Goal: Transaction & Acquisition: Purchase product/service

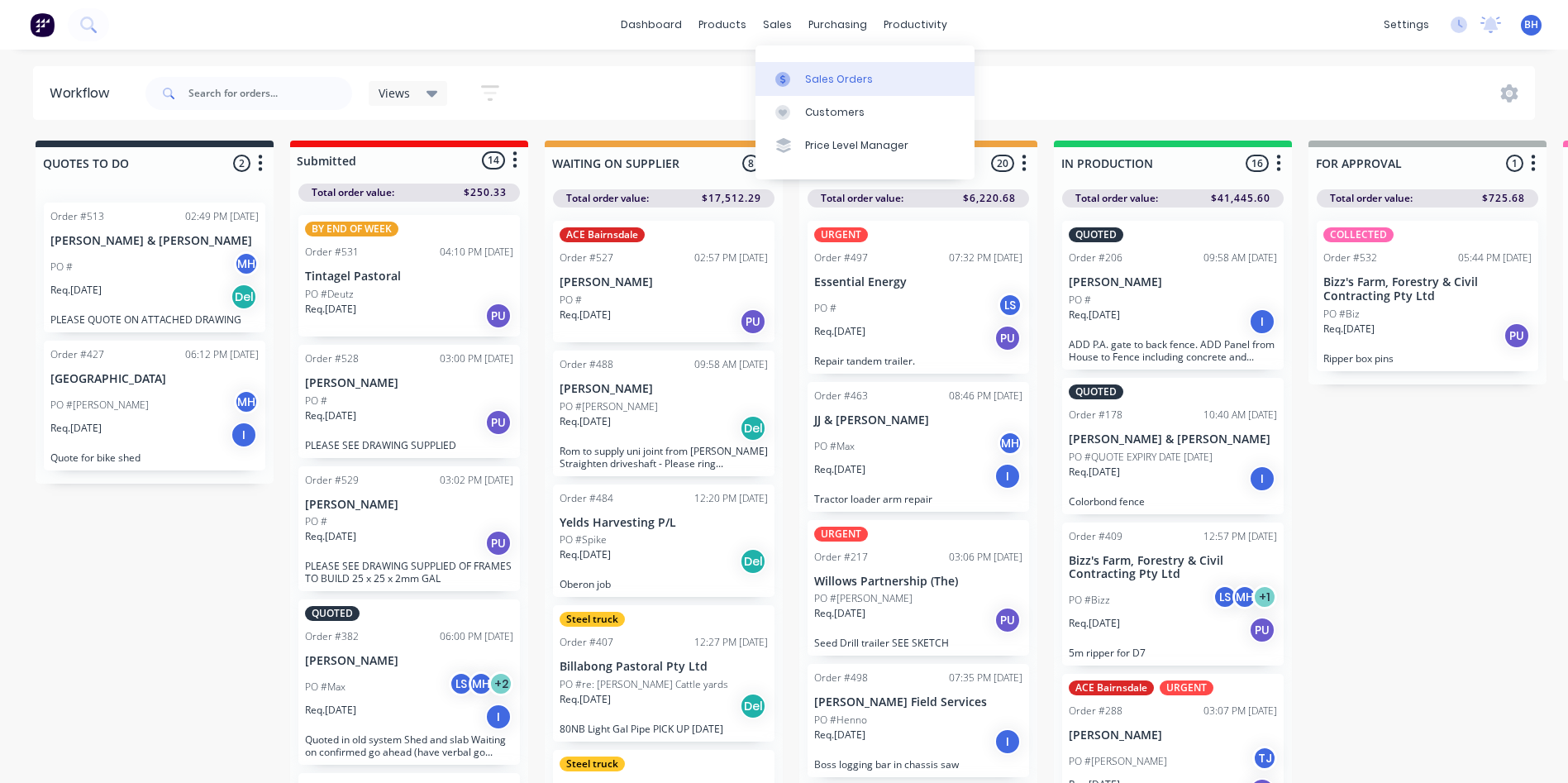
click at [821, 74] on div "Sales Orders" at bounding box center [839, 79] width 68 height 15
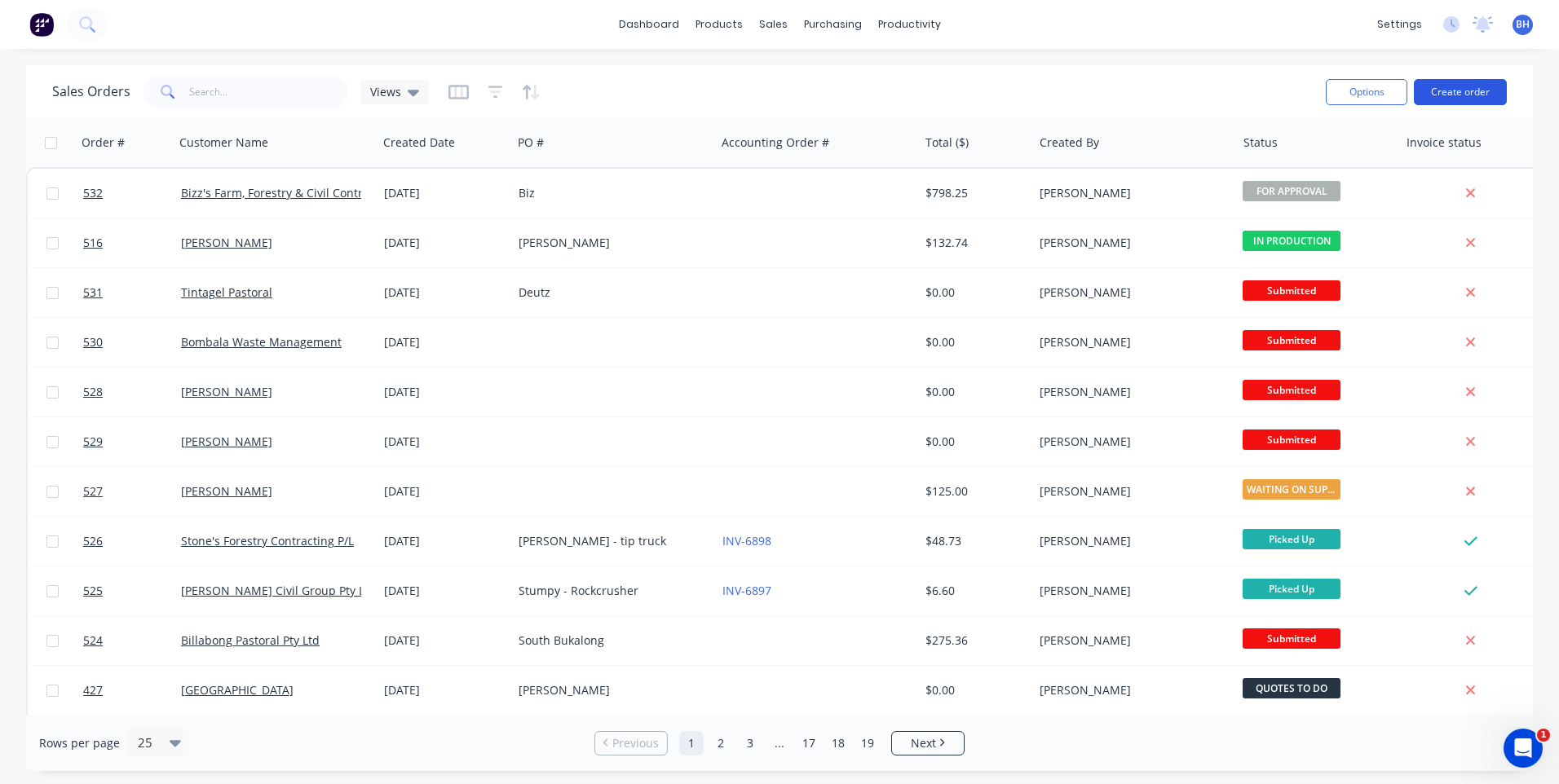
click at [1457, 87] on button "Create order" at bounding box center [1460, 91] width 93 height 26
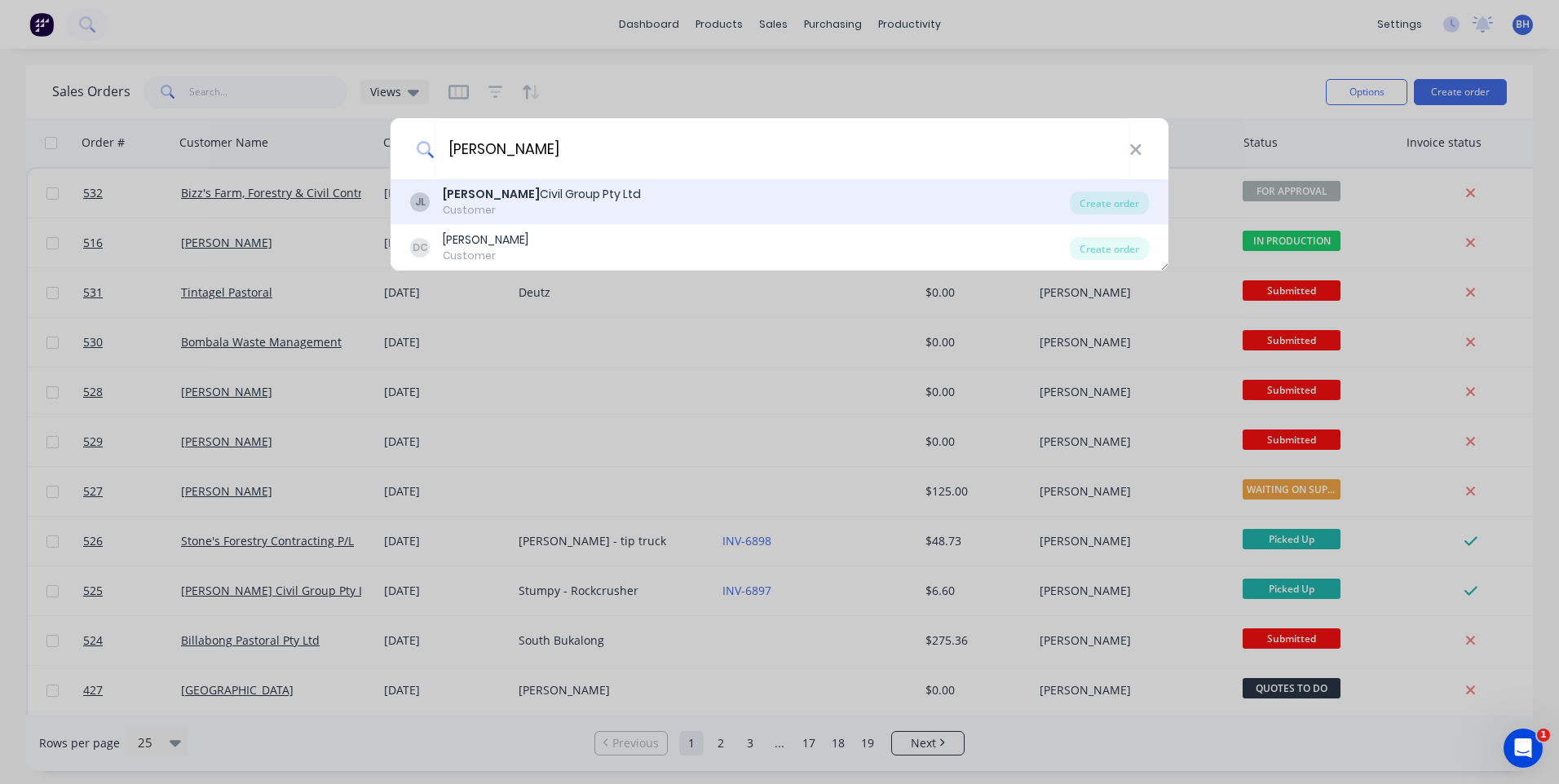
type input "jennings"
click at [689, 195] on div "JL Jennings Civil Group Pty Ltd Customer" at bounding box center [740, 201] width 660 height 31
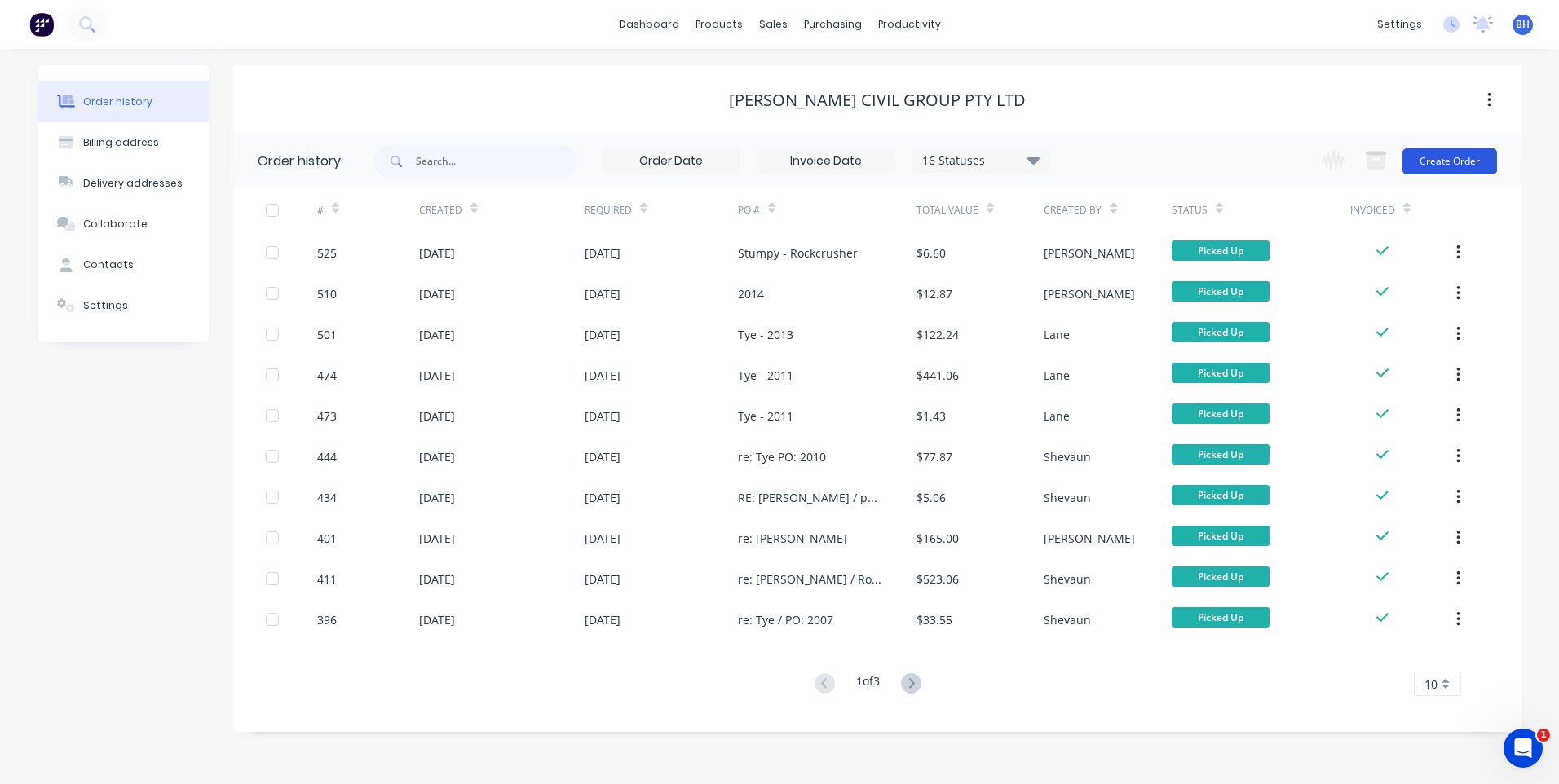
click at [1428, 162] on button "Create Order" at bounding box center [1449, 161] width 94 height 26
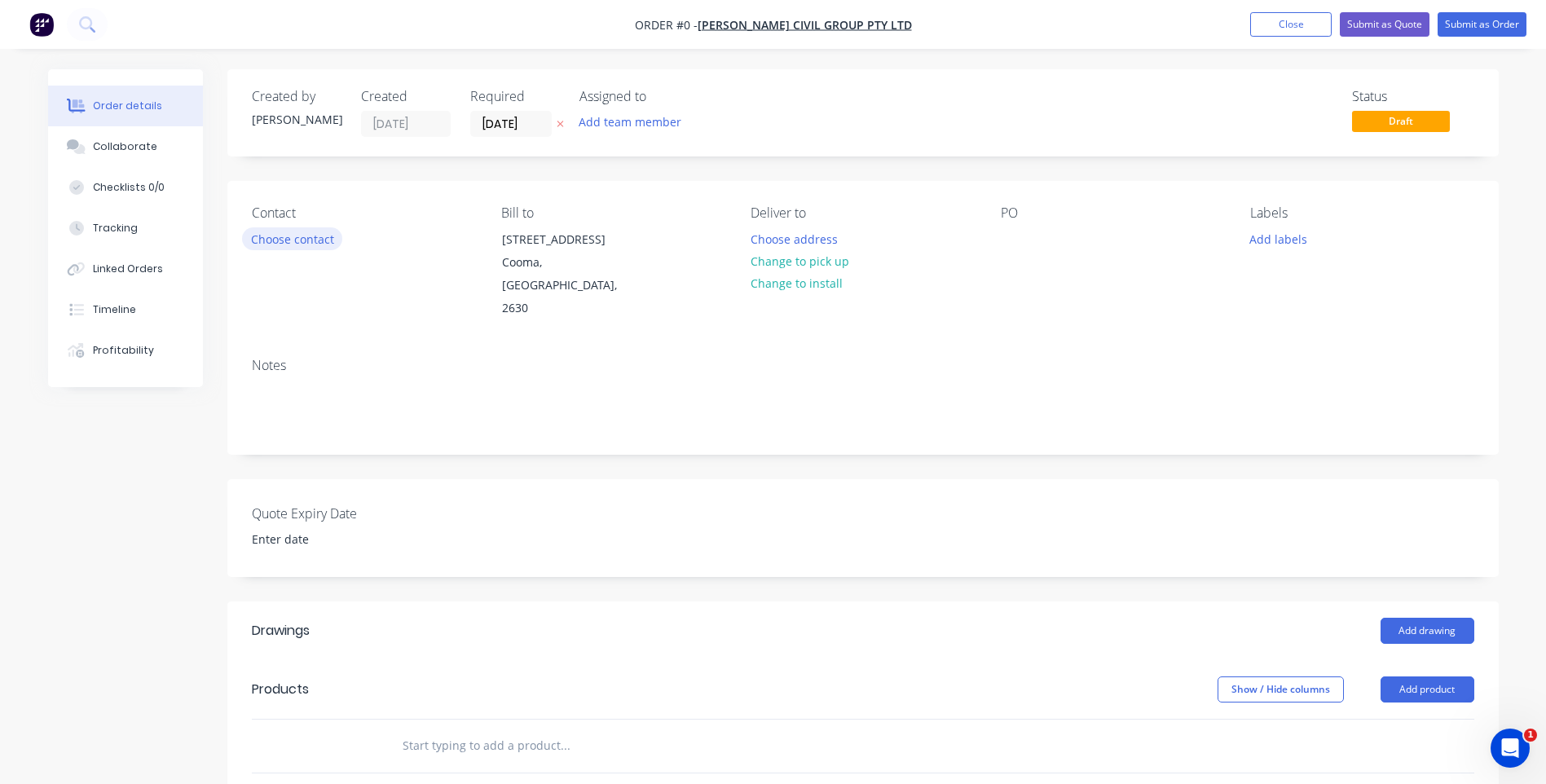
click at [293, 230] on button "Choose contact" at bounding box center [292, 238] width 100 height 22
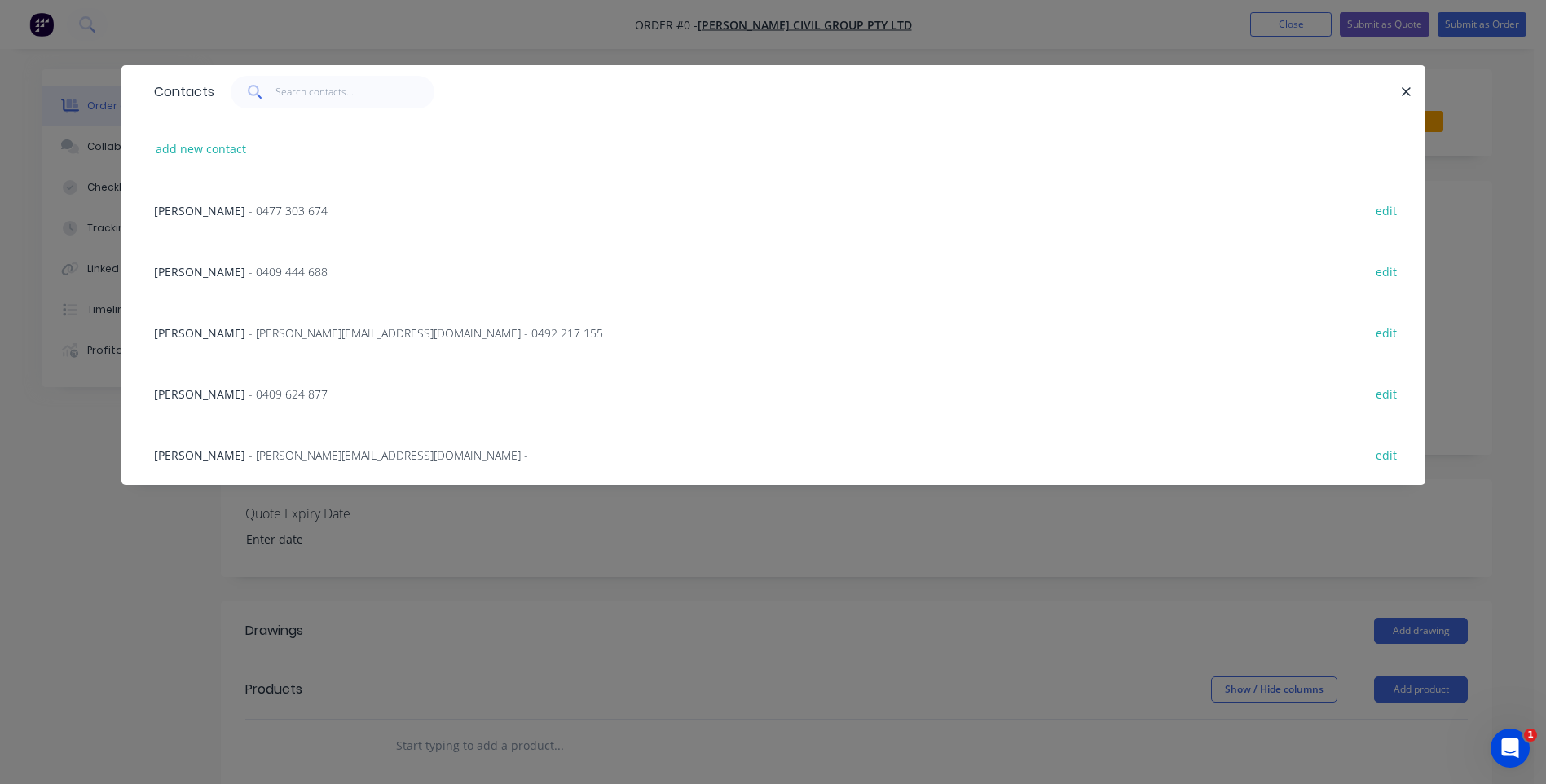
click at [210, 447] on span "[PERSON_NAME]" at bounding box center [200, 454] width 91 height 15
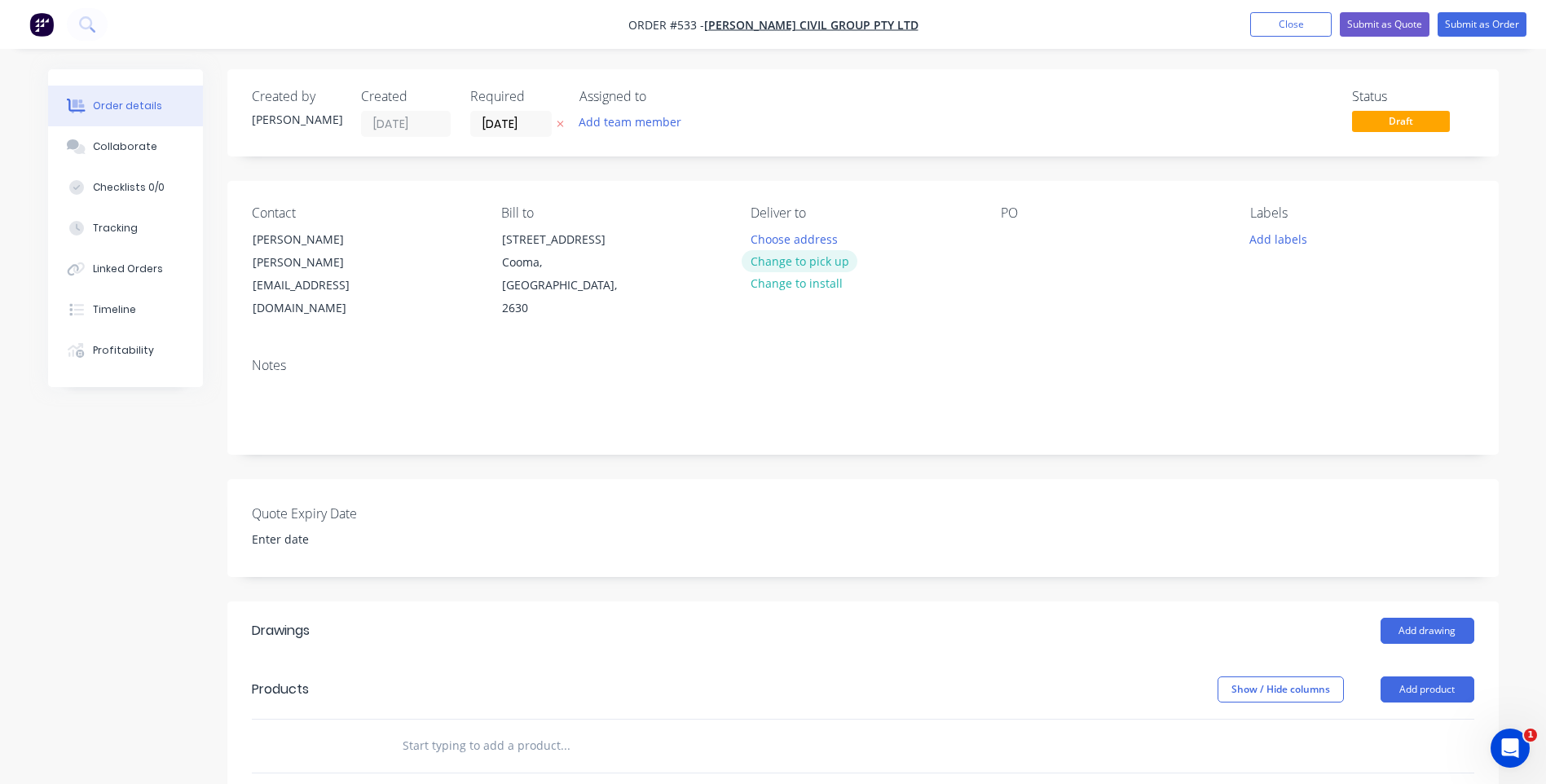
click at [796, 259] on button "Change to pick up" at bounding box center [799, 261] width 116 height 22
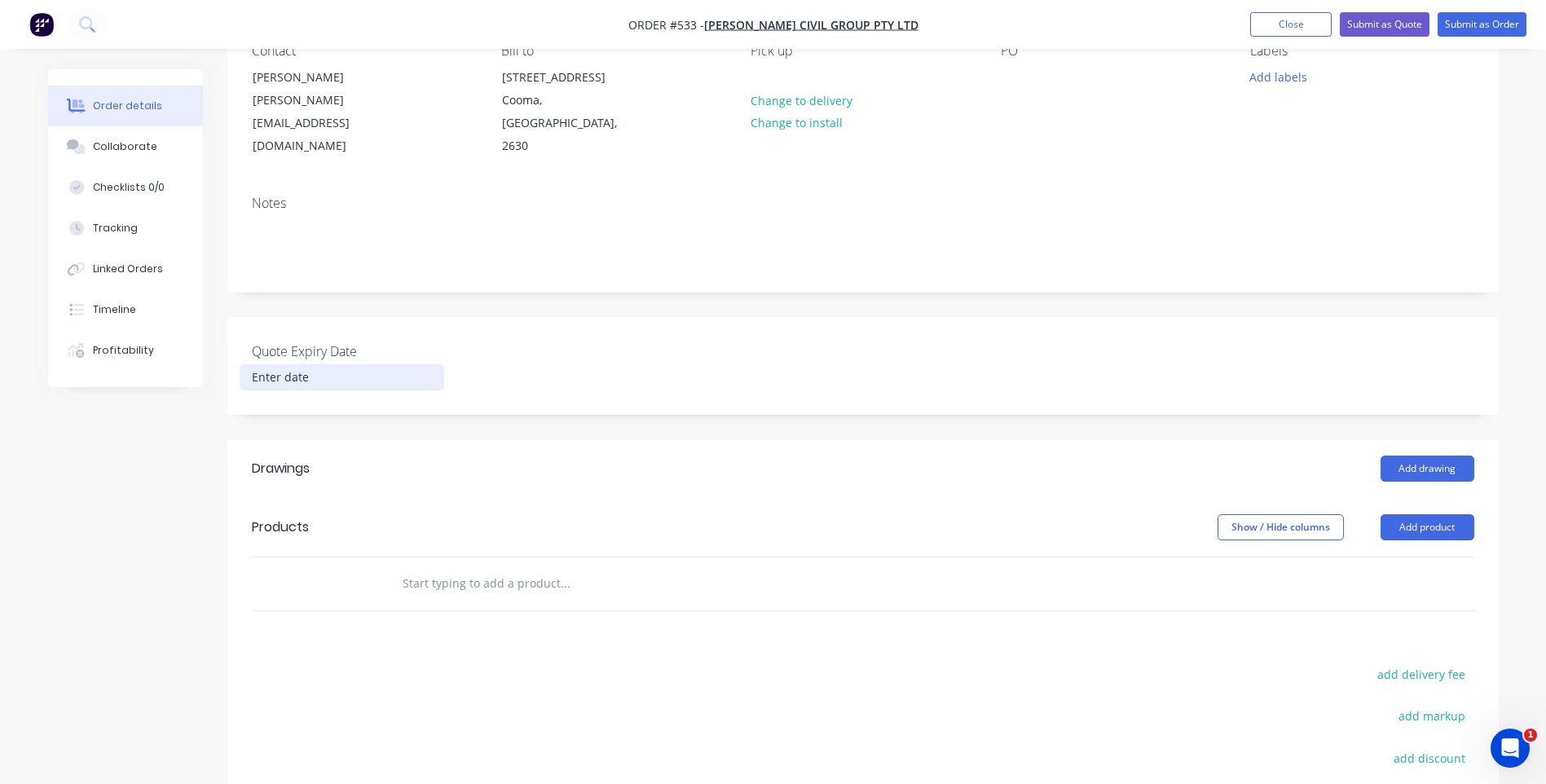
scroll to position [163, 0]
click at [447, 566] on input "text" at bounding box center [565, 582] width 326 height 32
click at [1393, 513] on button "Add product" at bounding box center [1427, 526] width 94 height 26
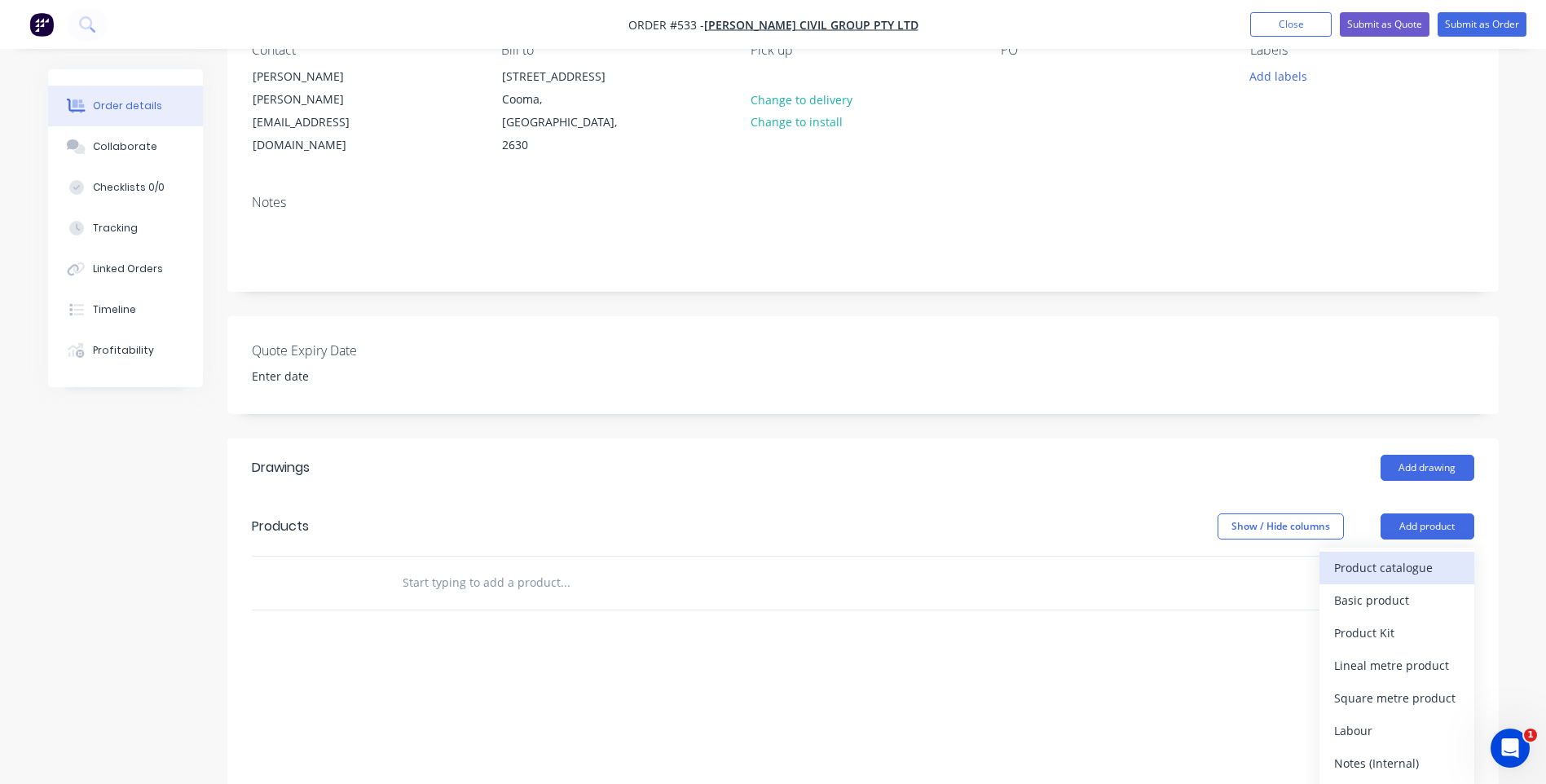
click at [1357, 556] on div "Product catalogue" at bounding box center [1397, 567] width 125 height 23
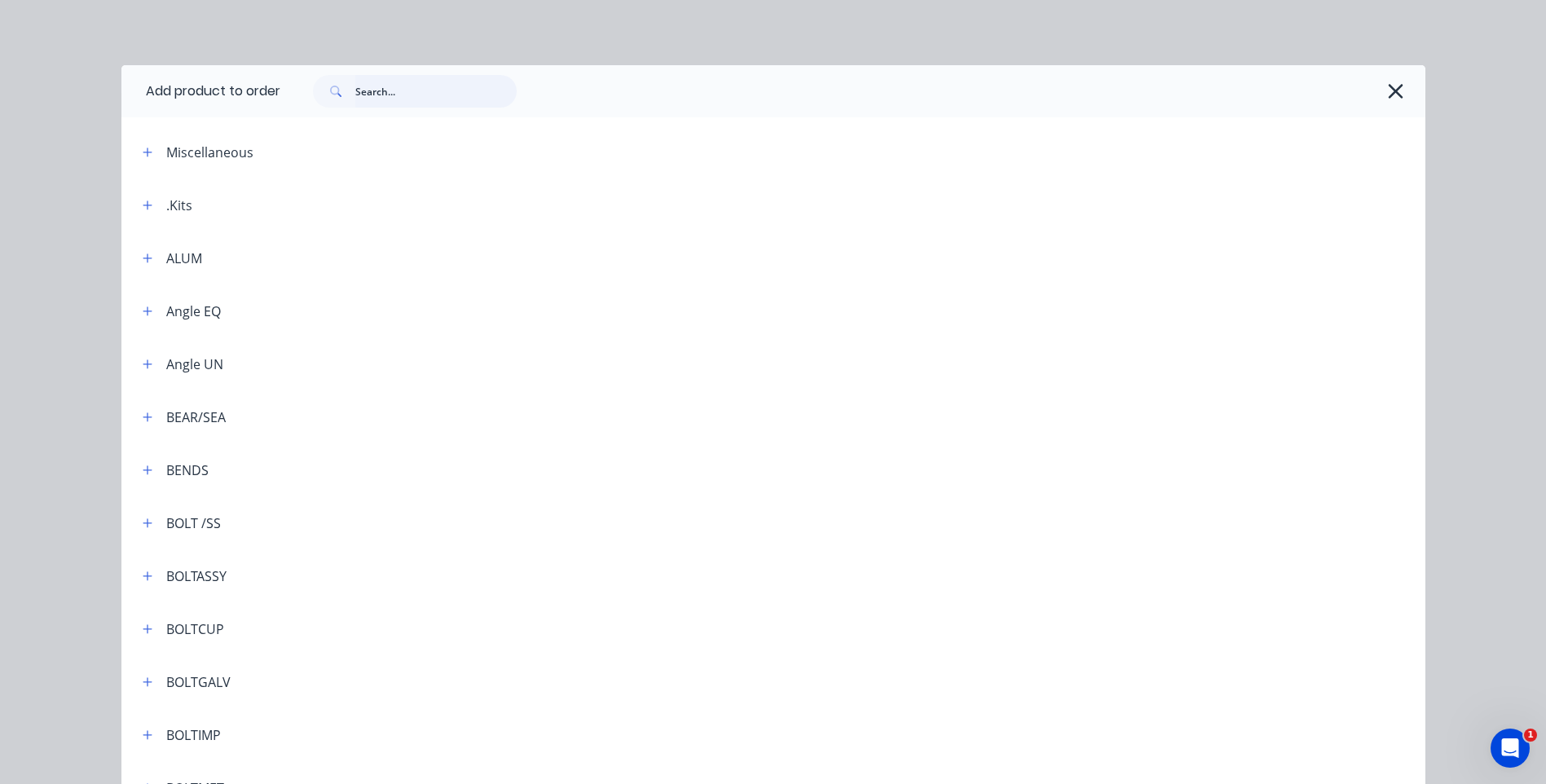
click at [392, 94] on input "text" at bounding box center [436, 91] width 161 height 32
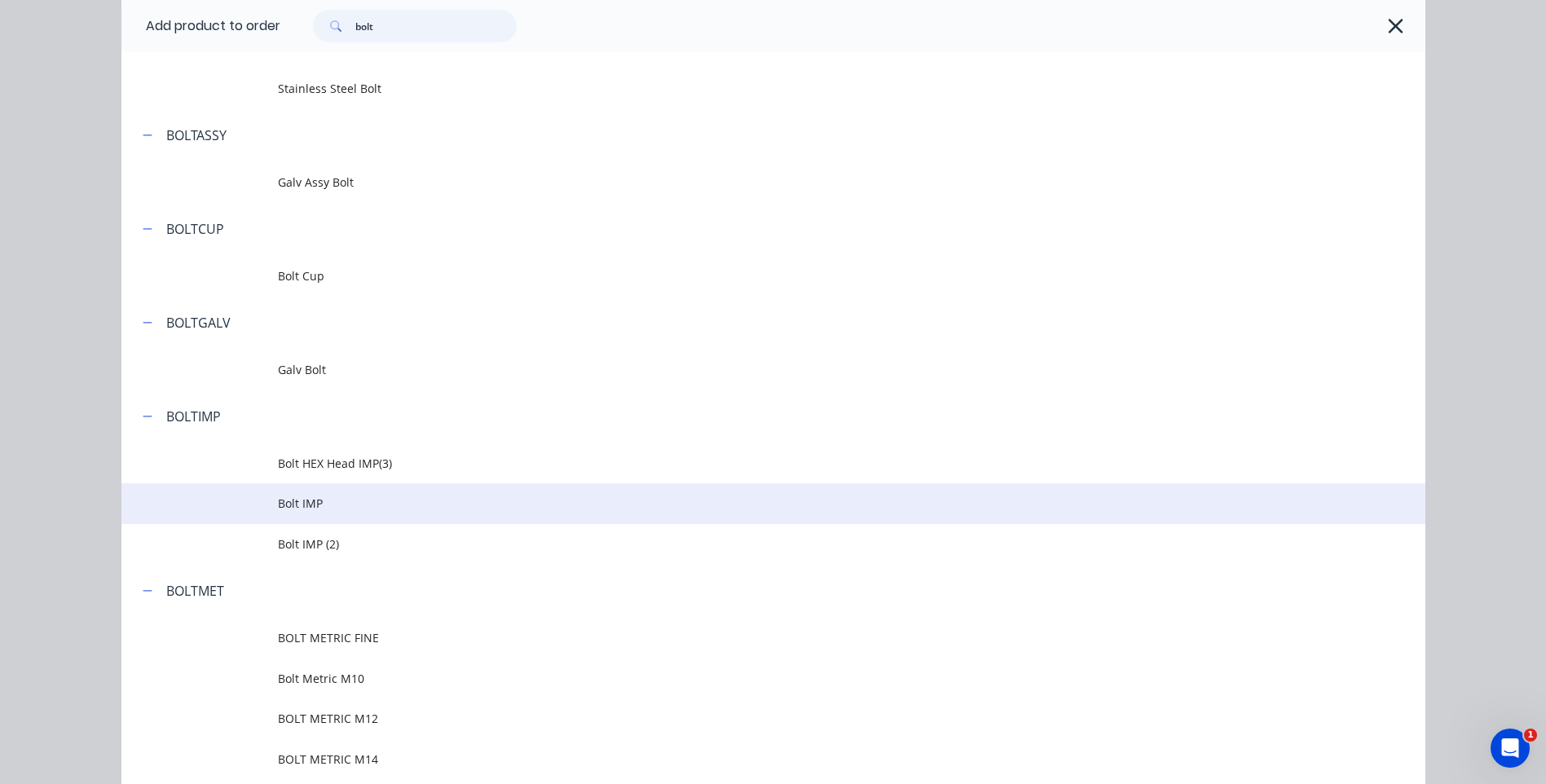
type input "bolt"
click at [283, 498] on span "Bolt IMP" at bounding box center [737, 503] width 918 height 17
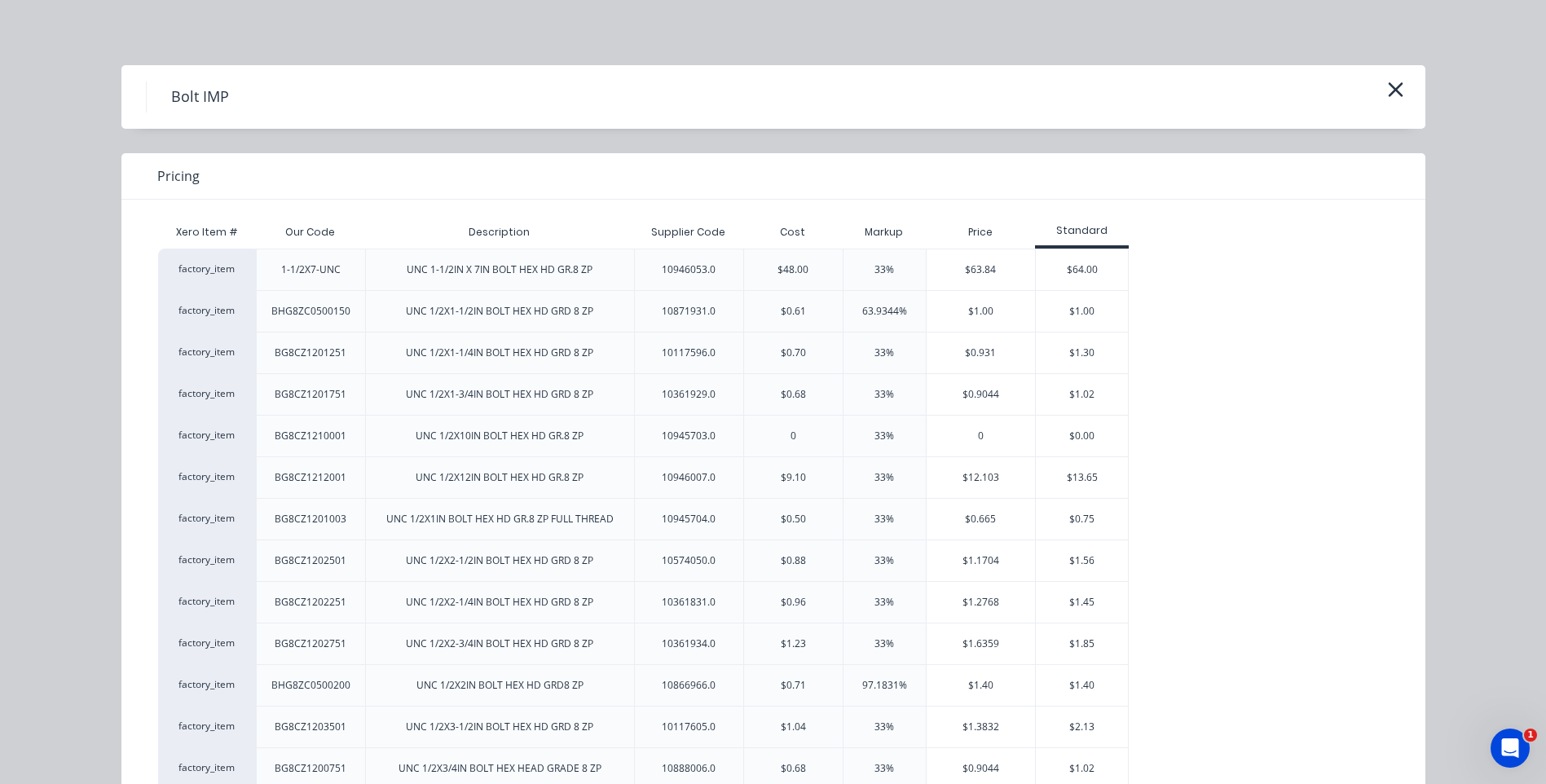
scroll to position [0, 0]
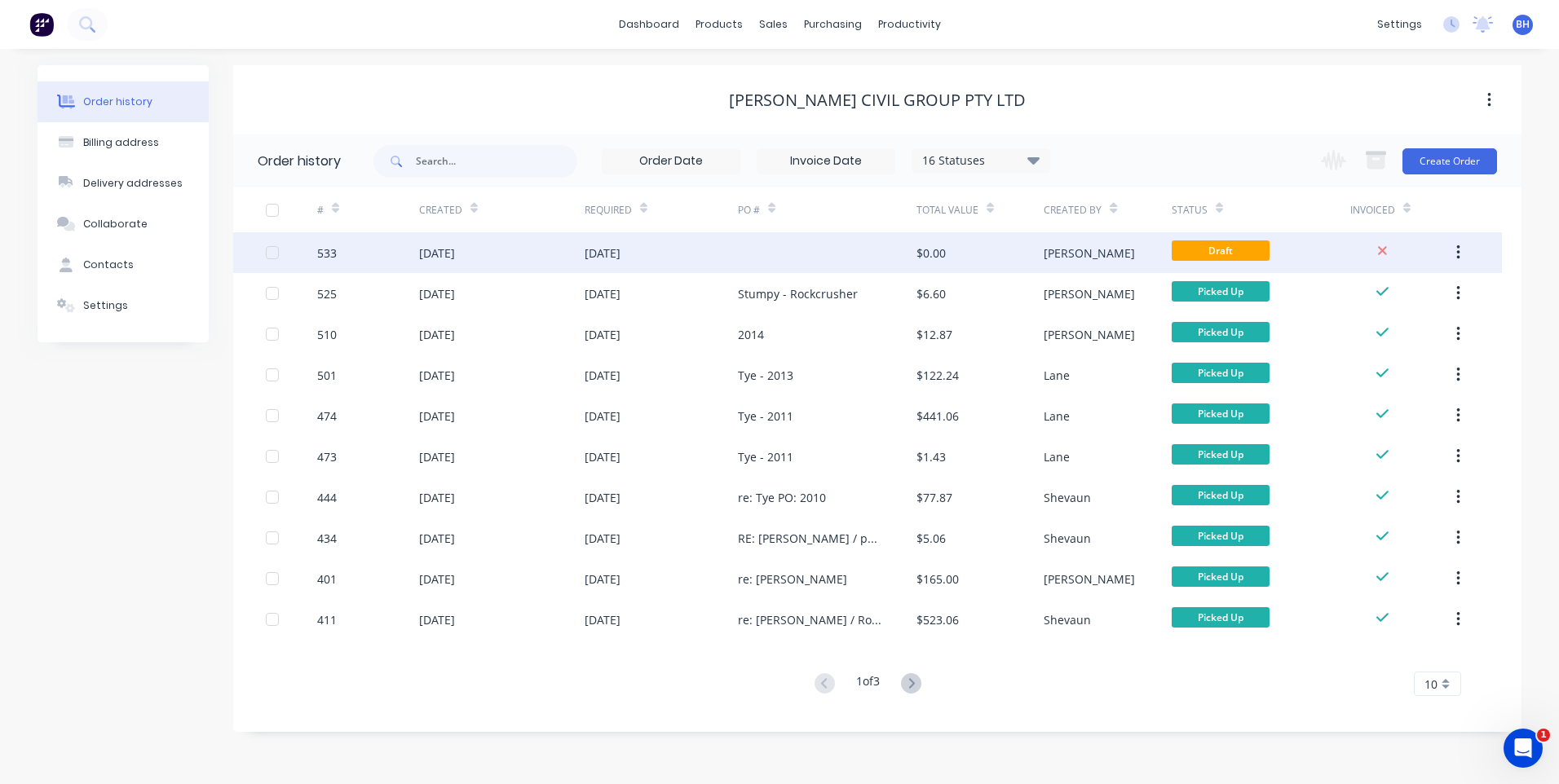
click at [837, 247] on div at bounding box center [827, 252] width 178 height 40
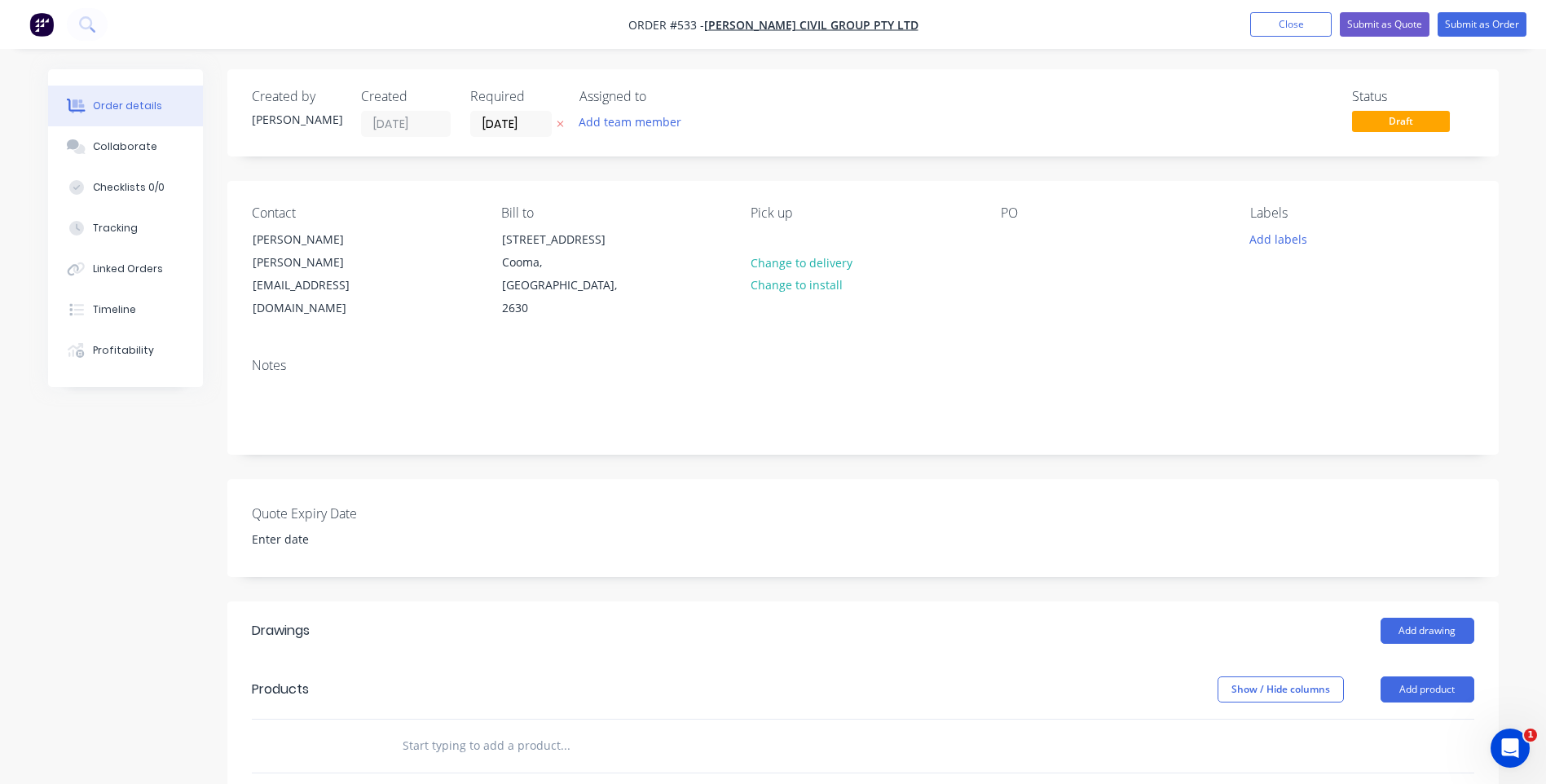
scroll to position [82, 0]
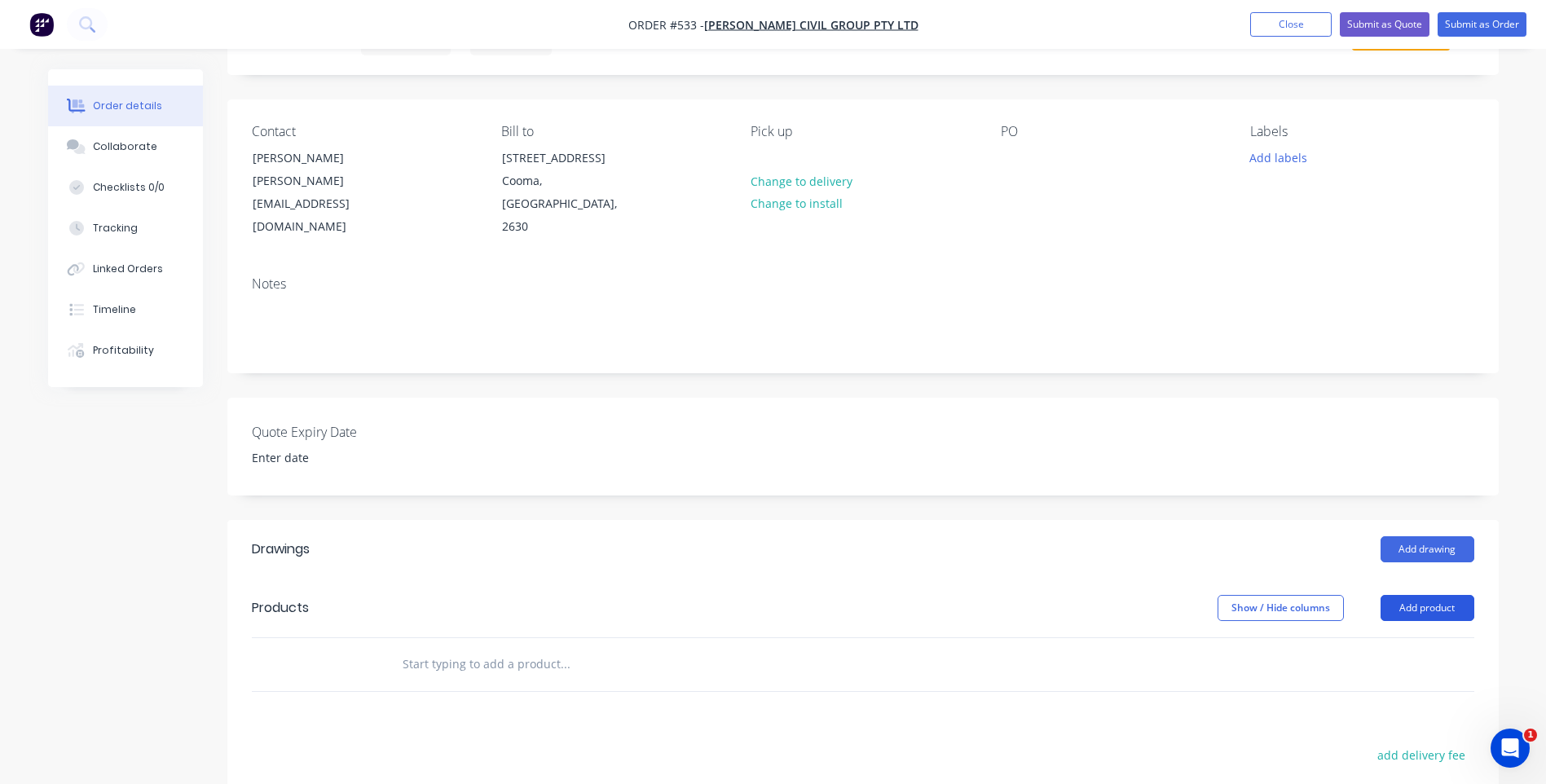
click at [1440, 595] on button "Add product" at bounding box center [1427, 607] width 94 height 26
click at [1362, 637] on div "Product catalogue" at bounding box center [1397, 649] width 125 height 23
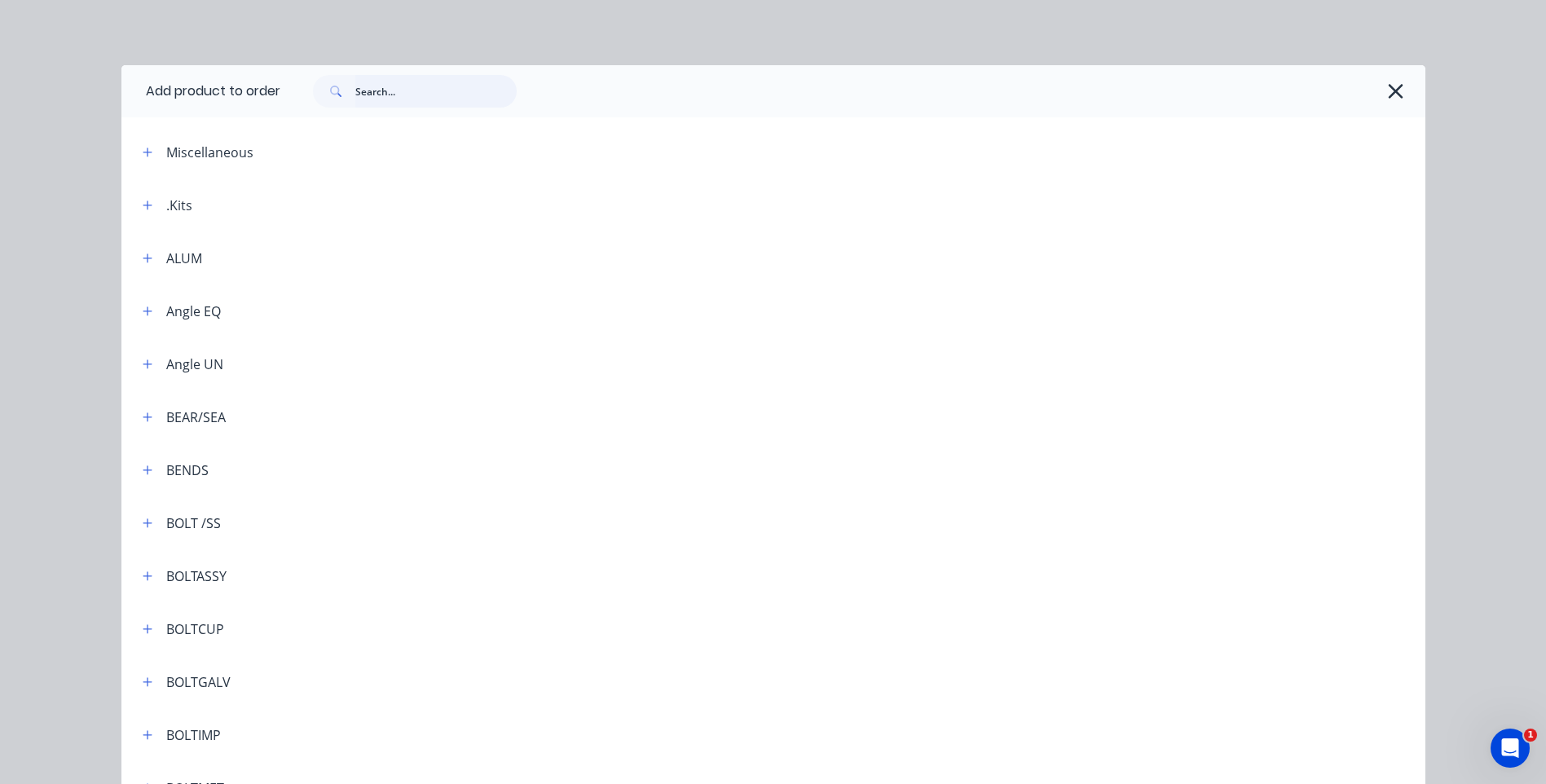
click at [364, 89] on input "text" at bounding box center [436, 91] width 161 height 32
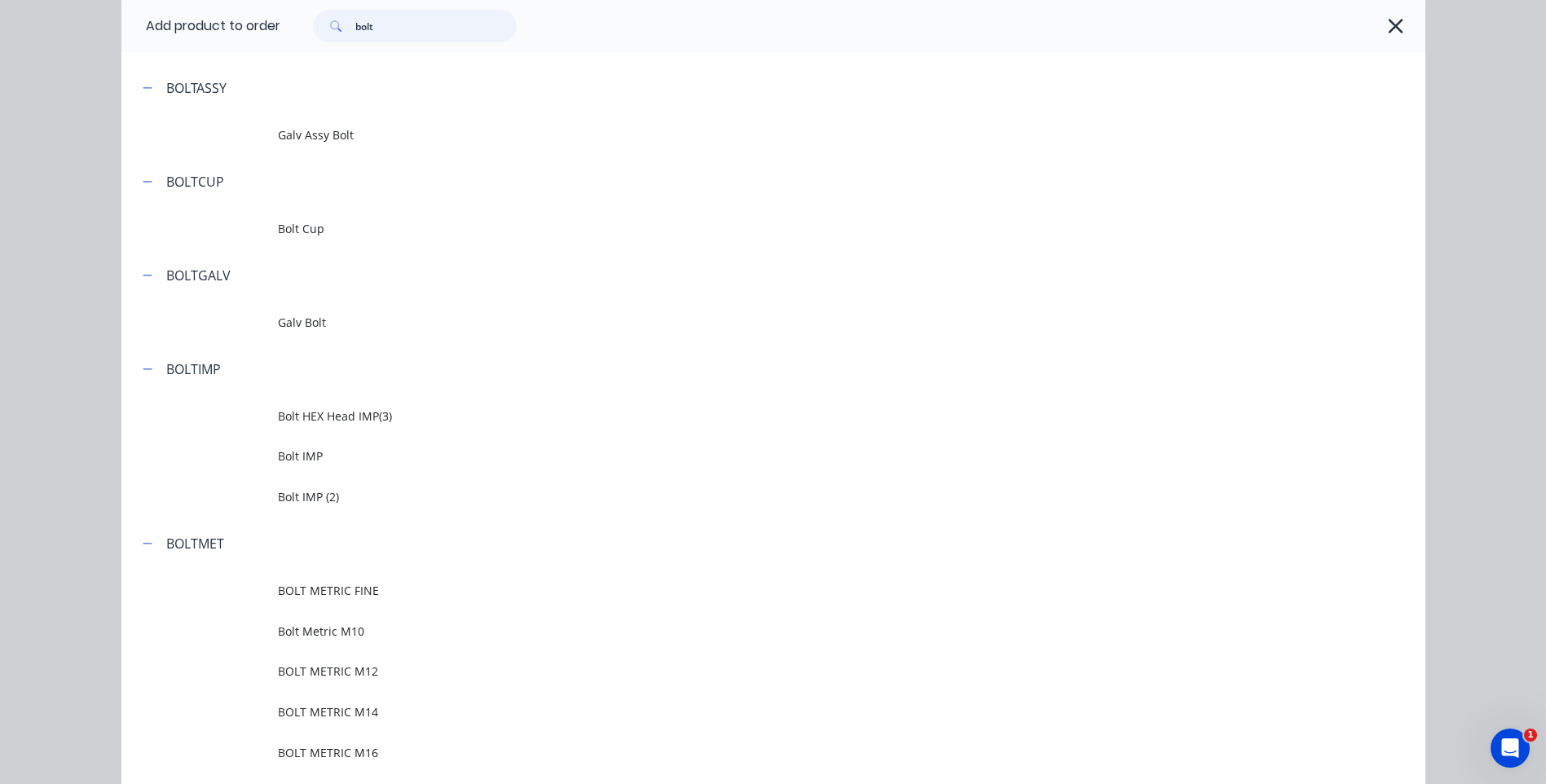
scroll to position [245, 0]
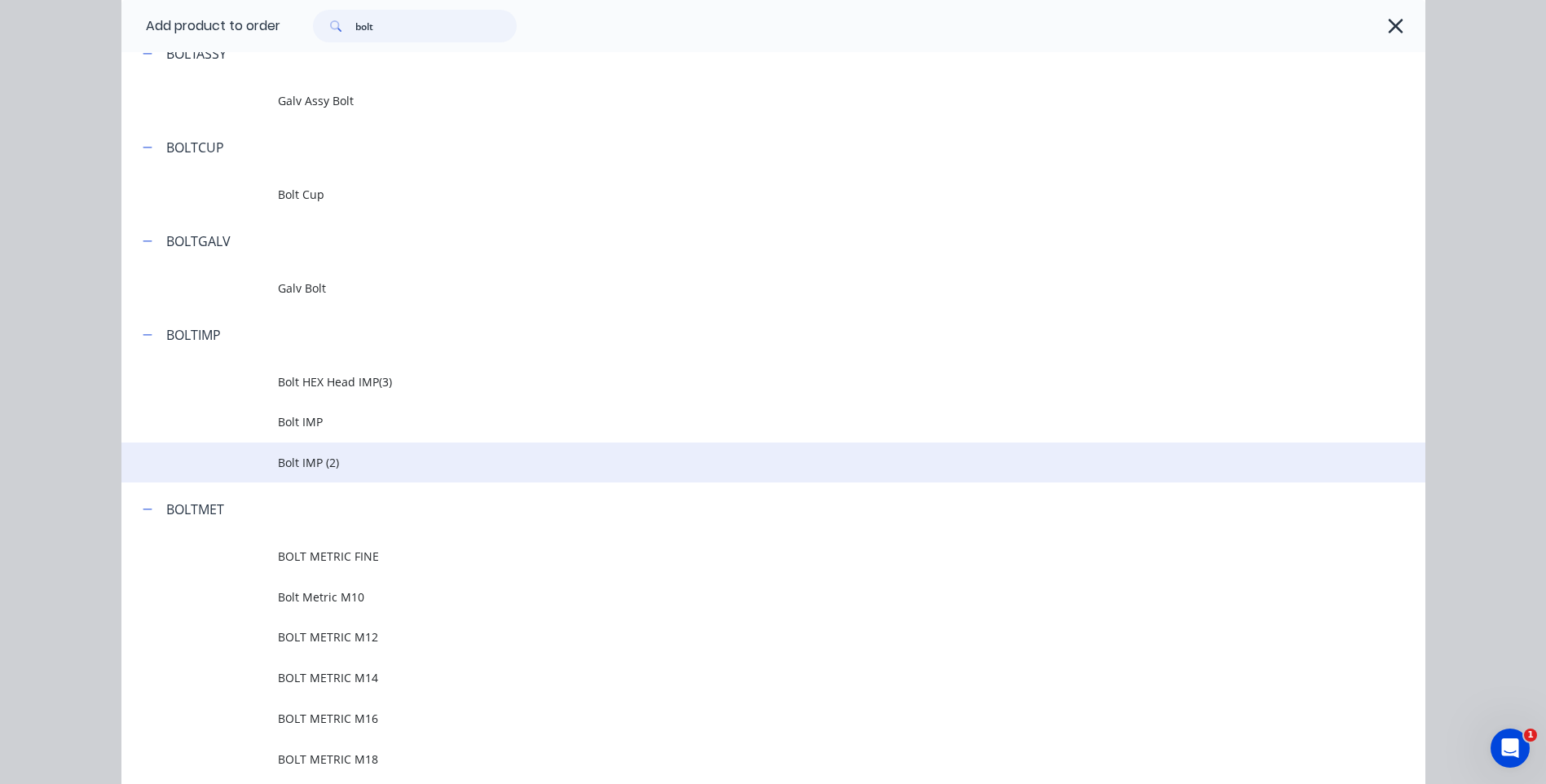
type input "bolt"
click at [300, 458] on span "Bolt IMP (2)" at bounding box center [737, 462] width 918 height 17
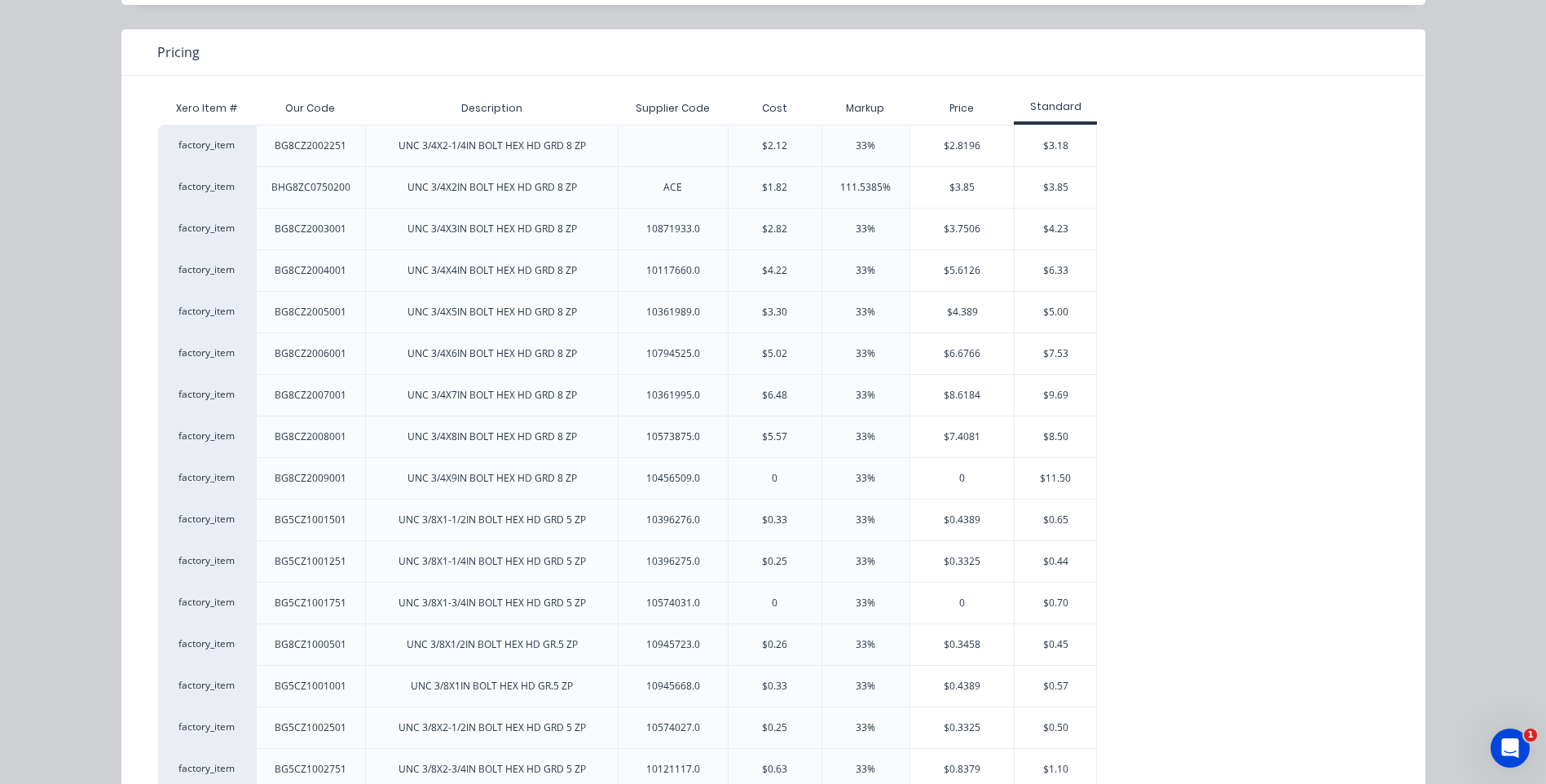
scroll to position [0, 0]
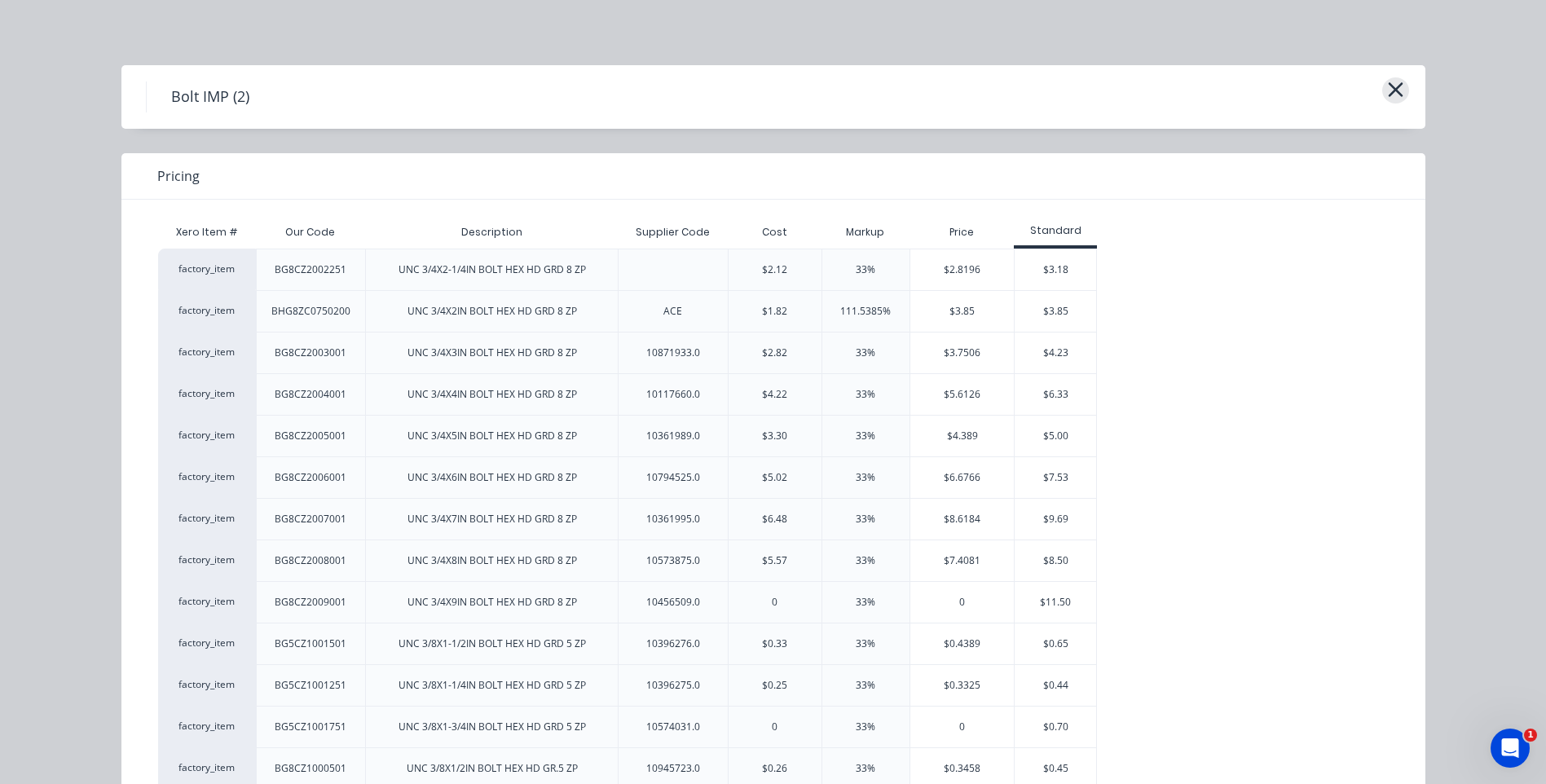
click at [1388, 87] on icon "button" at bounding box center [1395, 90] width 14 height 14
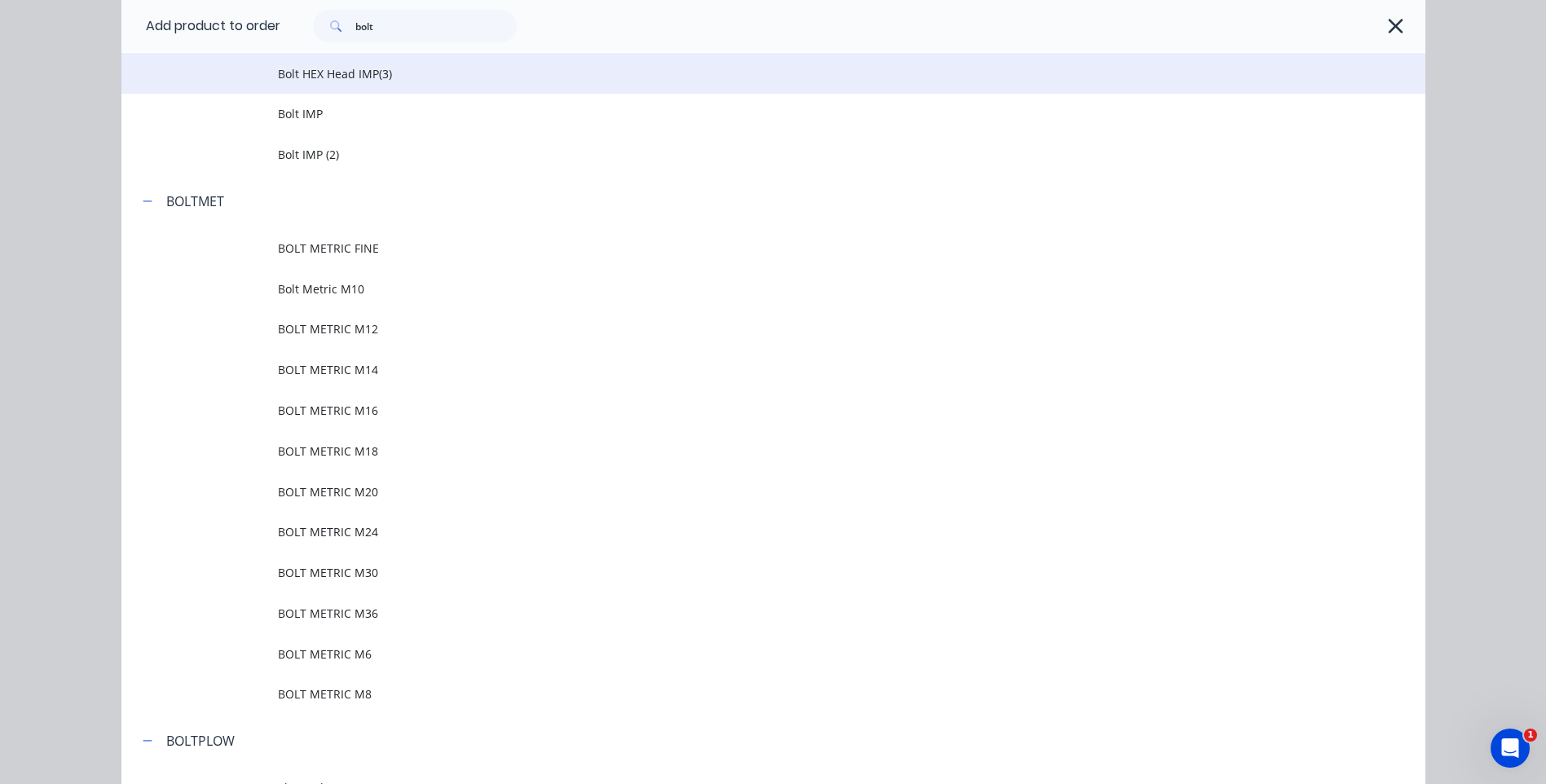
click at [301, 70] on span "Bolt HEX Head IMP(3)" at bounding box center [737, 73] width 918 height 17
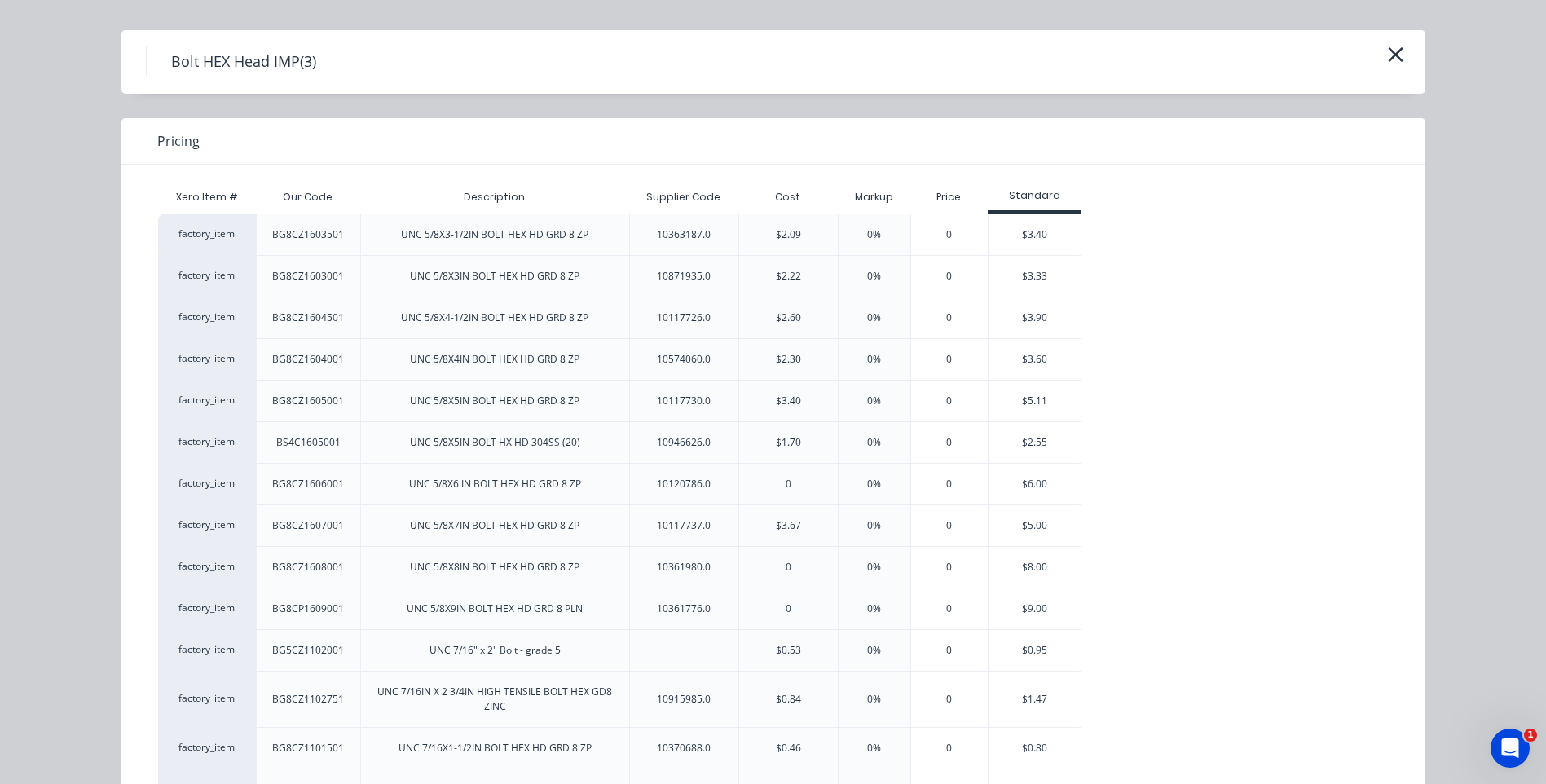
scroll to position [0, 0]
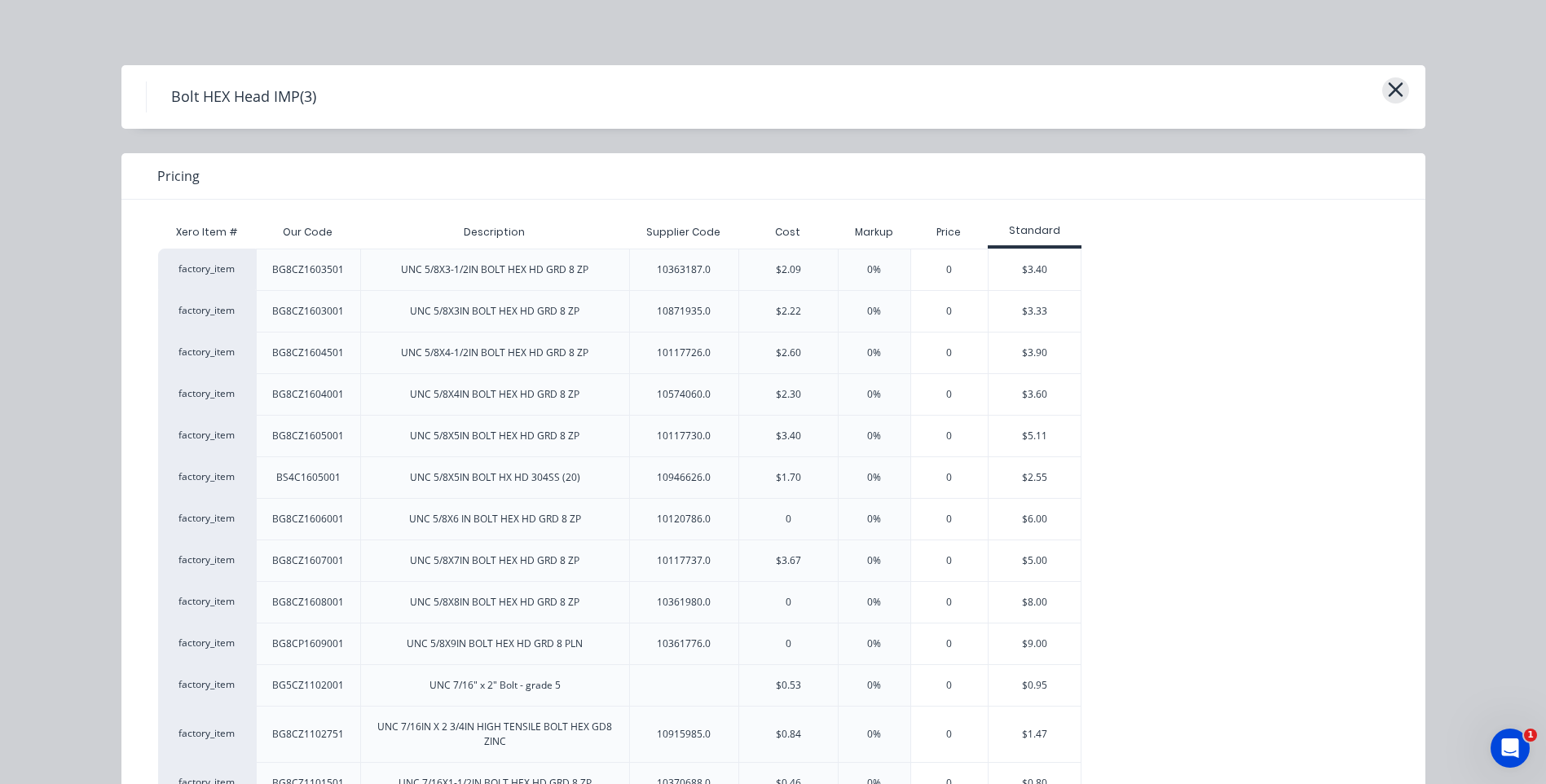
click at [1387, 85] on icon "button" at bounding box center [1395, 89] width 17 height 22
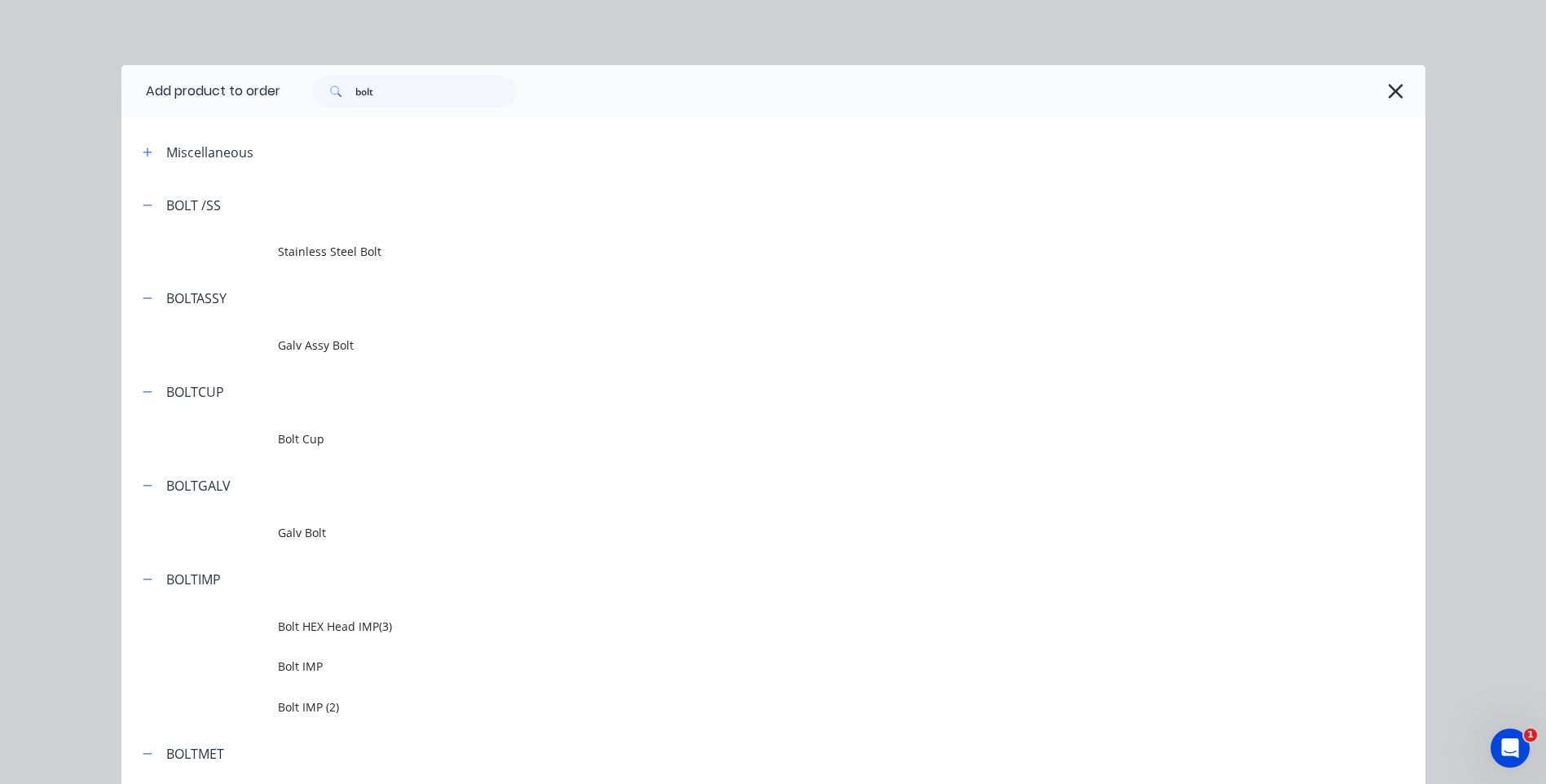
scroll to position [553, 0]
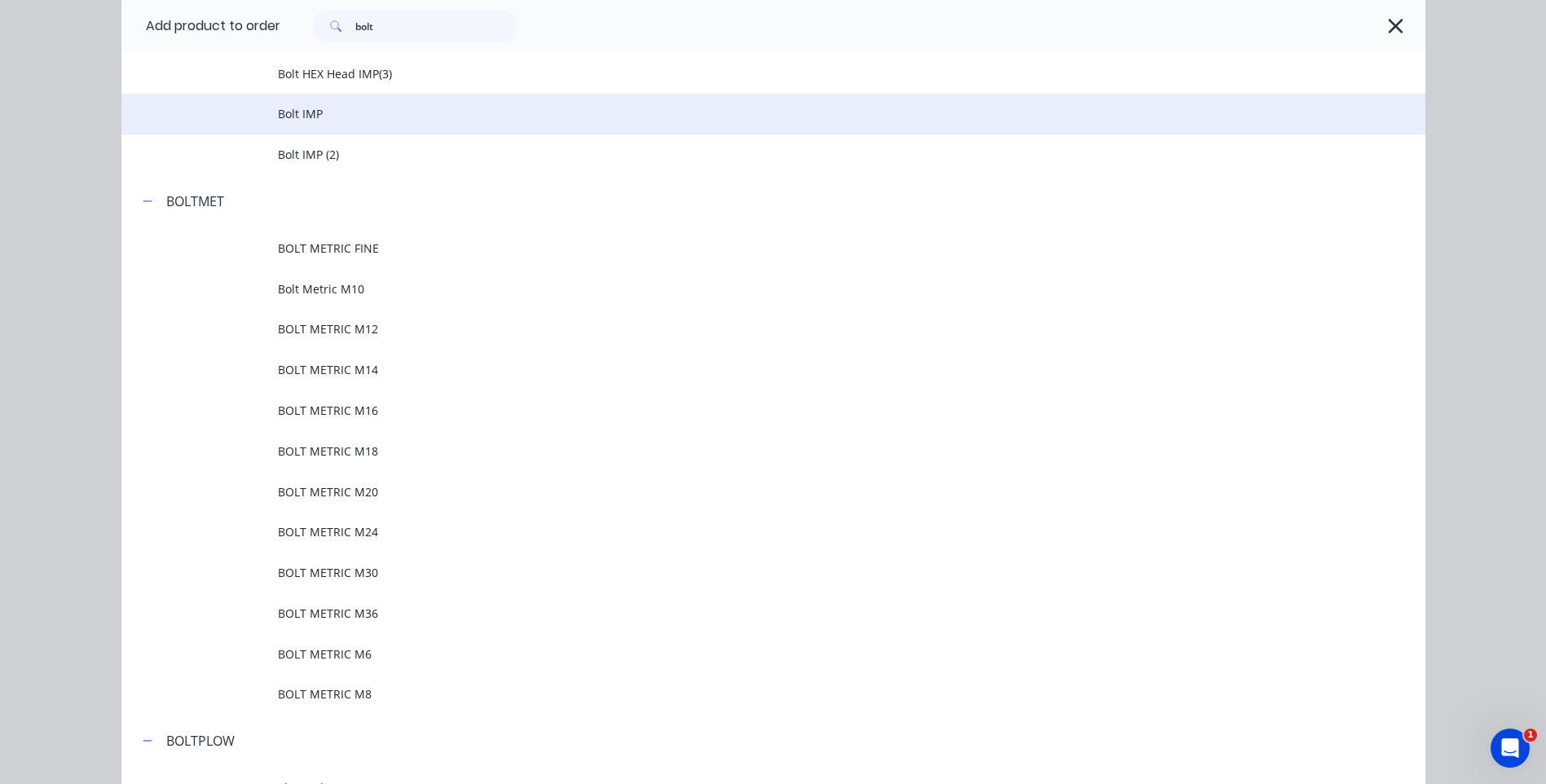
click at [295, 111] on span "Bolt IMP" at bounding box center [737, 113] width 918 height 17
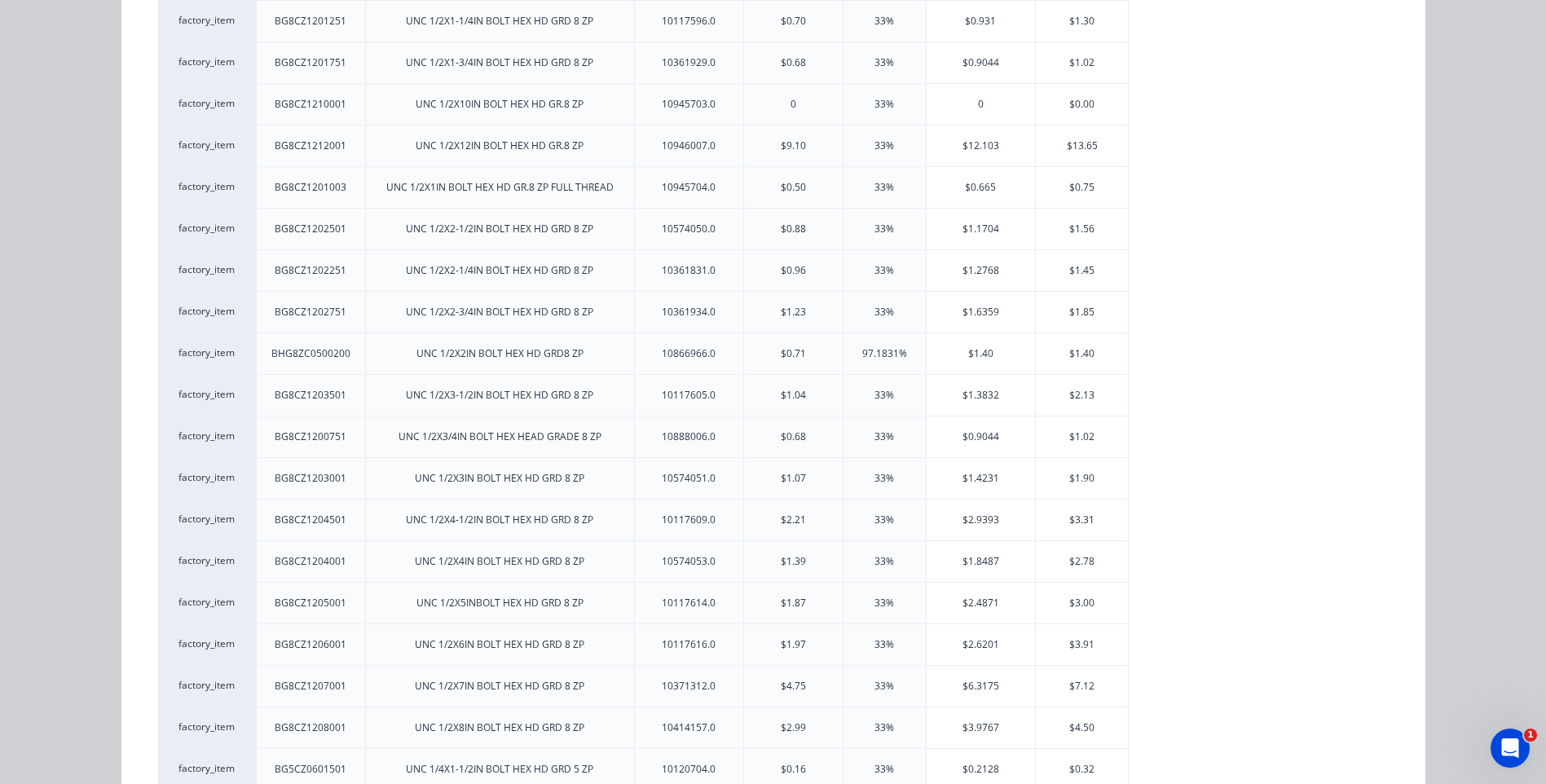
scroll to position [0, 0]
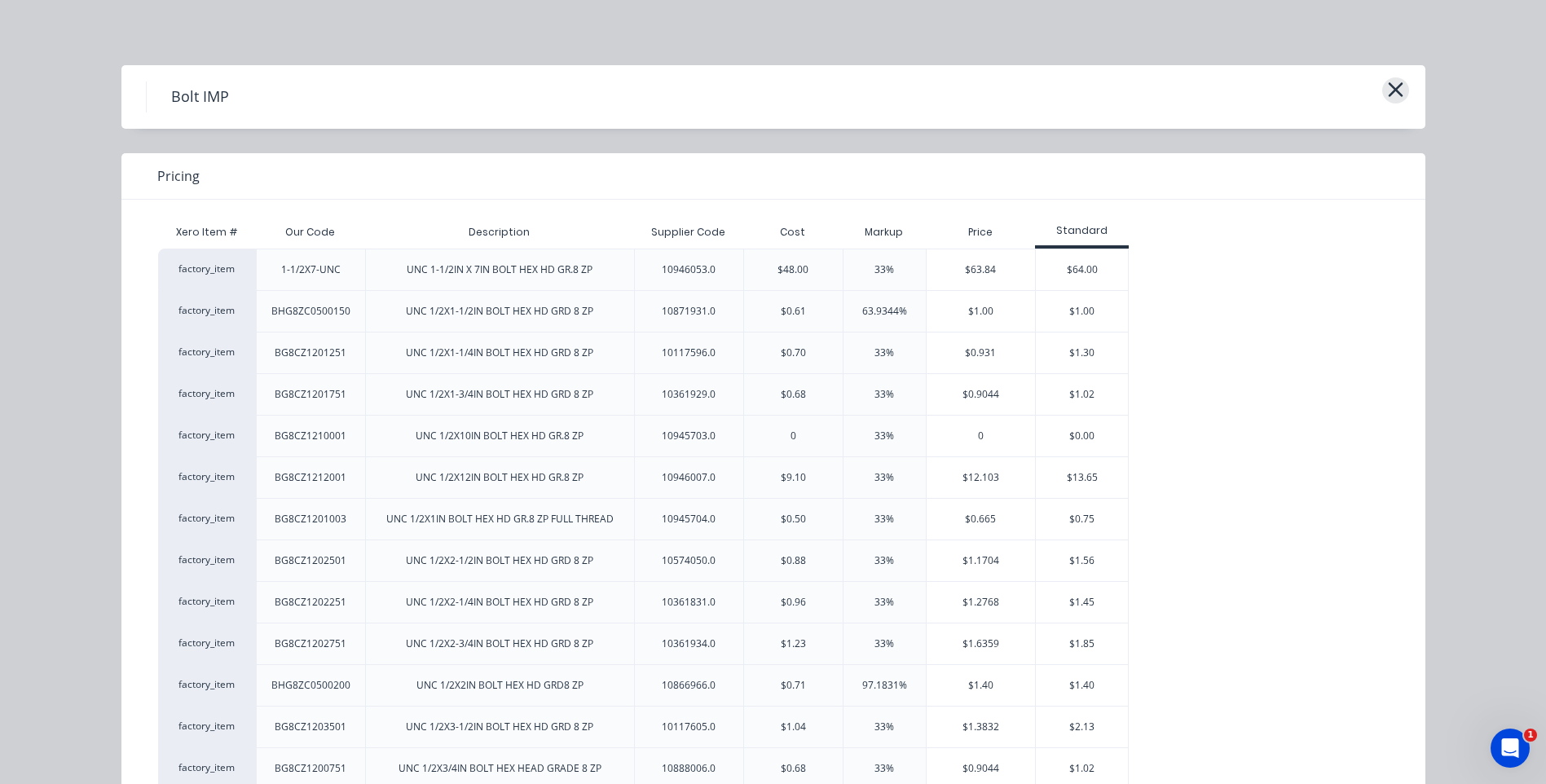
click at [1387, 87] on icon "button" at bounding box center [1395, 89] width 17 height 22
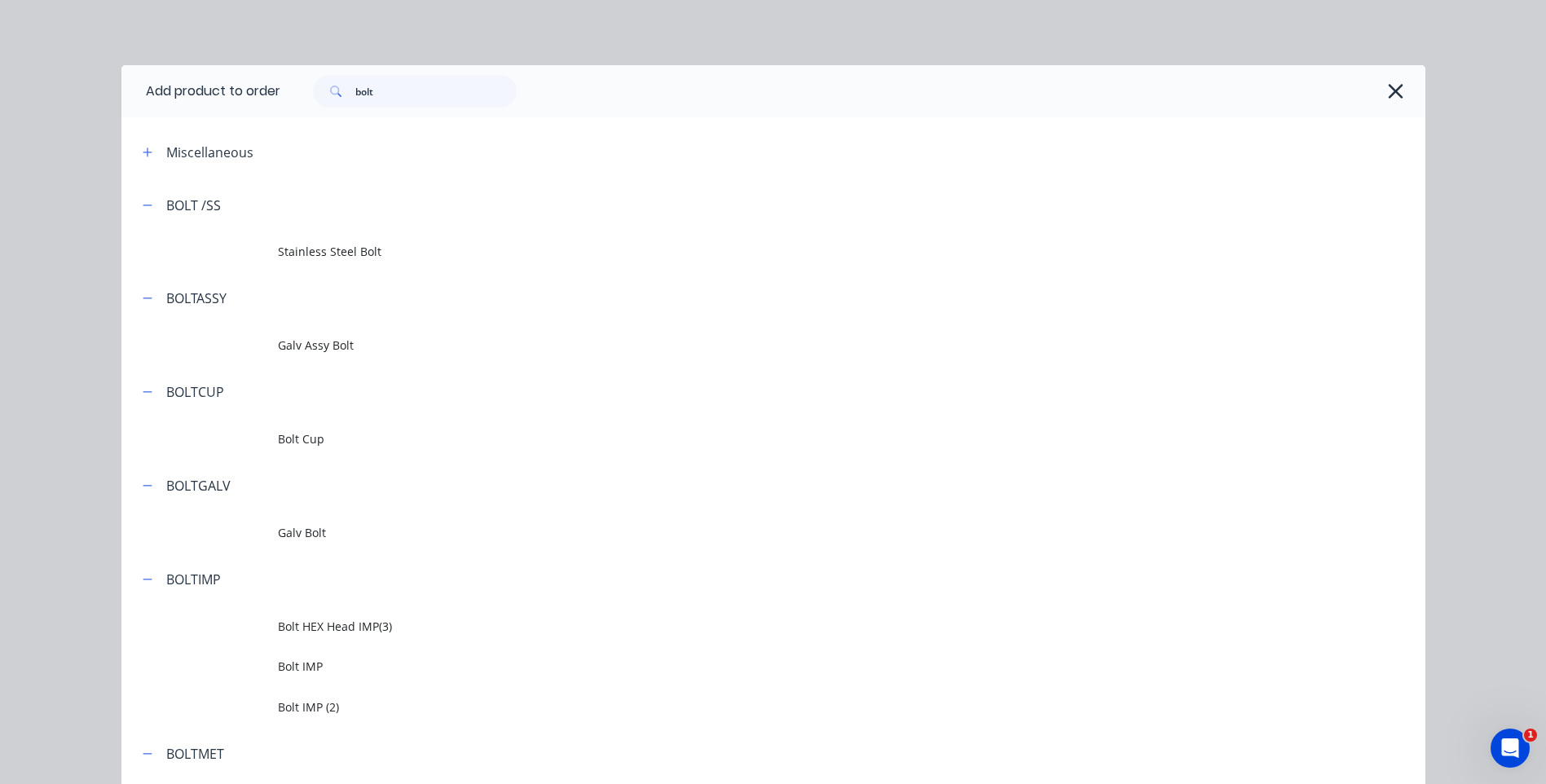
scroll to position [553, 0]
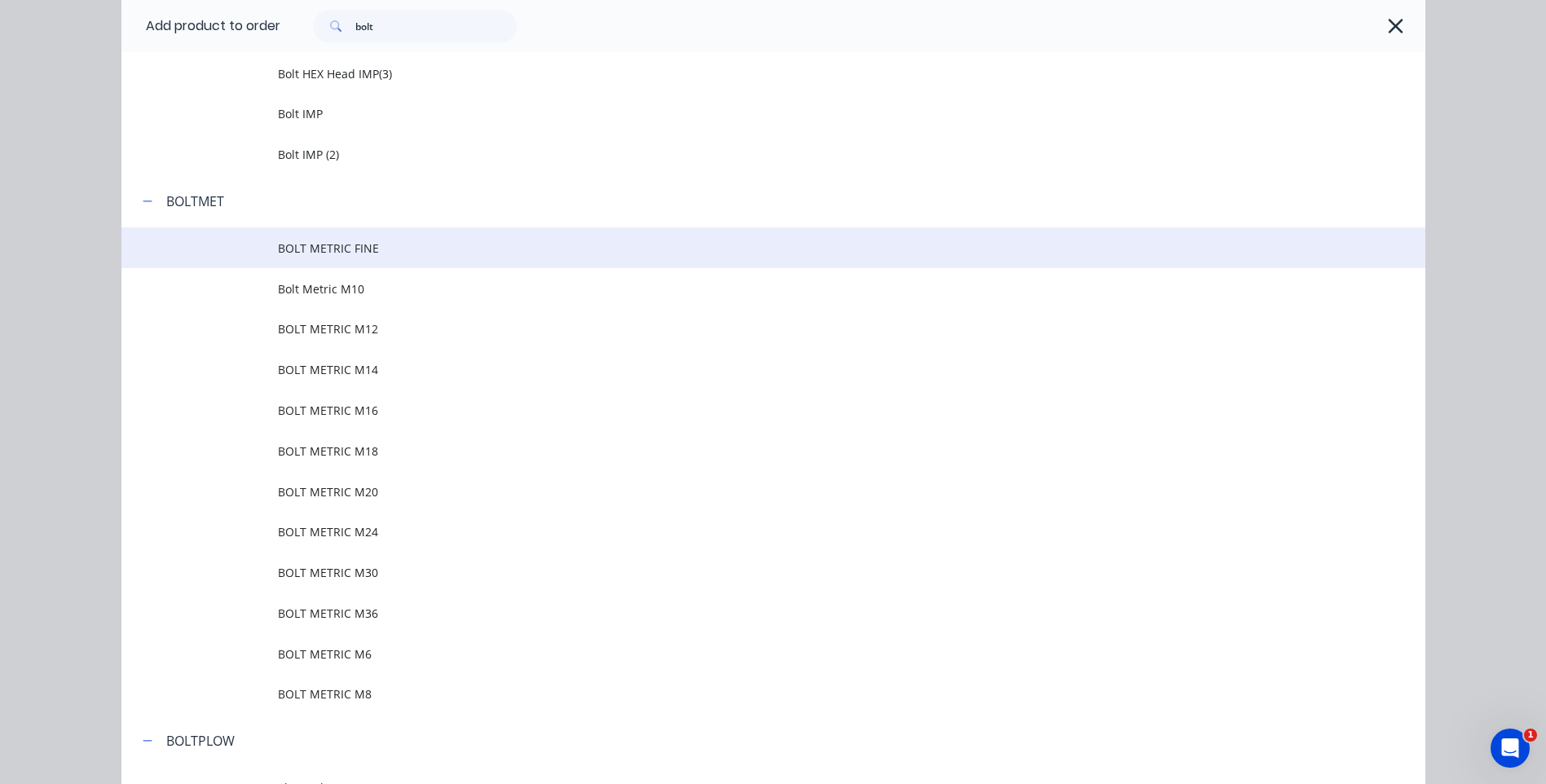
click at [346, 248] on span "BOLT METRIC FINE" at bounding box center [737, 247] width 918 height 17
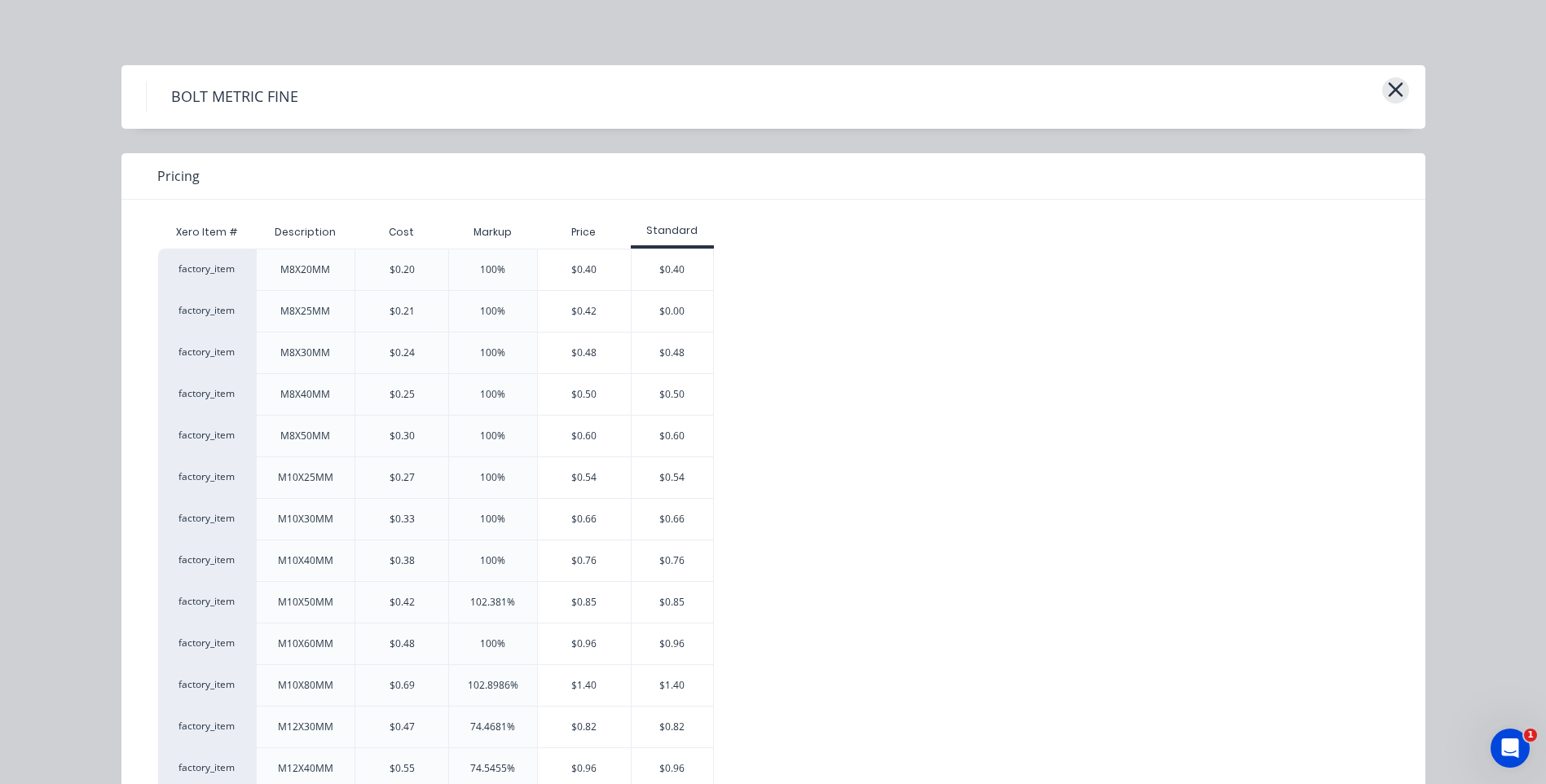
click at [1390, 91] on icon "button" at bounding box center [1395, 90] width 14 height 14
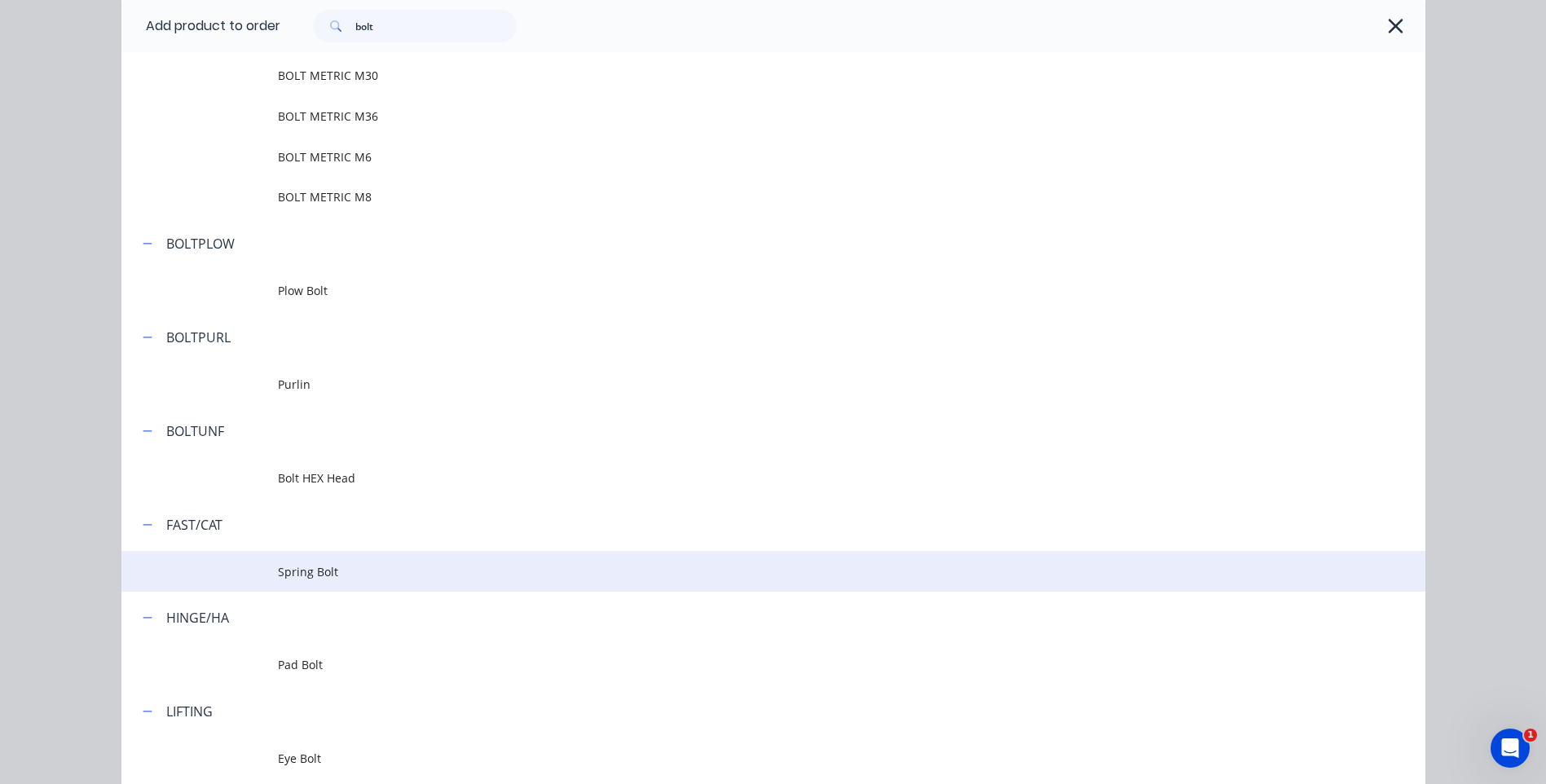
scroll to position [1053, 0]
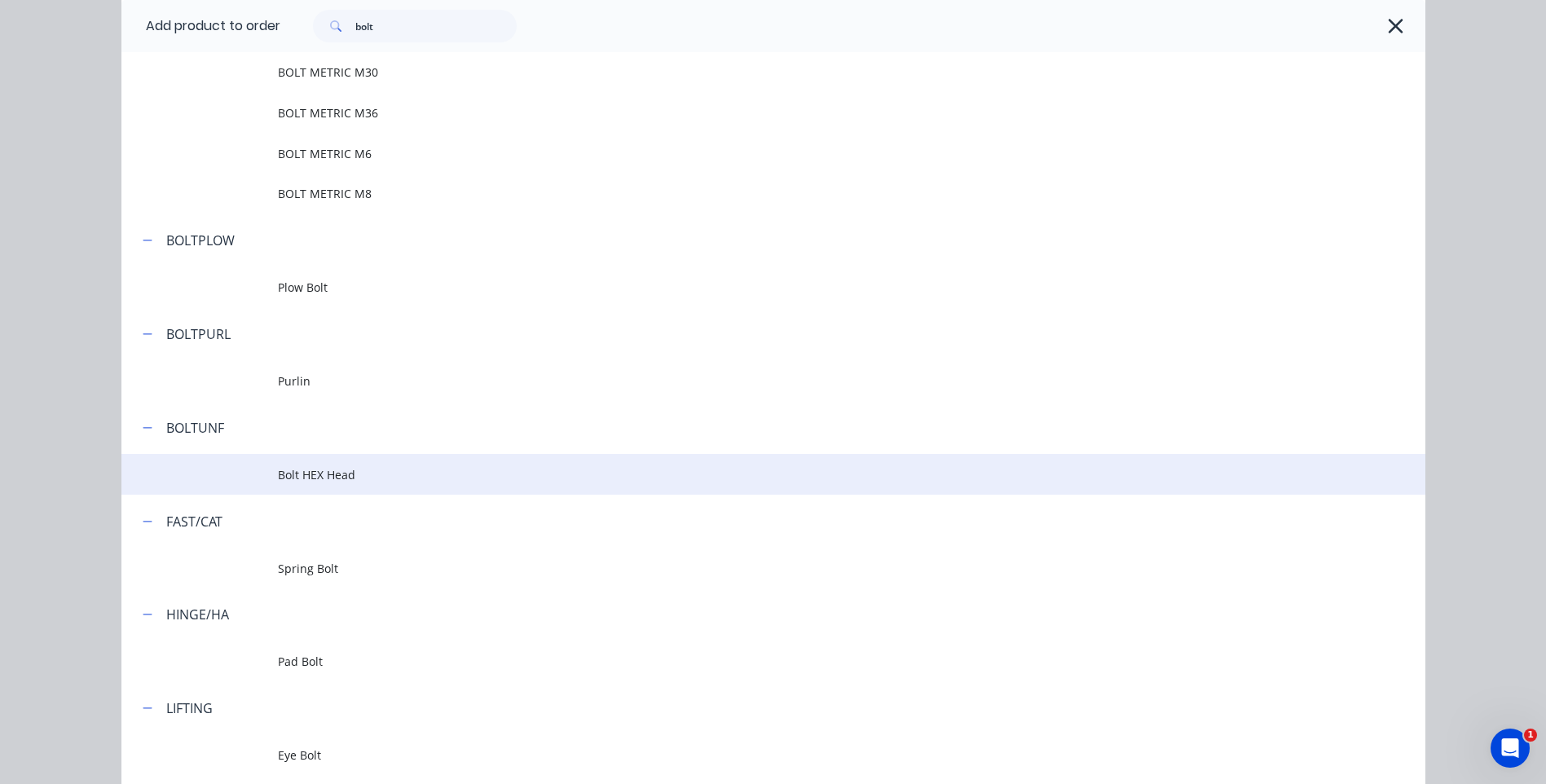
click at [308, 471] on span "Bolt HEX Head" at bounding box center [737, 474] width 918 height 17
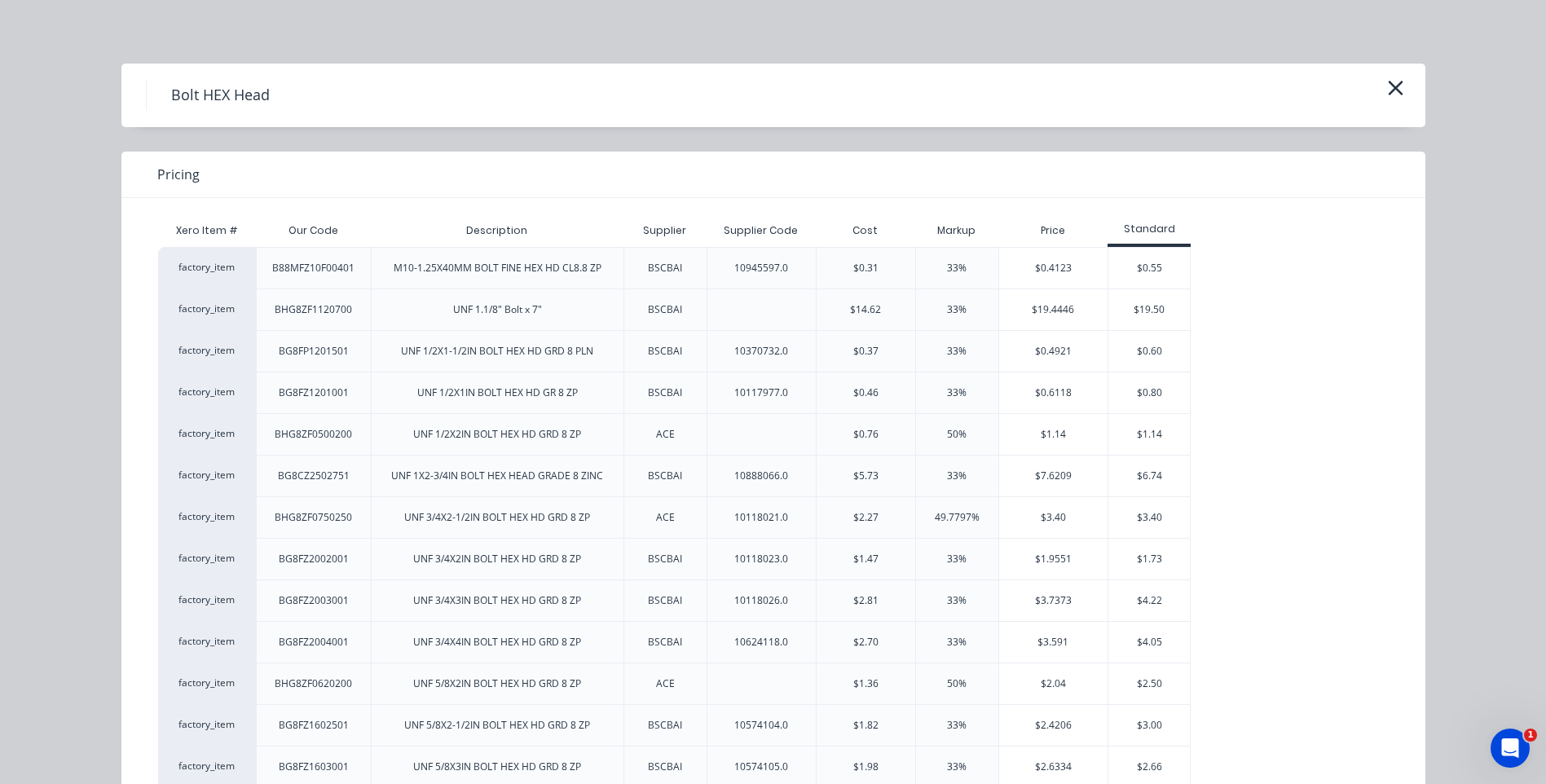
scroll to position [0, 0]
click at [1390, 84] on icon "button" at bounding box center [1395, 89] width 17 height 22
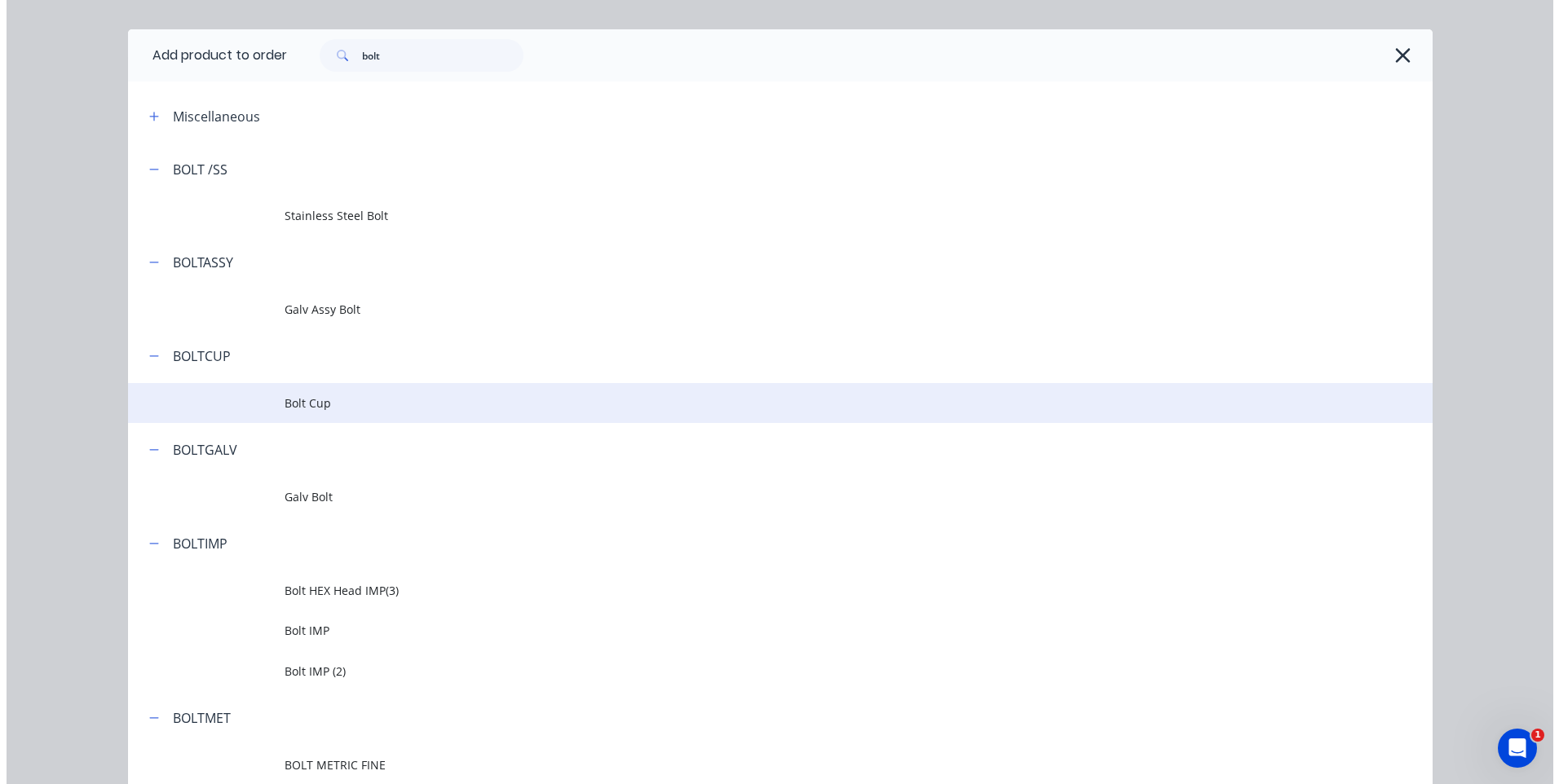
scroll to position [12, 0]
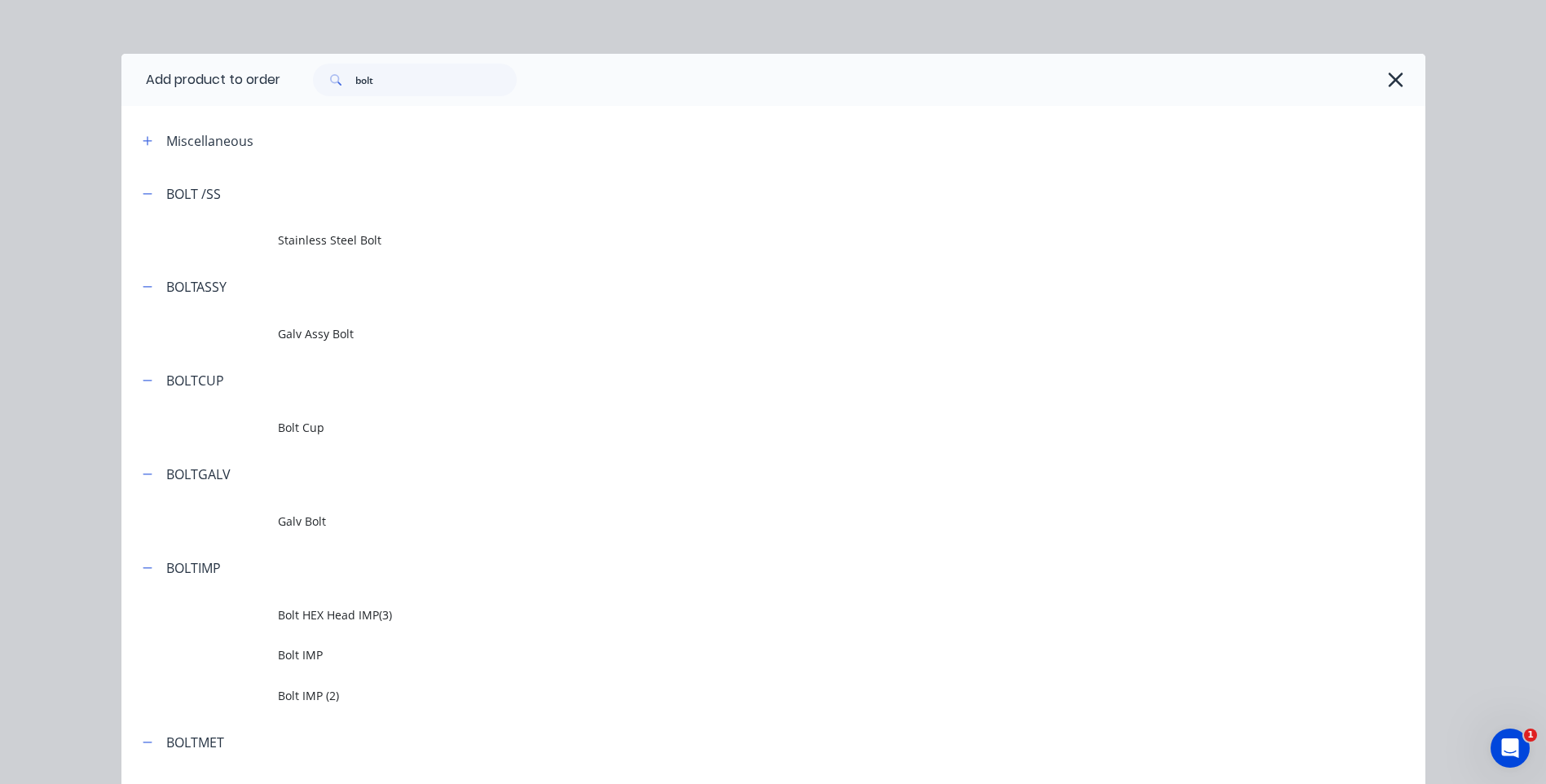
click at [1387, 76] on icon "button" at bounding box center [1395, 79] width 17 height 22
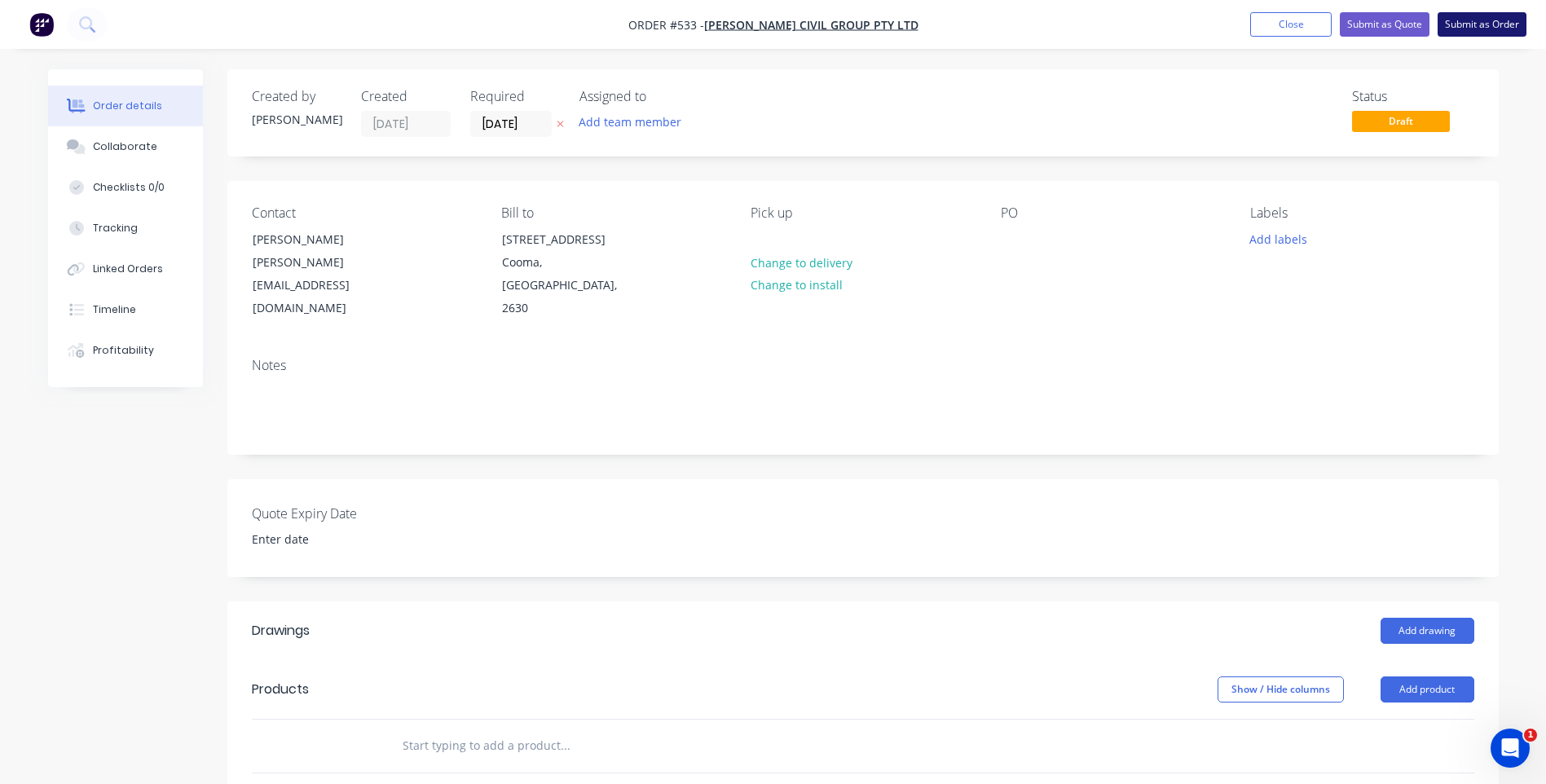
click at [1504, 16] on button "Submit as Order" at bounding box center [1481, 24] width 89 height 24
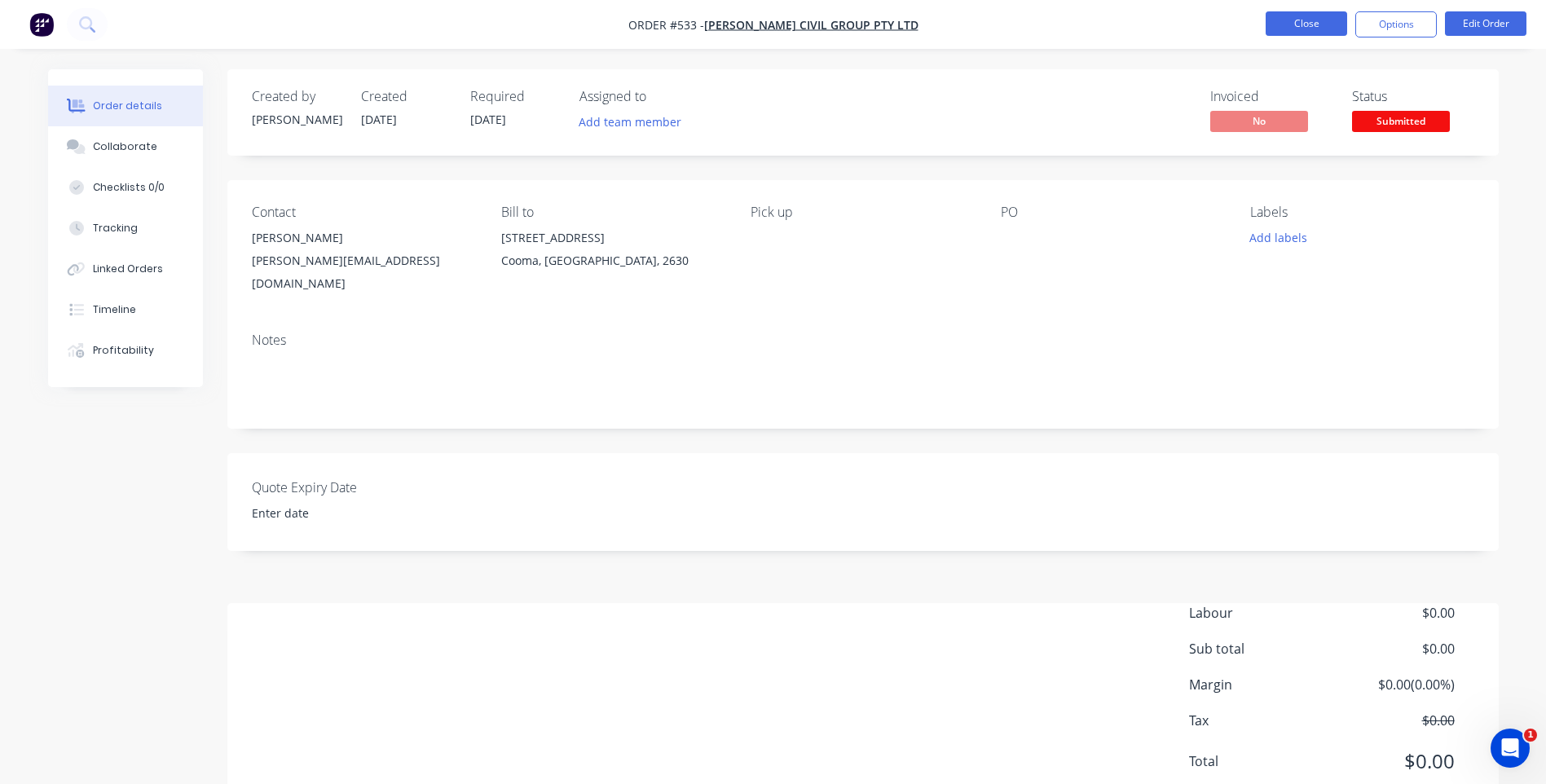
click at [1293, 26] on button "Close" at bounding box center [1306, 23] width 82 height 24
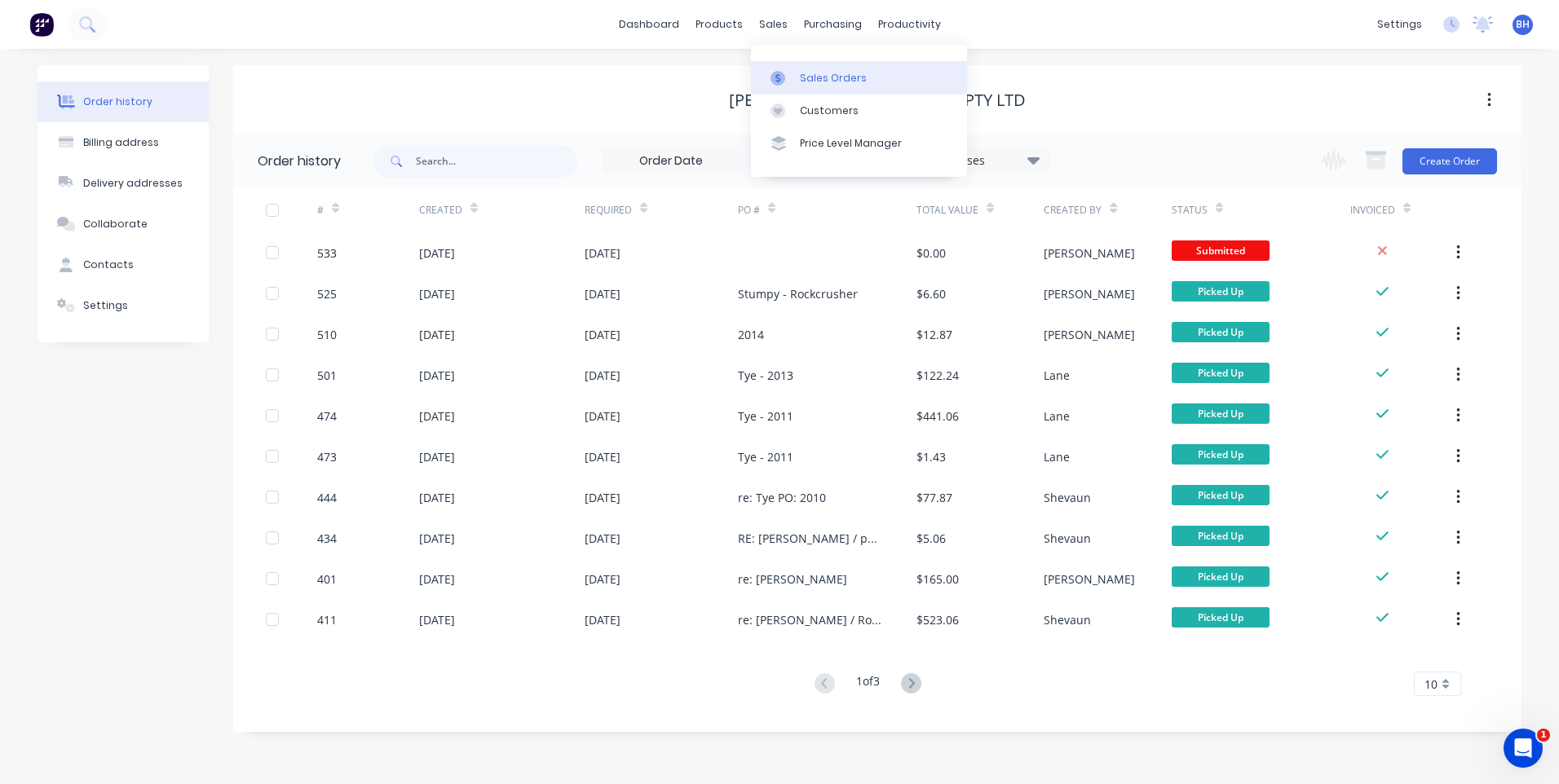
click at [801, 75] on div "Sales Orders" at bounding box center [833, 78] width 67 height 14
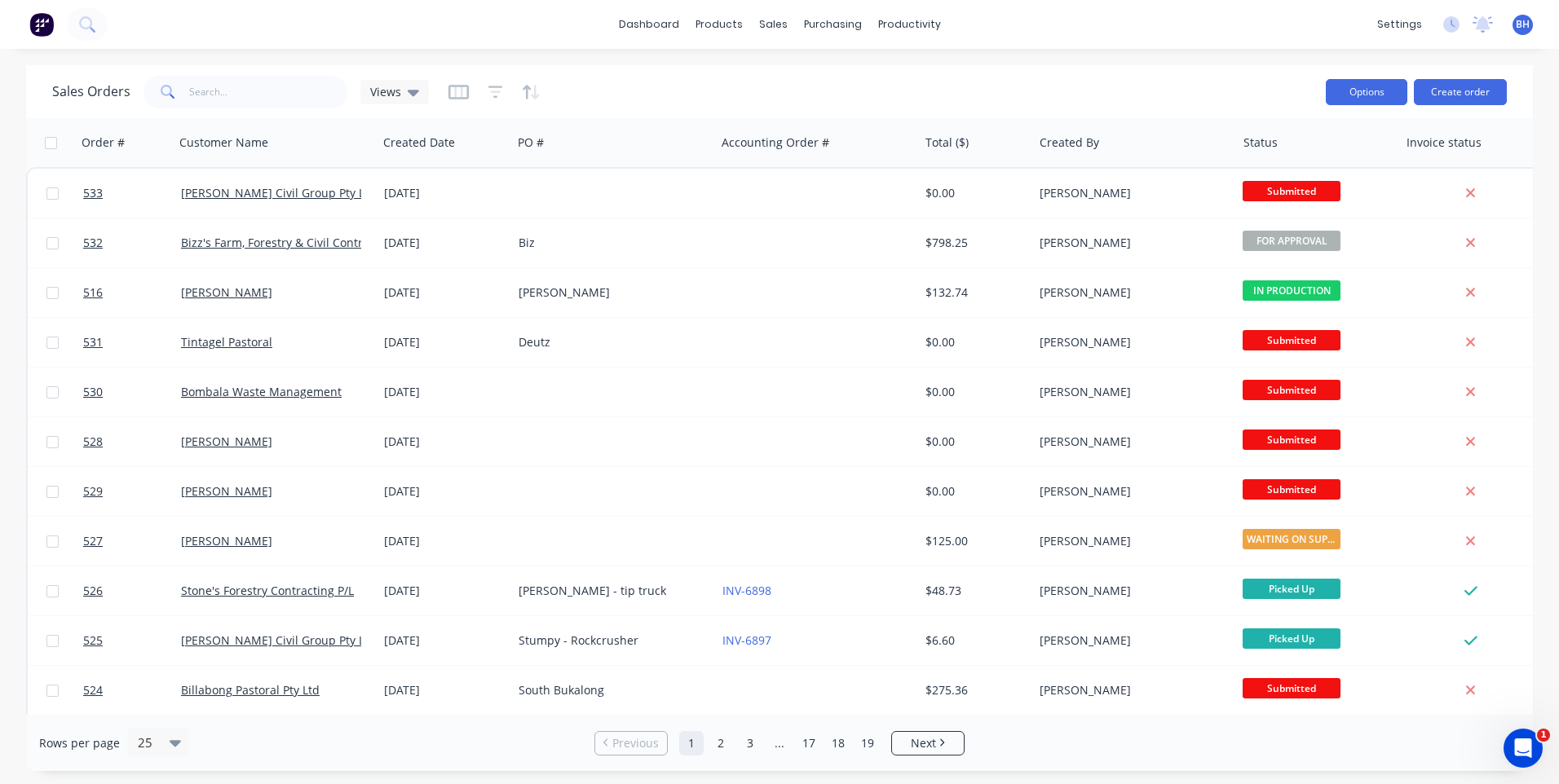
click at [1373, 89] on button "Options" at bounding box center [1366, 91] width 82 height 26
click at [1295, 65] on div "dashboard products sales purchasing productivity dashboard products Product Cat…" at bounding box center [779, 392] width 1559 height 784
click at [1477, 82] on button "Create order" at bounding box center [1460, 91] width 93 height 26
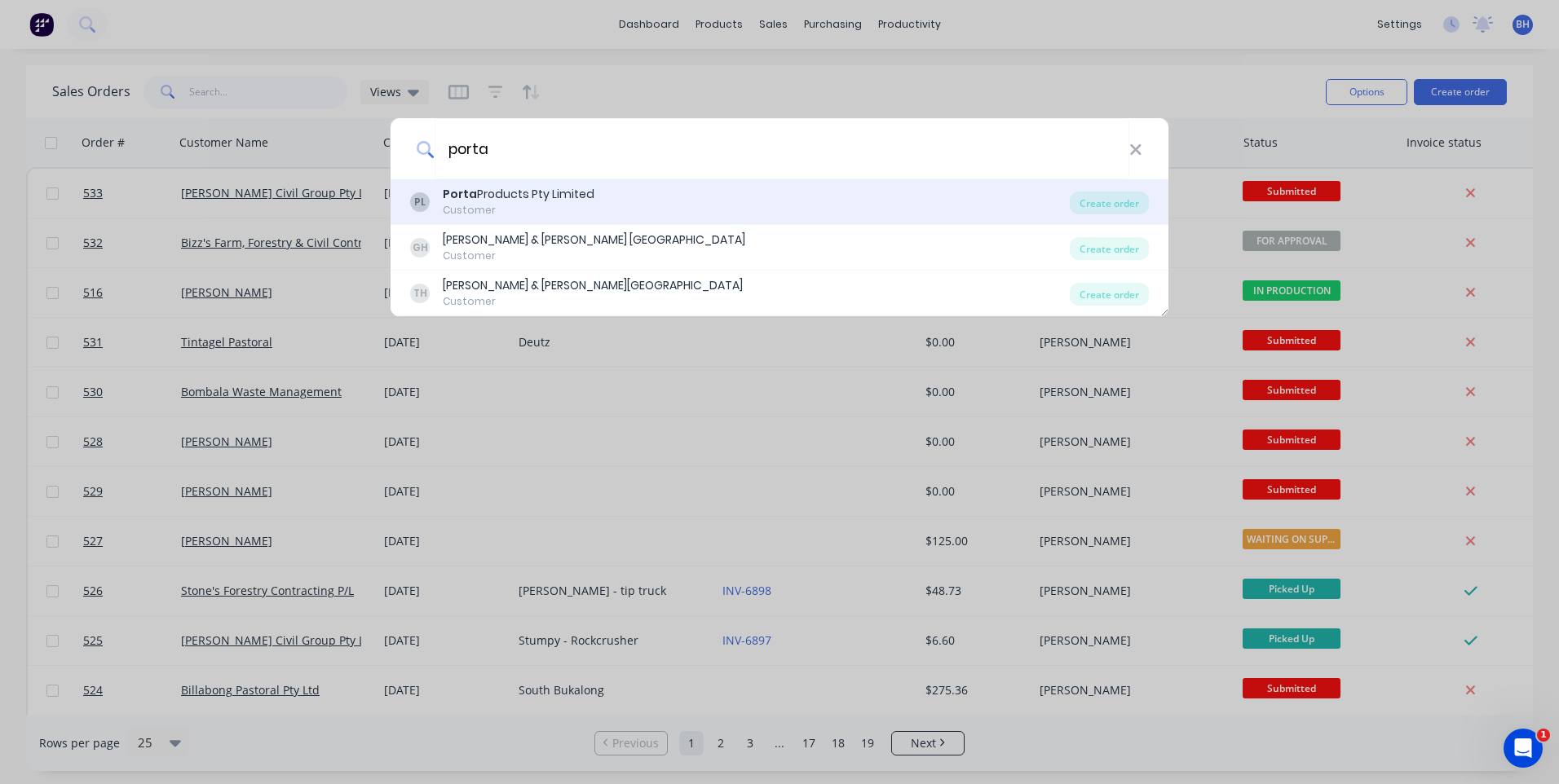
type input "porta"
click at [491, 192] on div "Porta Products Pty Limited" at bounding box center [518, 194] width 152 height 17
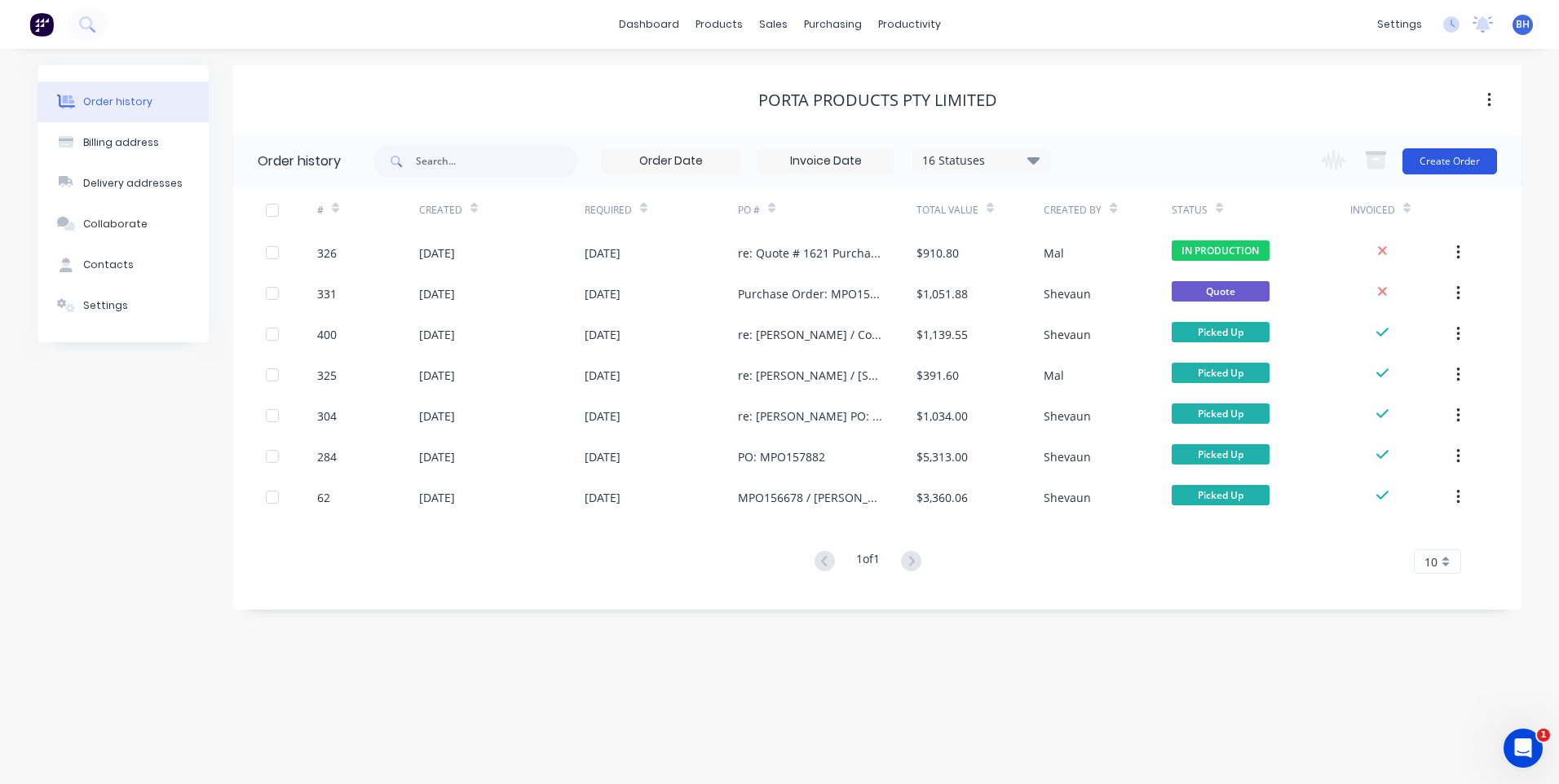
click at [1444, 158] on button "Create Order" at bounding box center [1449, 161] width 94 height 26
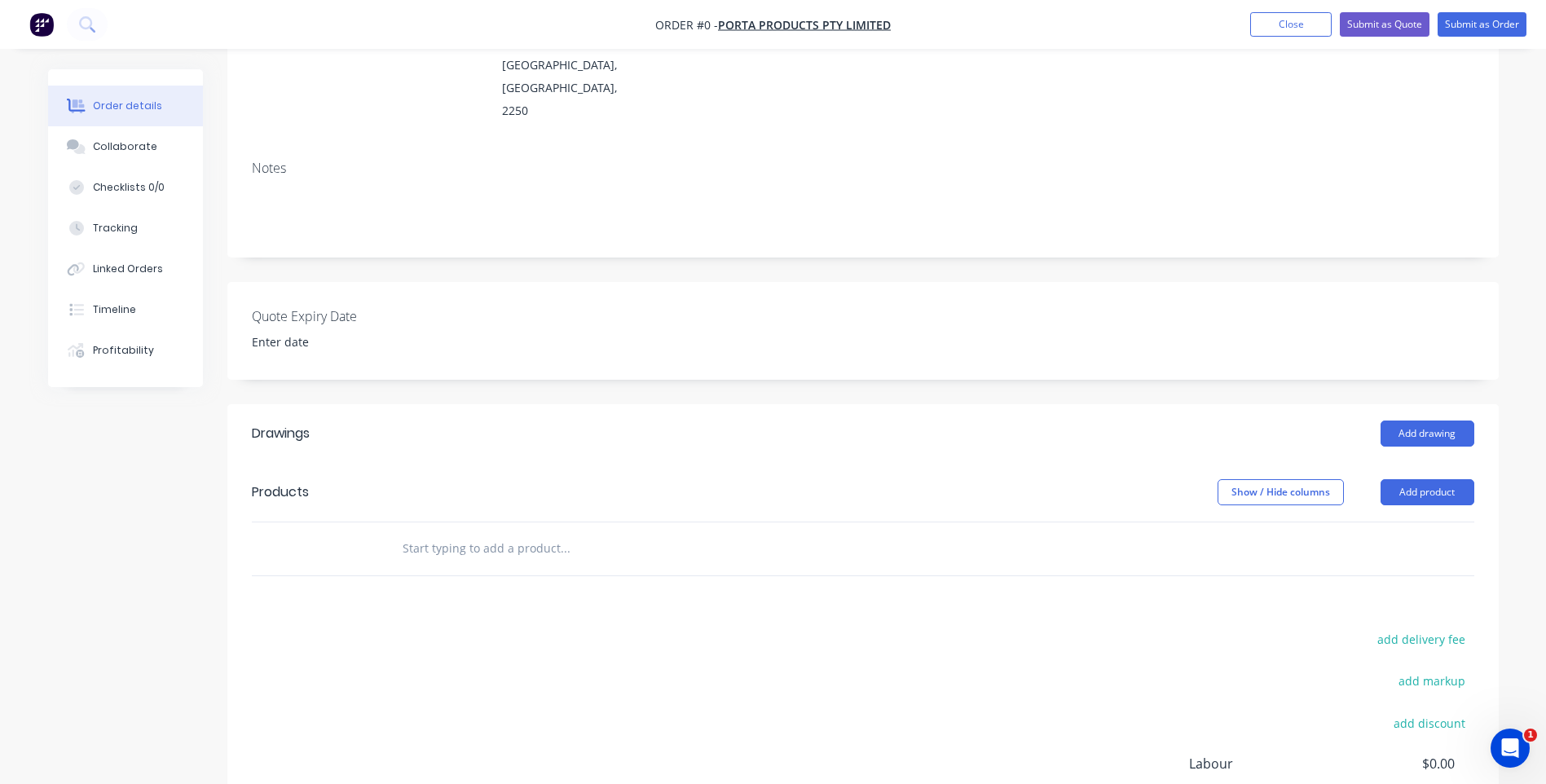
scroll to position [245, 0]
click at [1397, 478] on button "Add product" at bounding box center [1427, 490] width 94 height 26
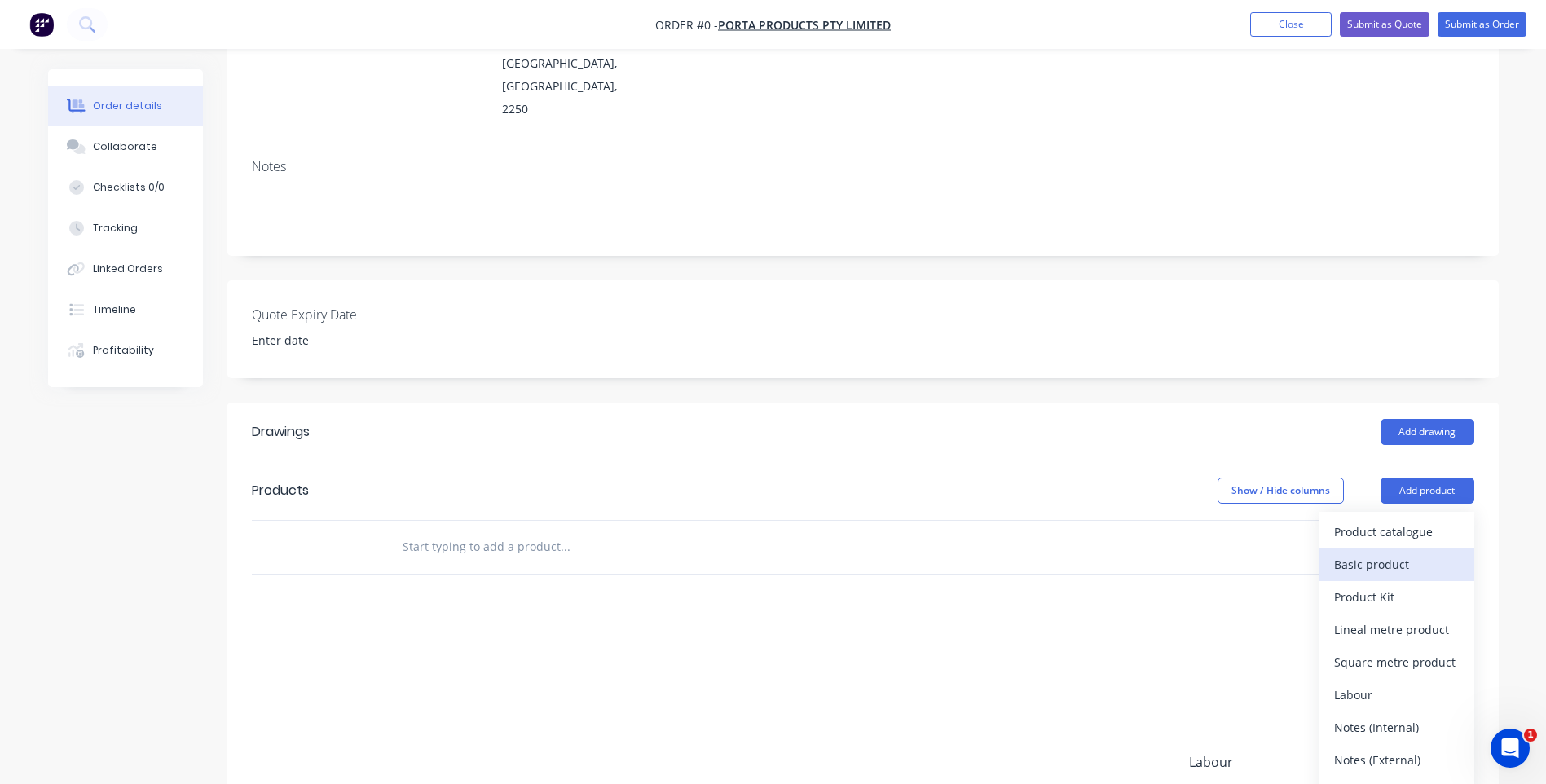
click at [1376, 553] on div "Basic product" at bounding box center [1397, 564] width 125 height 23
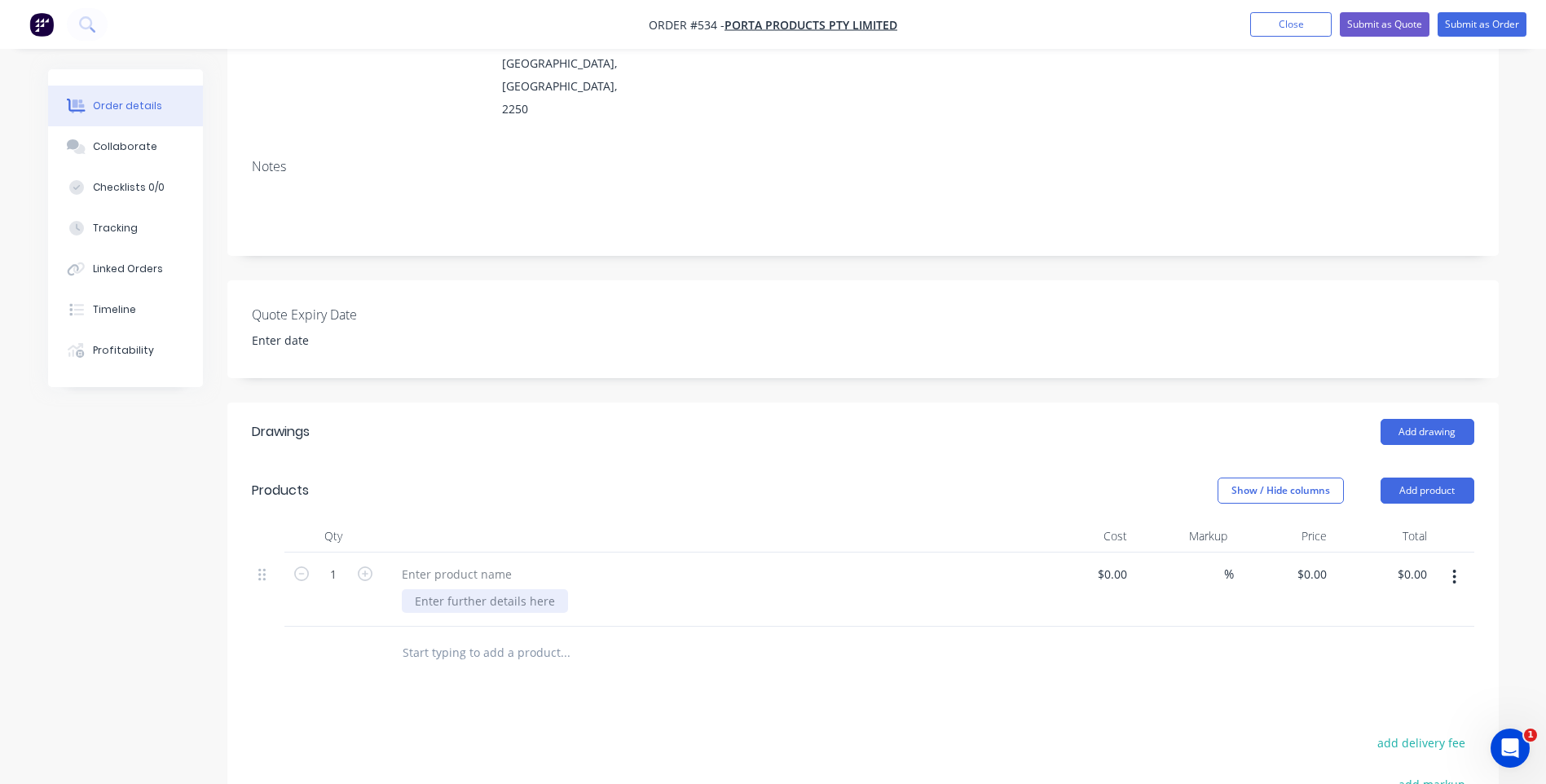
click at [428, 589] on div at bounding box center [485, 600] width 167 height 23
click at [447, 562] on div at bounding box center [457, 573] width 136 height 23
click at [1412, 478] on button "Add product" at bounding box center [1427, 490] width 94 height 26
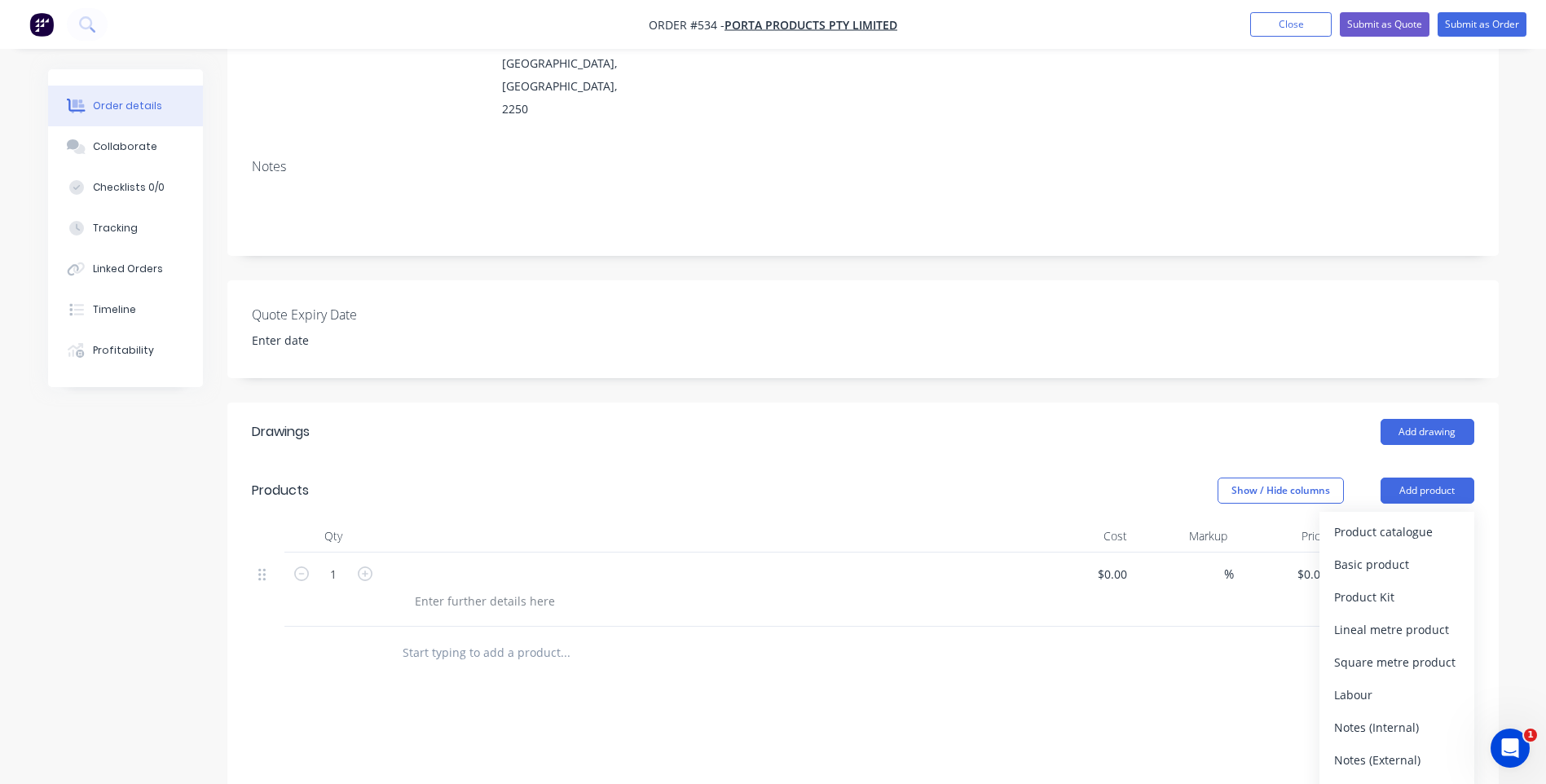
click at [845, 418] on div "Add drawing" at bounding box center [992, 431] width 963 height 26
click at [460, 589] on div at bounding box center [485, 600] width 167 height 23
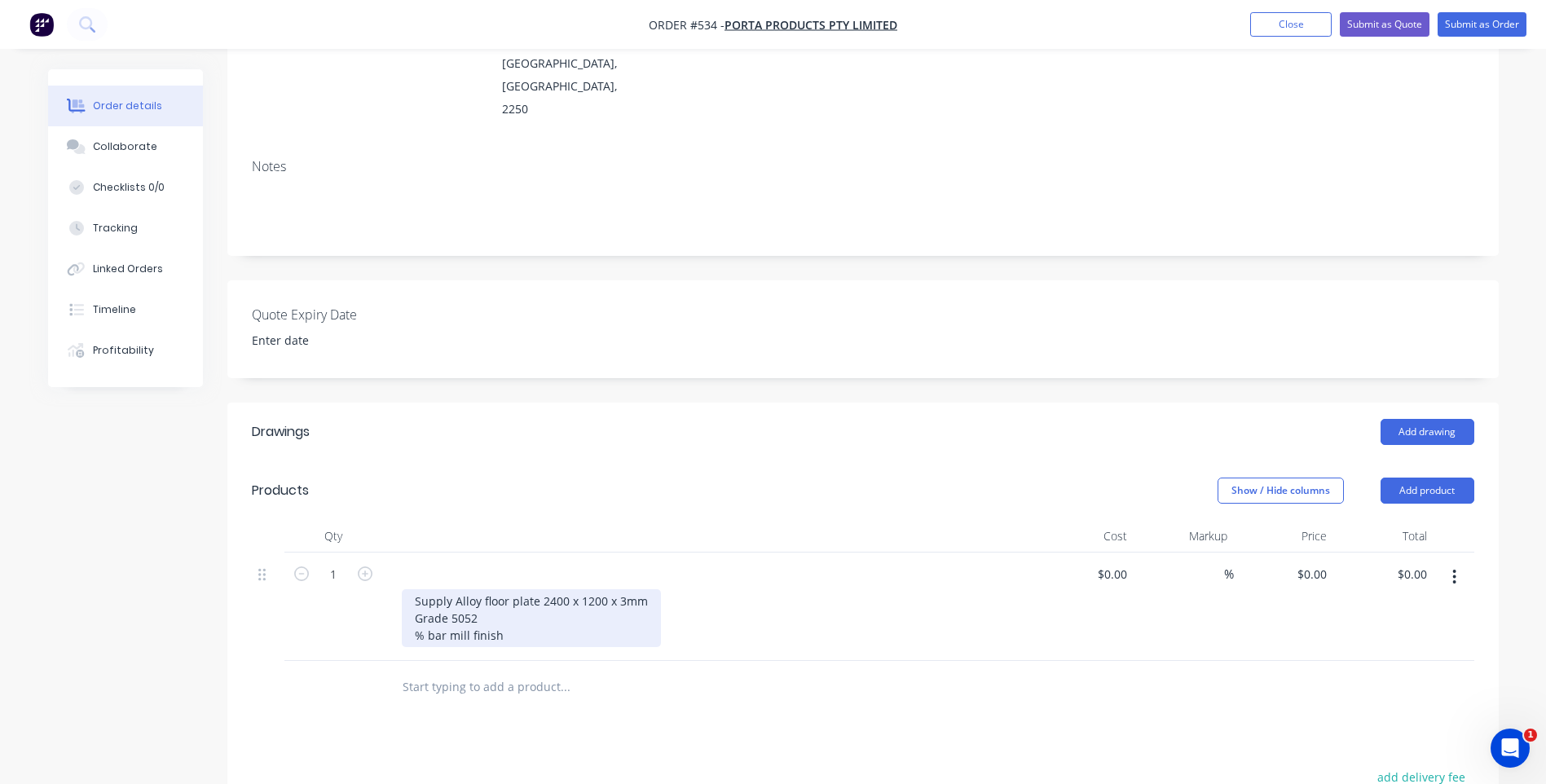
click at [425, 590] on div "Supply Alloy floor plate 2400 x 1200 x 3mm Grade 5052 % bar mill finish" at bounding box center [531, 617] width 259 height 58
click at [363, 566] on icon "button" at bounding box center [365, 573] width 14 height 14
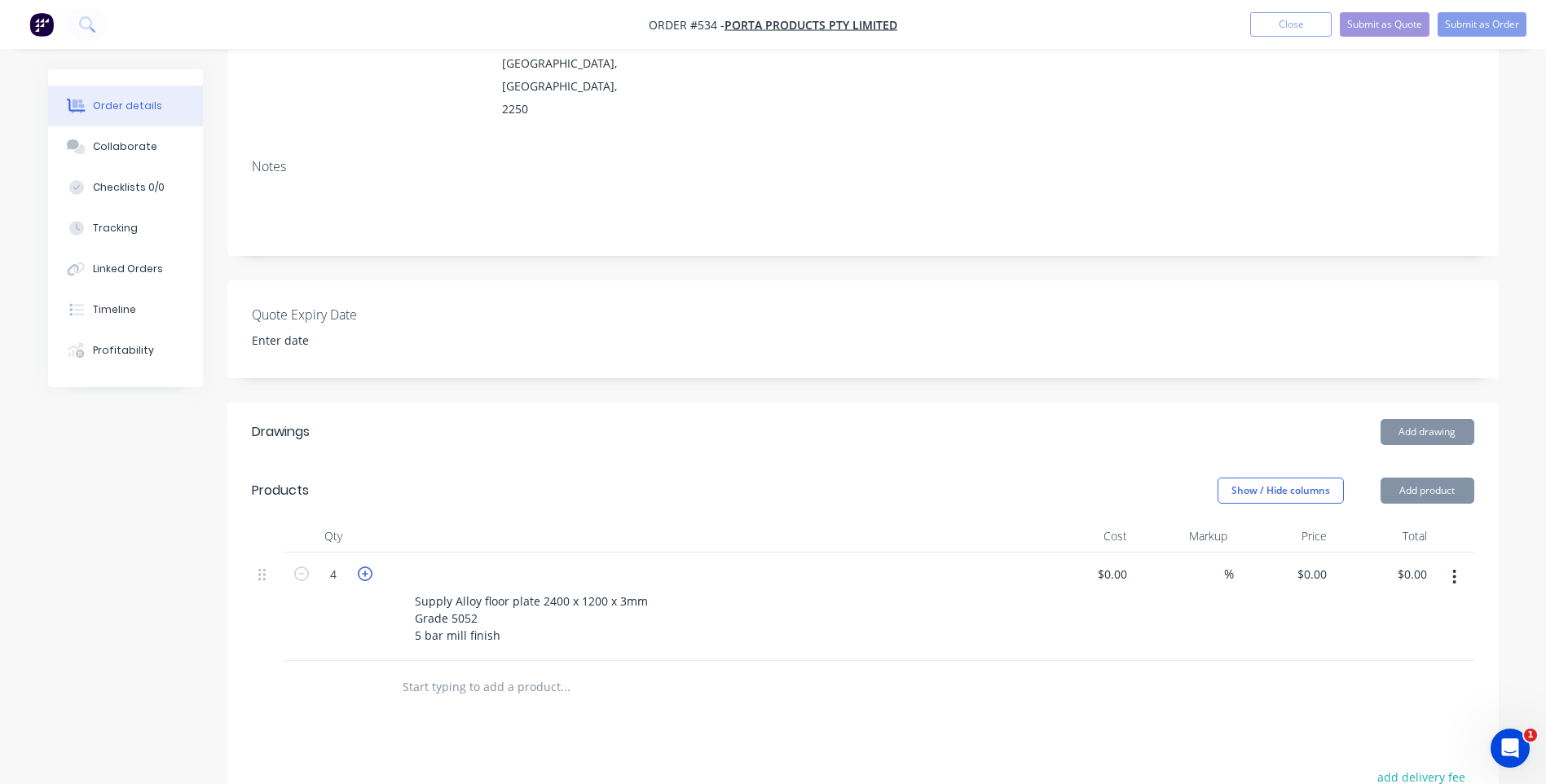
click at [363, 566] on icon "button" at bounding box center [365, 573] width 14 height 14
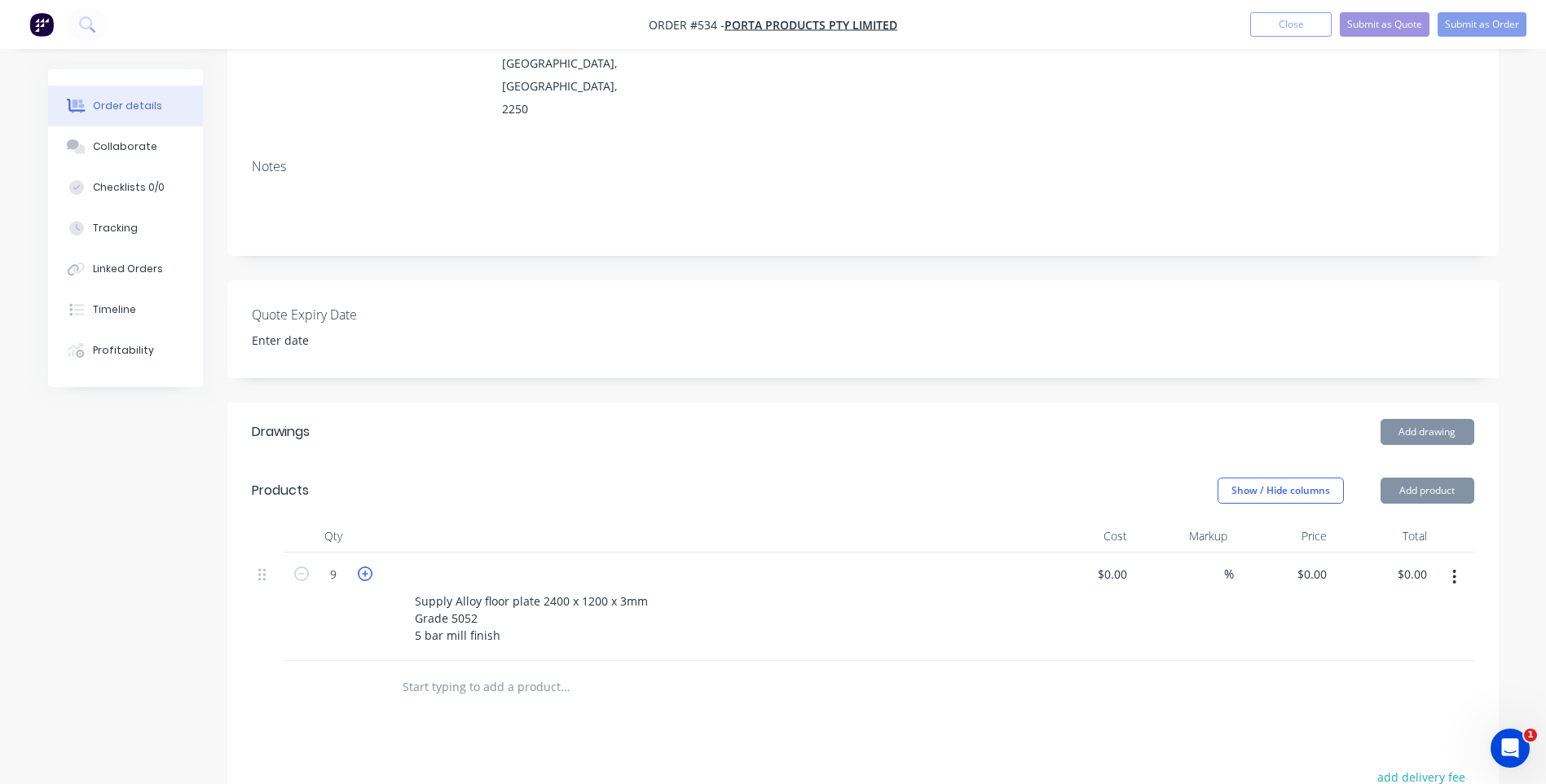
click at [363, 566] on icon "button" at bounding box center [365, 573] width 14 height 14
type input "12"
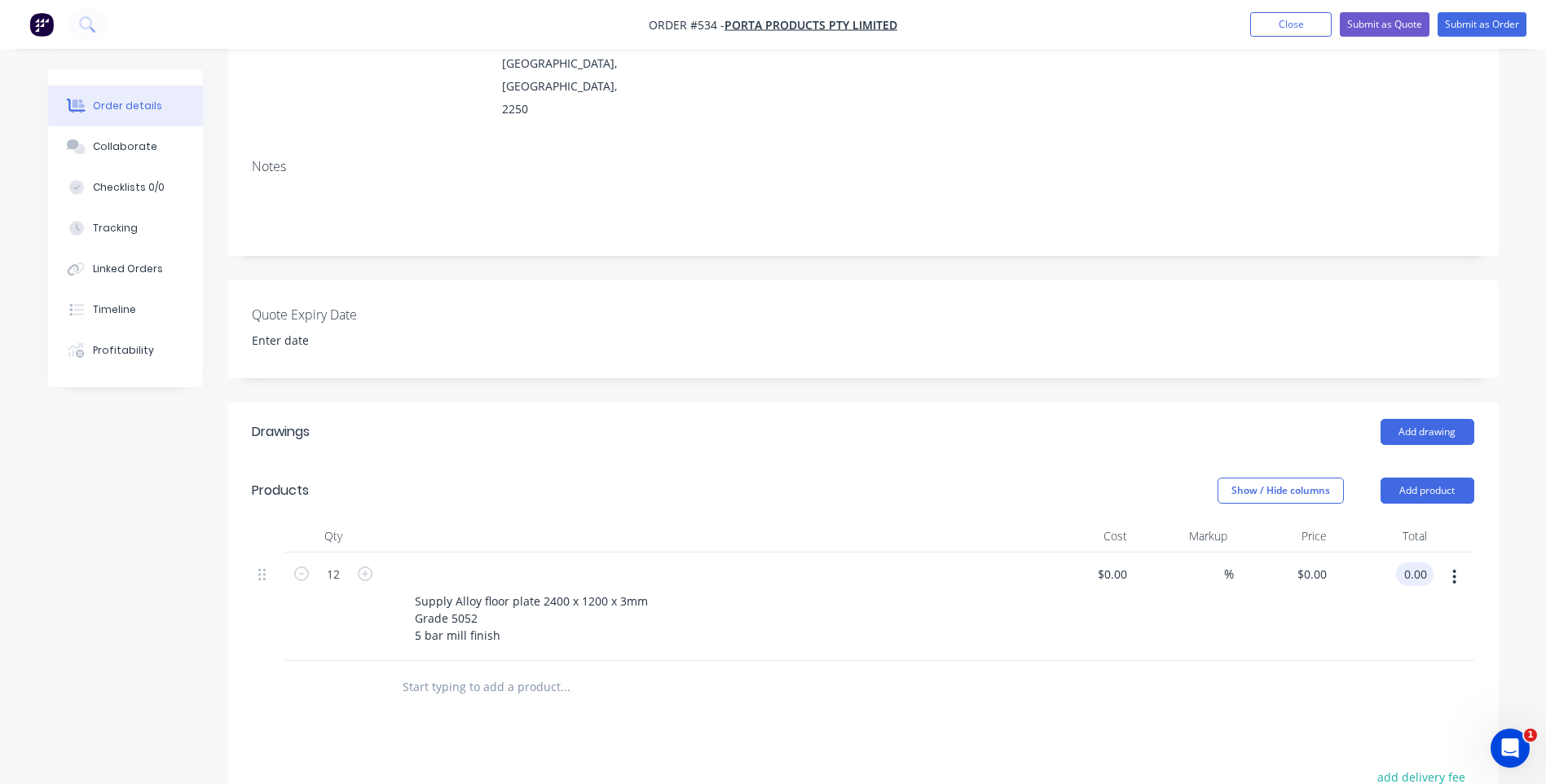
click at [1425, 562] on input "0.00" at bounding box center [1418, 573] width 31 height 23
type input "253.12"
type input "$21.0933"
type input "$253.12"
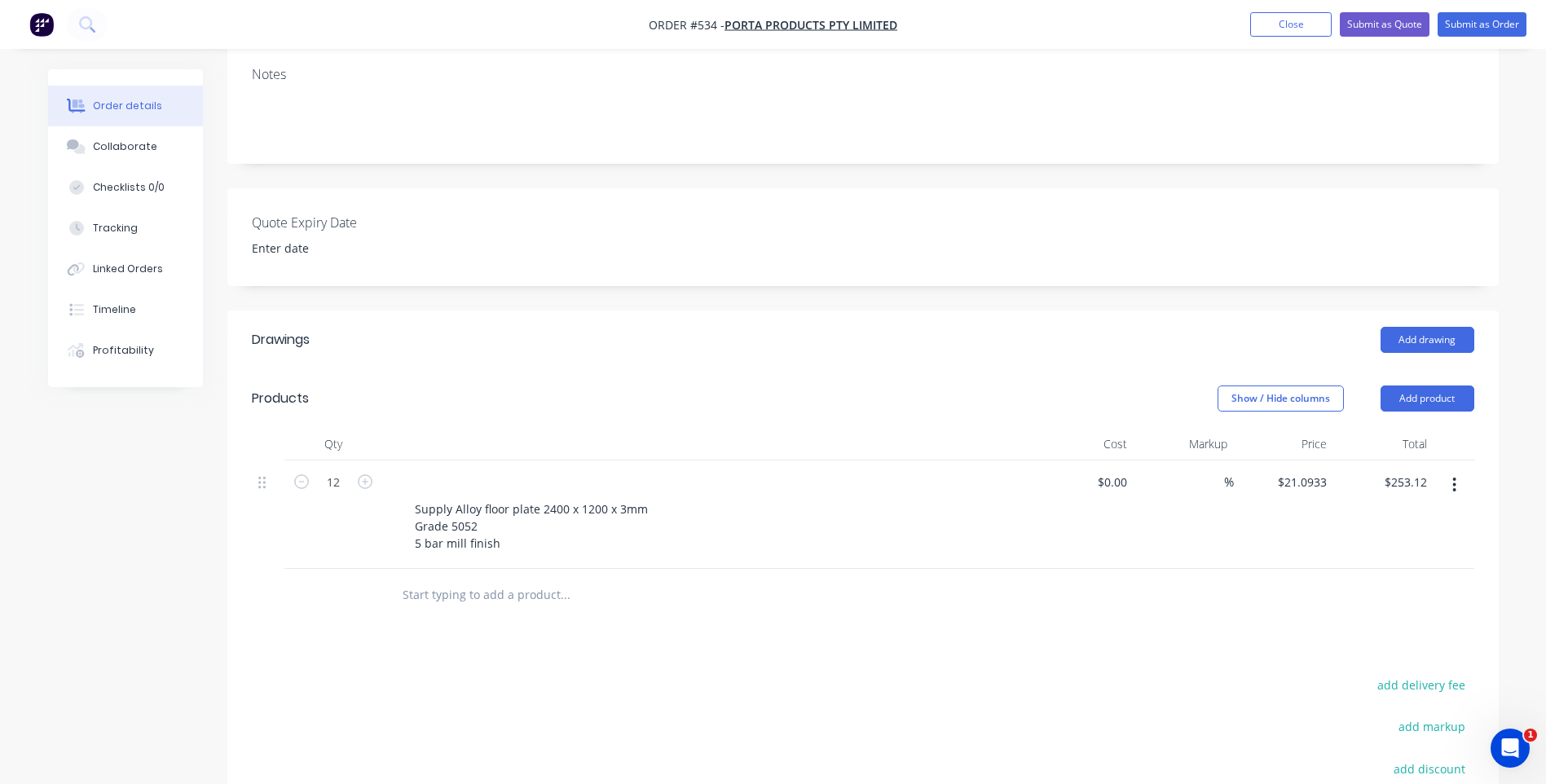
scroll to position [300, 0]
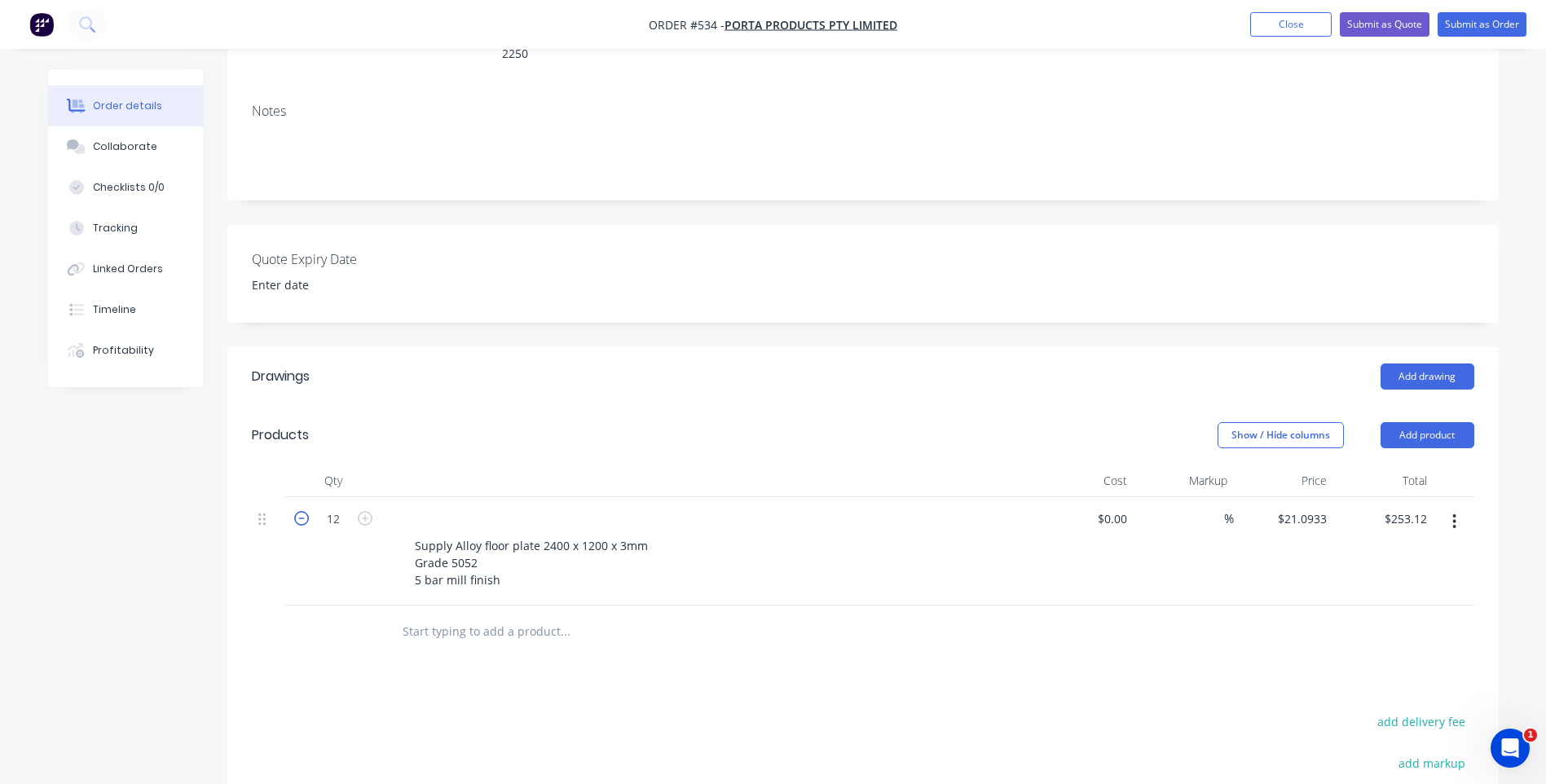
click at [302, 511] on icon "button" at bounding box center [301, 518] width 14 height 14
type input "11"
type input "$232.03"
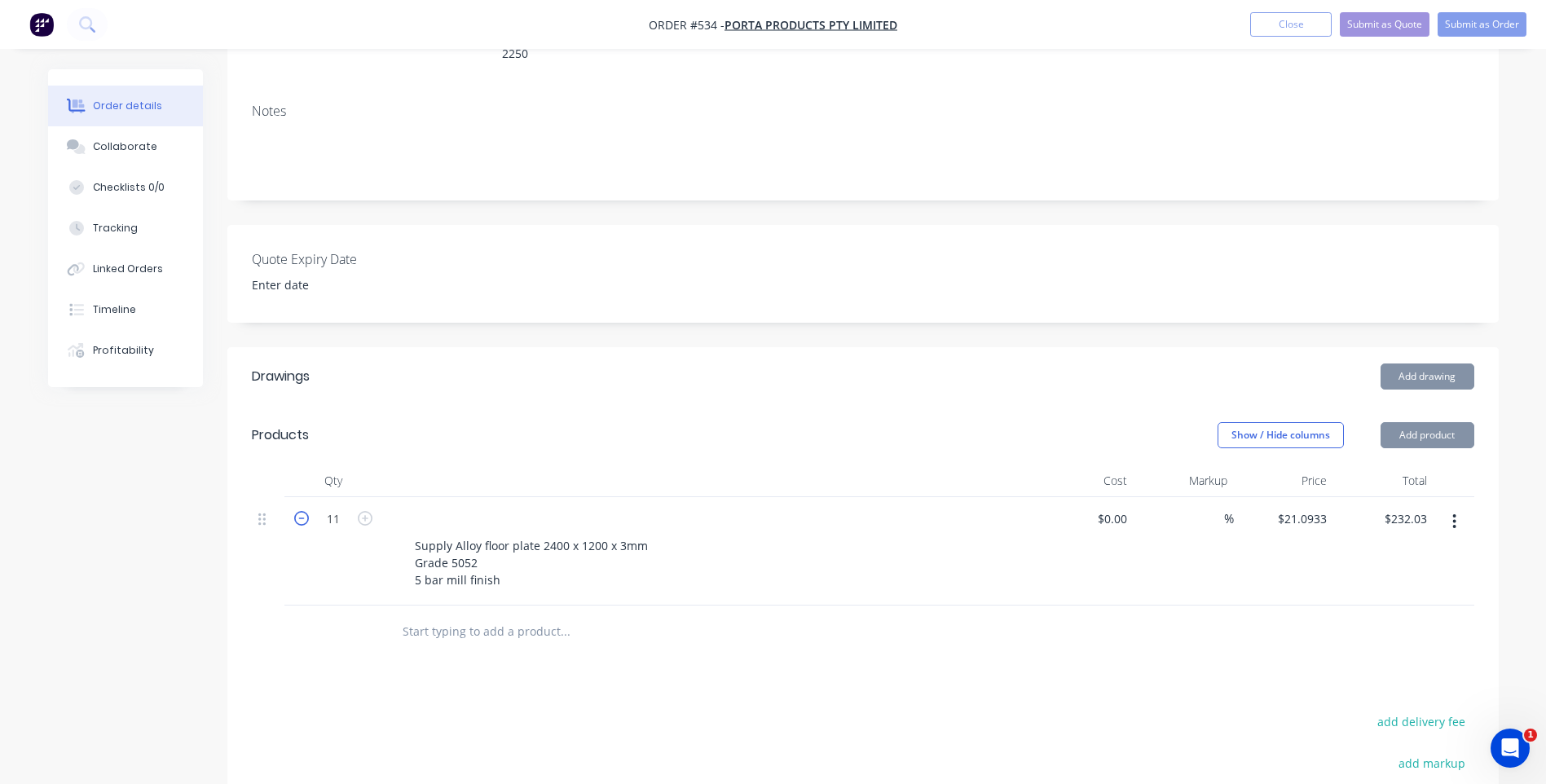
click at [302, 511] on icon "button" at bounding box center [301, 518] width 14 height 14
type input "10"
type input "$210.93"
click at [302, 511] on icon "button" at bounding box center [301, 518] width 14 height 14
type input "9"
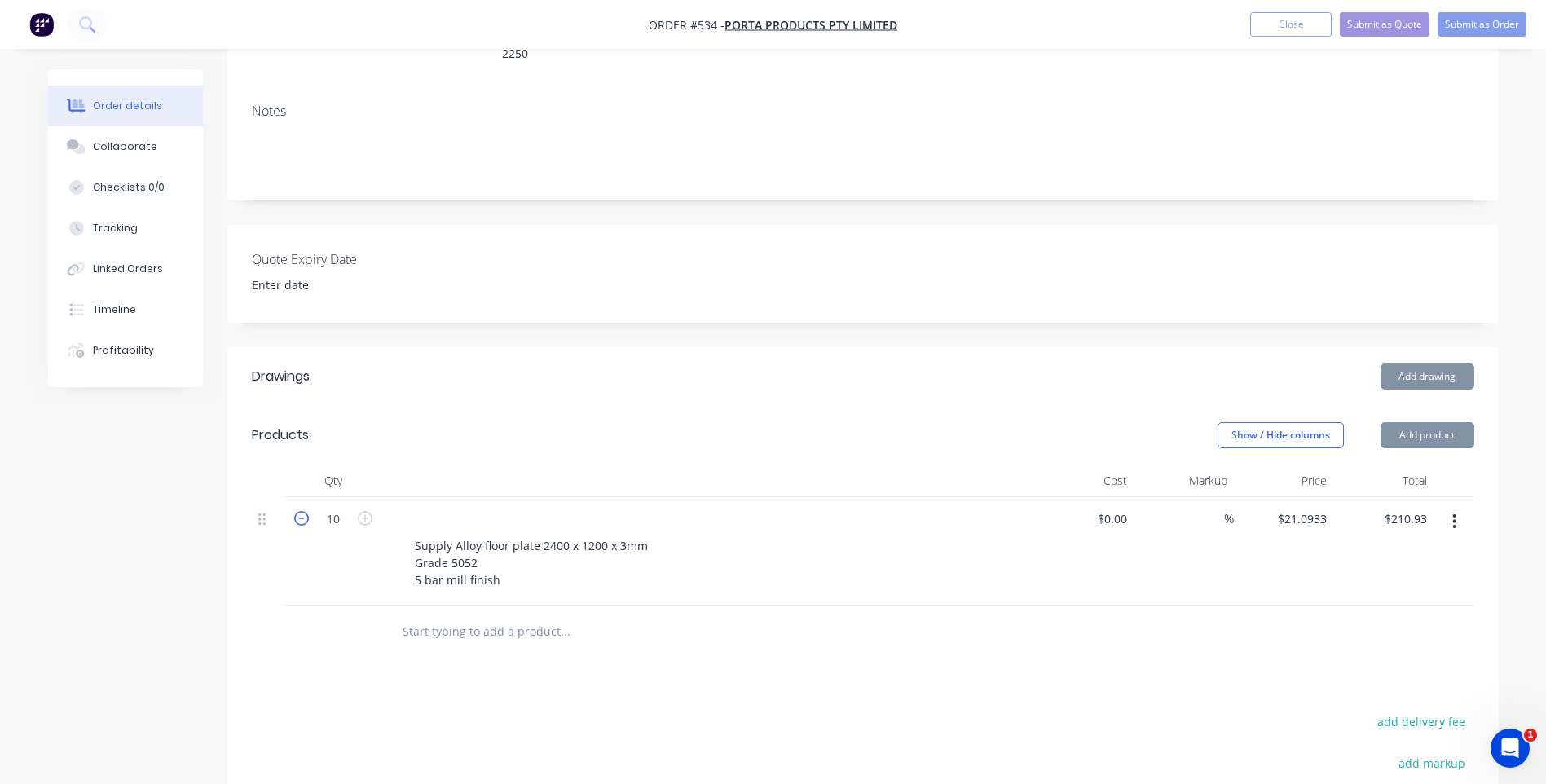
type input "$189.84"
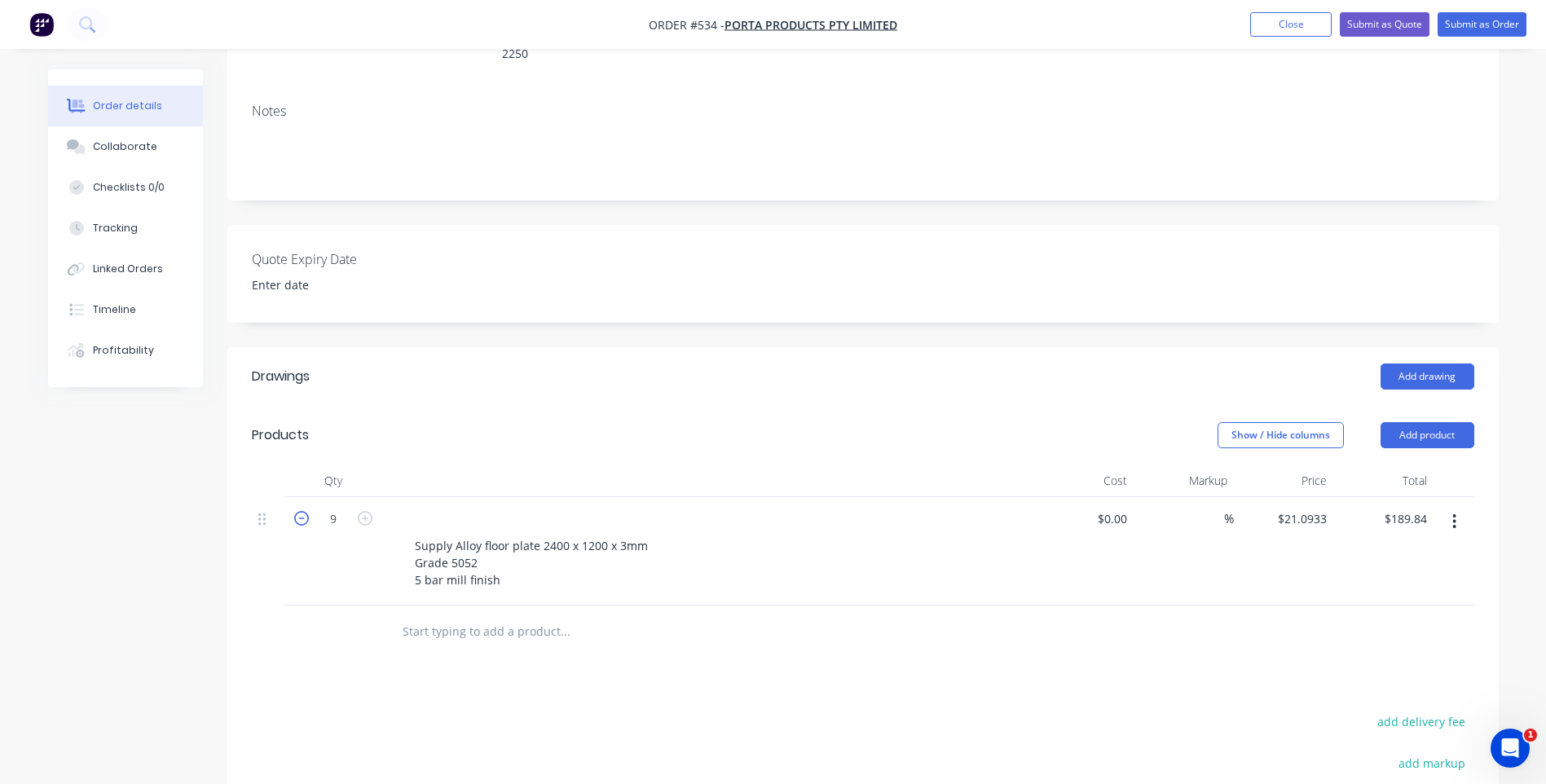
click at [302, 511] on icon "button" at bounding box center [301, 518] width 14 height 14
type input "8"
type input "$168.75"
click at [302, 511] on icon "button" at bounding box center [301, 518] width 14 height 14
type input "7"
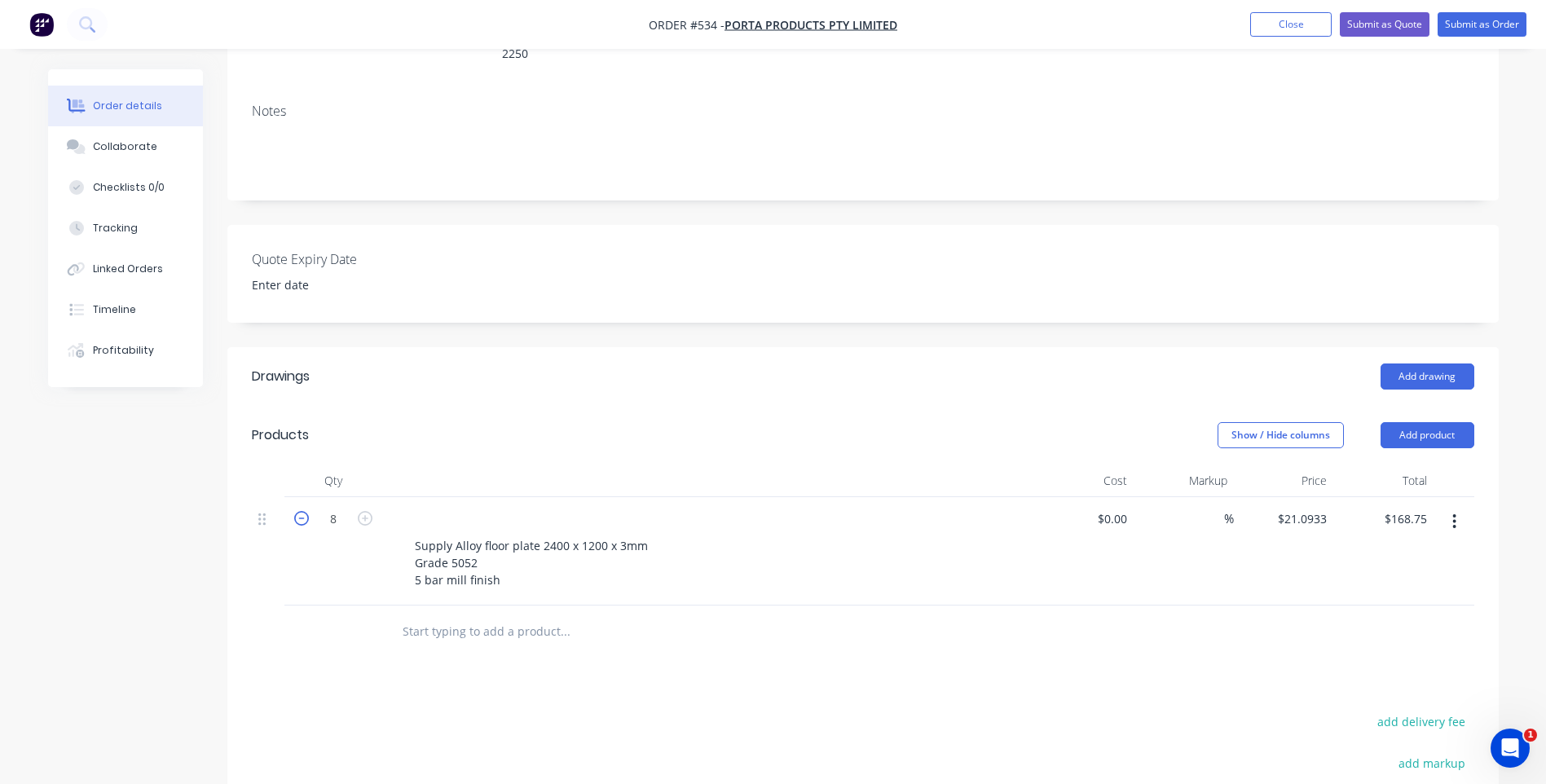
type input "$147.65"
click at [302, 511] on icon "button" at bounding box center [301, 518] width 14 height 14
type input "6"
type input "$126.56"
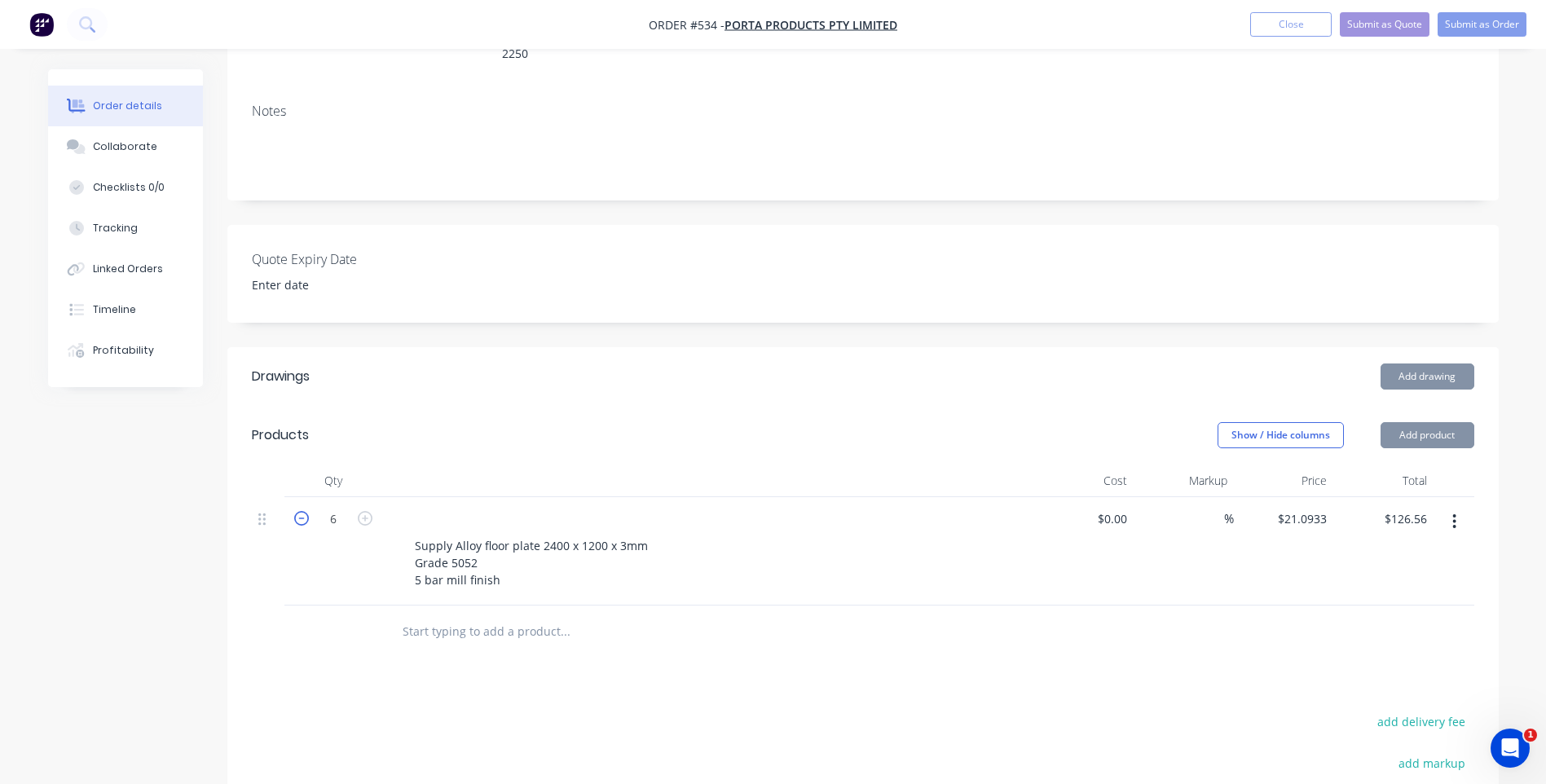
click at [302, 511] on icon "button" at bounding box center [301, 518] width 14 height 14
type input "5"
type input "$105.47"
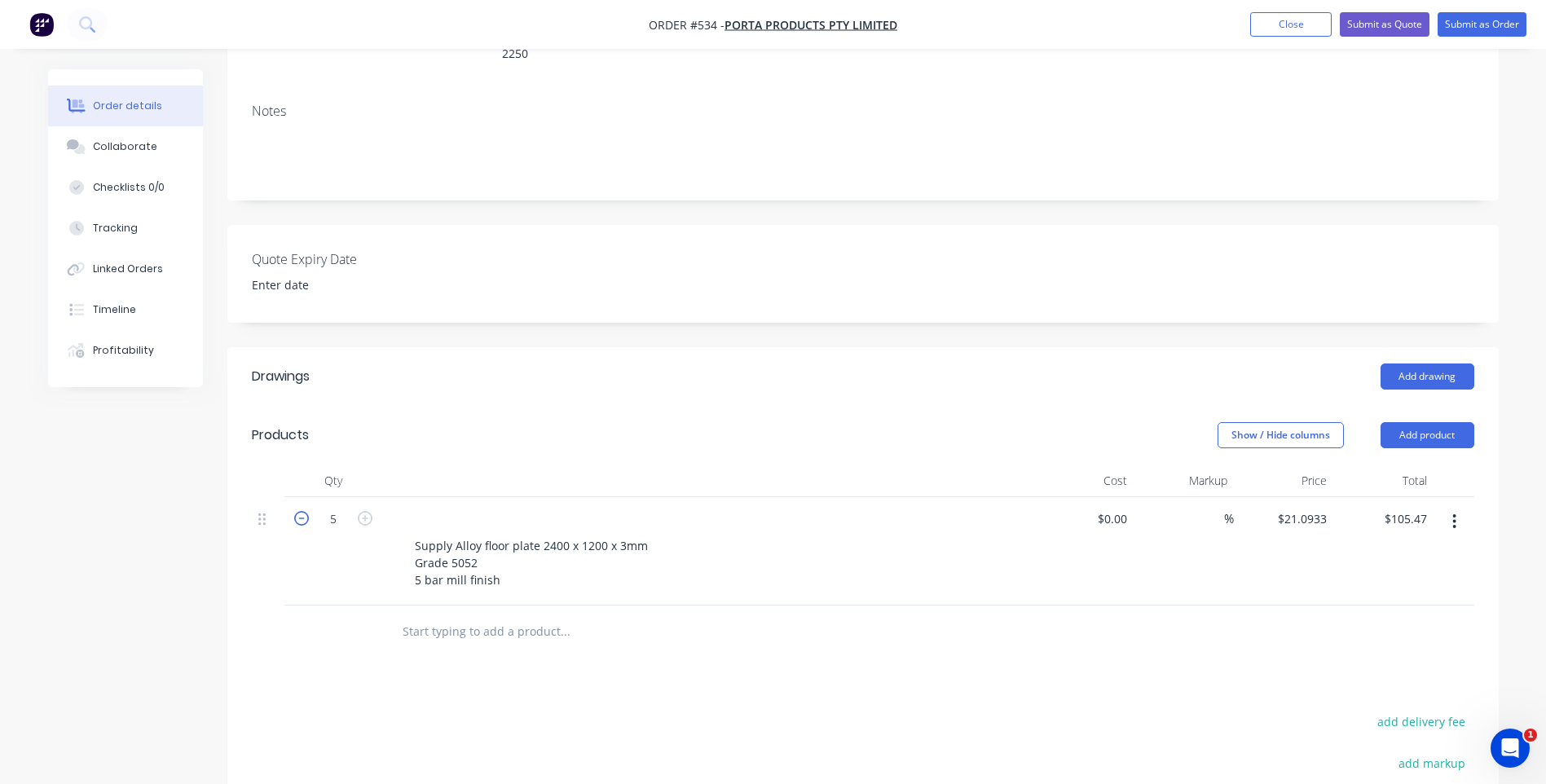
click at [302, 511] on icon "button" at bounding box center [301, 518] width 14 height 14
type input "4"
type input "$84.37"
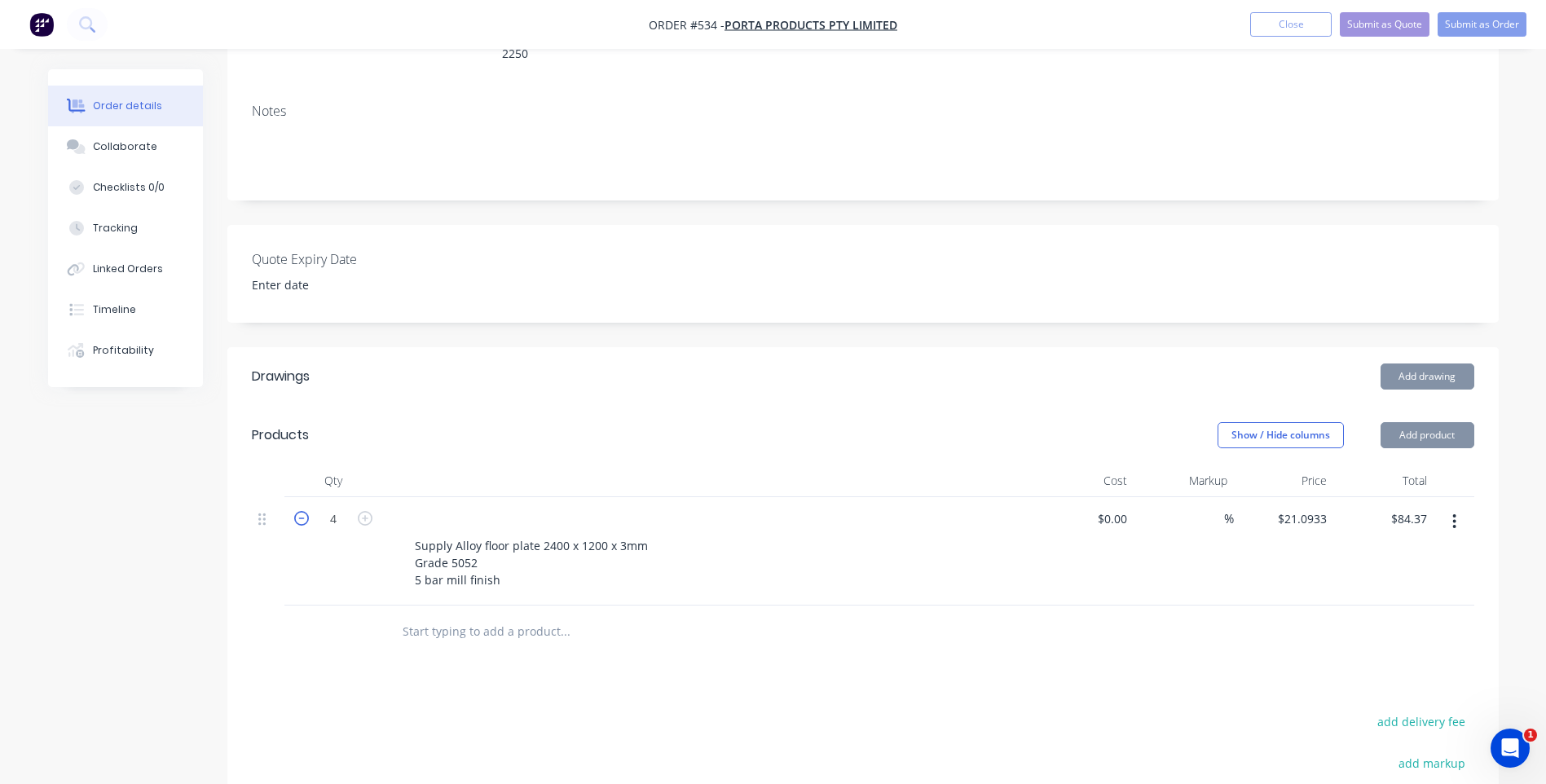
click at [302, 511] on icon "button" at bounding box center [301, 518] width 14 height 14
type input "3"
type input "$63.28"
click at [302, 511] on icon "button" at bounding box center [301, 518] width 14 height 14
type input "2"
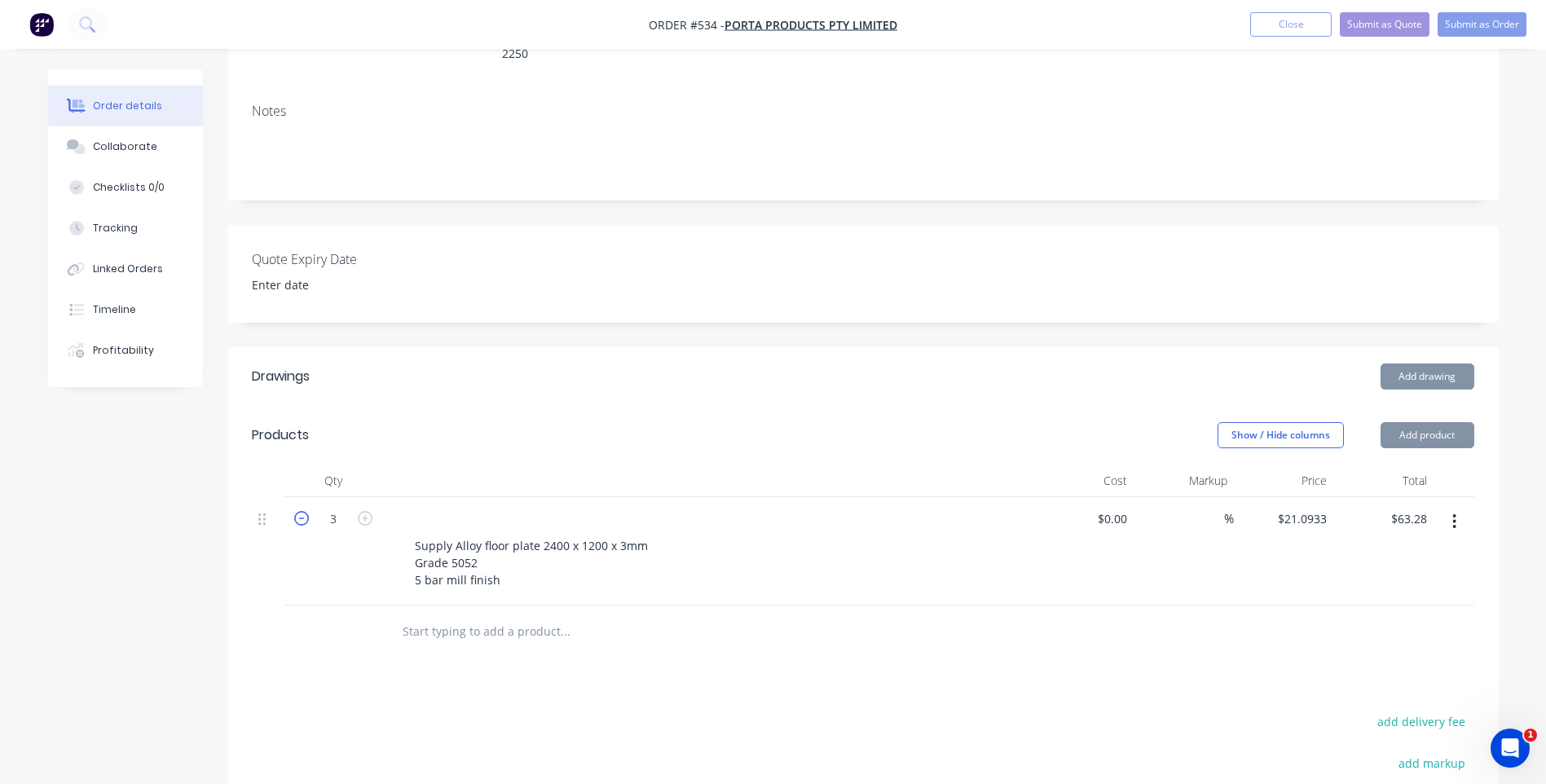
type input "$42.19"
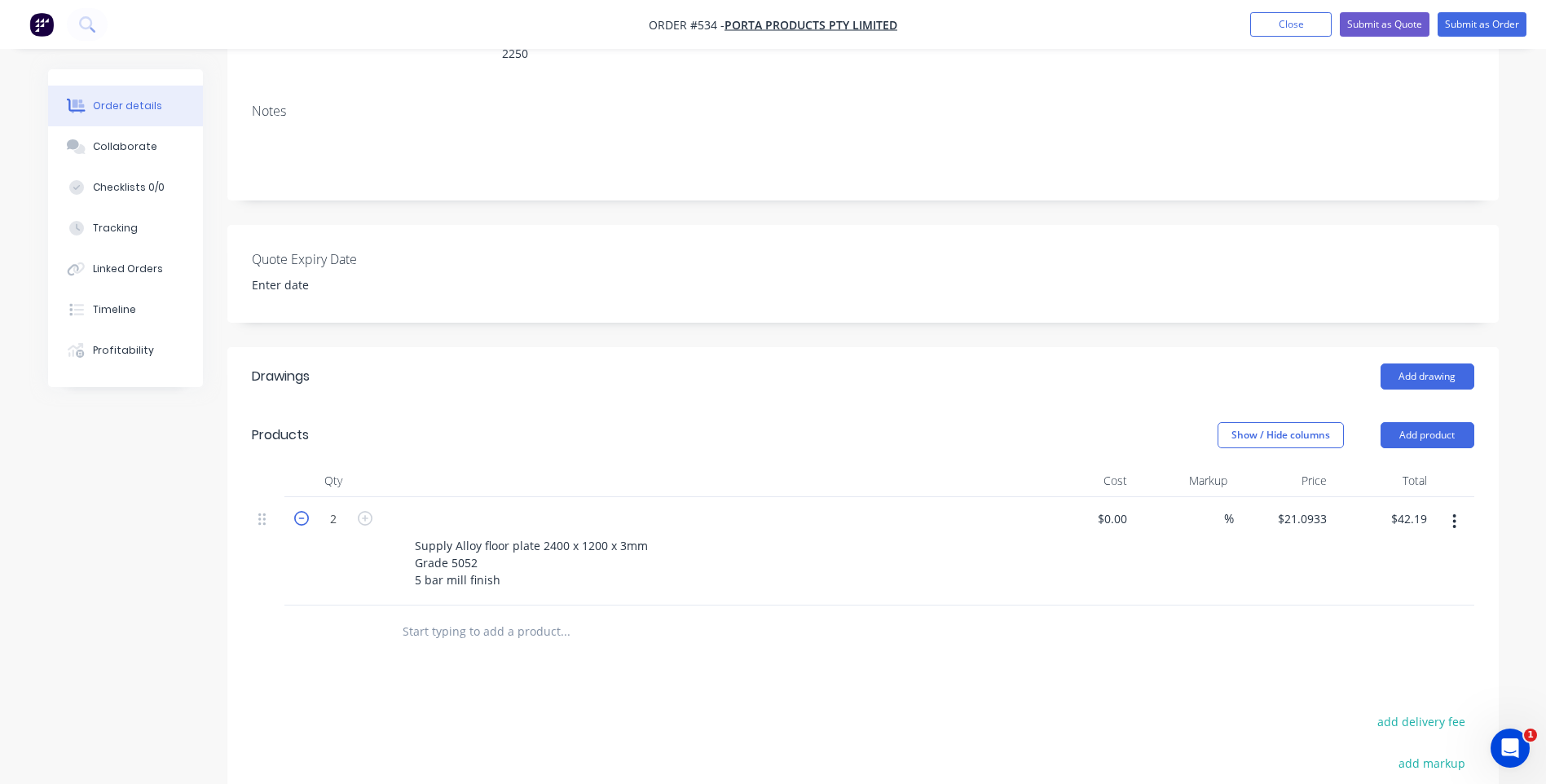
click at [302, 511] on icon "button" at bounding box center [301, 518] width 14 height 14
type input "1"
type input "$21.09"
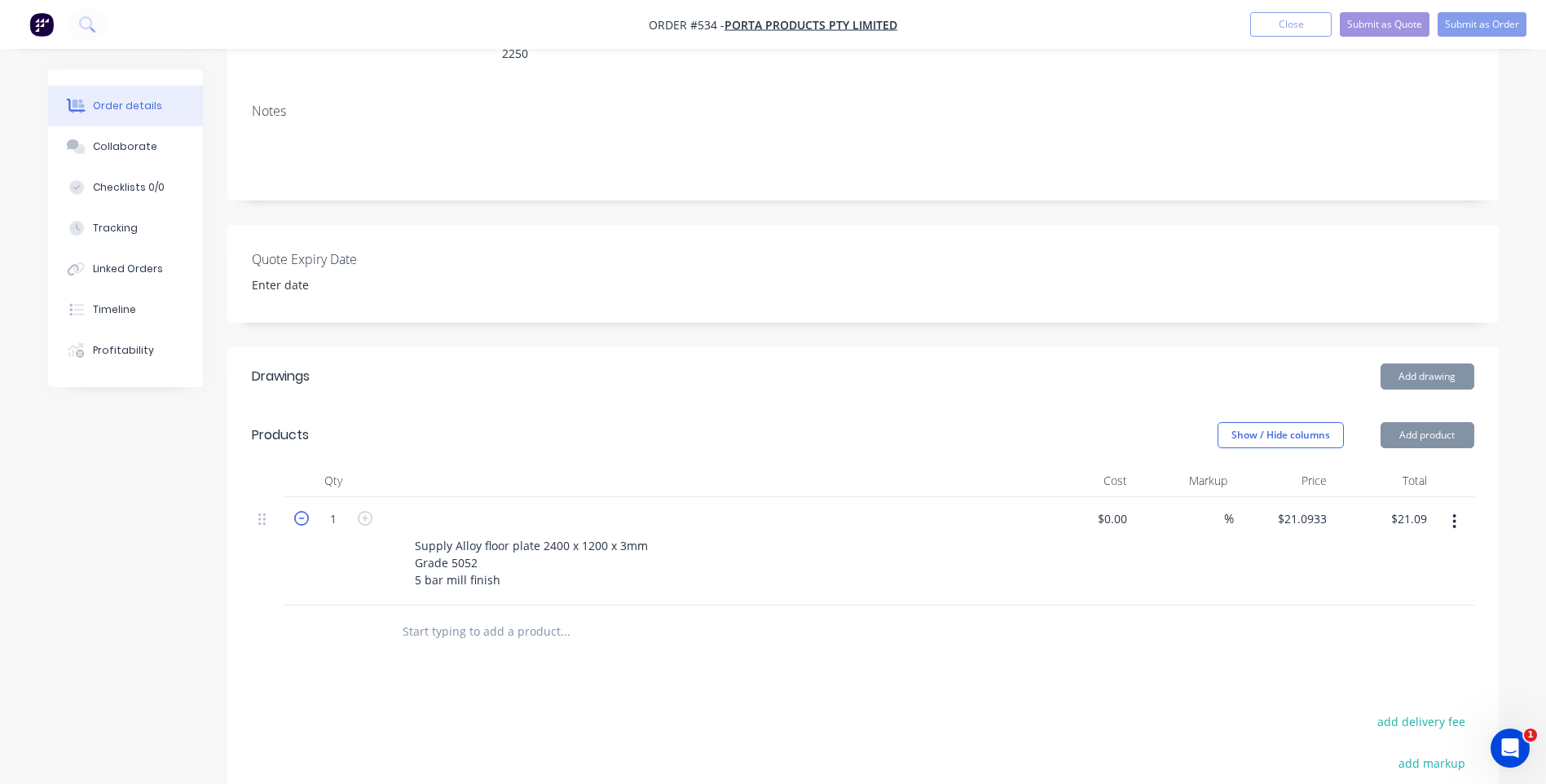
click at [302, 511] on icon "button" at bounding box center [301, 518] width 14 height 14
type input "0"
type input "$0.00"
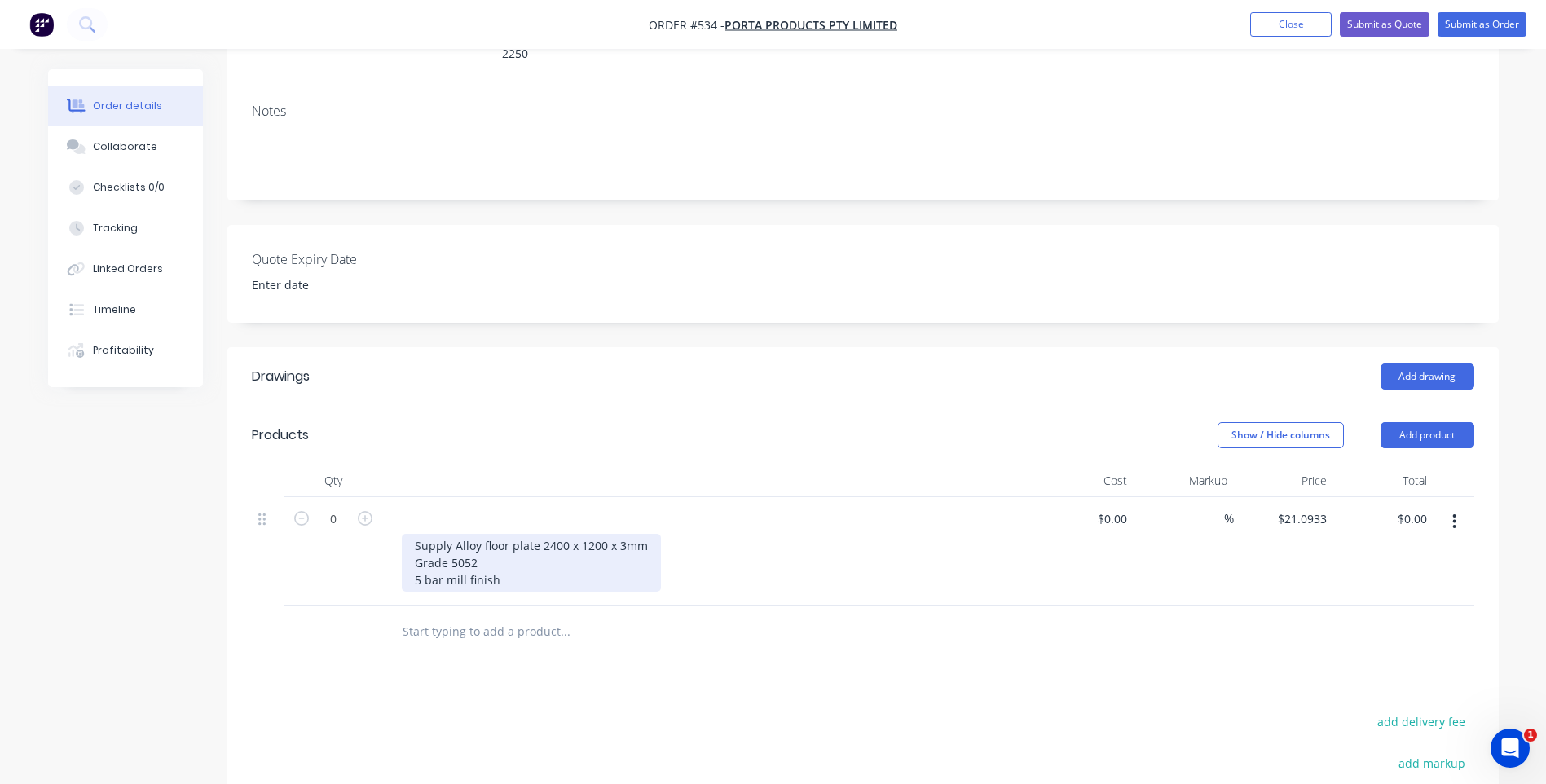
click at [405, 534] on div "Supply Alloy floor plate 2400 x 1200 x 3mm Grade 5052 5 bar mill finish" at bounding box center [531, 563] width 259 height 58
click at [452, 534] on div "Supply Alloy floor plate 2400 x 1200 x 3mm Grade 5052 5 bar mill finish" at bounding box center [531, 563] width 259 height 58
click at [364, 511] on icon "button" at bounding box center [365, 518] width 14 height 14
type input "1"
click at [1427, 507] on input "21.09" at bounding box center [1411, 519] width 44 height 23
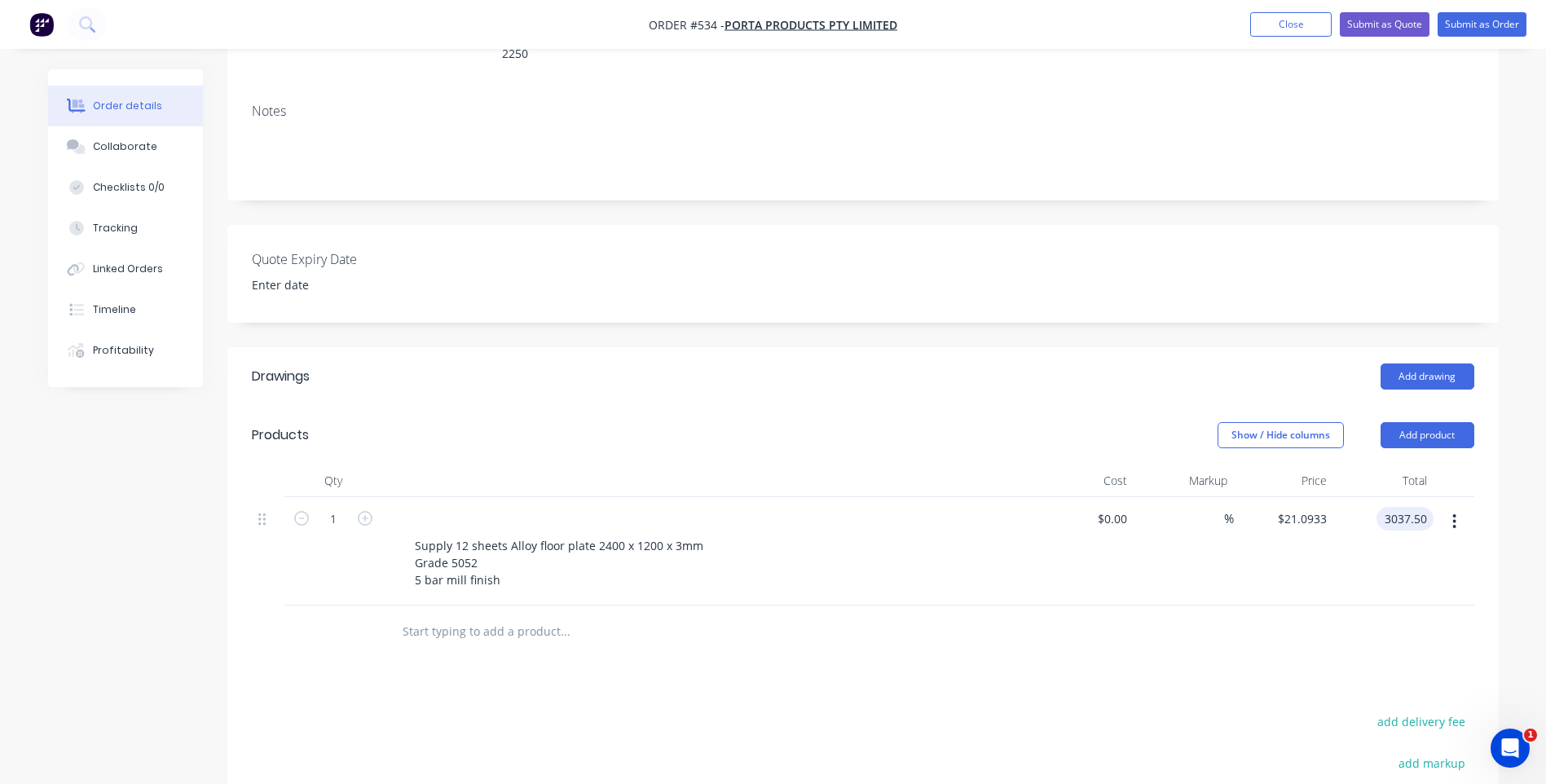
type input "3037.50"
type input "$3,037.50"
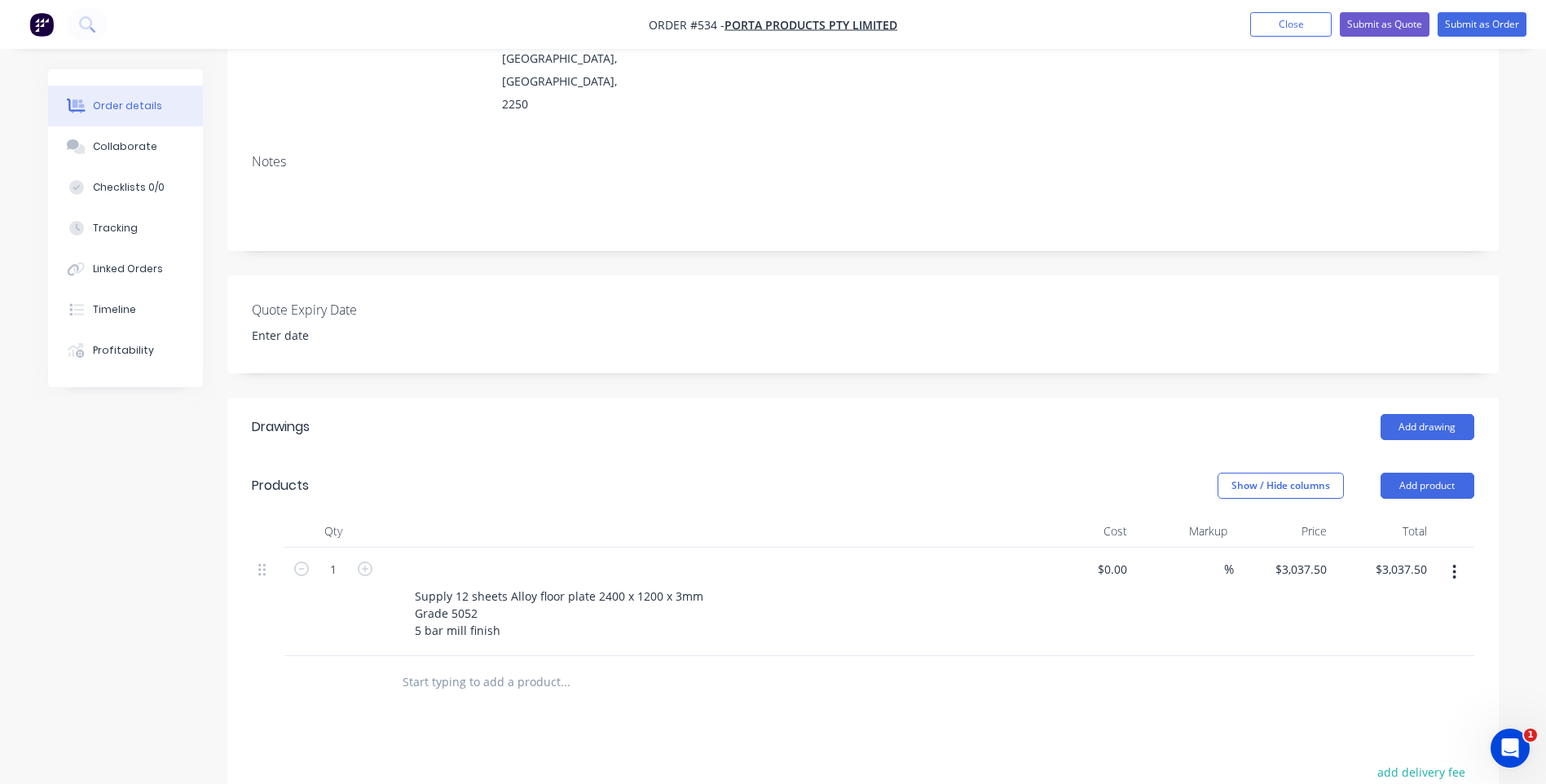
scroll to position [0, 0]
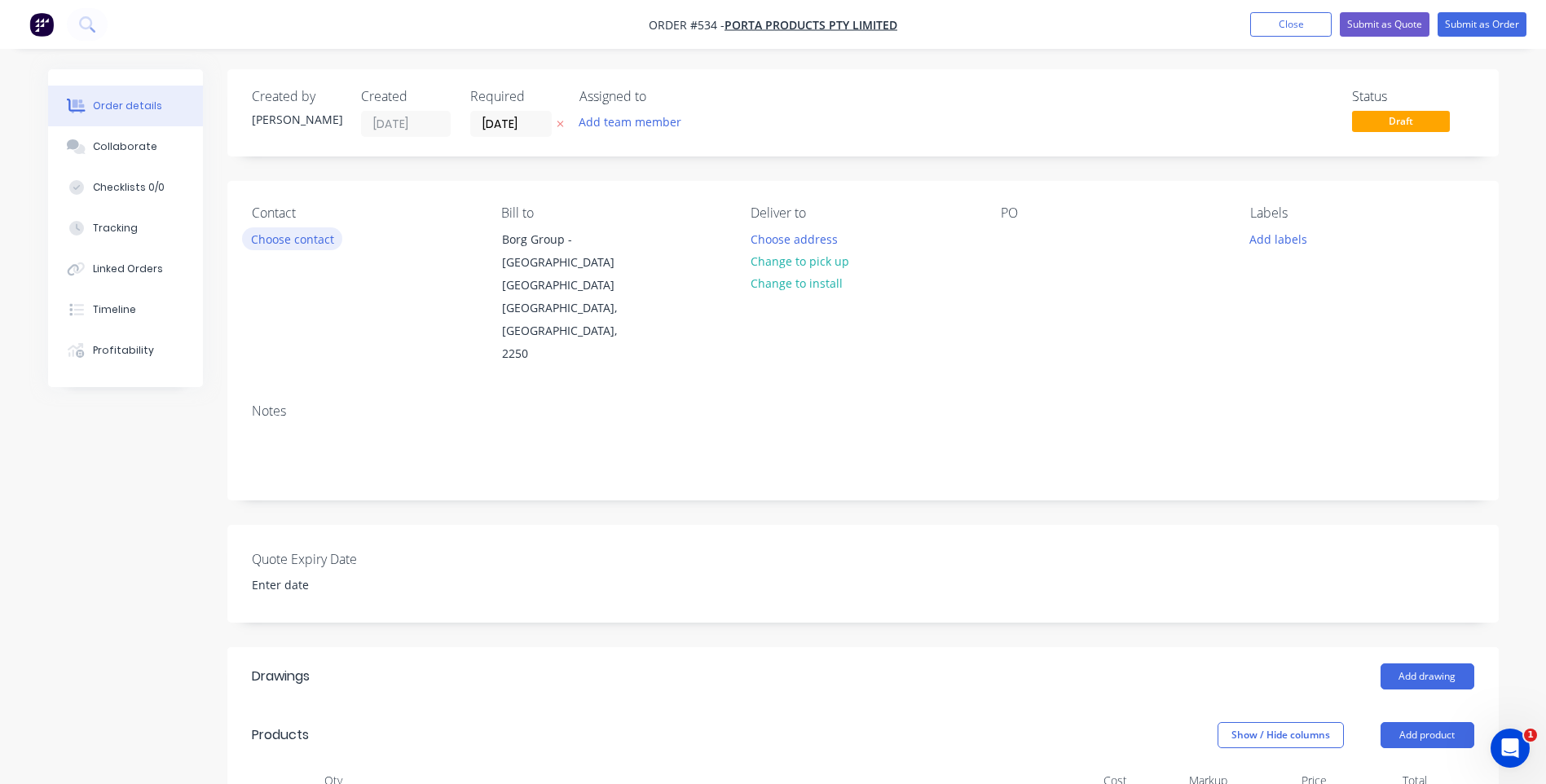
click at [312, 229] on button "Choose contact" at bounding box center [292, 238] width 100 height 22
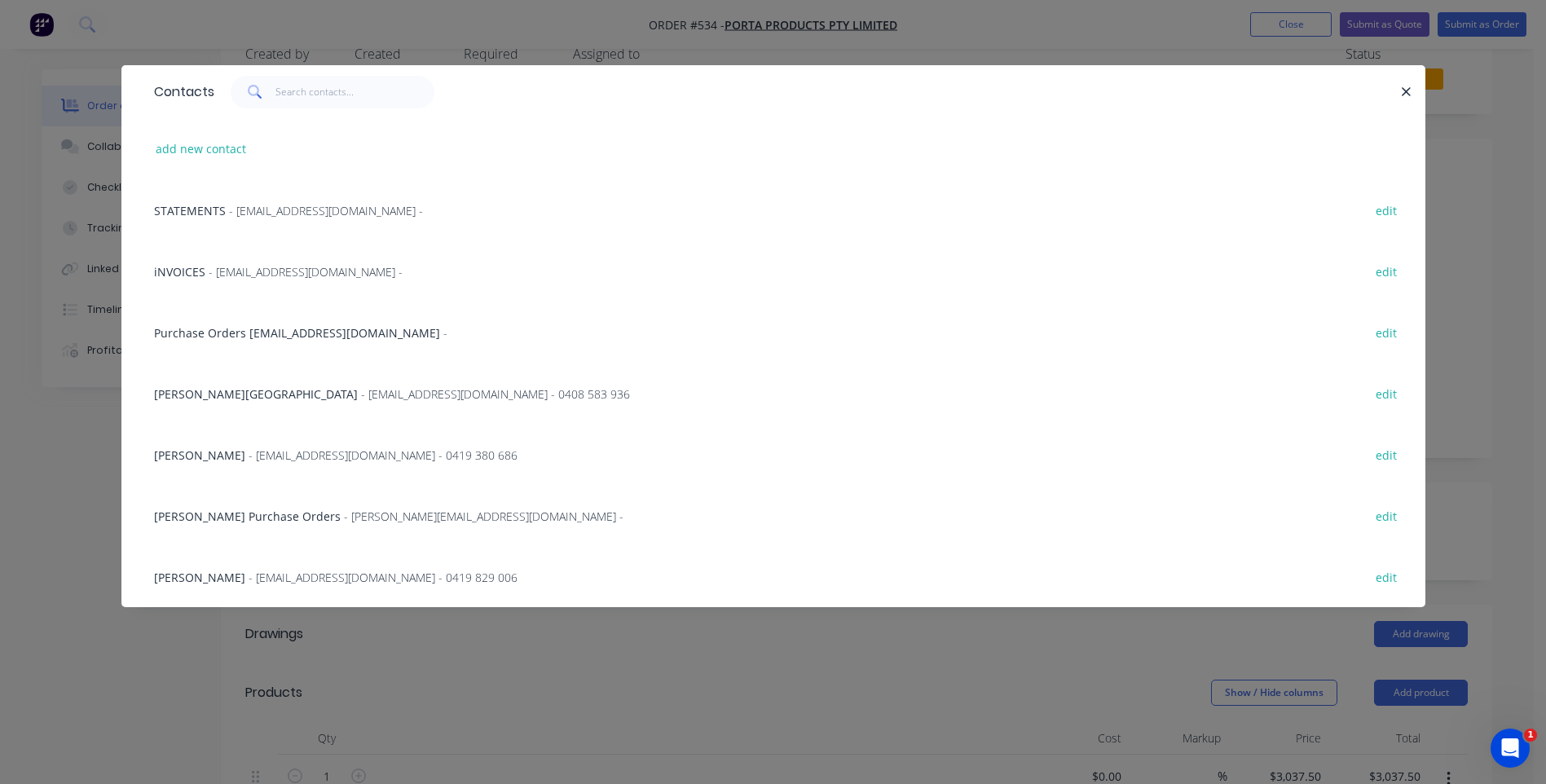
scroll to position [82, 0]
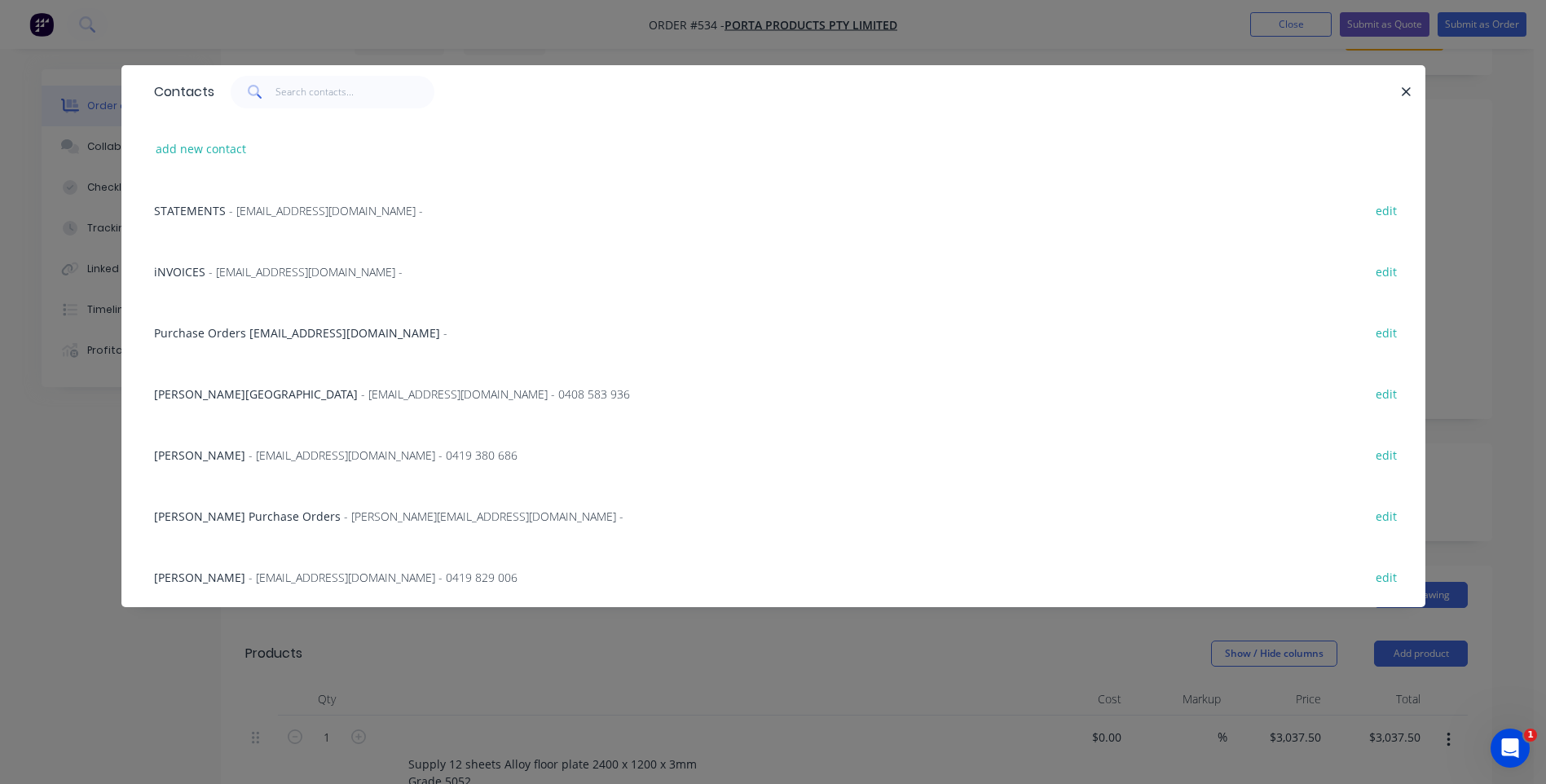
click at [306, 510] on span "Angela Kane Purchase Orders" at bounding box center [247, 515] width 186 height 15
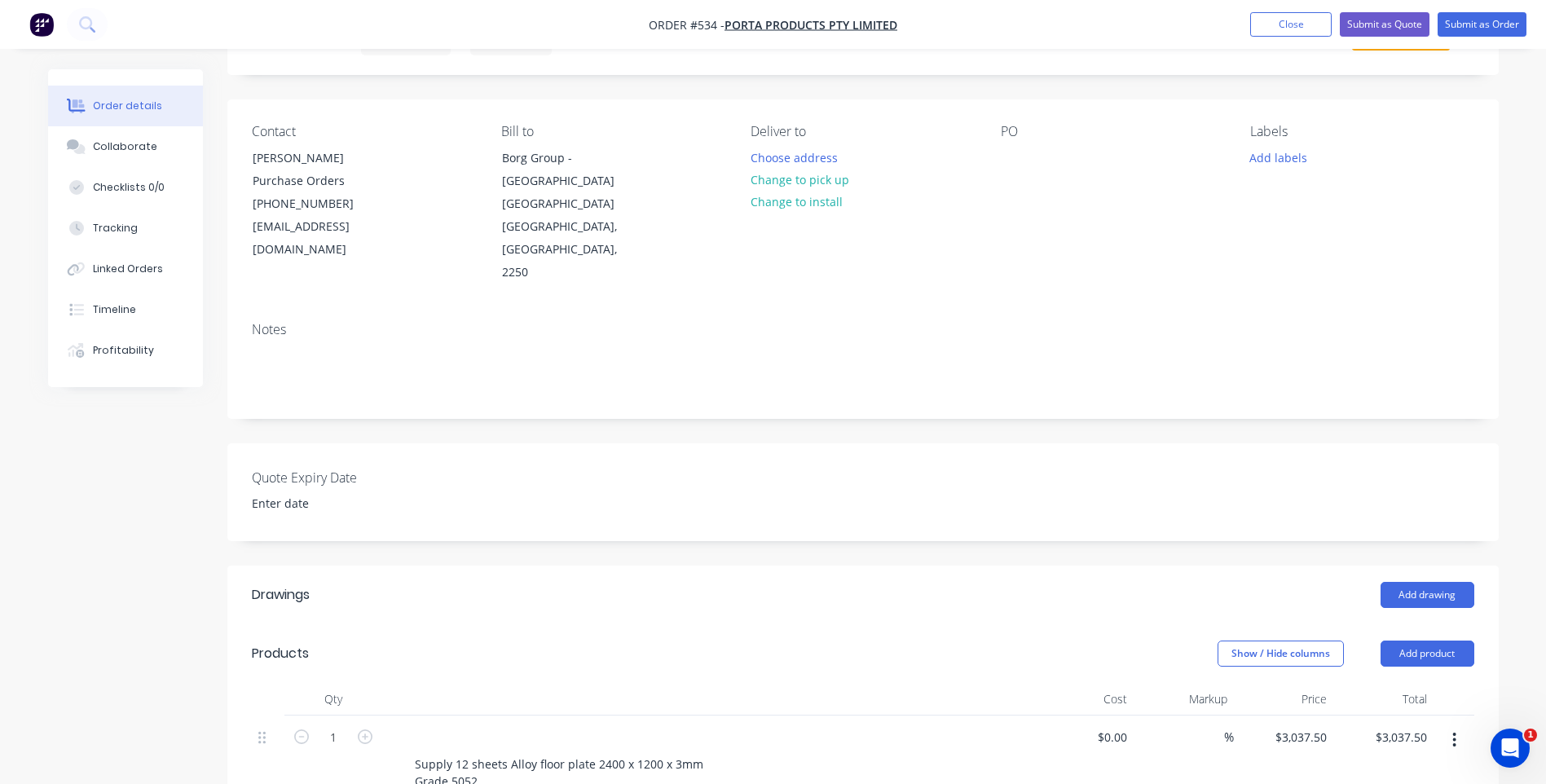
scroll to position [0, 0]
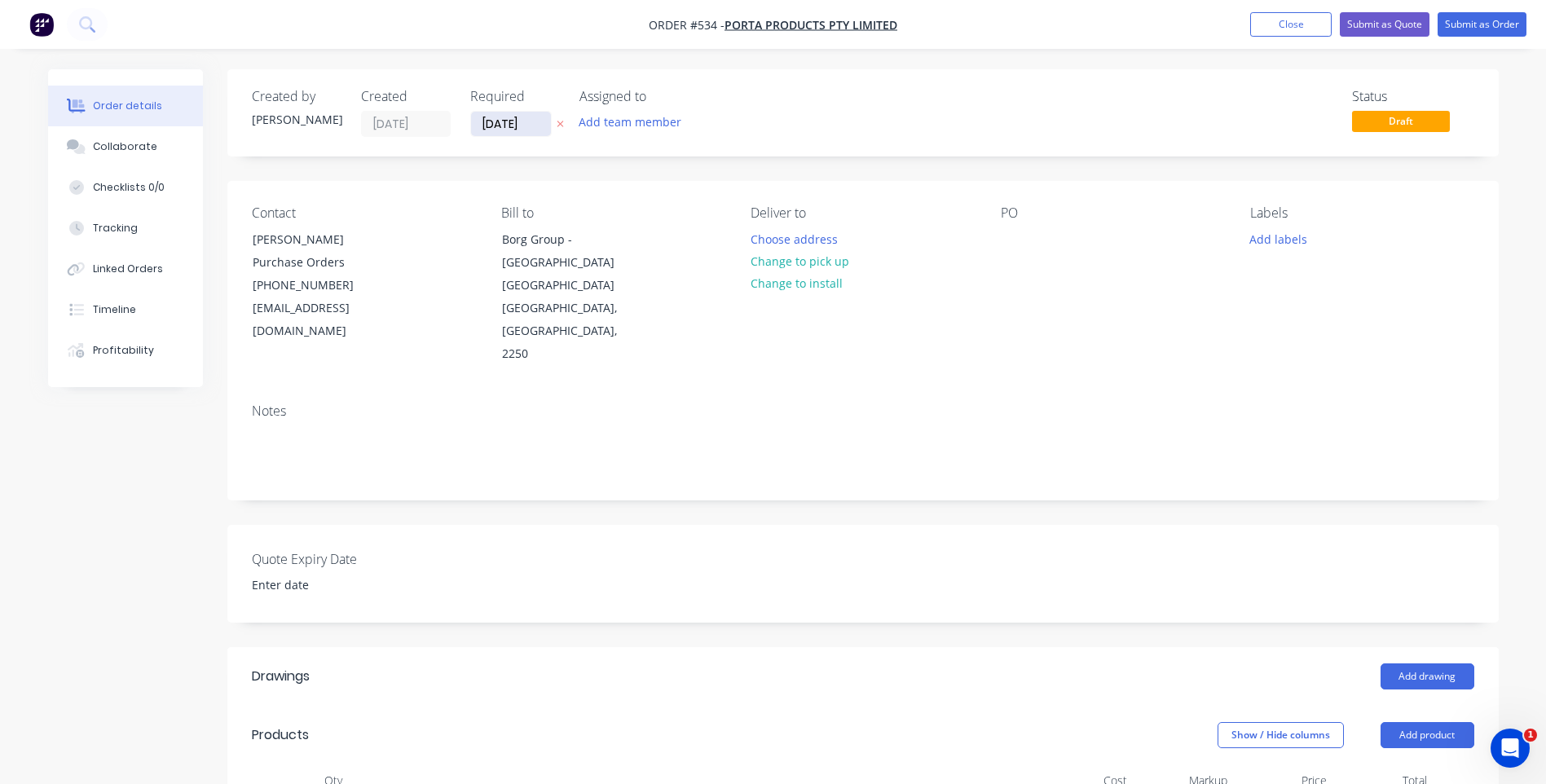
click at [529, 121] on input "[DATE]" at bounding box center [511, 124] width 80 height 24
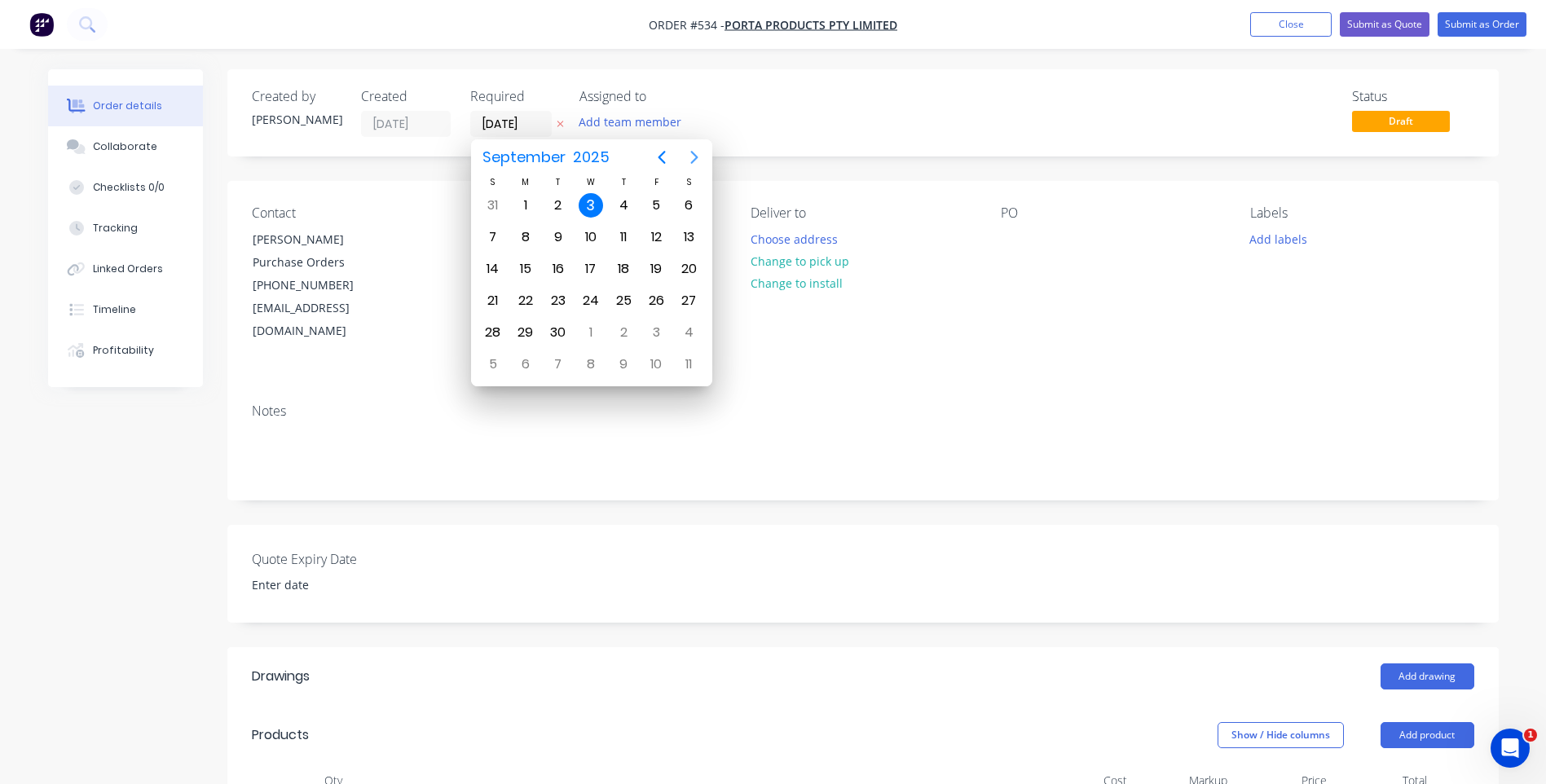
click at [687, 157] on icon "Next page" at bounding box center [695, 158] width 20 height 20
click at [664, 152] on icon "Previous page" at bounding box center [661, 157] width 7 height 13
click at [653, 199] on div "3" at bounding box center [655, 205] width 24 height 24
type input "03/10/25"
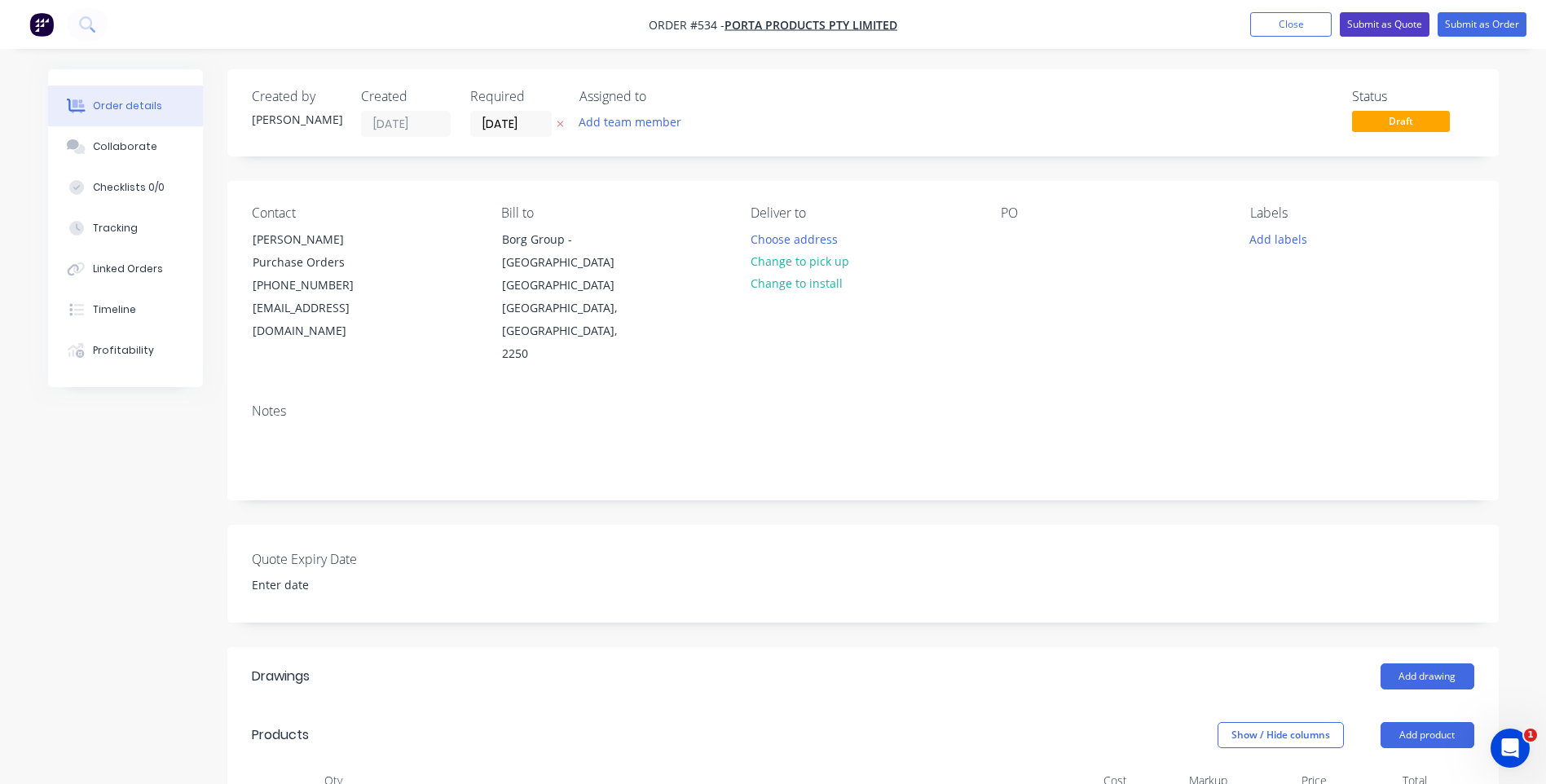
click at [1359, 19] on button "Submit as Quote" at bounding box center [1385, 24] width 90 height 24
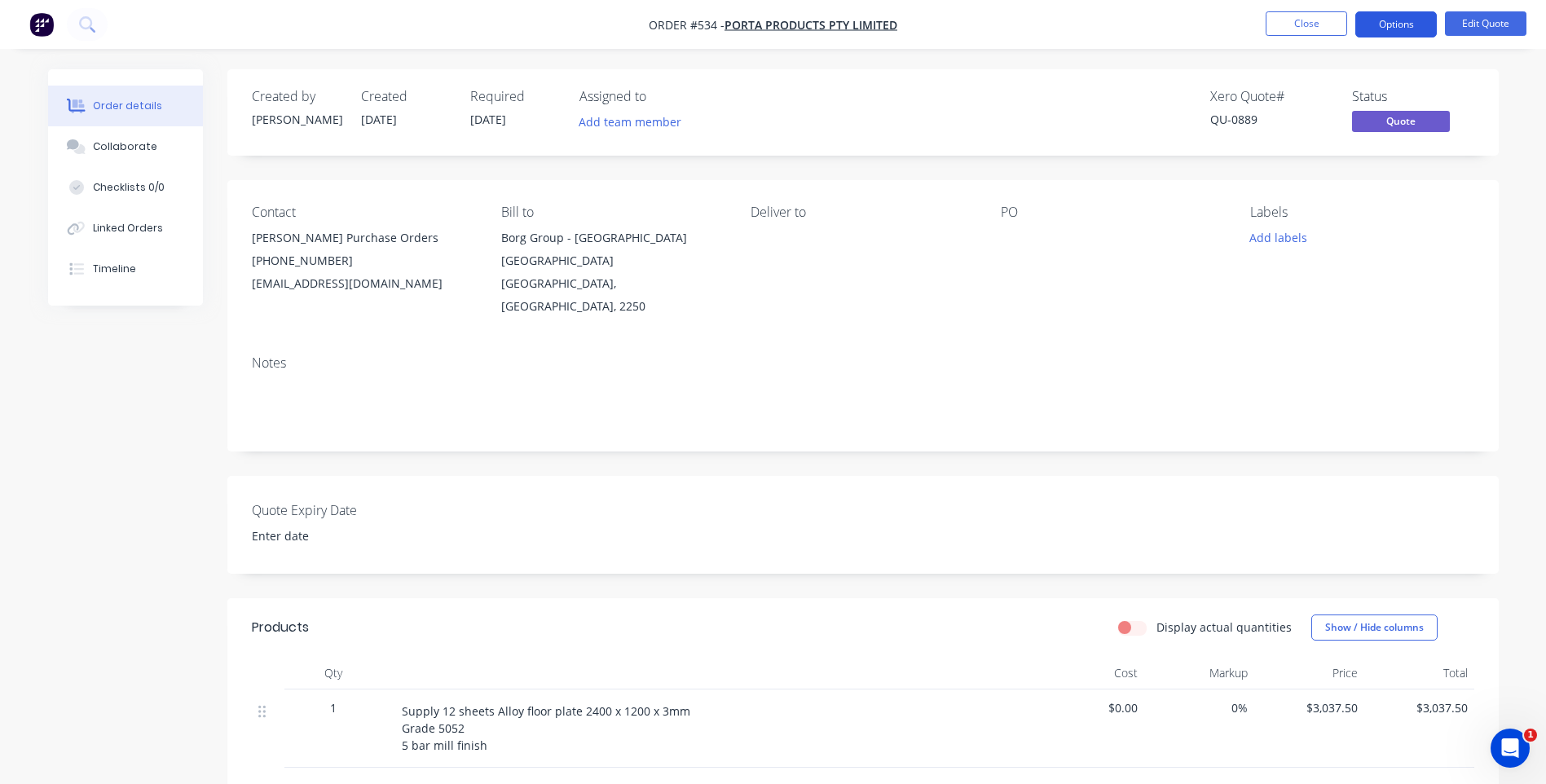
click at [1415, 25] on button "Options" at bounding box center [1395, 24] width 82 height 26
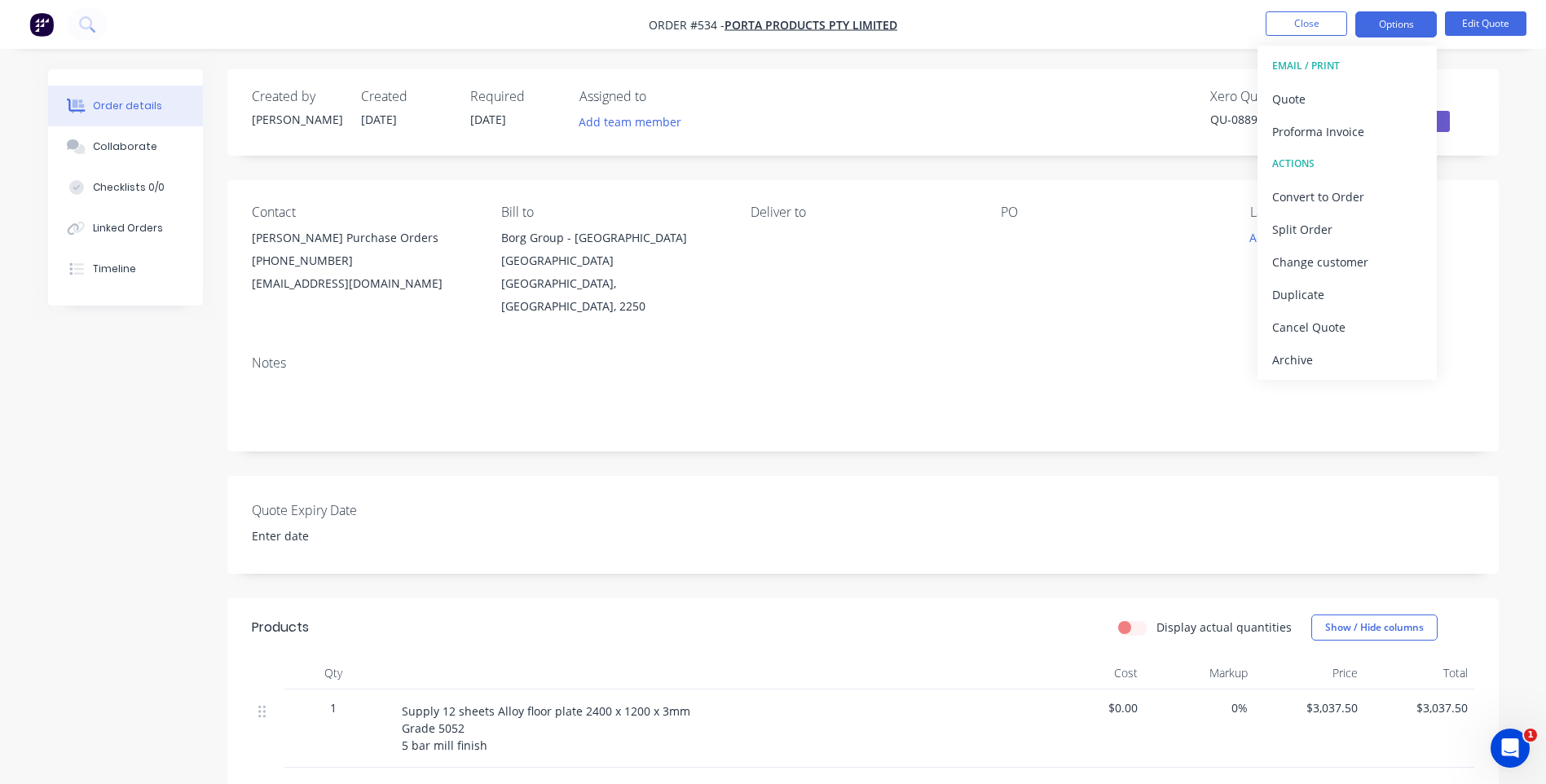
click at [1297, 58] on div "EMAIL / PRINT" at bounding box center [1347, 66] width 150 height 22
click at [1286, 94] on div "Quote" at bounding box center [1347, 99] width 150 height 23
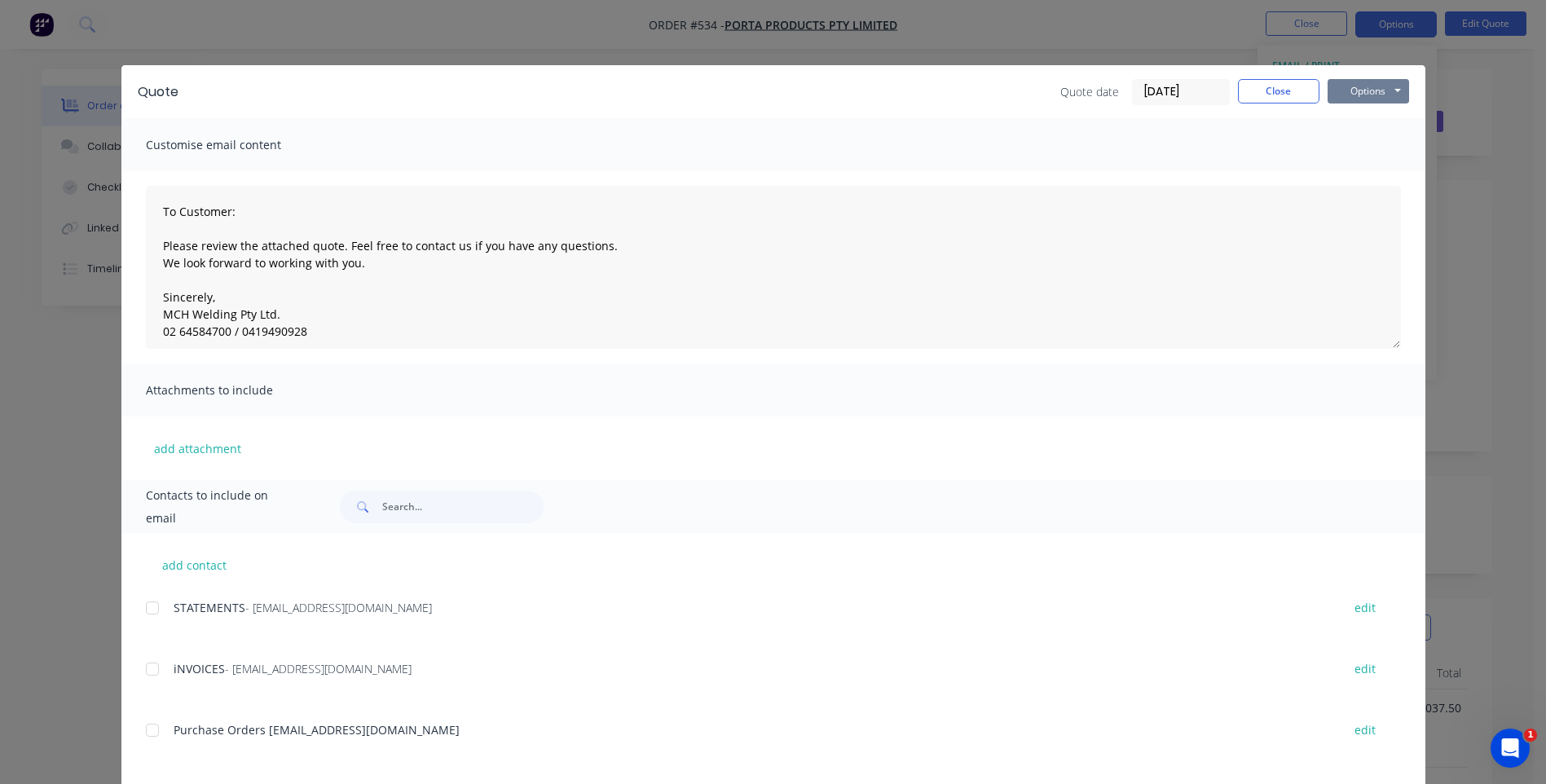
click at [1359, 93] on button "Options" at bounding box center [1368, 90] width 82 height 24
click at [1359, 112] on button "Preview" at bounding box center [1379, 120] width 104 height 27
click at [1250, 83] on button "Close" at bounding box center [1278, 90] width 82 height 24
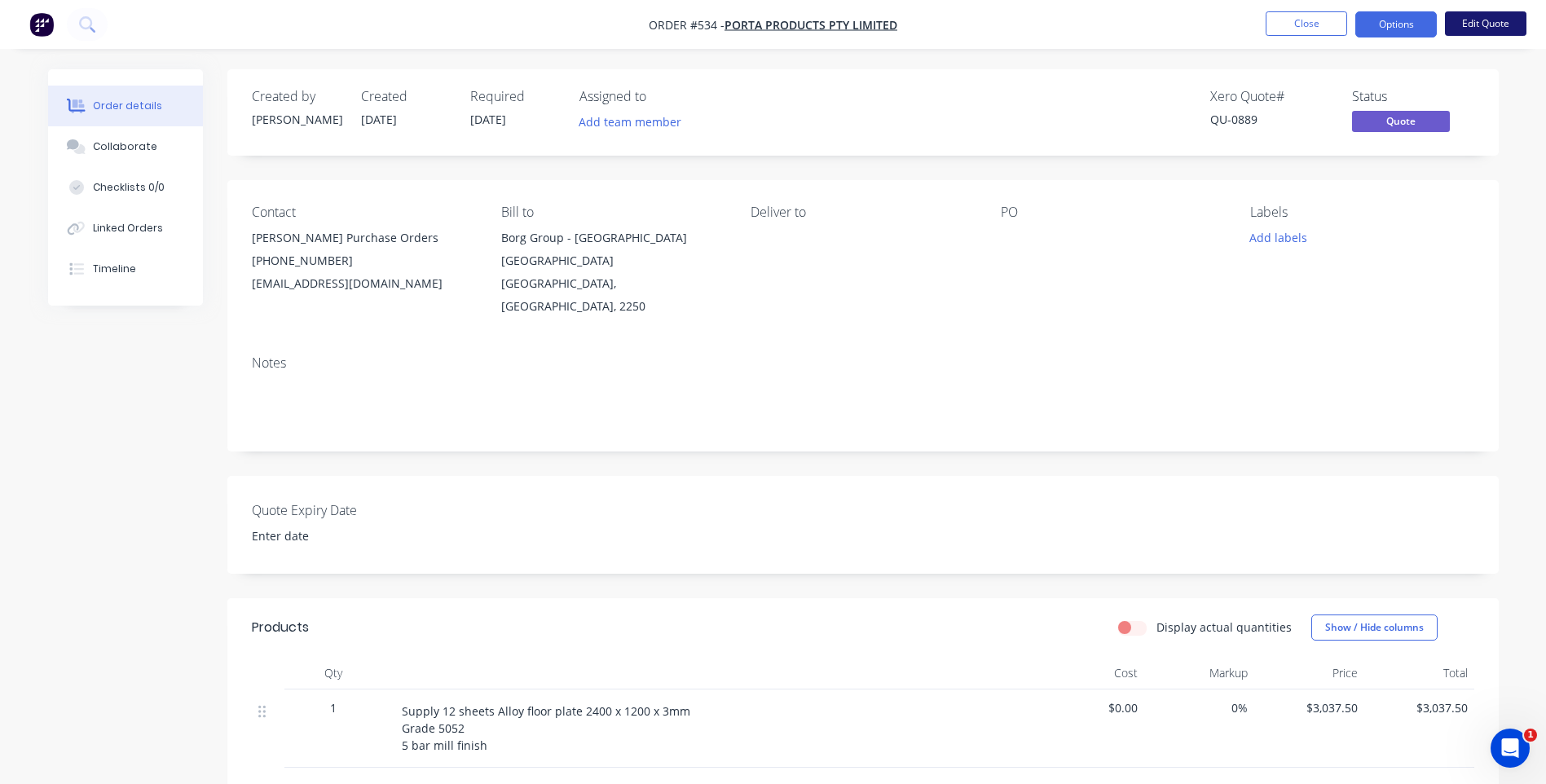
click at [1475, 20] on button "Edit Quote" at bounding box center [1485, 23] width 82 height 24
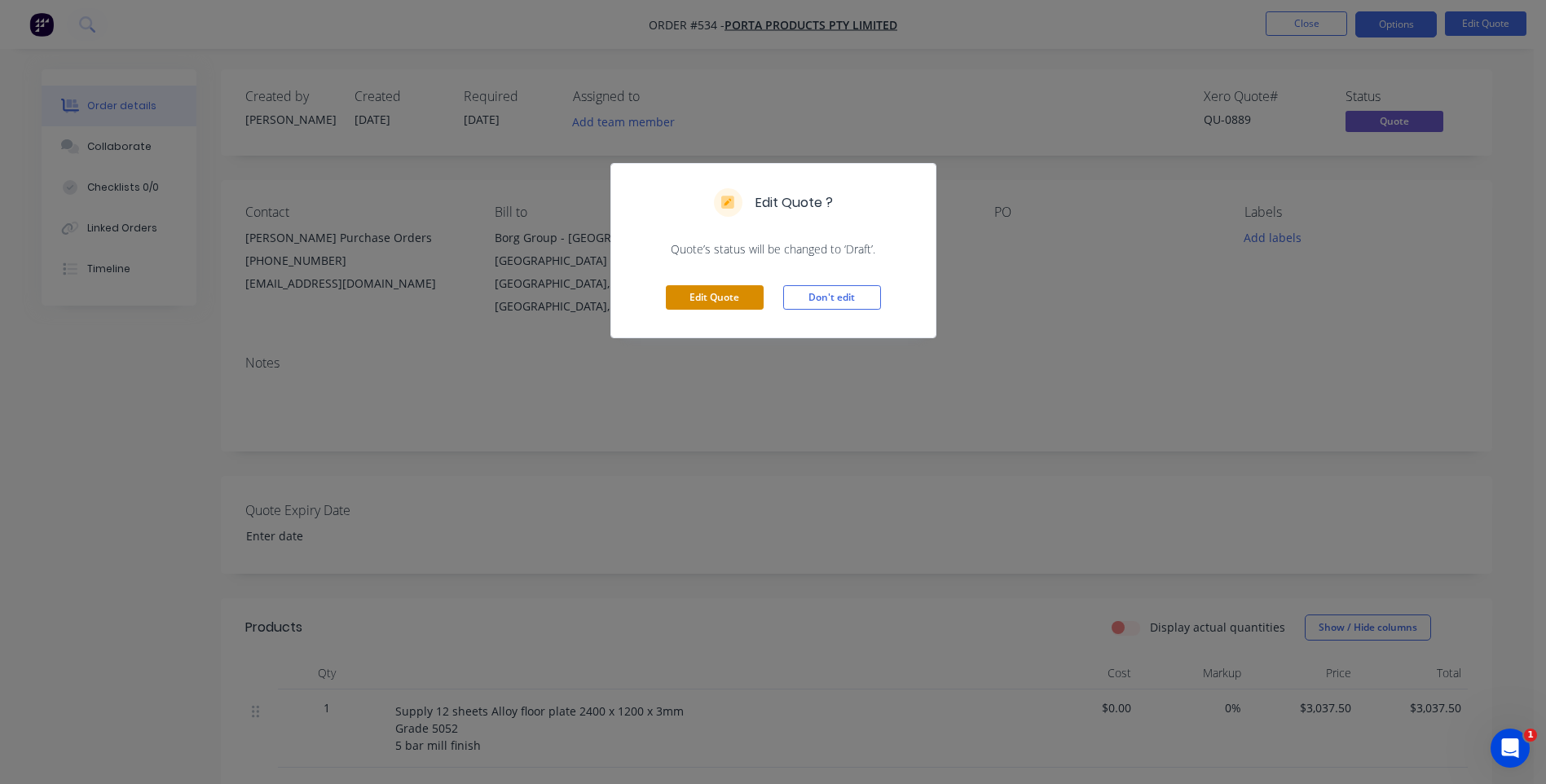
click at [723, 296] on button "Edit Quote" at bounding box center [714, 297] width 98 height 24
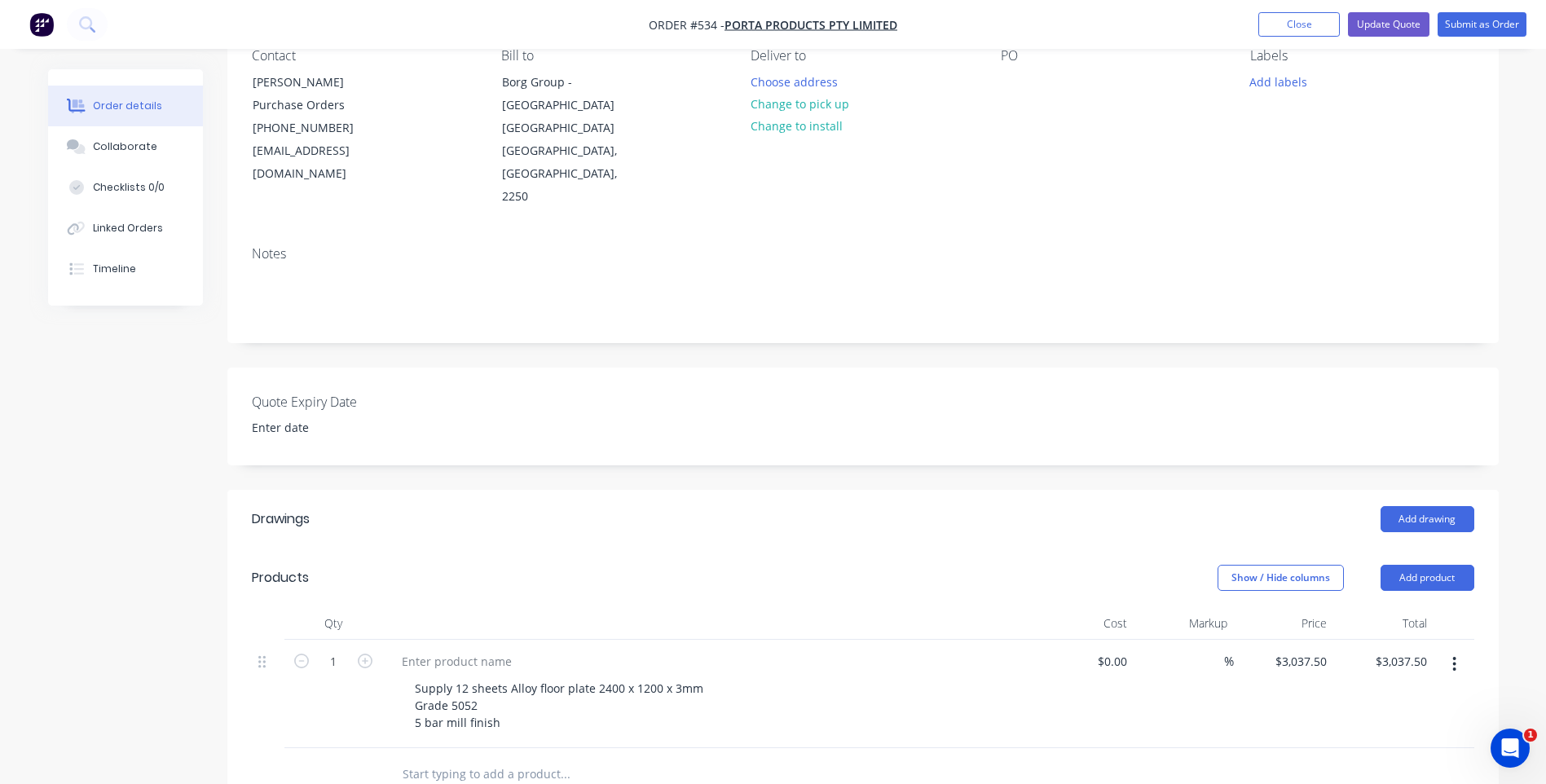
scroll to position [163, 0]
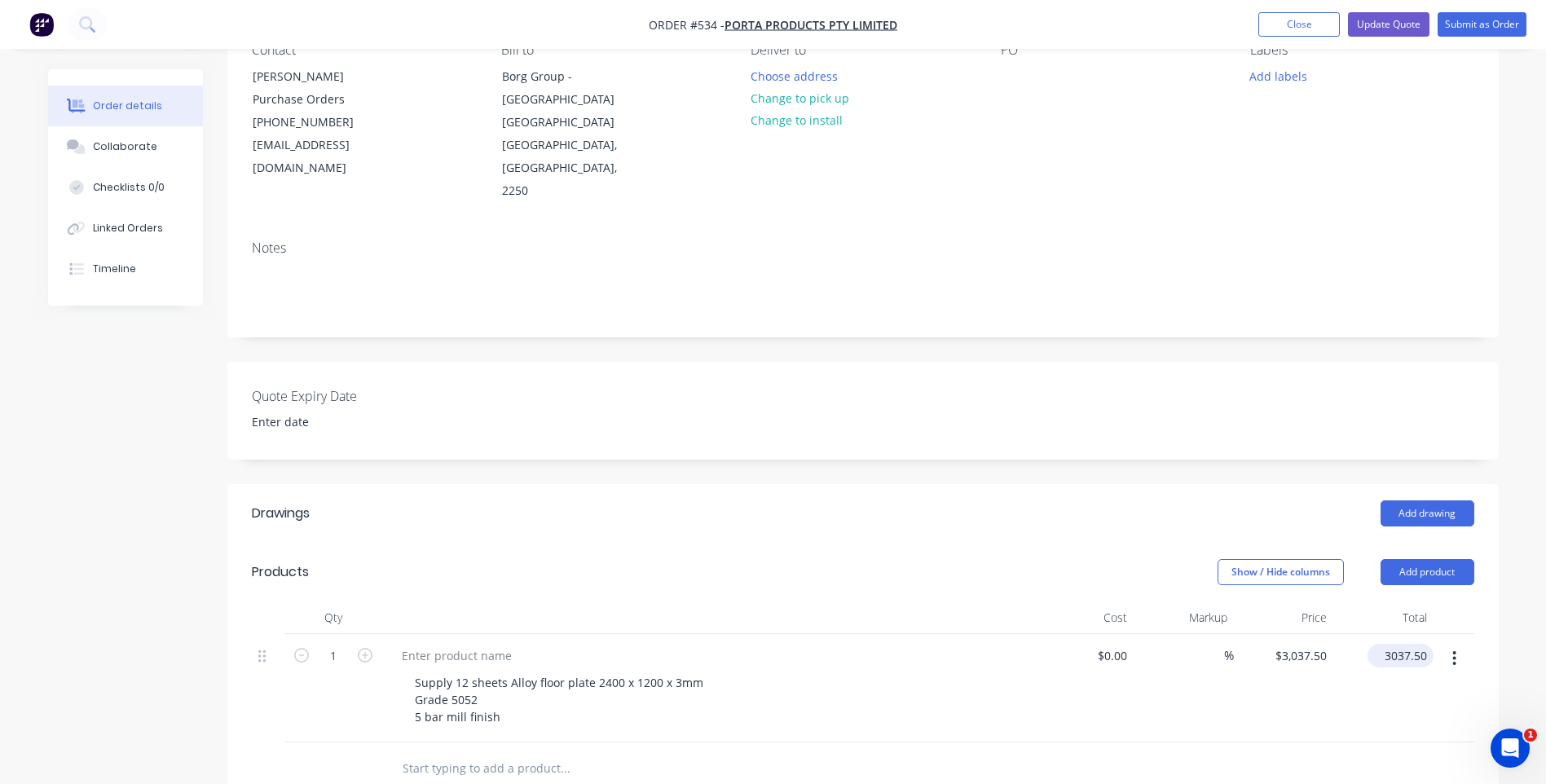
click at [1409, 643] on input "3037.50" at bounding box center [1403, 655] width 59 height 23
type input "3105.00"
type input "$3,105.00"
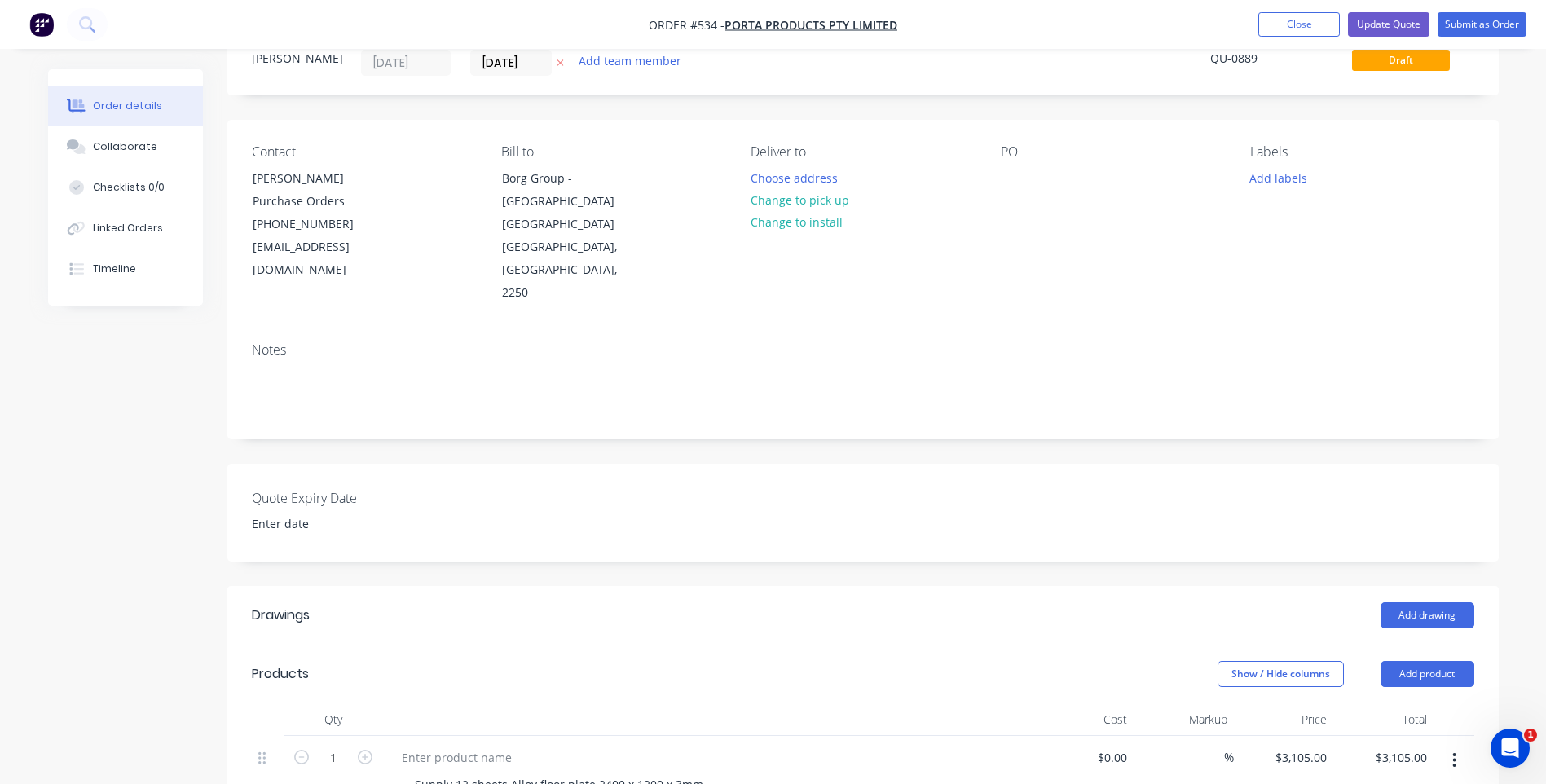
scroll to position [56, 0]
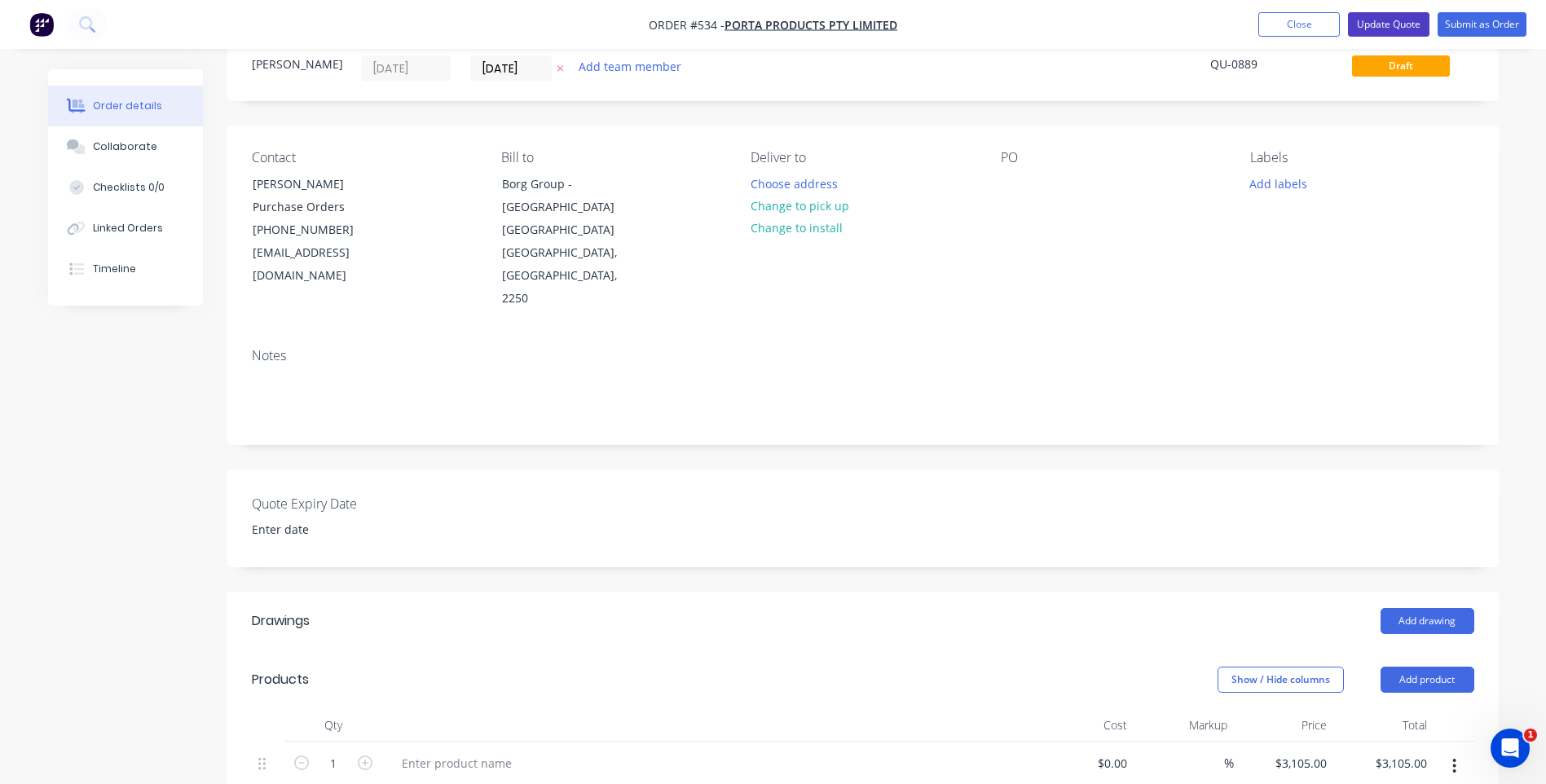
click at [1390, 20] on button "Update Quote" at bounding box center [1388, 24] width 82 height 24
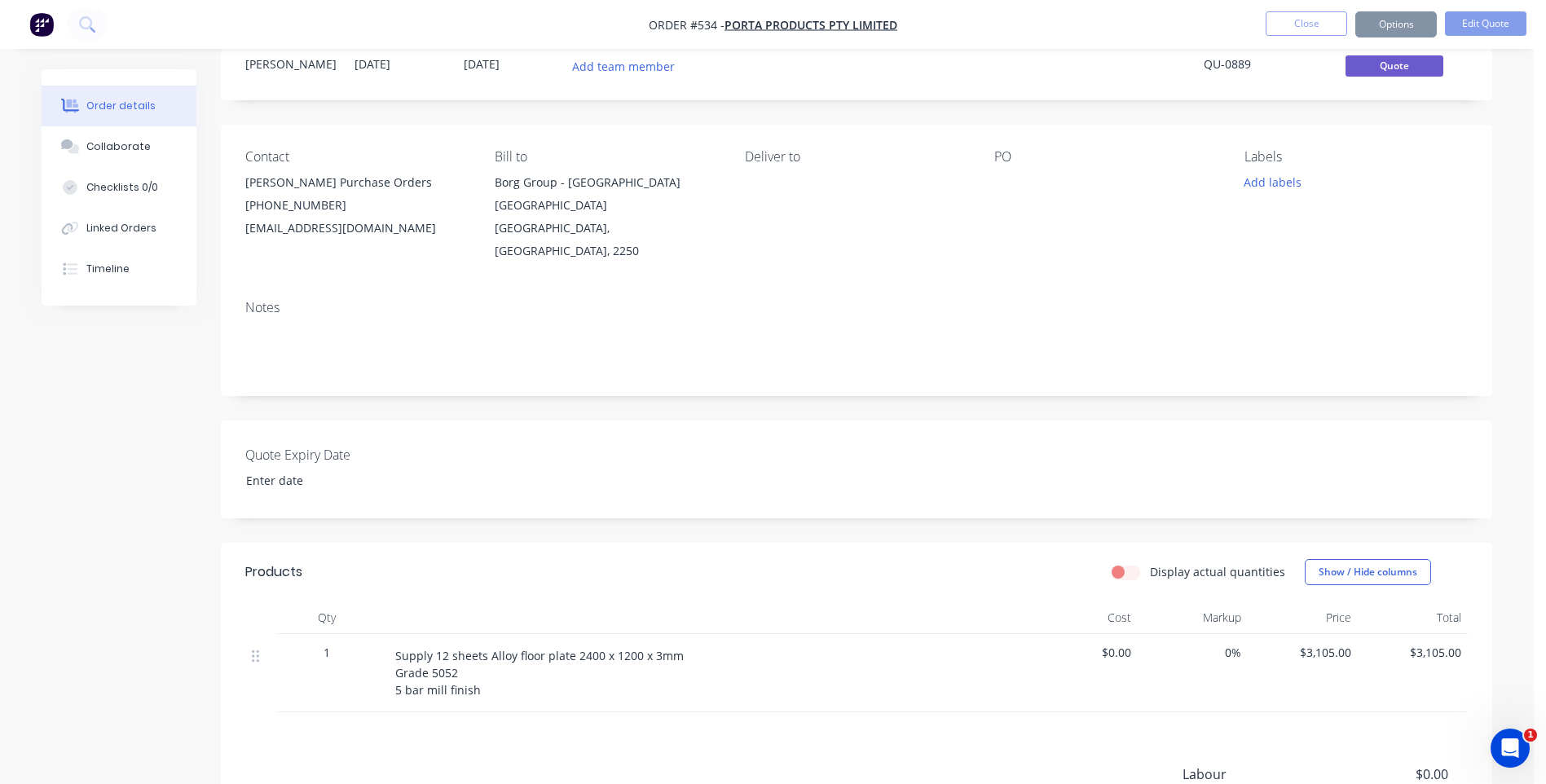
scroll to position [0, 0]
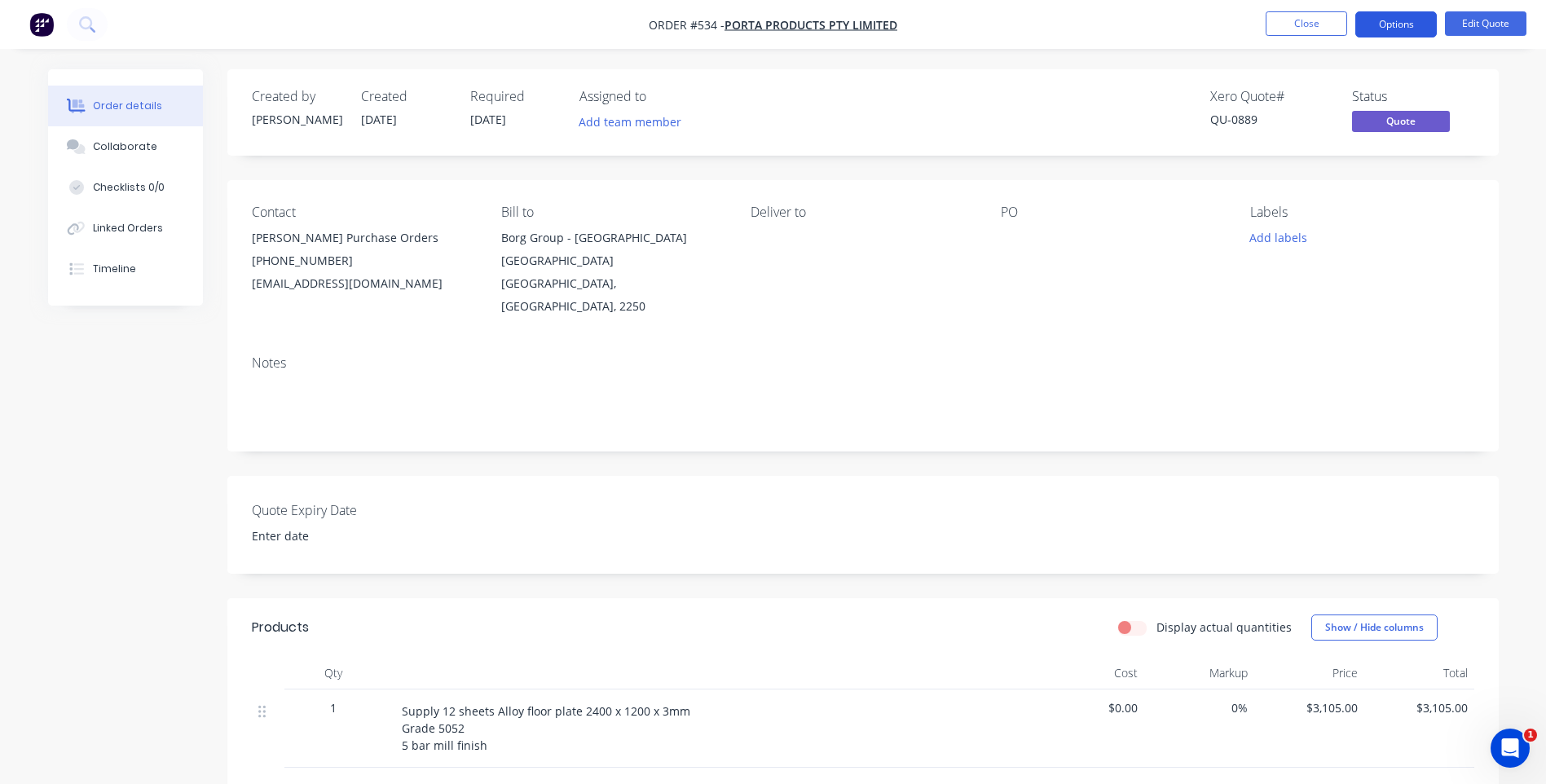
click at [1413, 24] on button "Options" at bounding box center [1395, 24] width 82 height 26
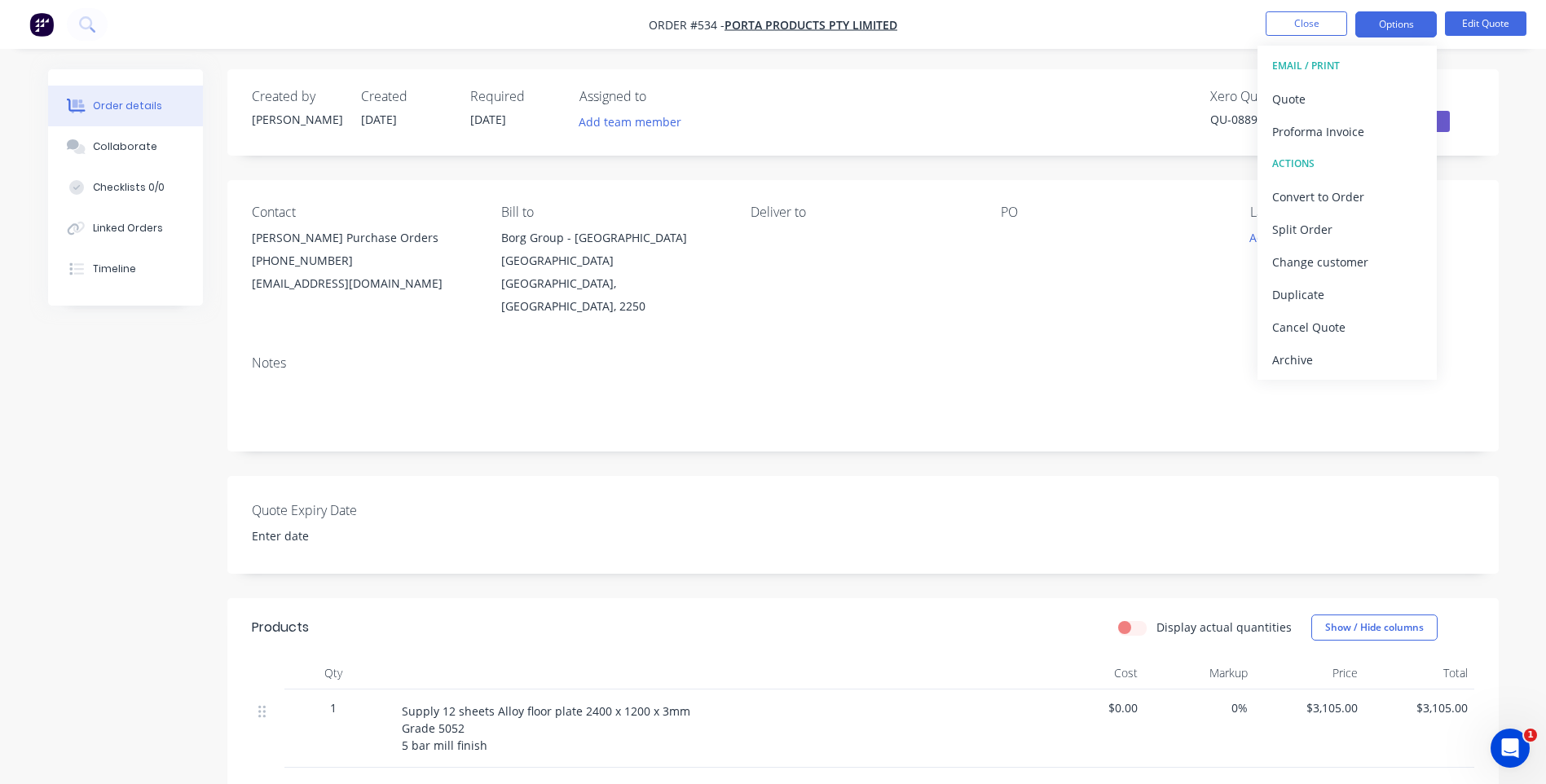
click at [1298, 60] on div "EMAIL / PRINT" at bounding box center [1347, 66] width 150 height 22
click at [1291, 94] on div "Quote" at bounding box center [1347, 99] width 150 height 23
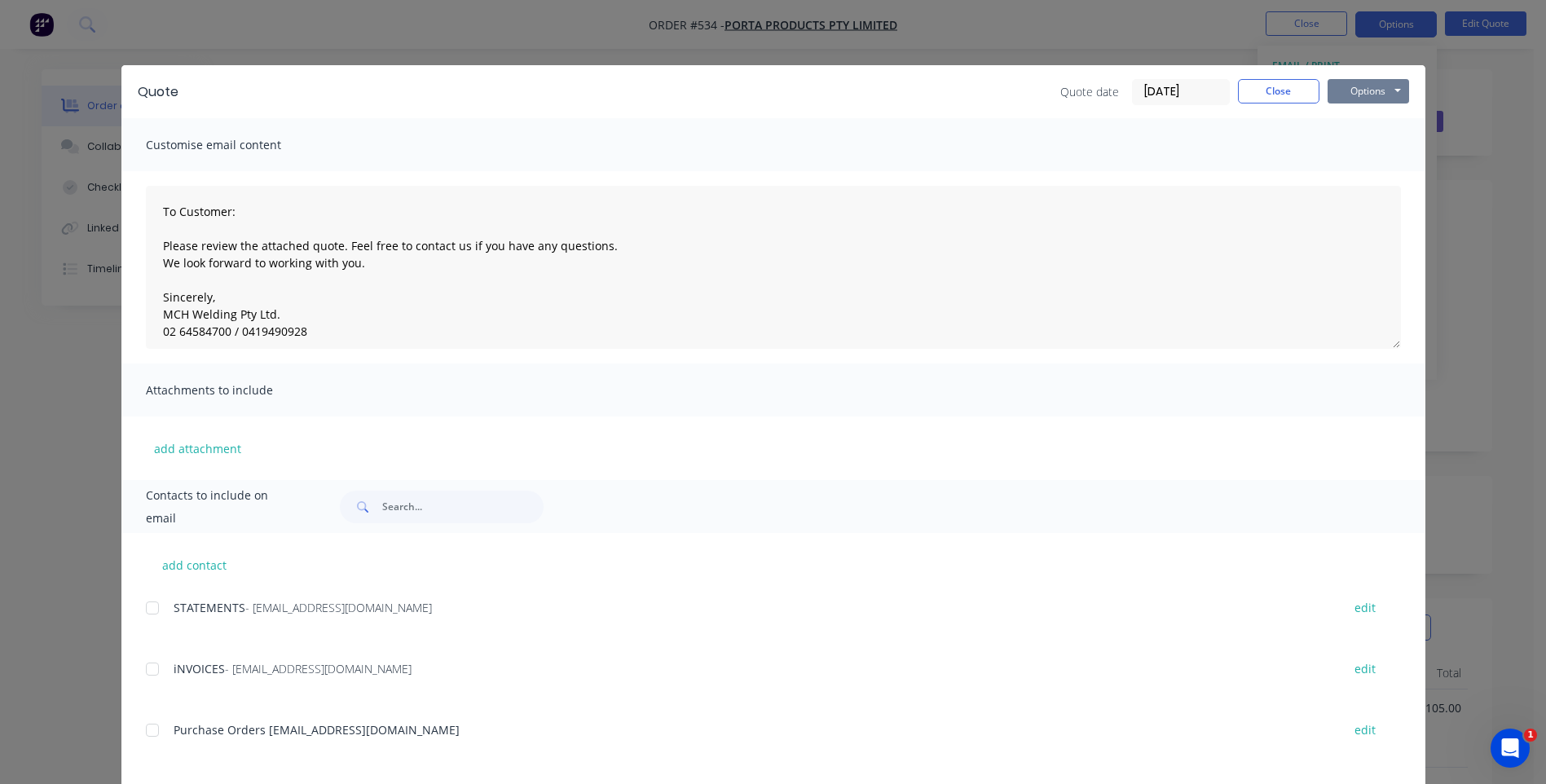
click at [1373, 88] on button "Options" at bounding box center [1368, 90] width 82 height 24
click at [1360, 112] on button "Preview" at bounding box center [1379, 120] width 104 height 27
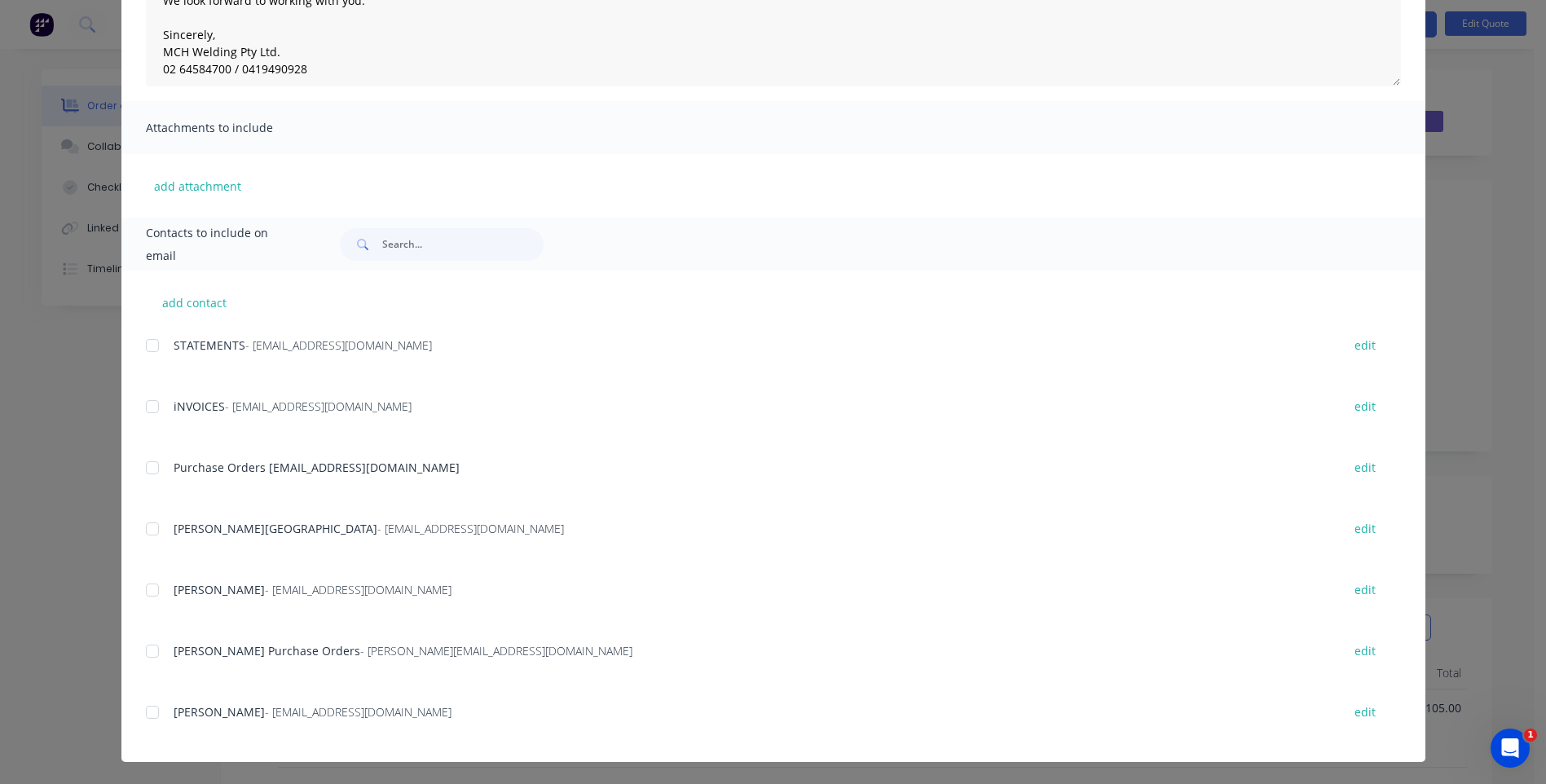
scroll to position [263, 0]
click at [145, 651] on div at bounding box center [152, 650] width 32 height 32
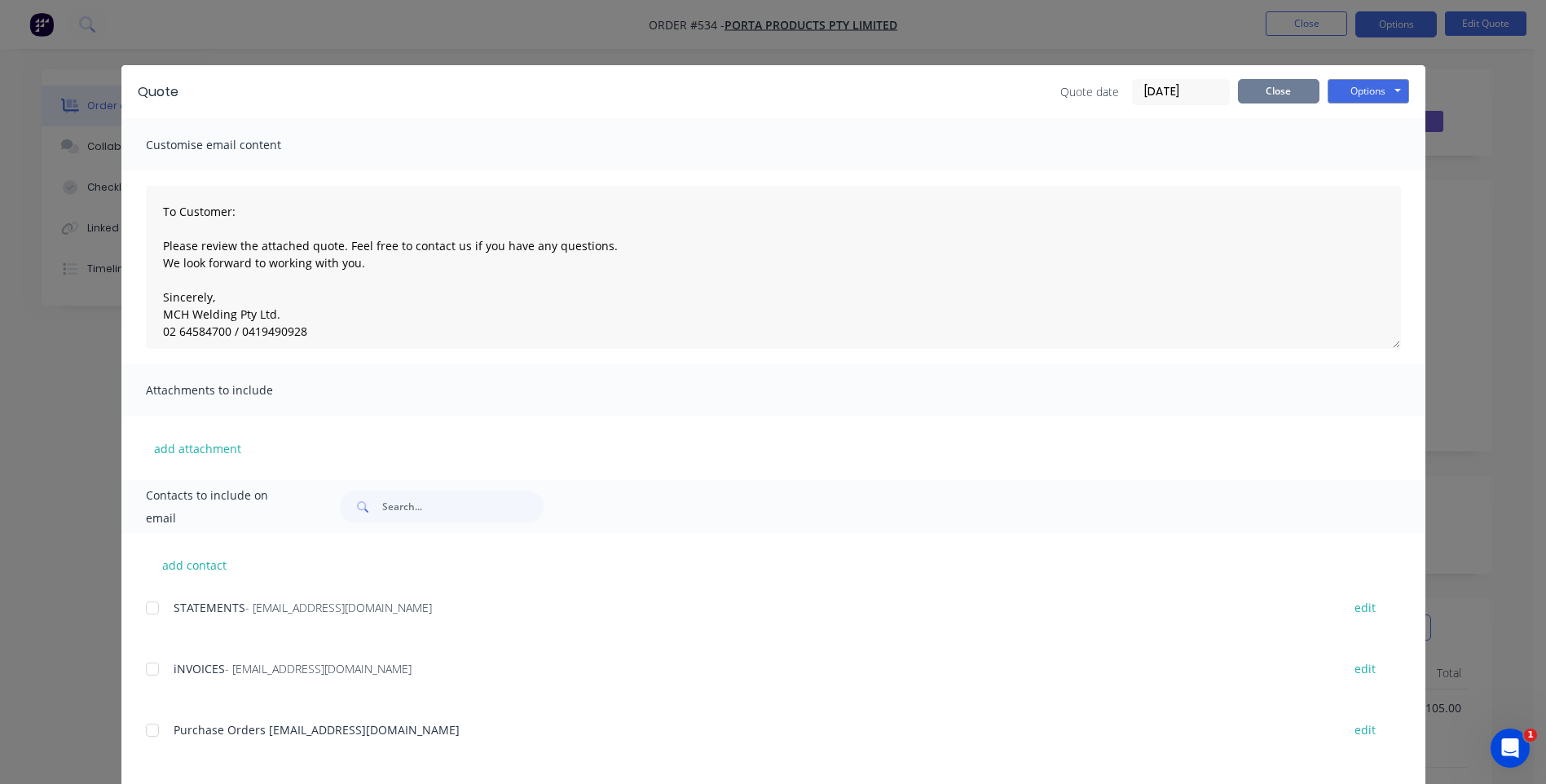
click at [1268, 84] on button "Close" at bounding box center [1278, 90] width 82 height 24
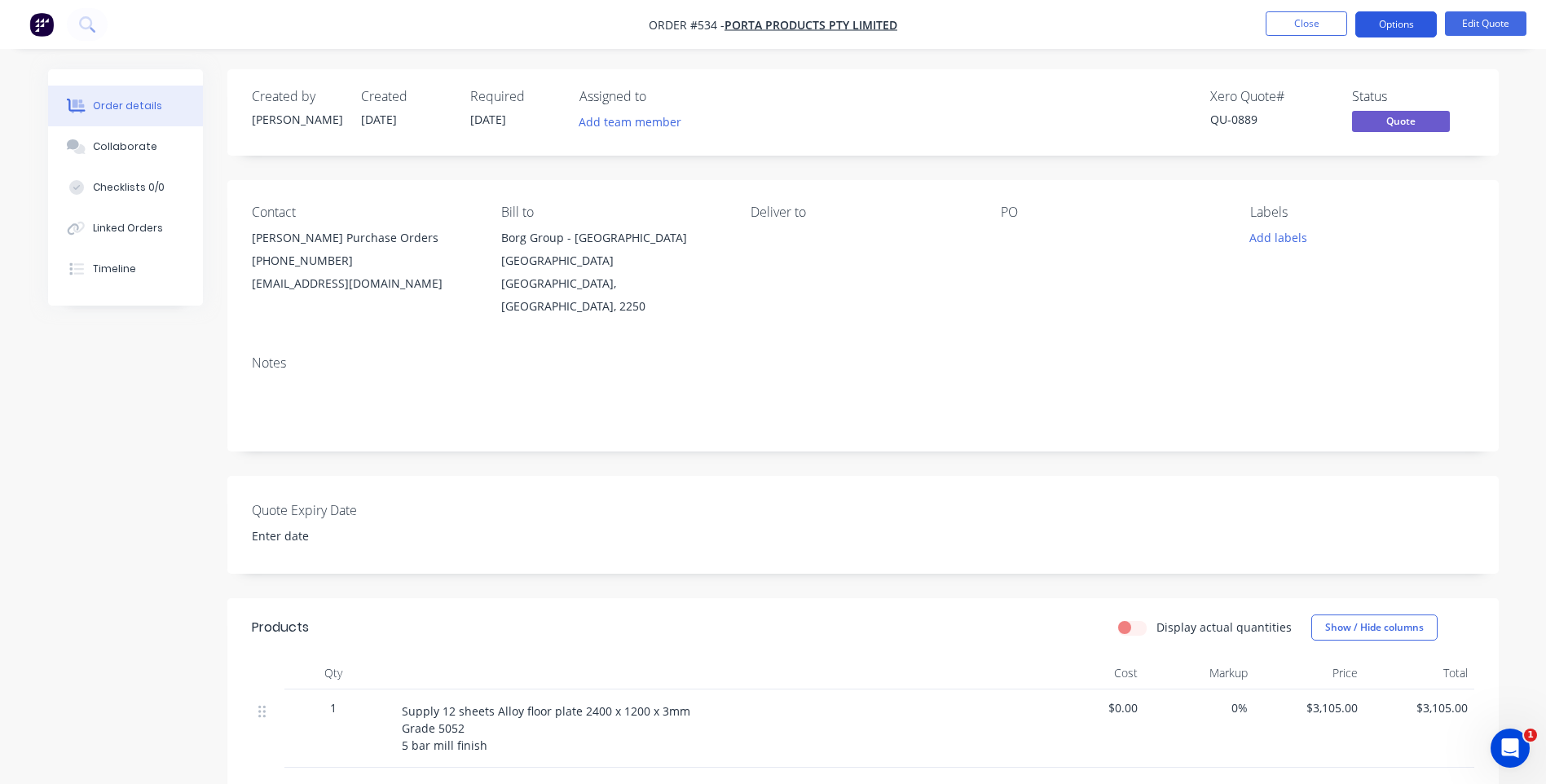
click at [1380, 20] on button "Options" at bounding box center [1395, 24] width 82 height 26
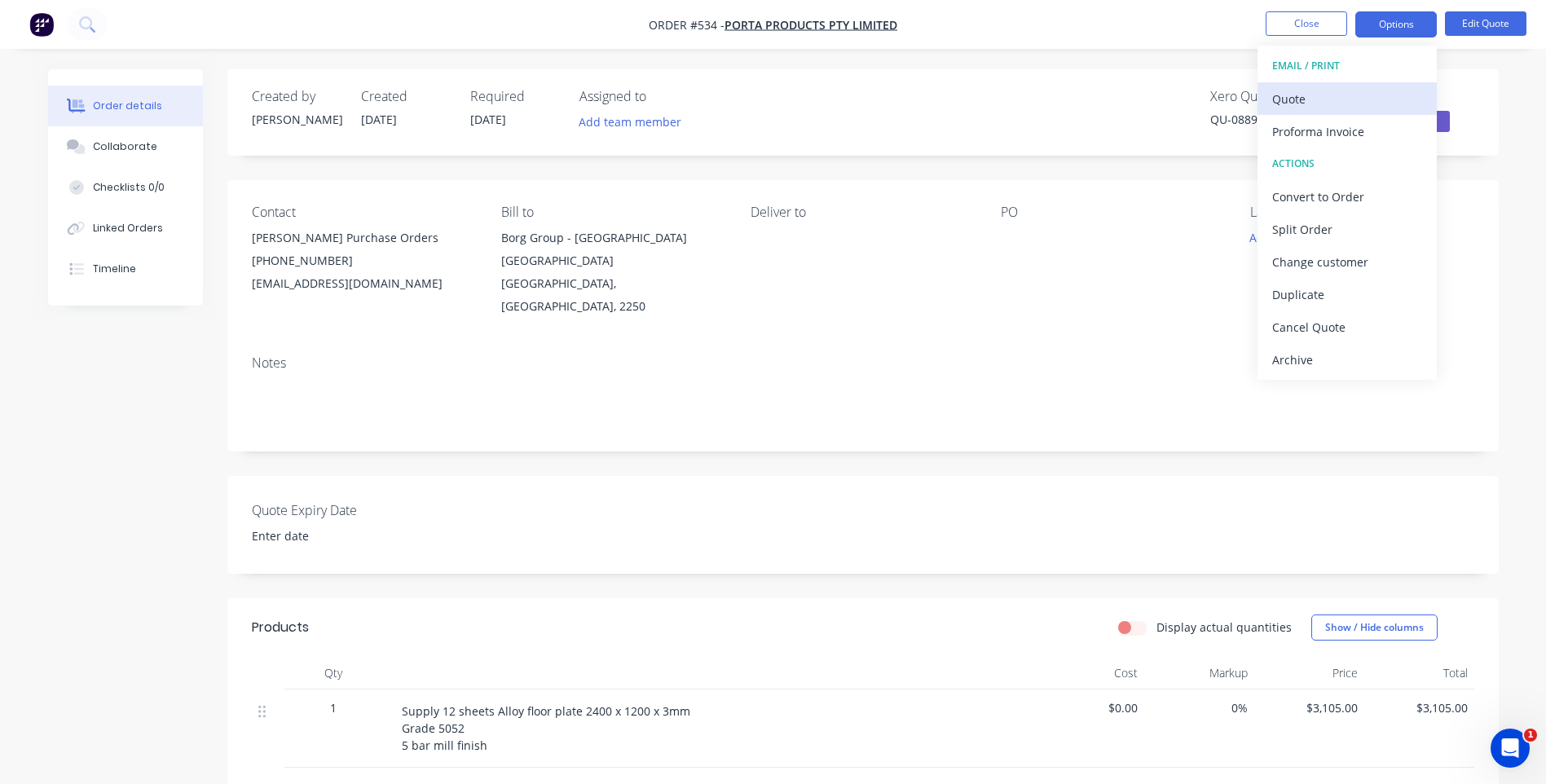
click at [1283, 94] on div "Quote" at bounding box center [1347, 99] width 150 height 23
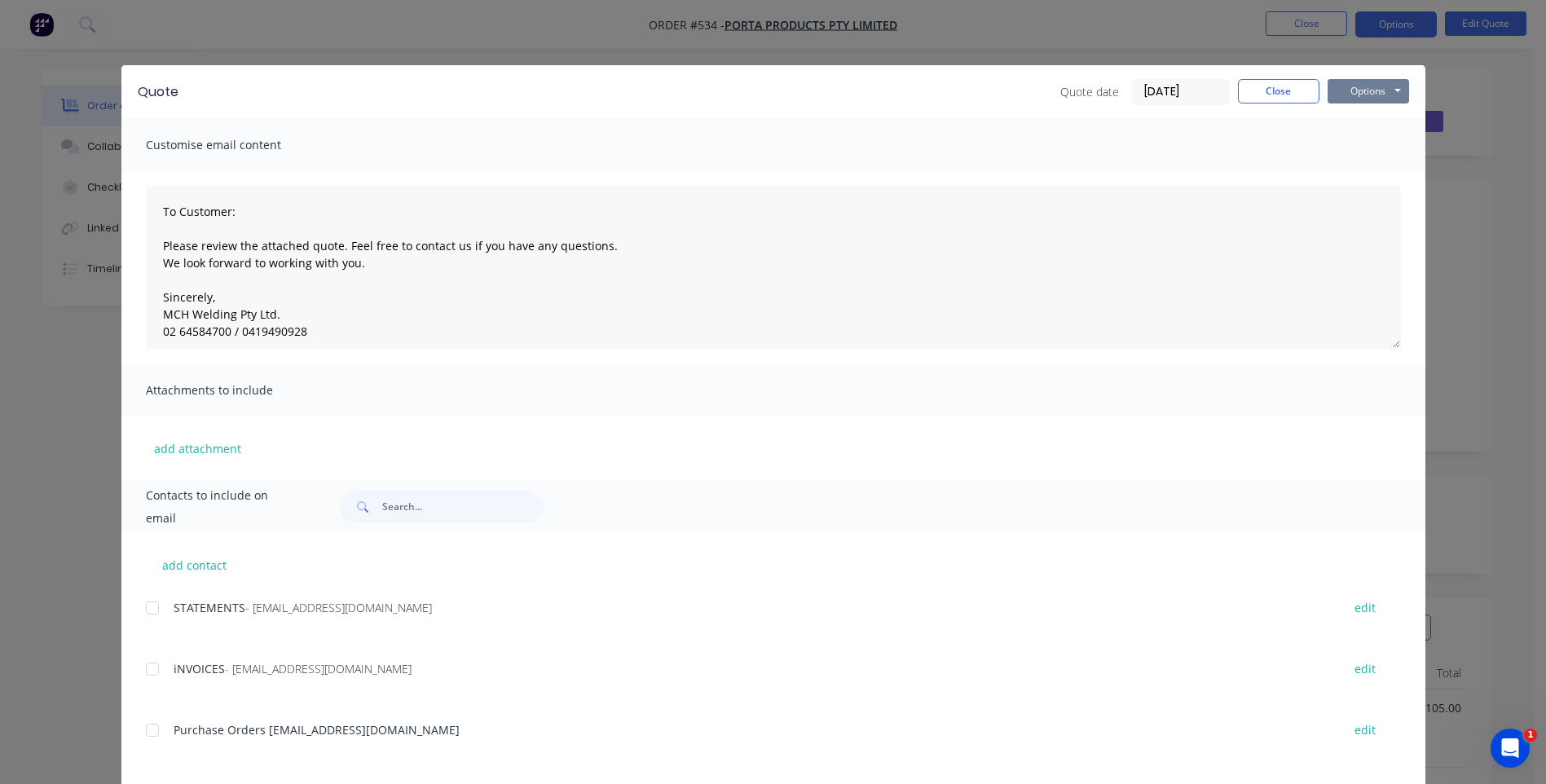
click at [1382, 88] on button "Options" at bounding box center [1368, 90] width 82 height 24
click at [1359, 139] on button "Print" at bounding box center [1379, 147] width 104 height 27
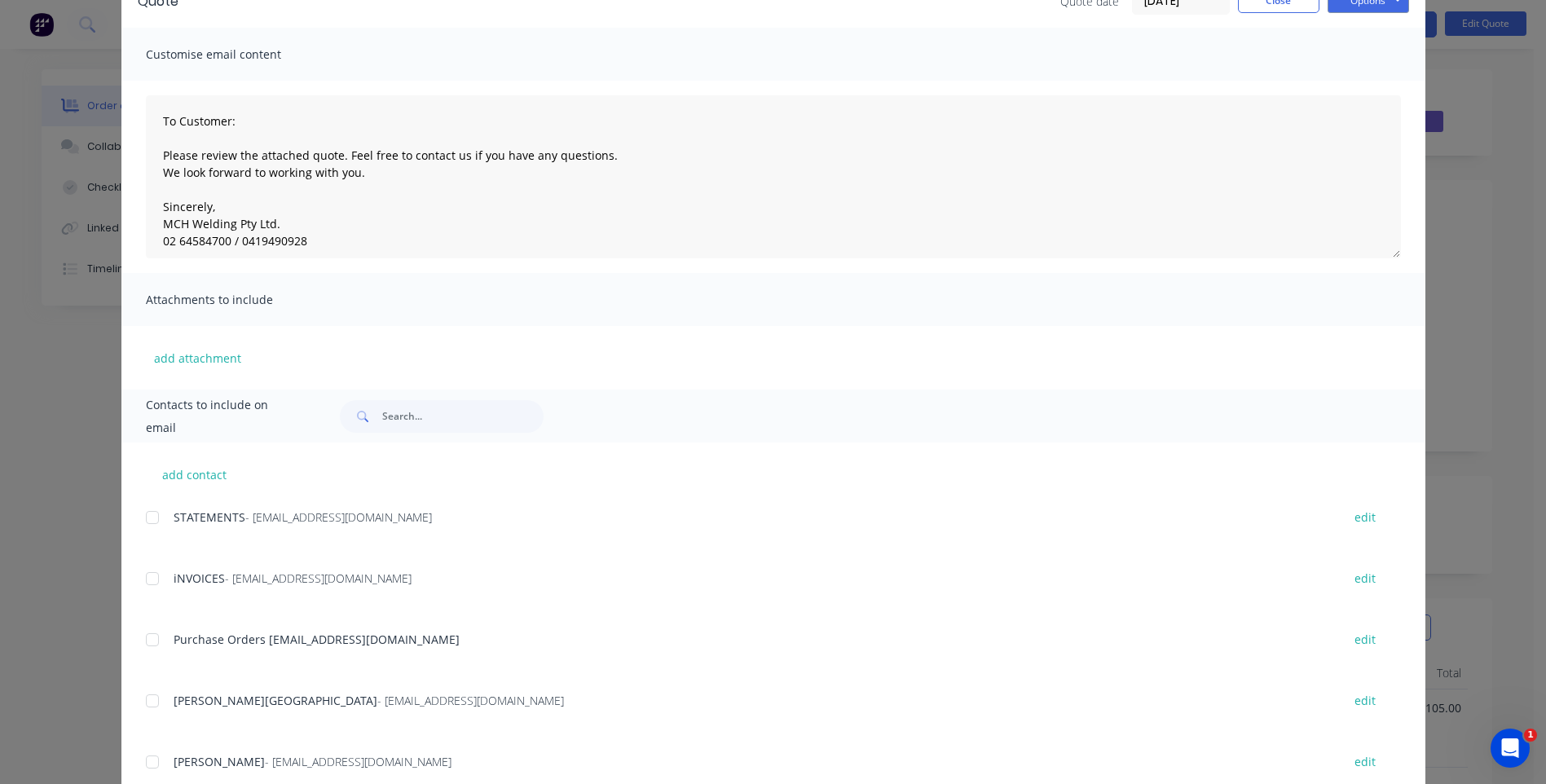
scroll to position [245, 0]
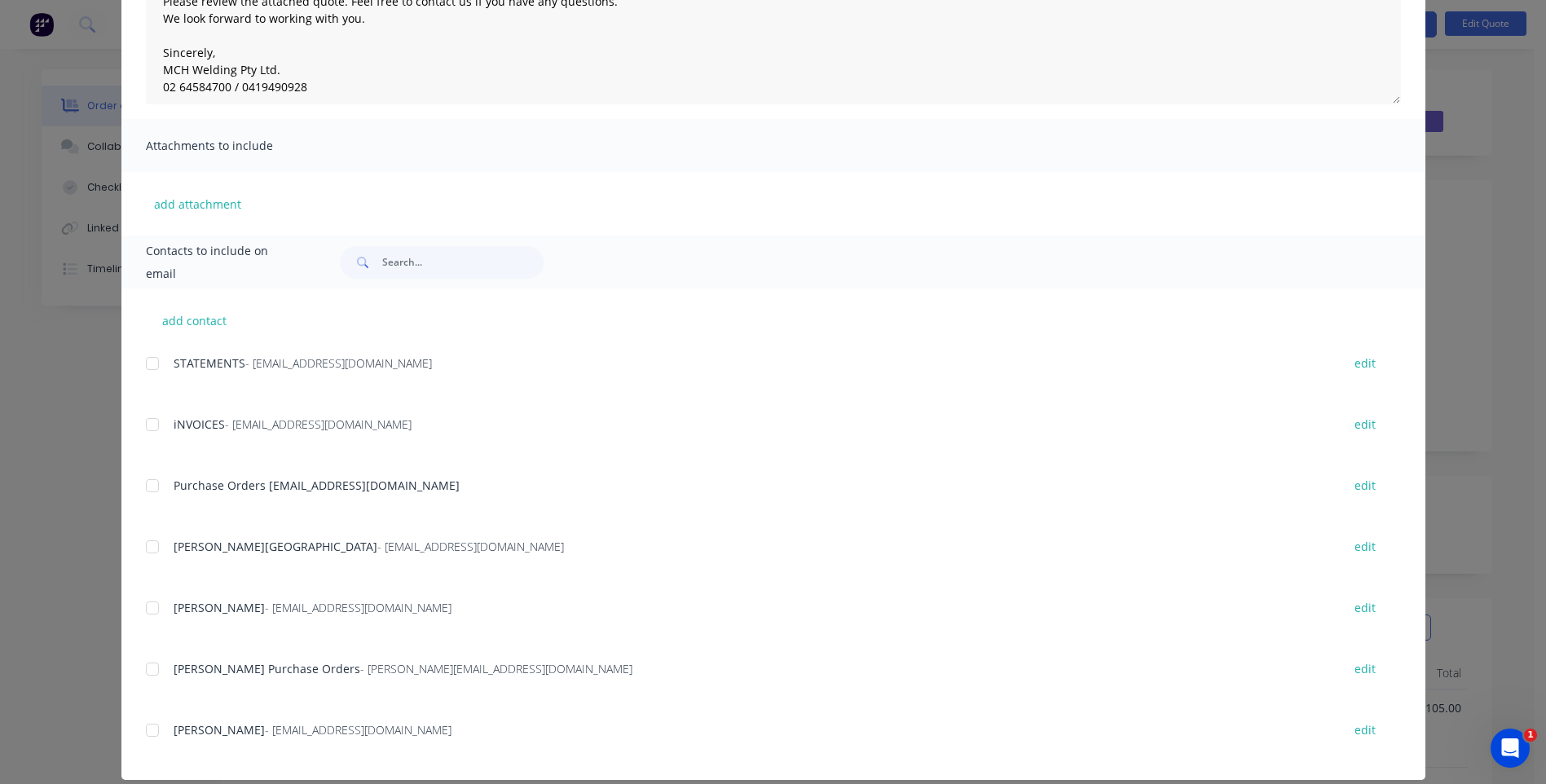
click at [139, 668] on div "add contact STATEMENTS - statements@borgs.com.au edit iNVOICES - apinv@borgs.co…" at bounding box center [773, 534] width 1304 height 491
click at [142, 670] on div at bounding box center [152, 668] width 32 height 32
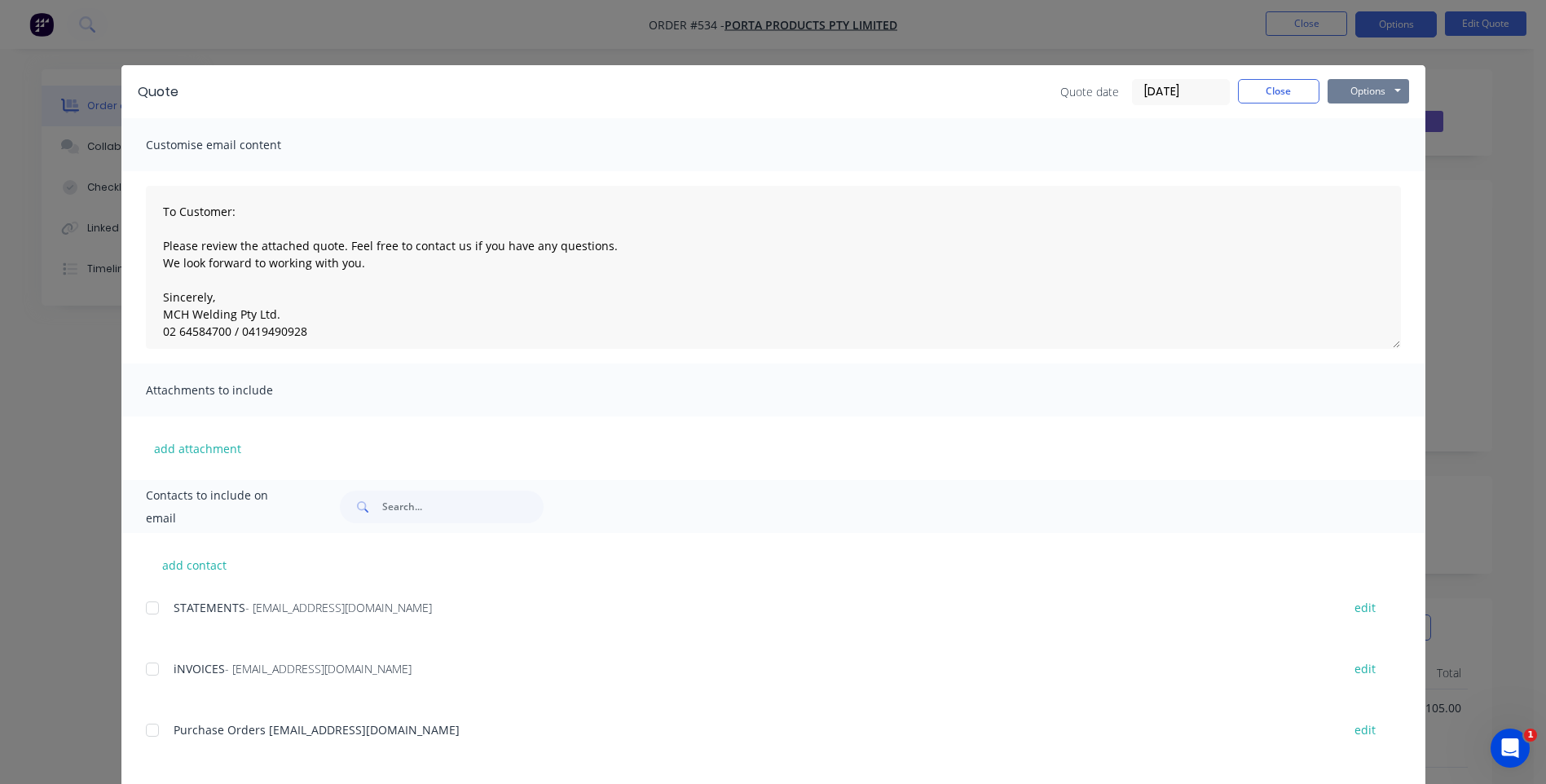
click at [1370, 88] on button "Options" at bounding box center [1368, 90] width 82 height 24
click at [1360, 113] on button "Preview" at bounding box center [1379, 120] width 104 height 27
click at [1350, 97] on button "Options" at bounding box center [1368, 90] width 82 height 24
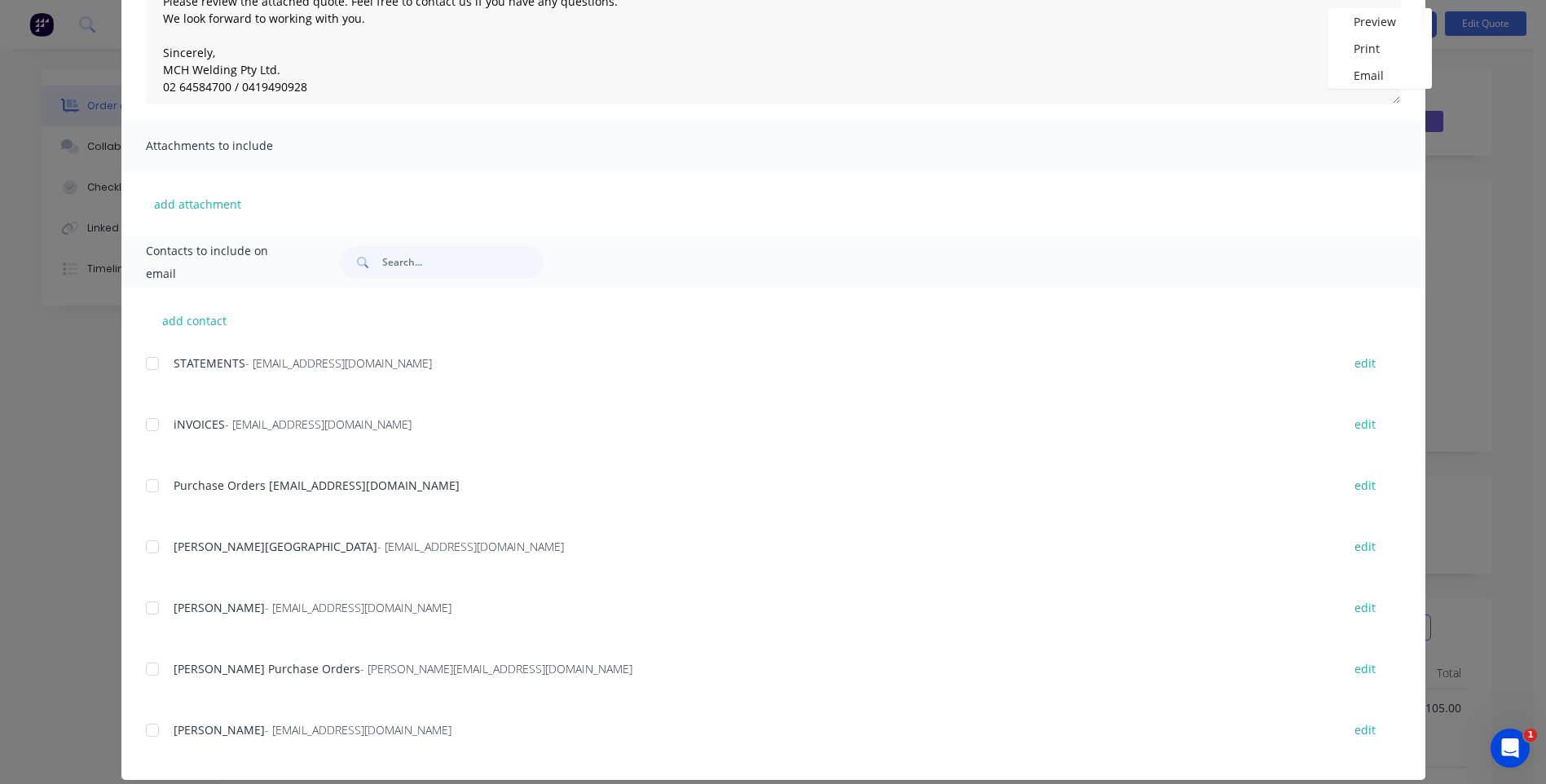
click at [147, 671] on div at bounding box center [152, 668] width 32 height 32
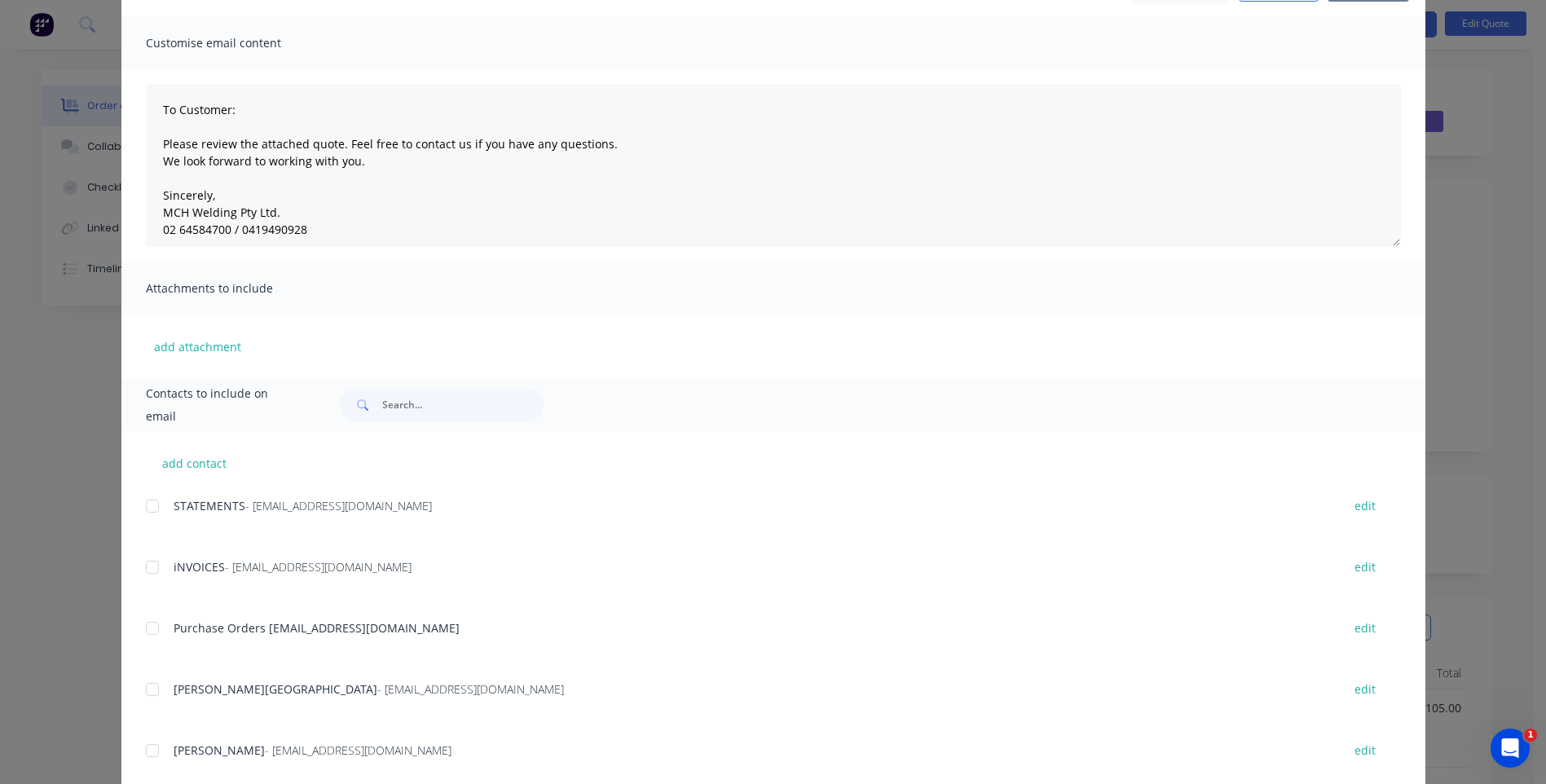
scroll to position [0, 0]
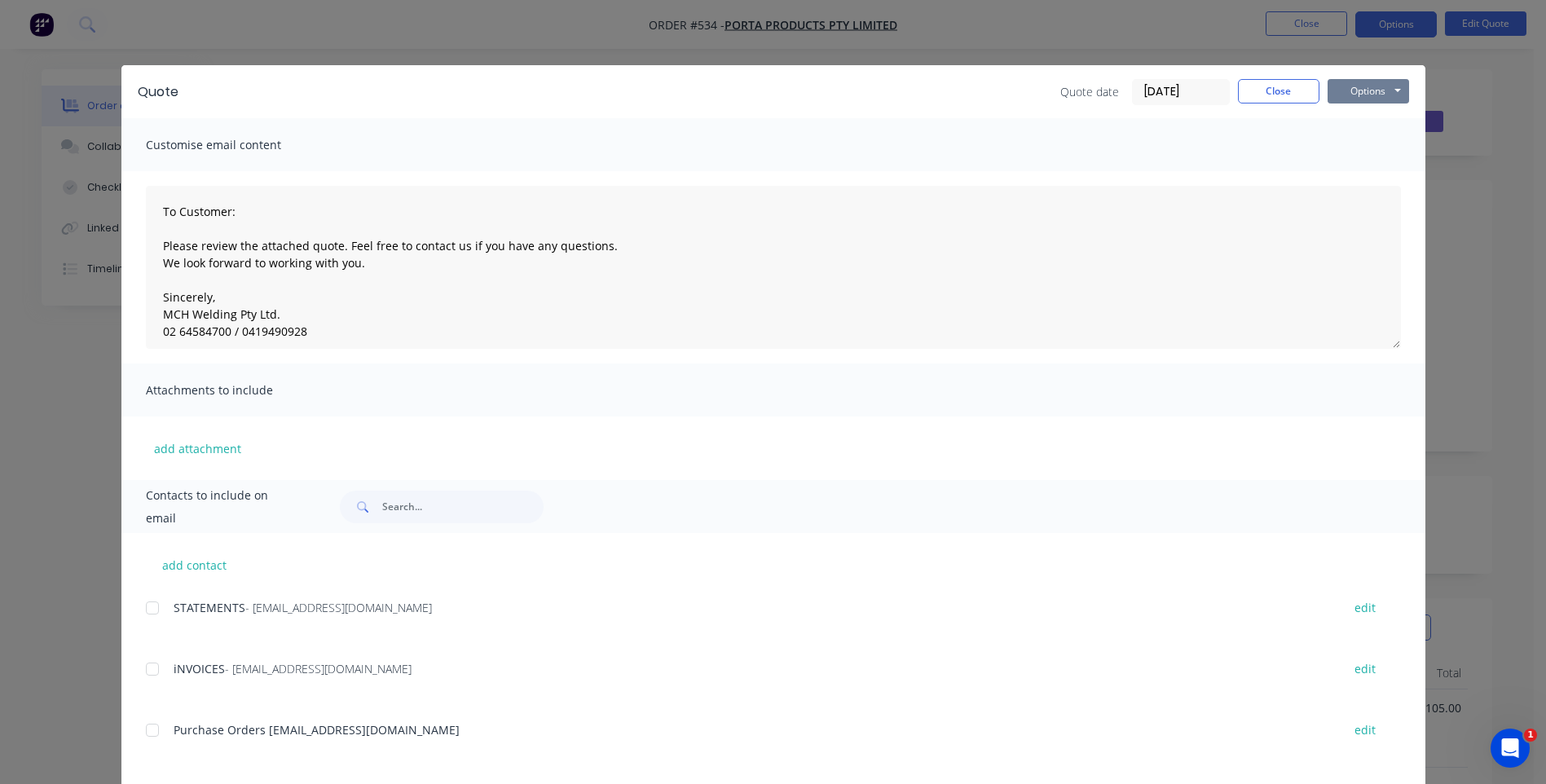
click at [1347, 89] on button "Options" at bounding box center [1368, 90] width 82 height 24
click at [1351, 172] on button "Email" at bounding box center [1379, 174] width 104 height 27
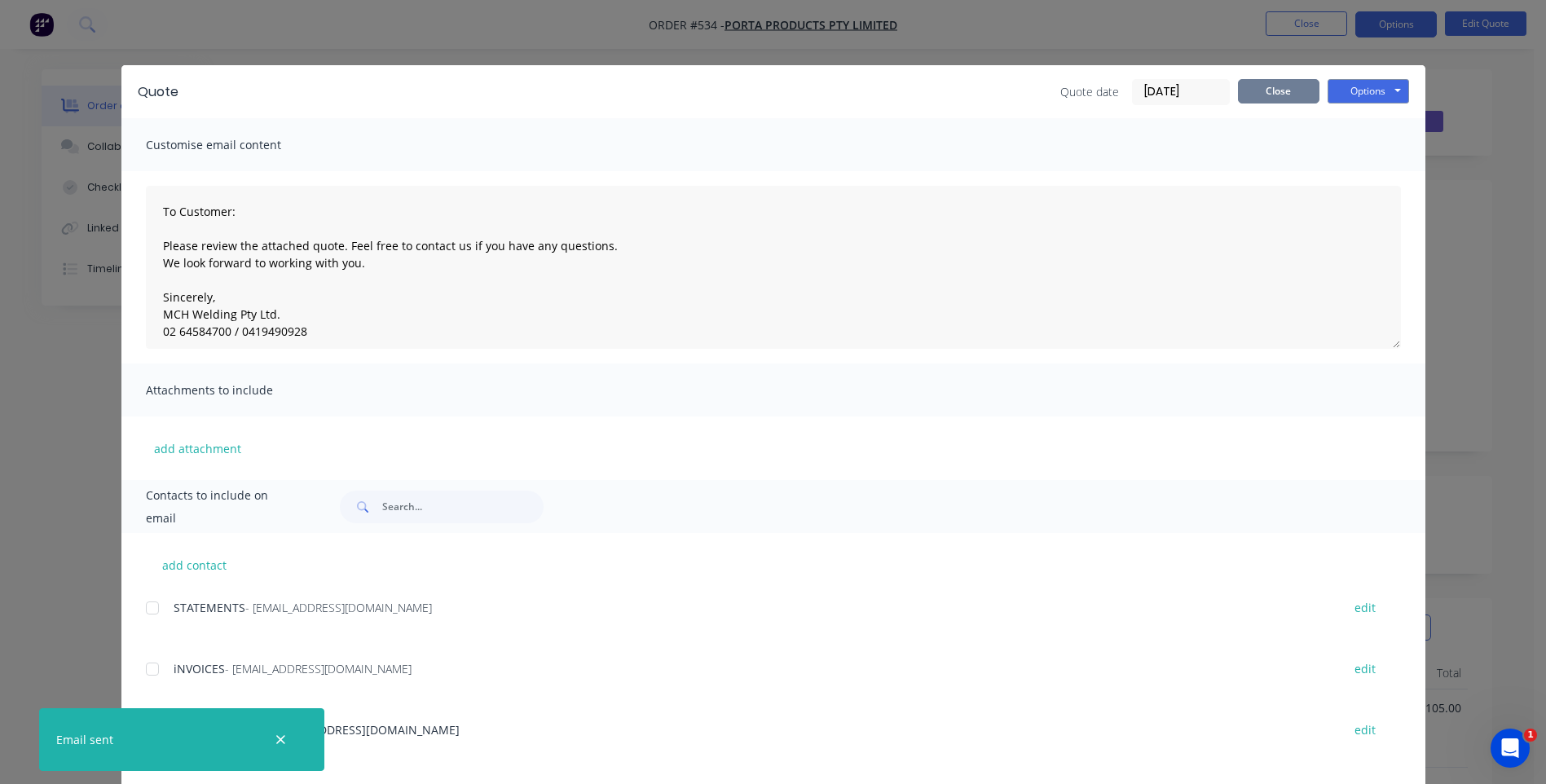
click at [1273, 94] on button "Close" at bounding box center [1278, 90] width 82 height 24
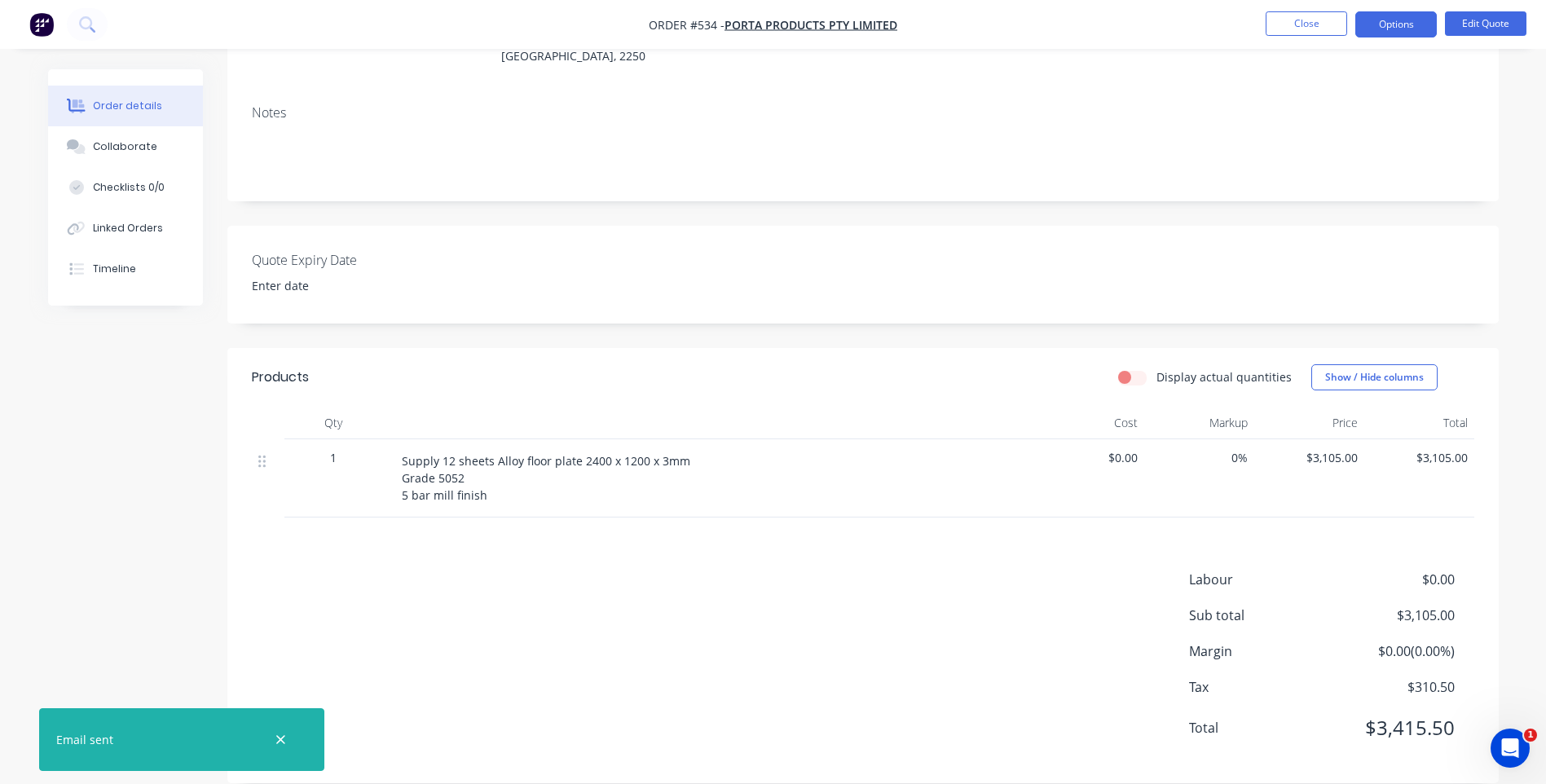
scroll to position [251, 0]
click at [1308, 17] on button "Close" at bounding box center [1306, 23] width 82 height 24
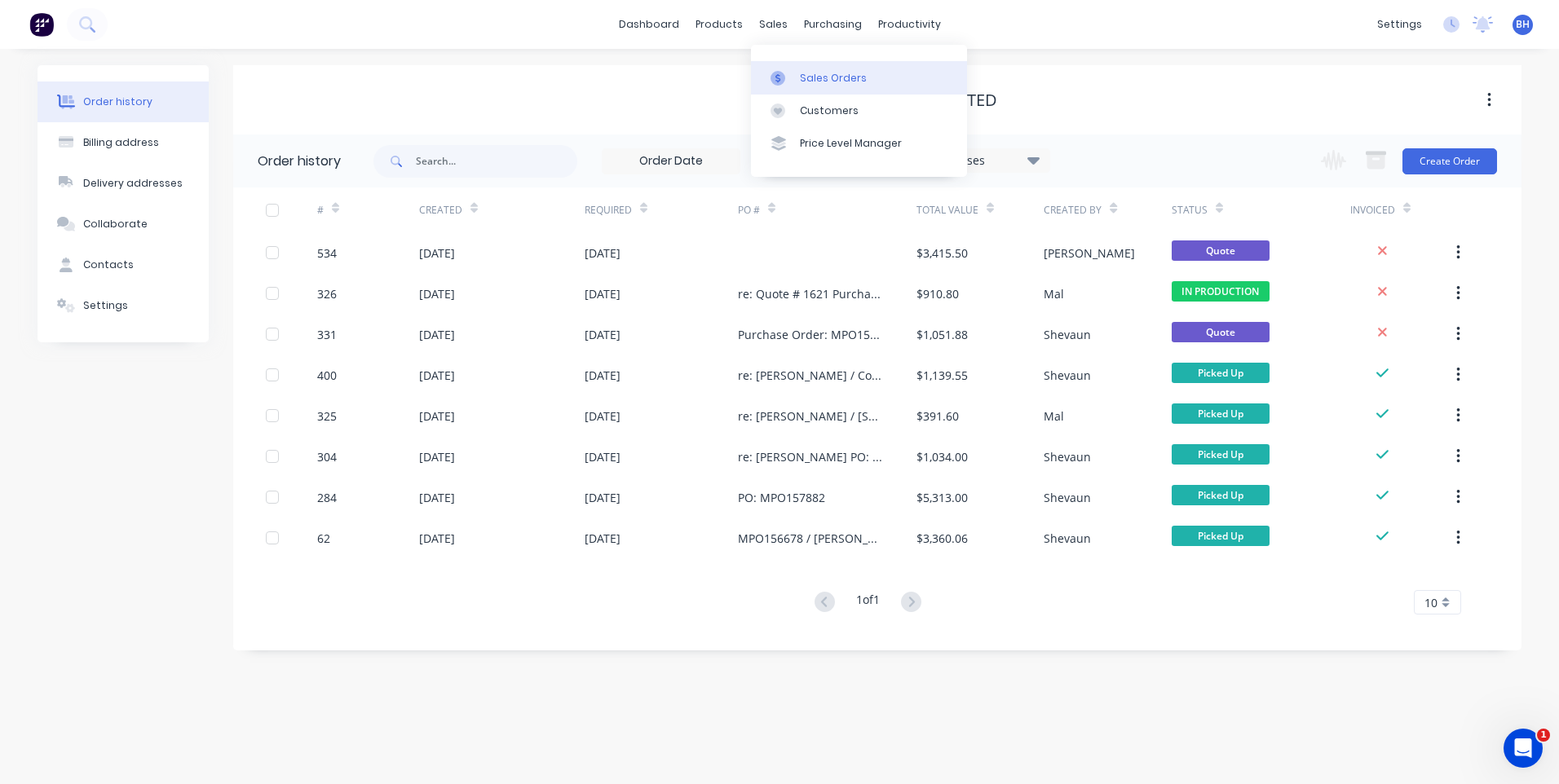
click at [822, 73] on div "Sales Orders" at bounding box center [833, 78] width 67 height 14
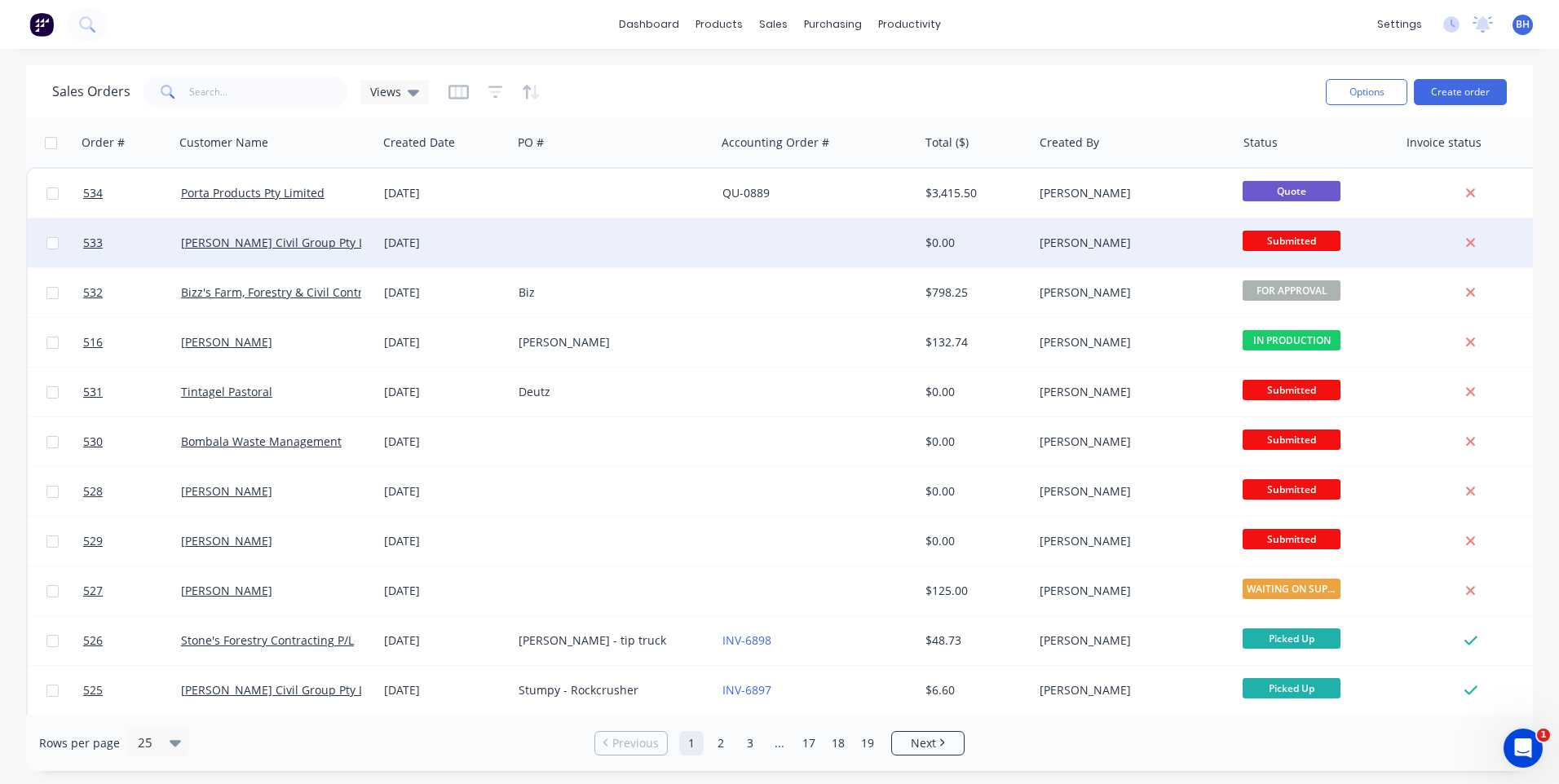
click at [805, 229] on div at bounding box center [817, 243] width 203 height 49
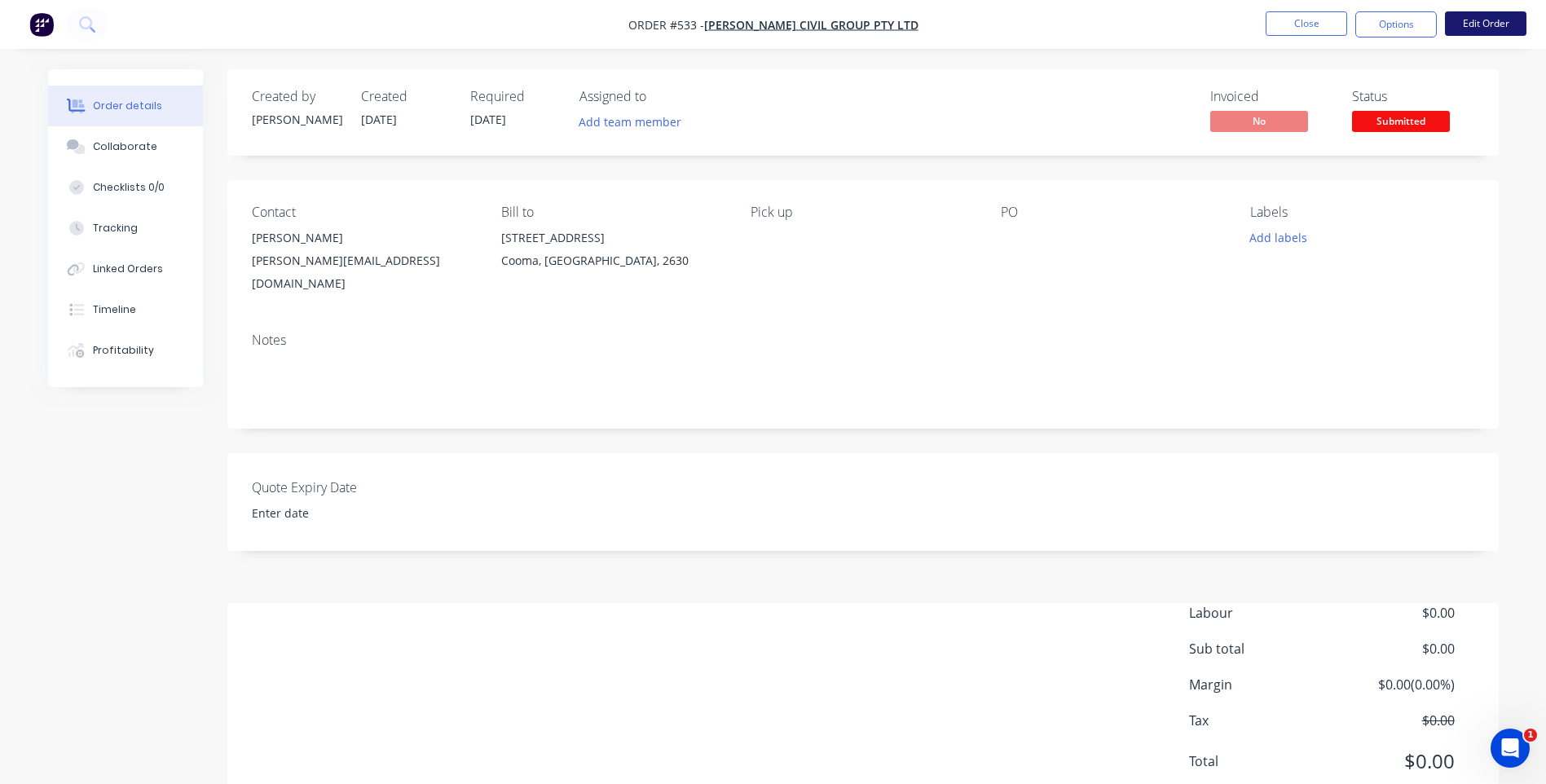
click at [1475, 22] on button "Edit Order" at bounding box center [1485, 23] width 82 height 24
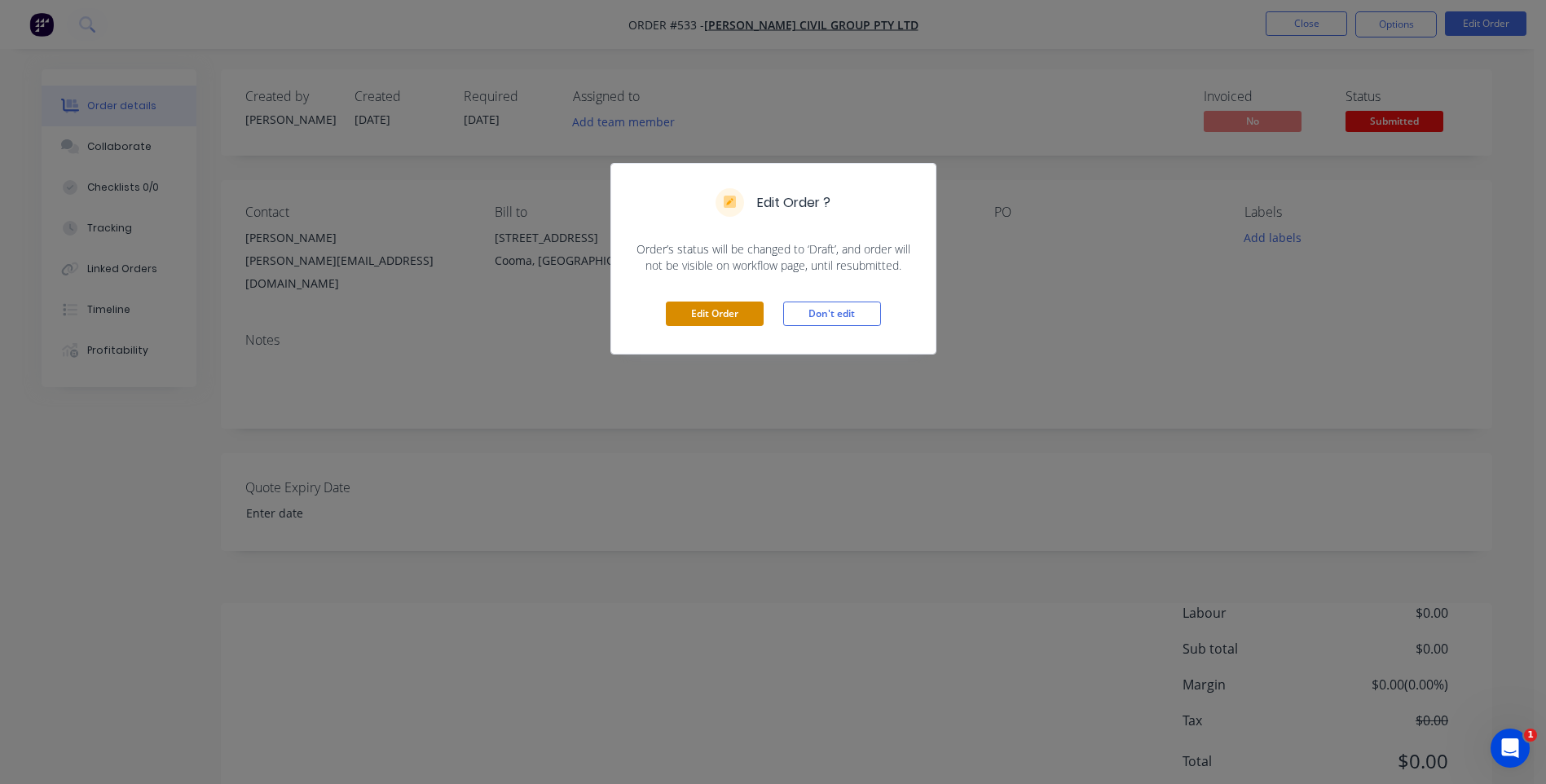
click at [748, 313] on button "Edit Order" at bounding box center [714, 313] width 98 height 24
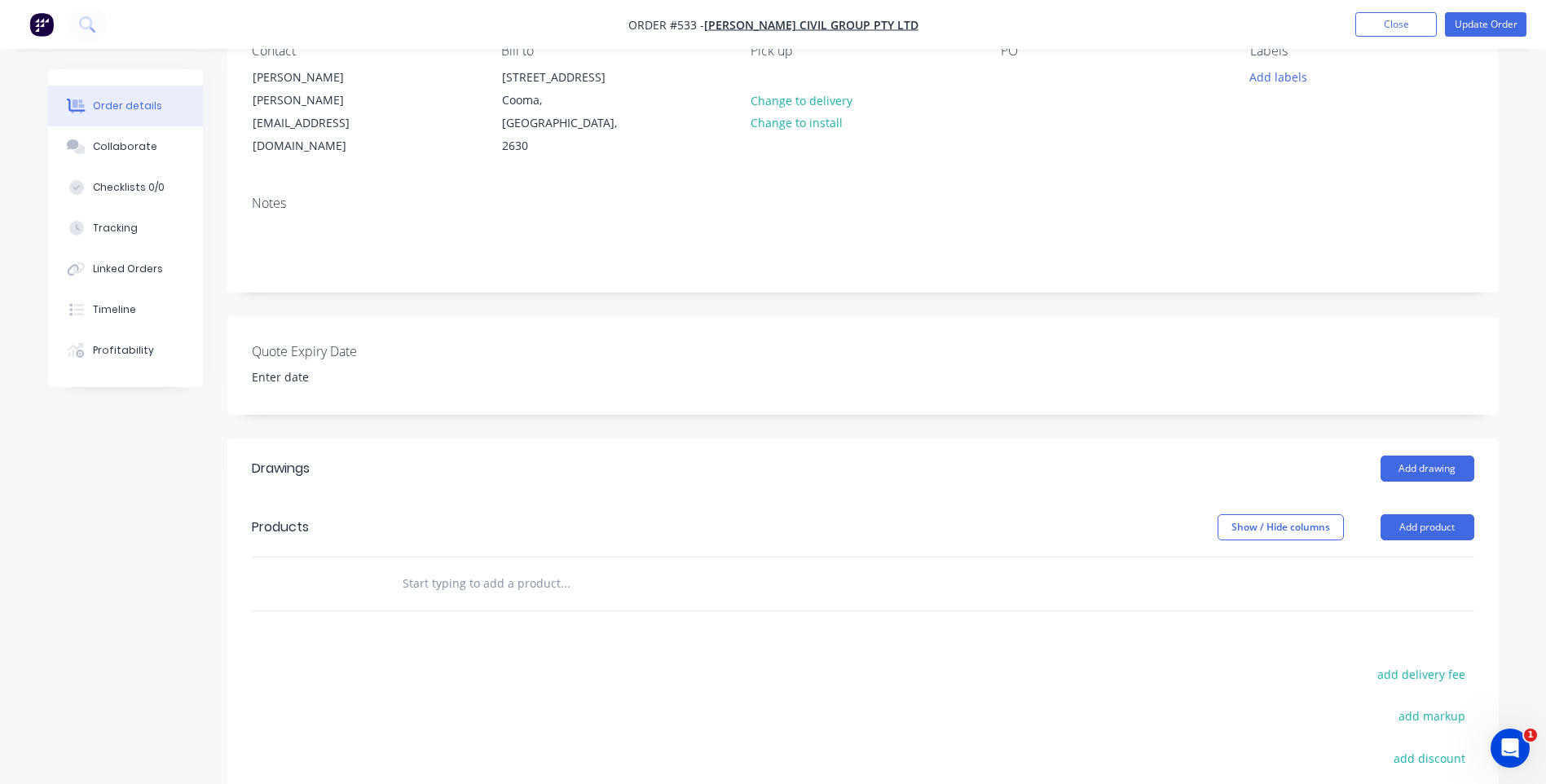
scroll to position [163, 0]
click at [1405, 513] on button "Add product" at bounding box center [1427, 526] width 94 height 26
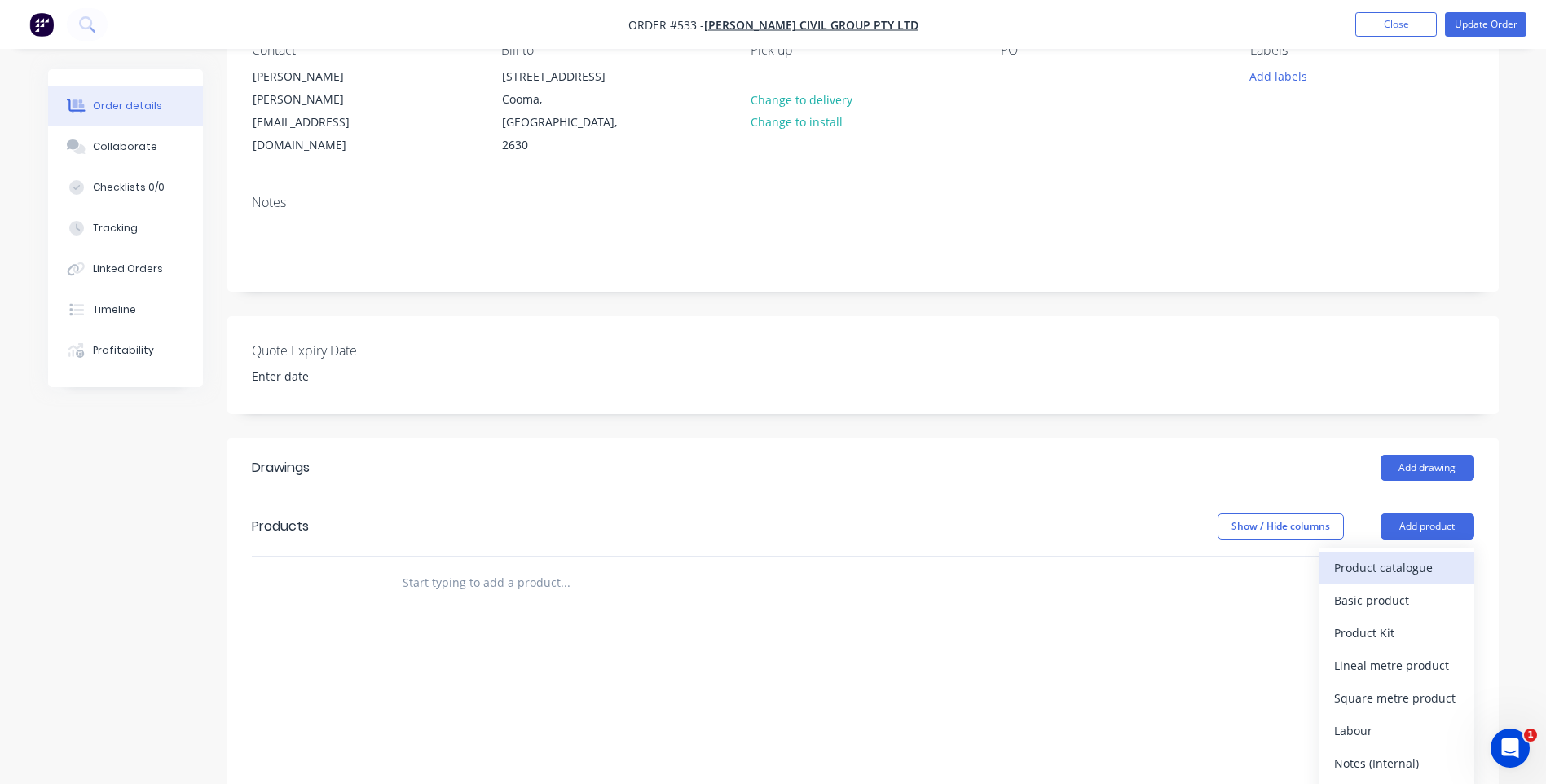
click at [1365, 556] on div "Product catalogue" at bounding box center [1397, 567] width 125 height 23
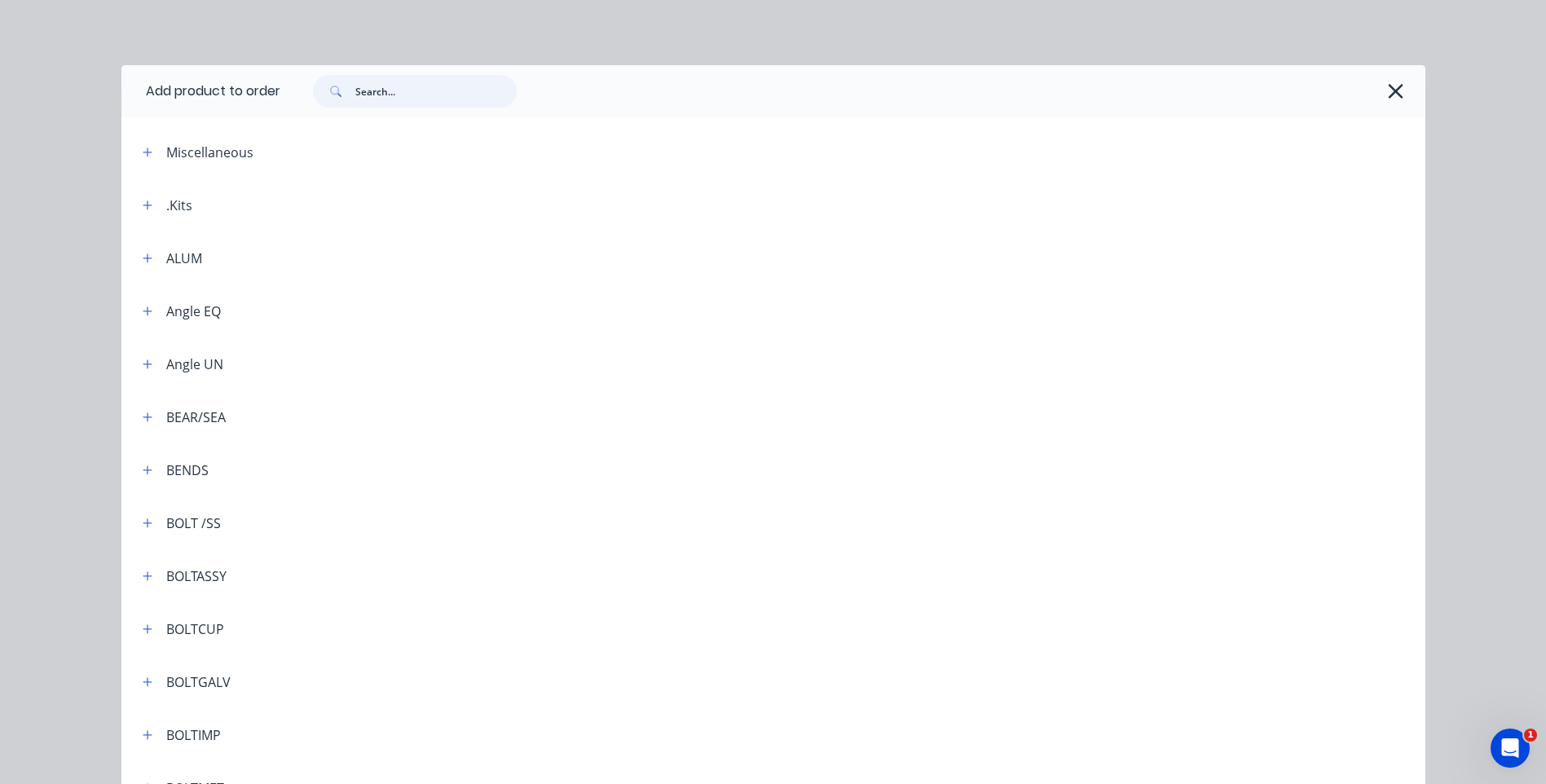
click at [422, 86] on input "text" at bounding box center [436, 91] width 161 height 32
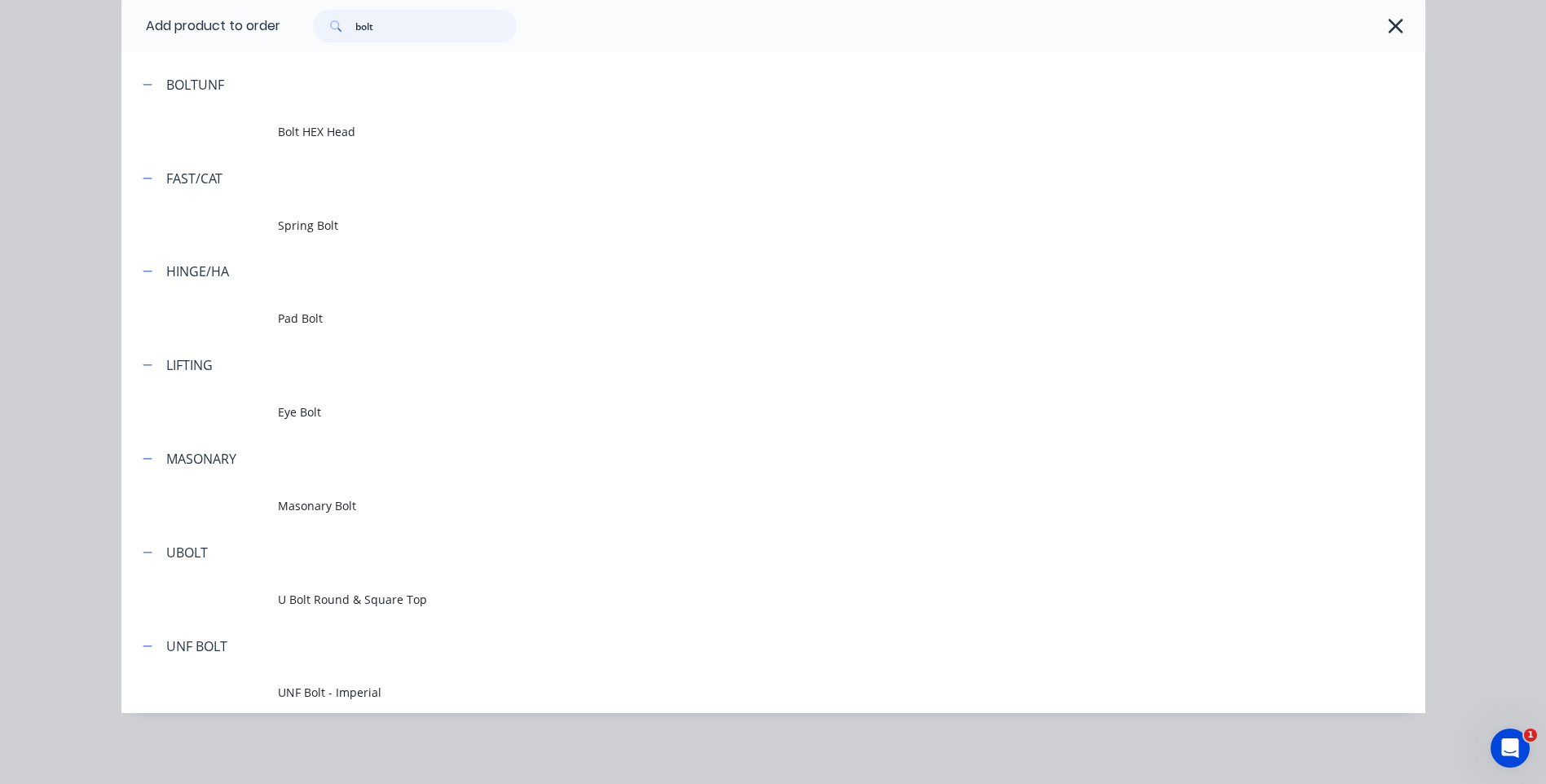
scroll to position [1397, 0]
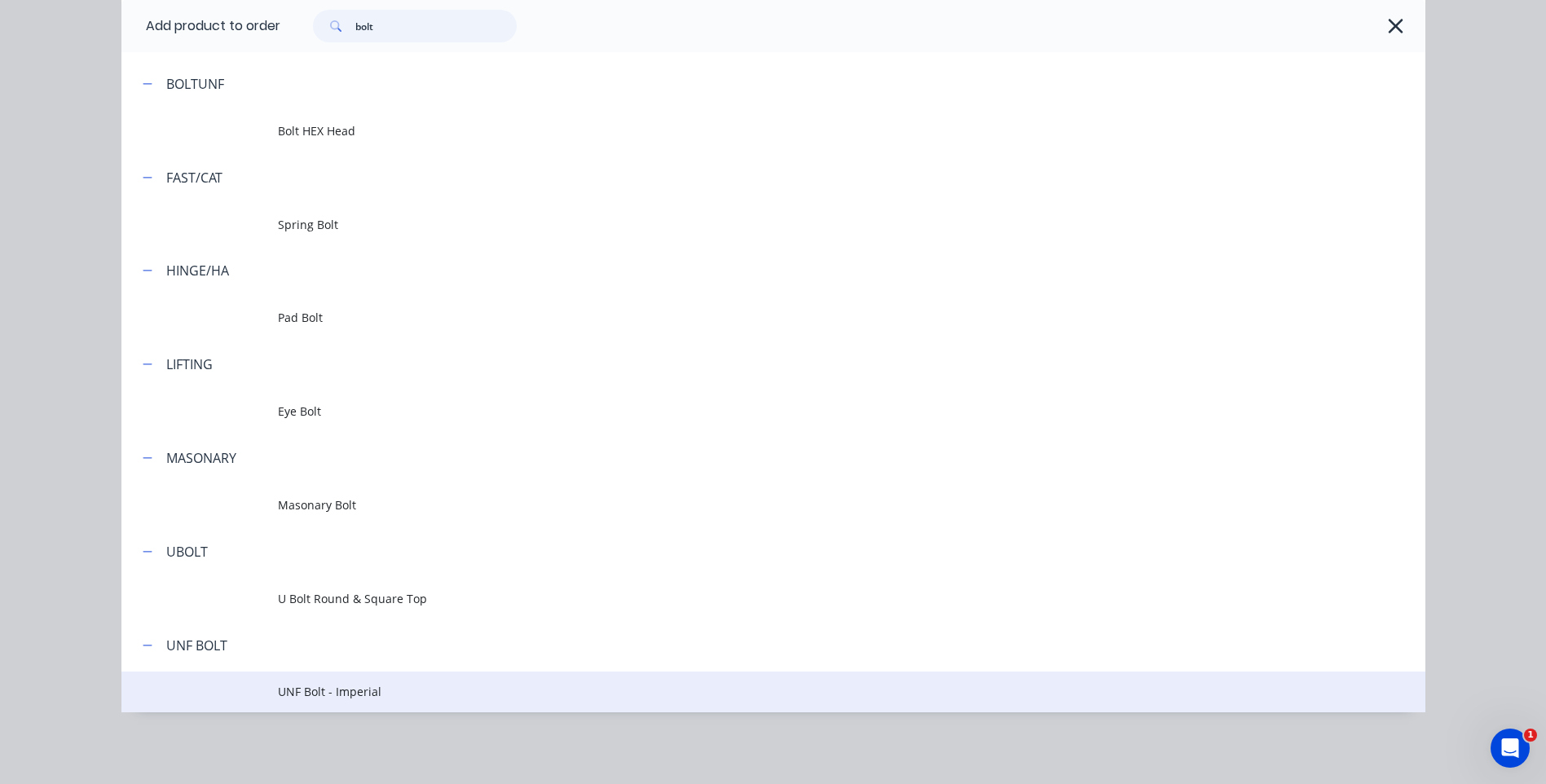
type input "bolt"
click at [358, 692] on span "UNF Bolt - Imperial" at bounding box center [737, 691] width 918 height 17
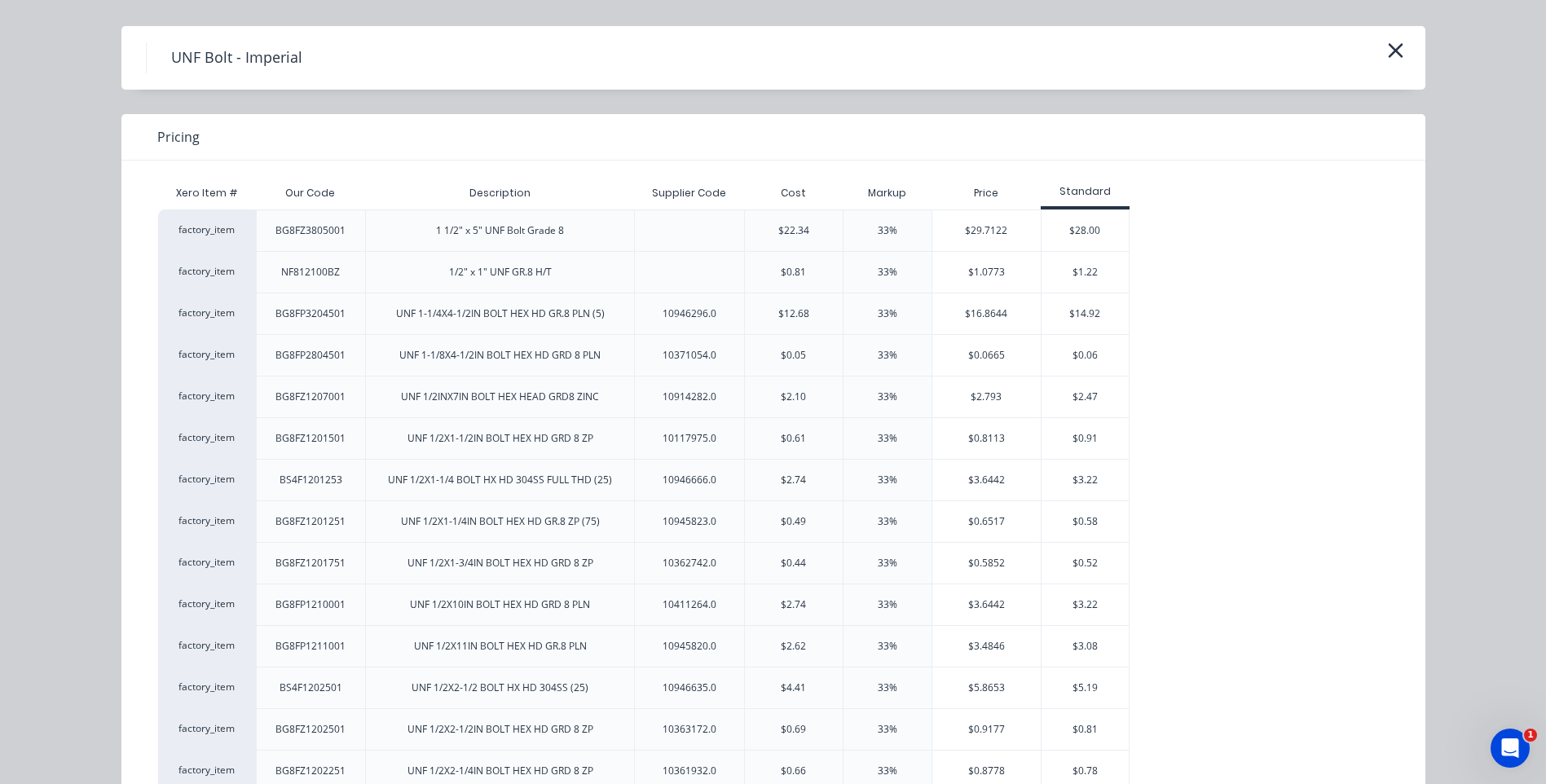
scroll to position [0, 0]
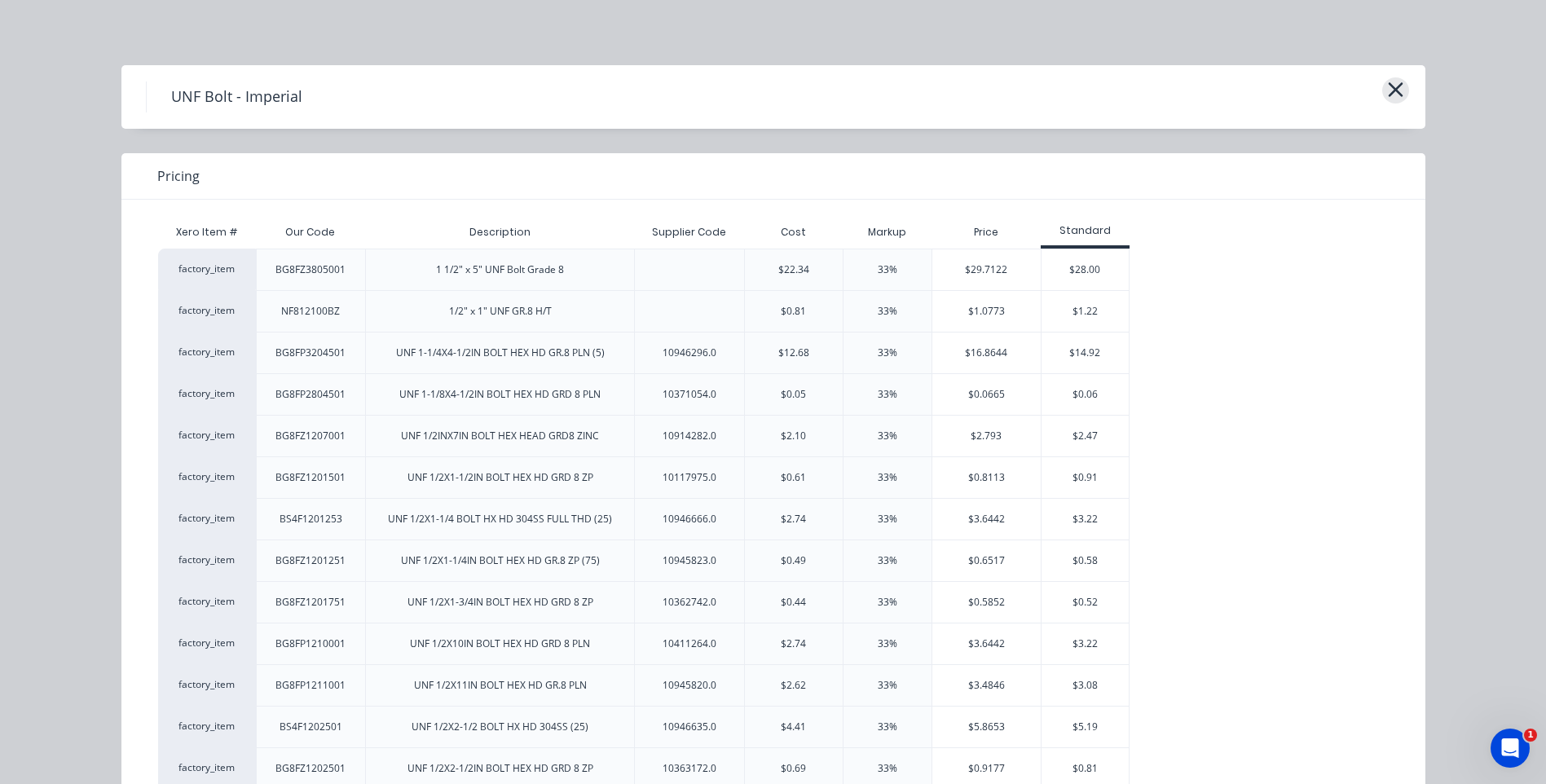
click at [1390, 92] on icon "button" at bounding box center [1395, 90] width 14 height 14
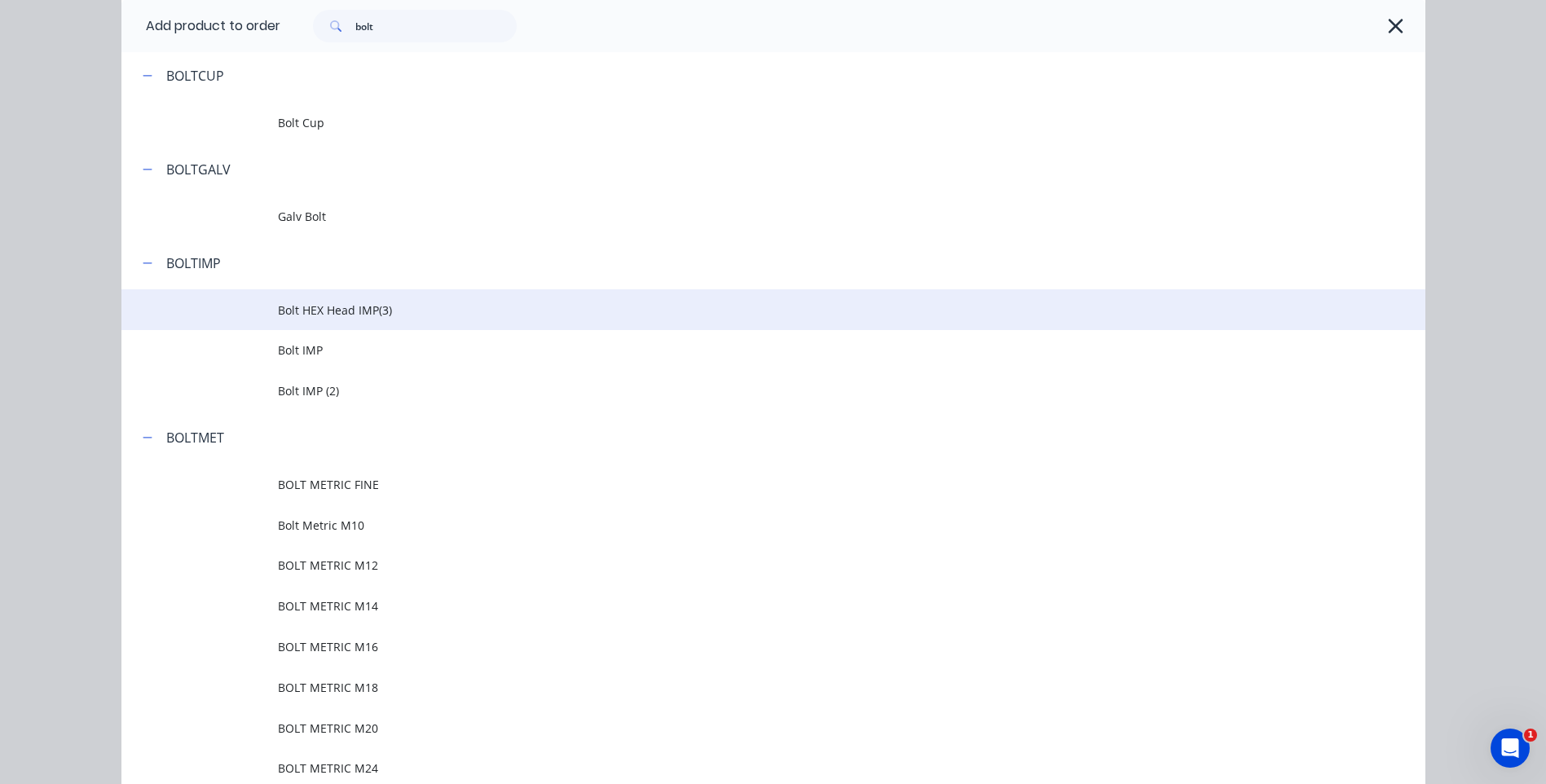
scroll to position [256, 0]
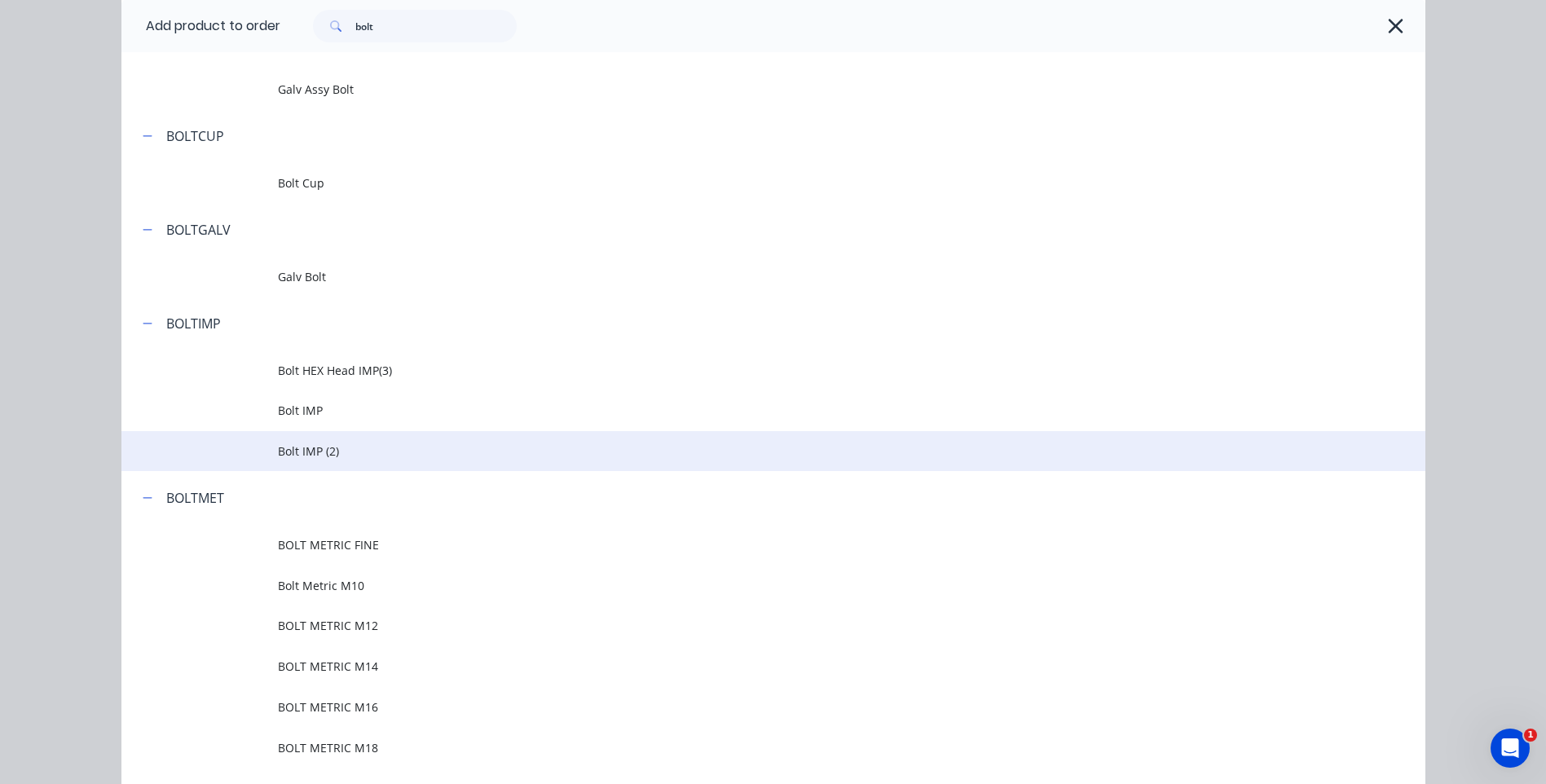
click at [303, 449] on span "Bolt IMP (2)" at bounding box center [737, 451] width 918 height 17
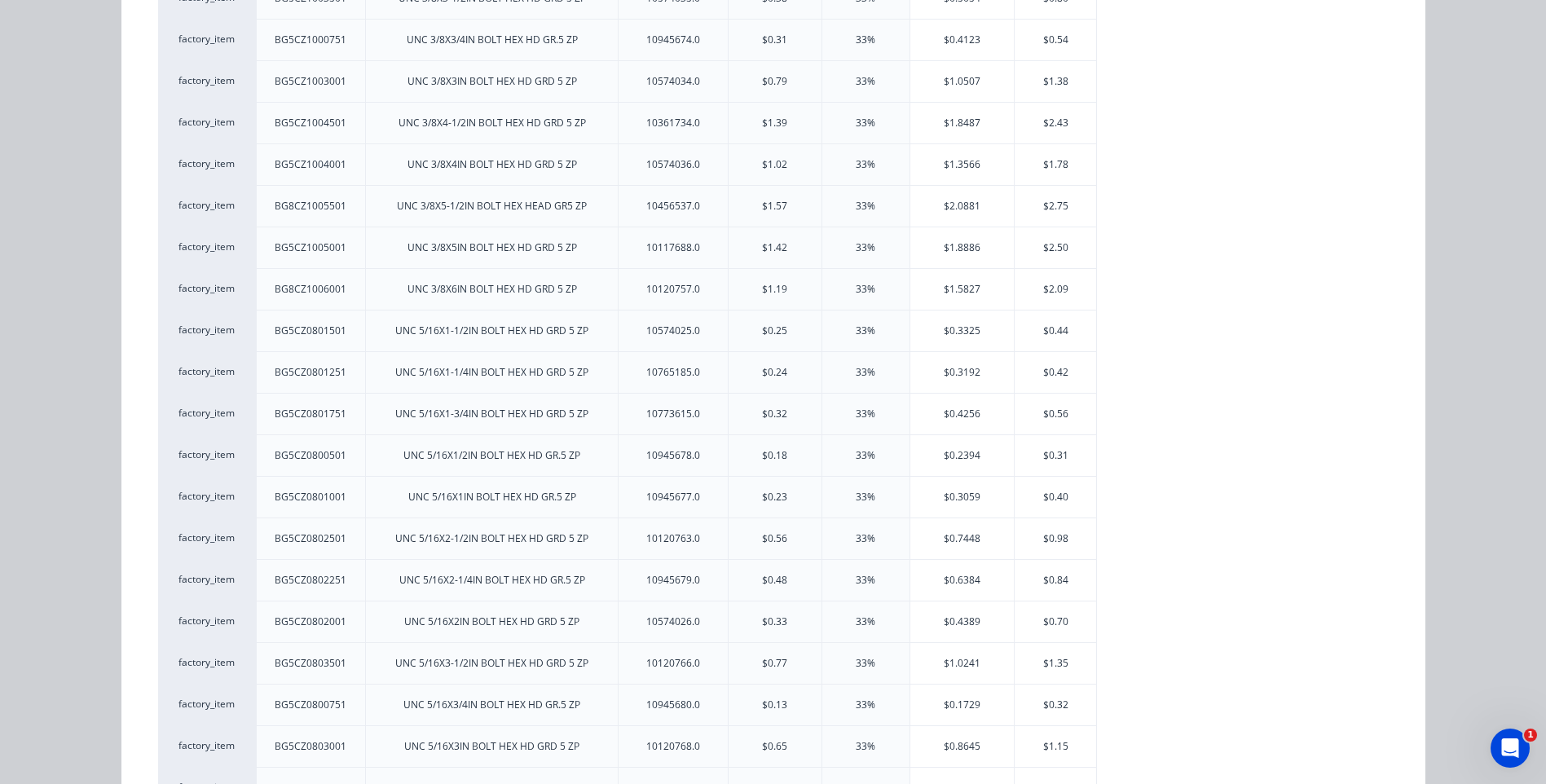
scroll to position [652, 0]
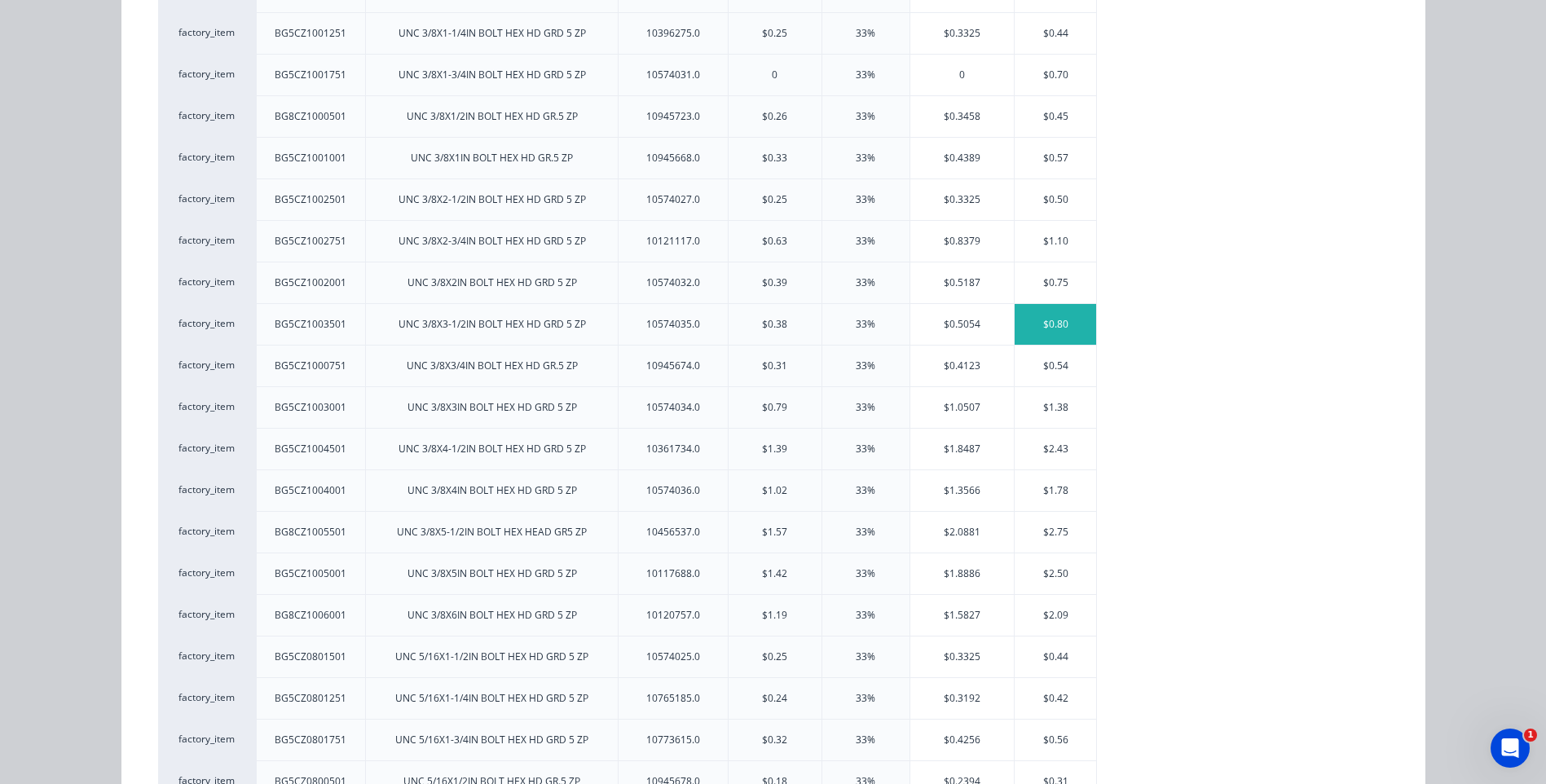
click at [1058, 318] on div "$0.80" at bounding box center [1055, 323] width 82 height 40
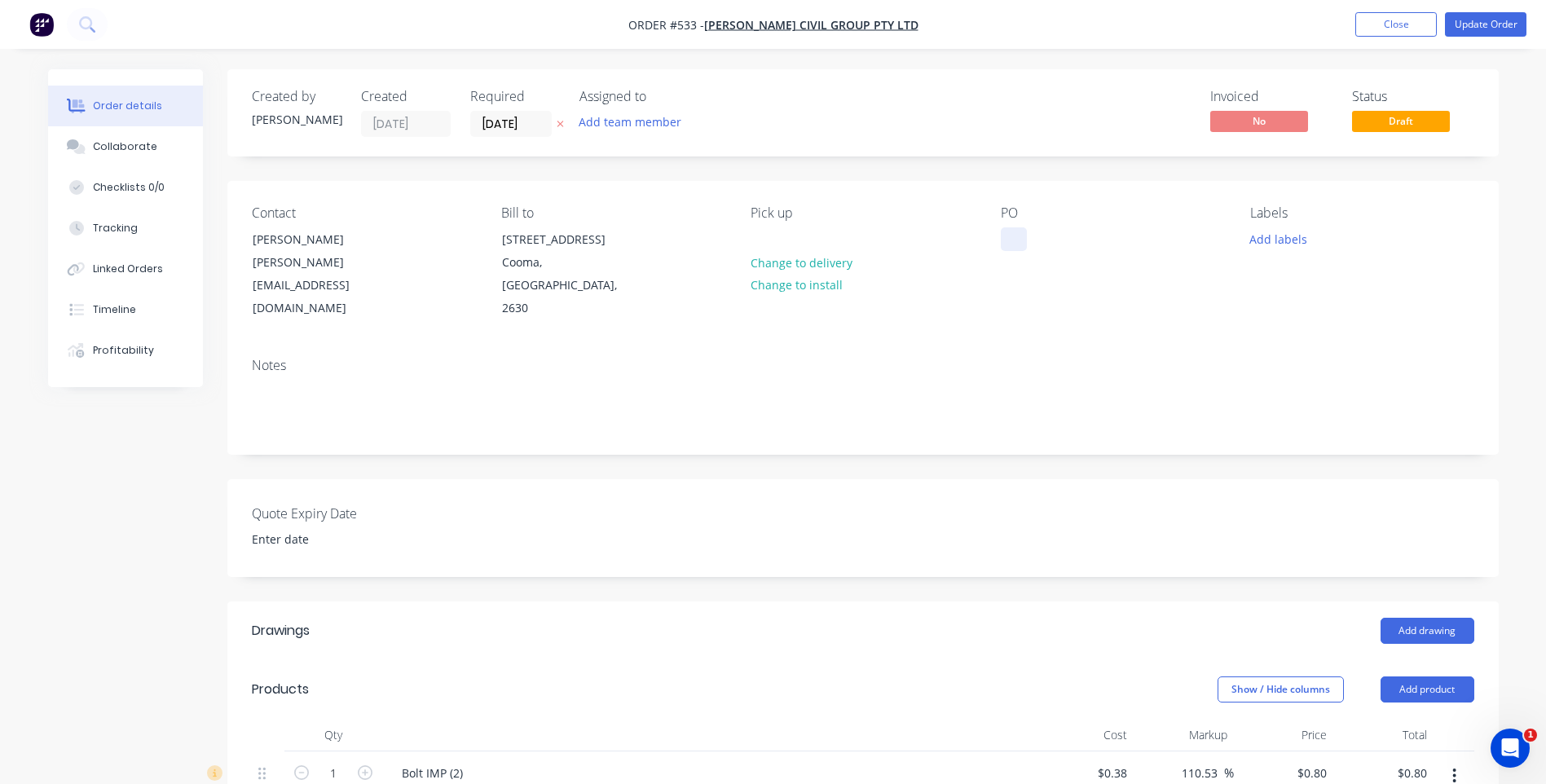
click at [1005, 229] on div at bounding box center [1014, 239] width 26 height 23
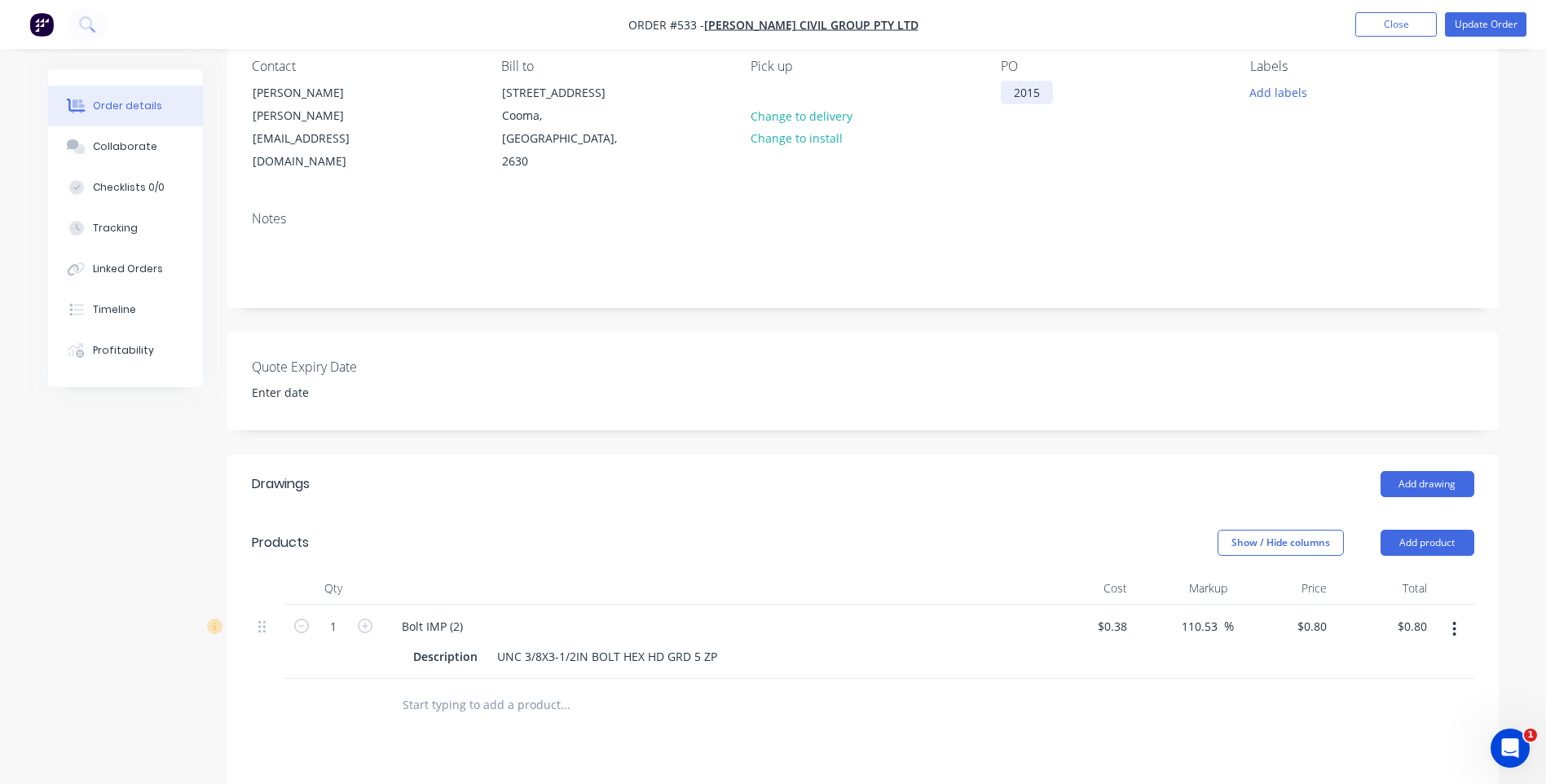
scroll to position [163, 0]
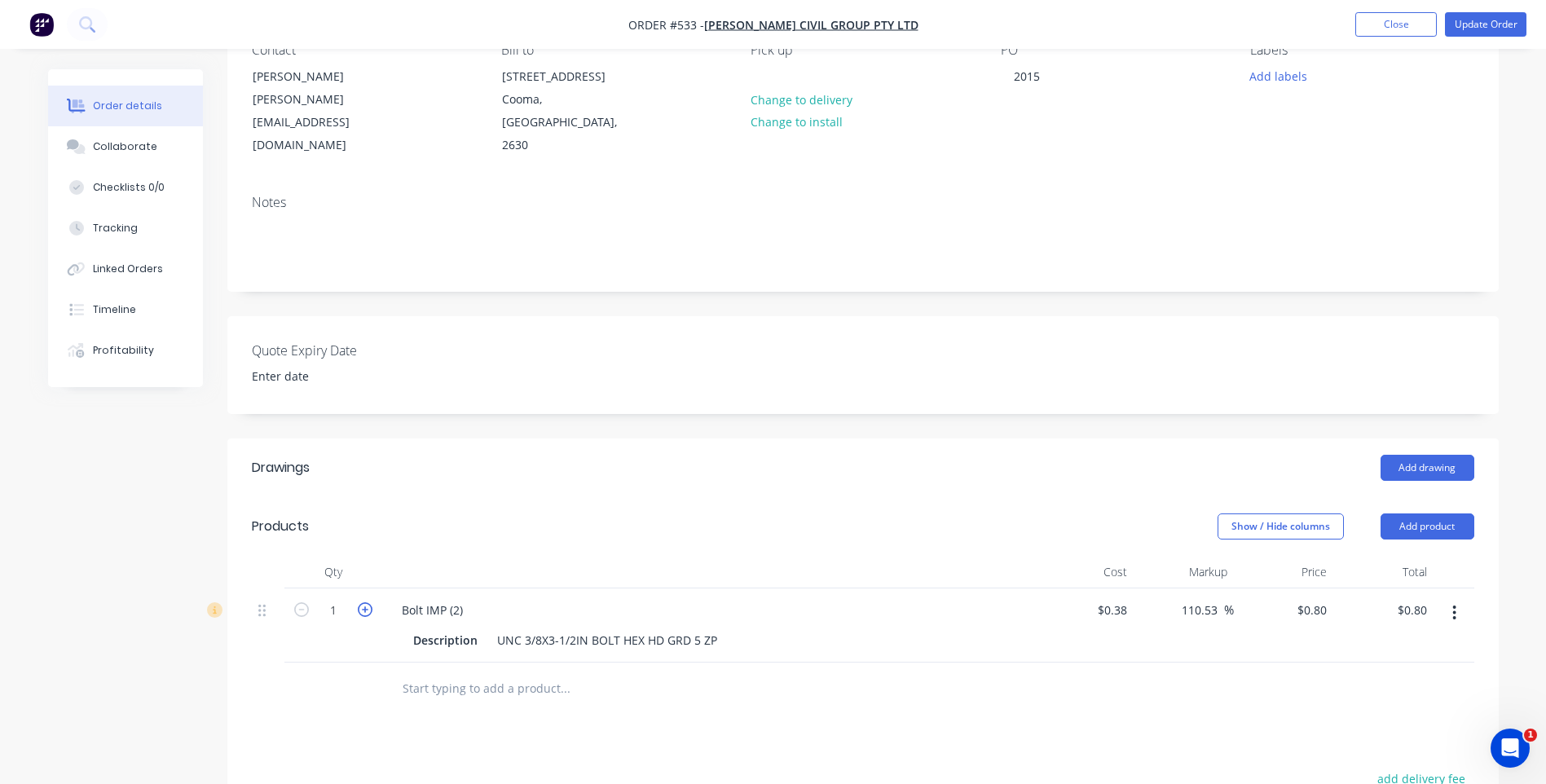
click at [367, 602] on icon "button" at bounding box center [365, 609] width 14 height 14
type input "2"
type input "$1.60"
click at [367, 602] on icon "button" at bounding box center [365, 609] width 14 height 14
type input "3"
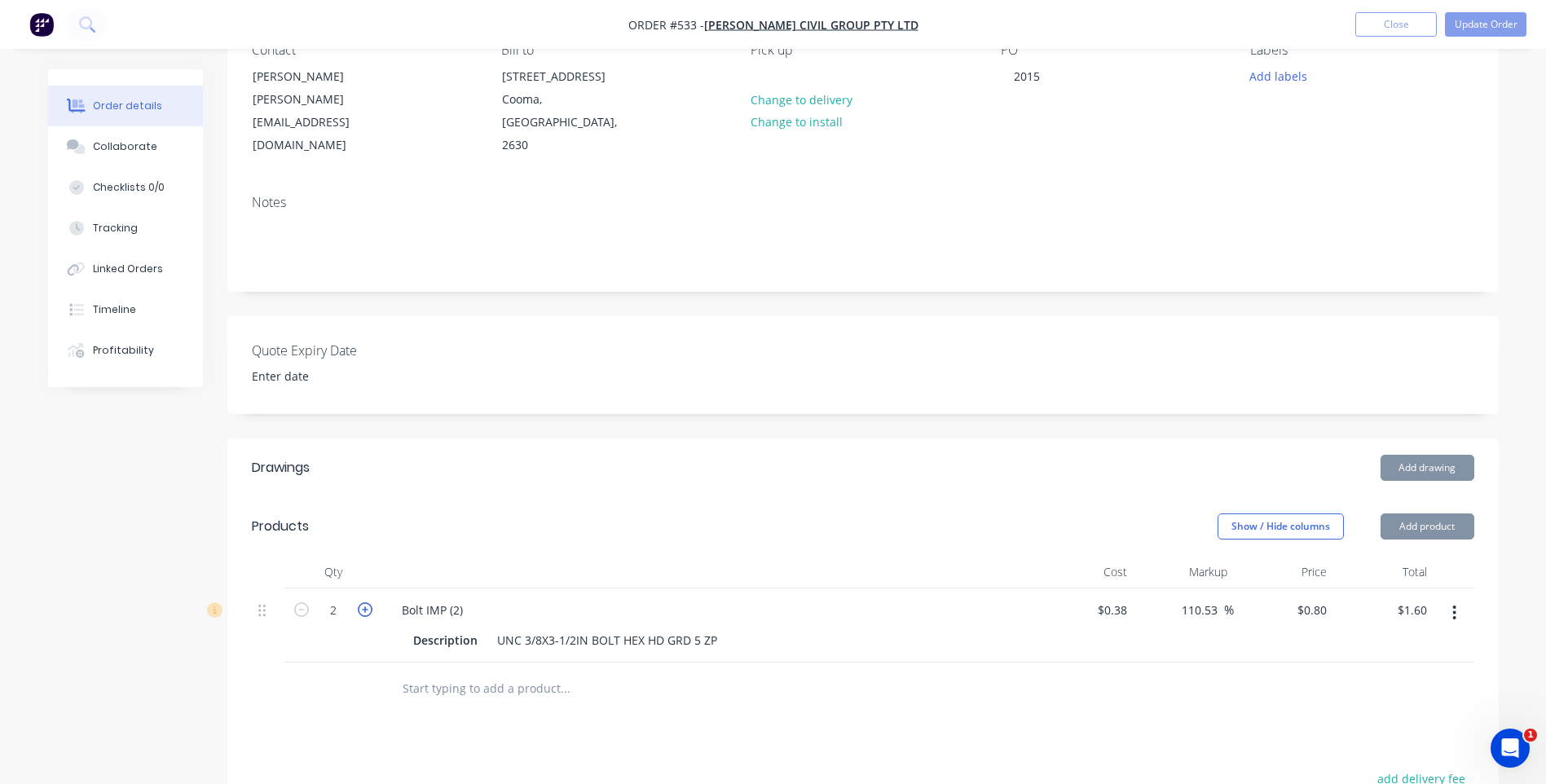
type input "$2.40"
click at [367, 602] on icon "button" at bounding box center [365, 609] width 14 height 14
type input "4"
type input "$3.20"
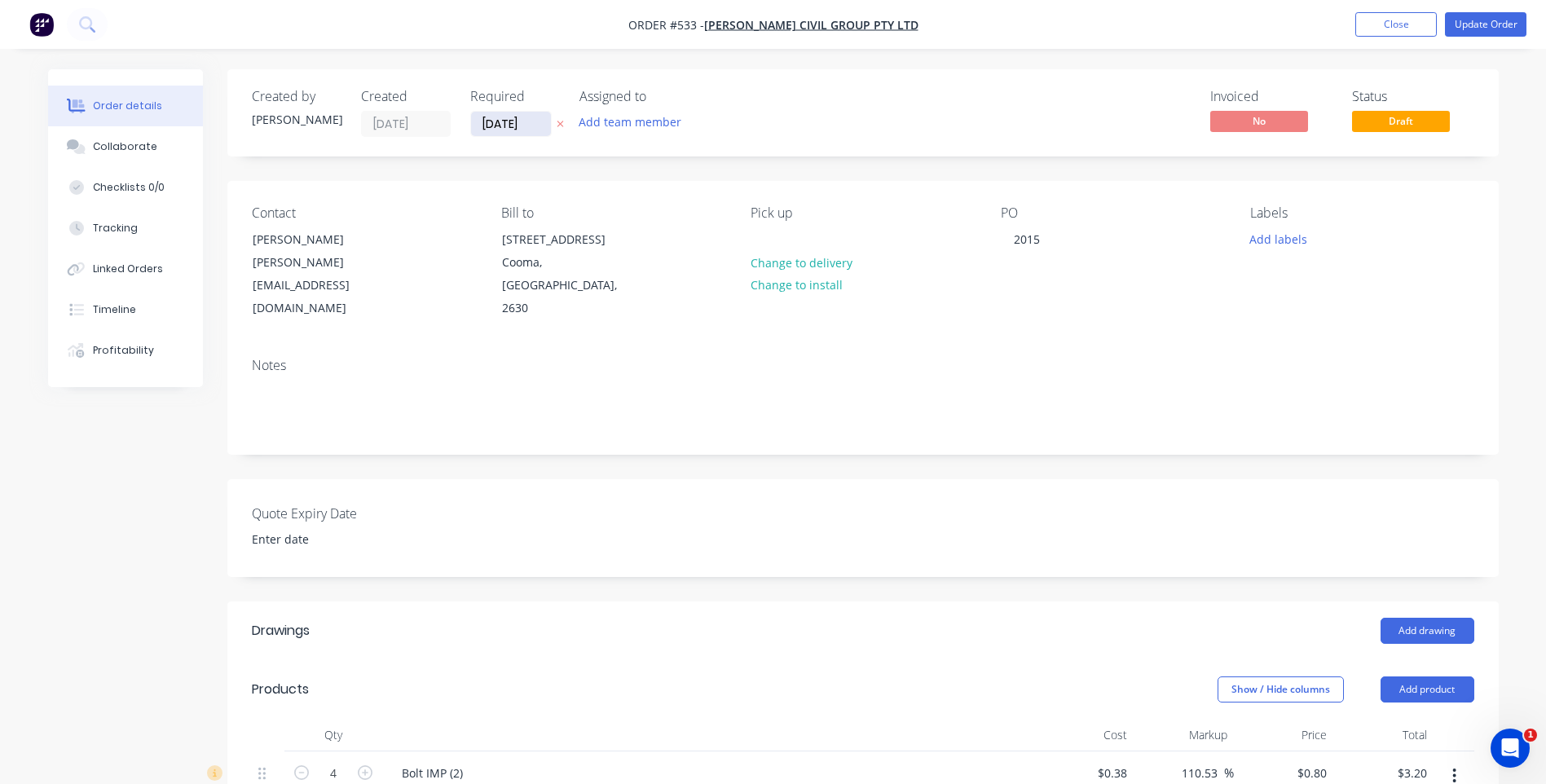
click at [535, 121] on input "[DATE]" at bounding box center [511, 124] width 80 height 24
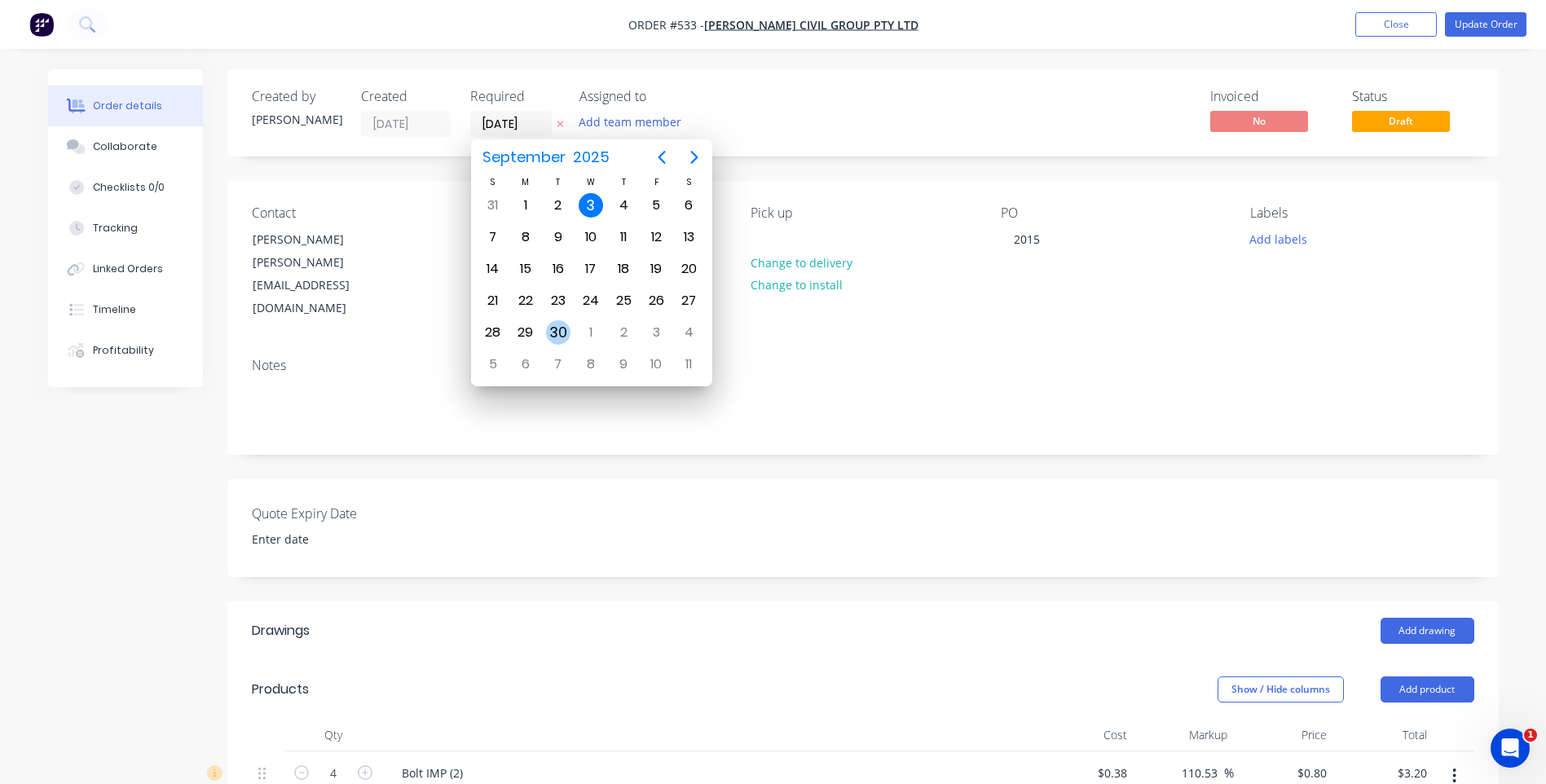
click at [557, 318] on div "30" at bounding box center [558, 332] width 32 height 31
type input "[DATE]"
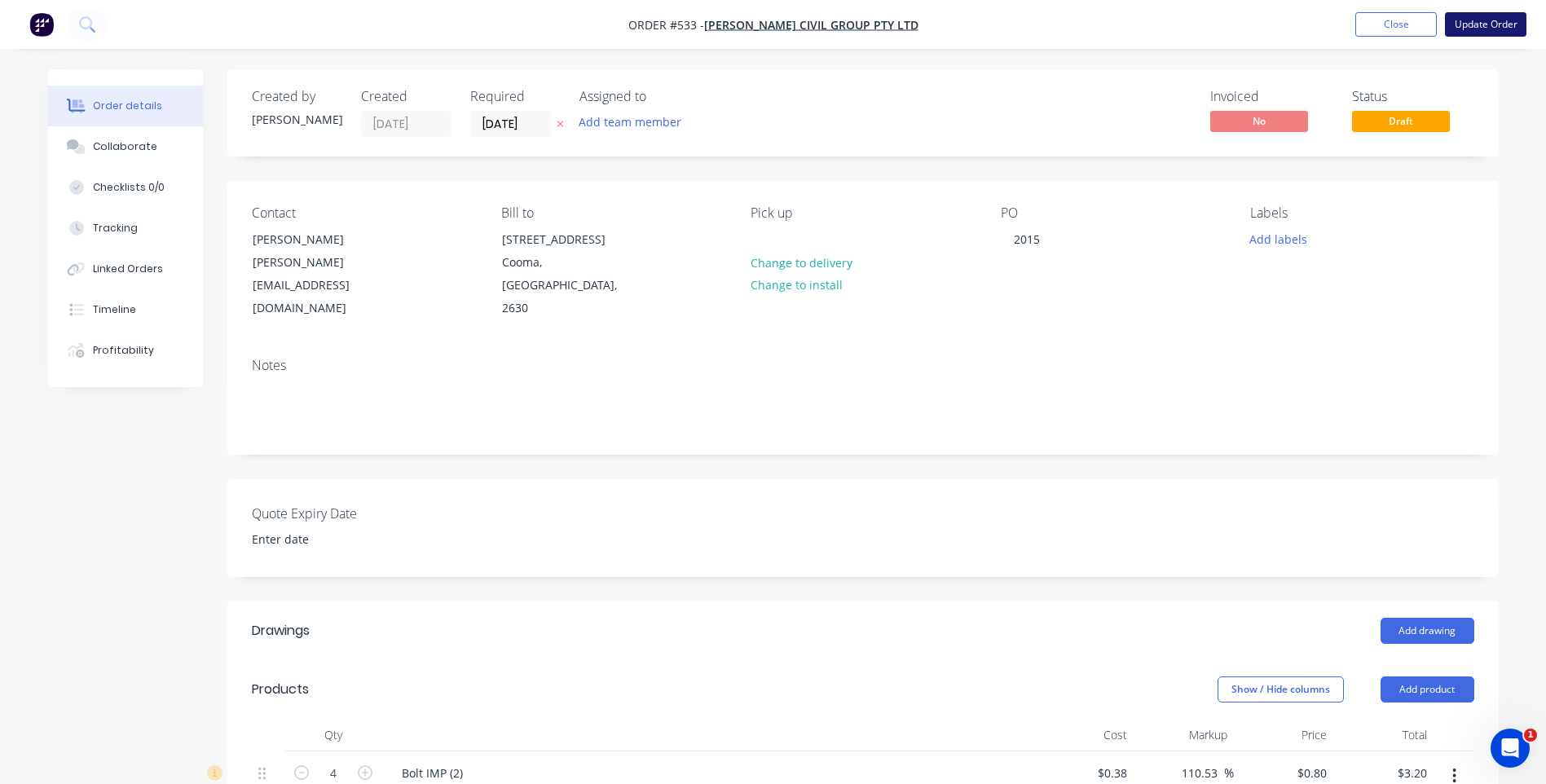
click at [1490, 21] on button "Update Order" at bounding box center [1485, 24] width 82 height 24
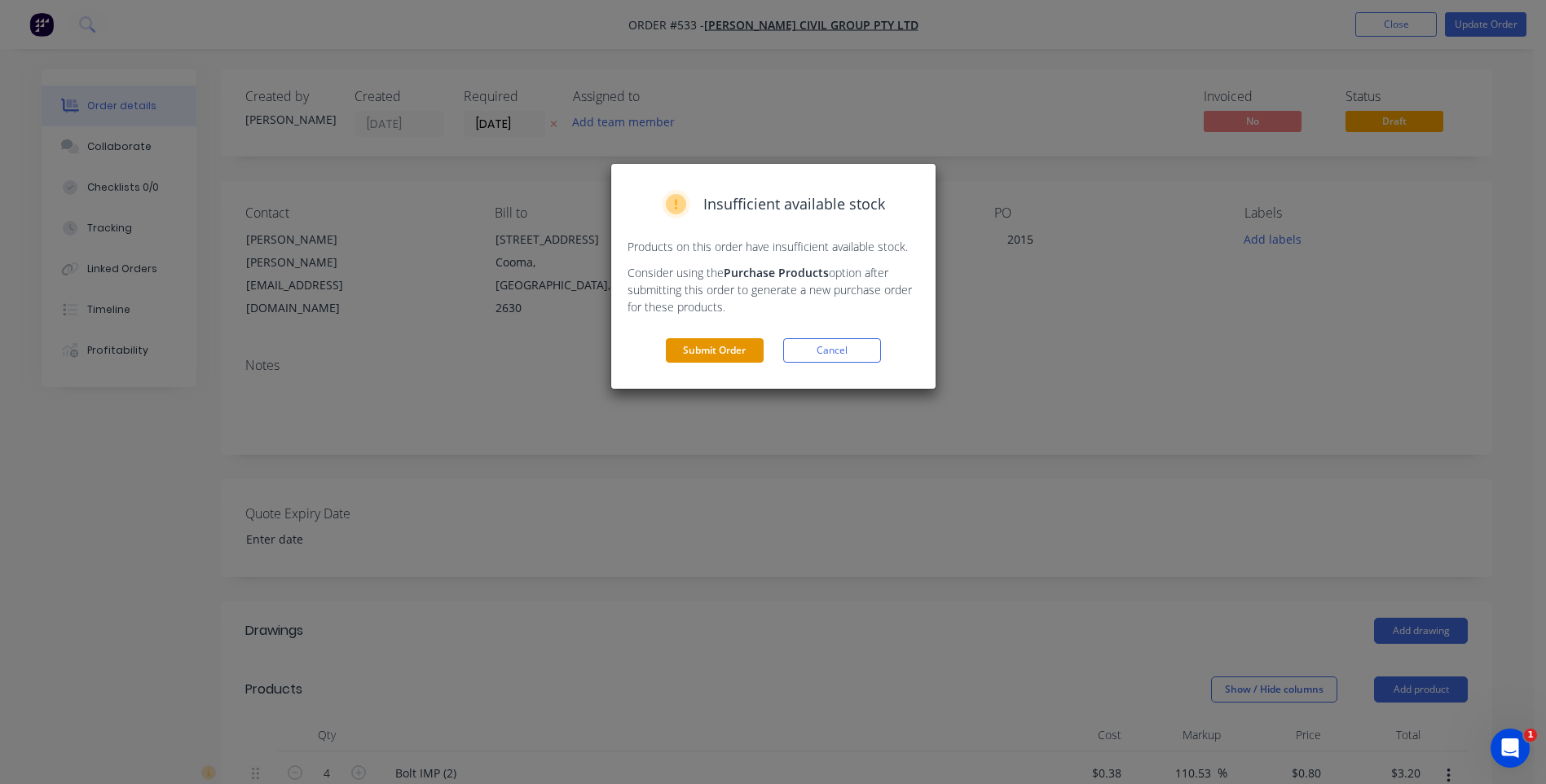
click at [724, 349] on button "Submit Order" at bounding box center [714, 349] width 98 height 24
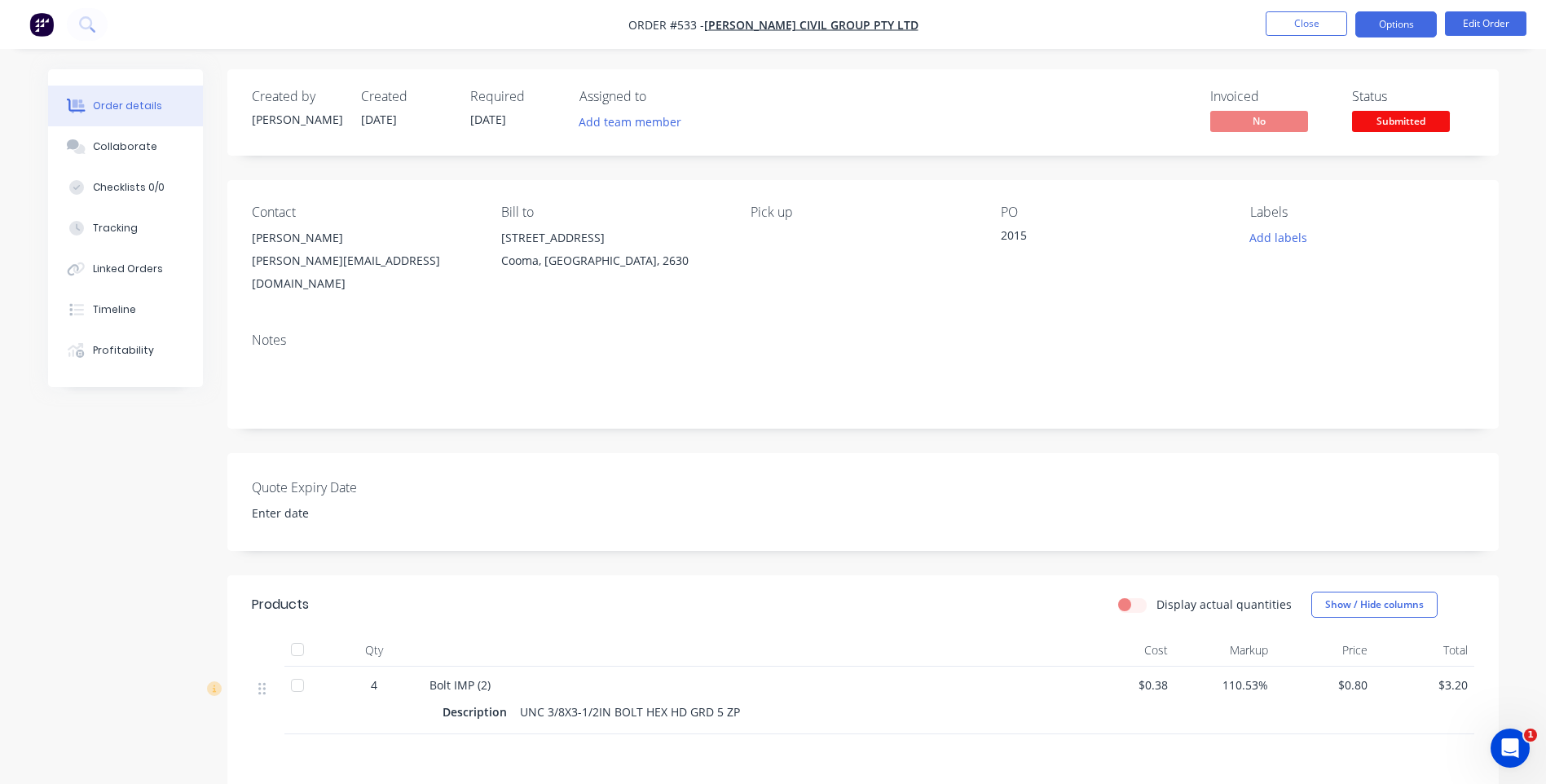
click at [1415, 25] on button "Options" at bounding box center [1395, 24] width 82 height 26
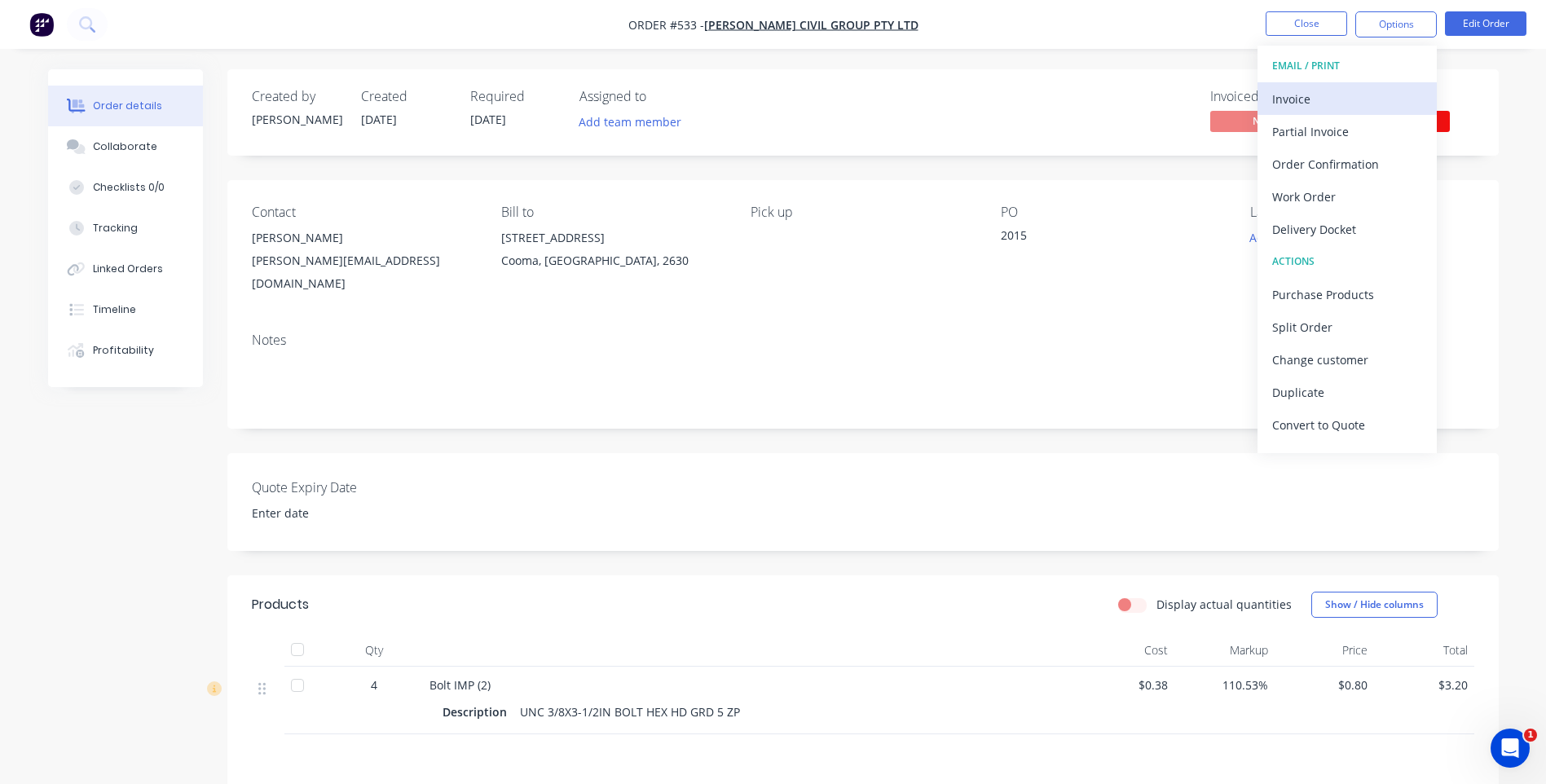
click at [1283, 91] on div "Invoice" at bounding box center [1347, 99] width 150 height 23
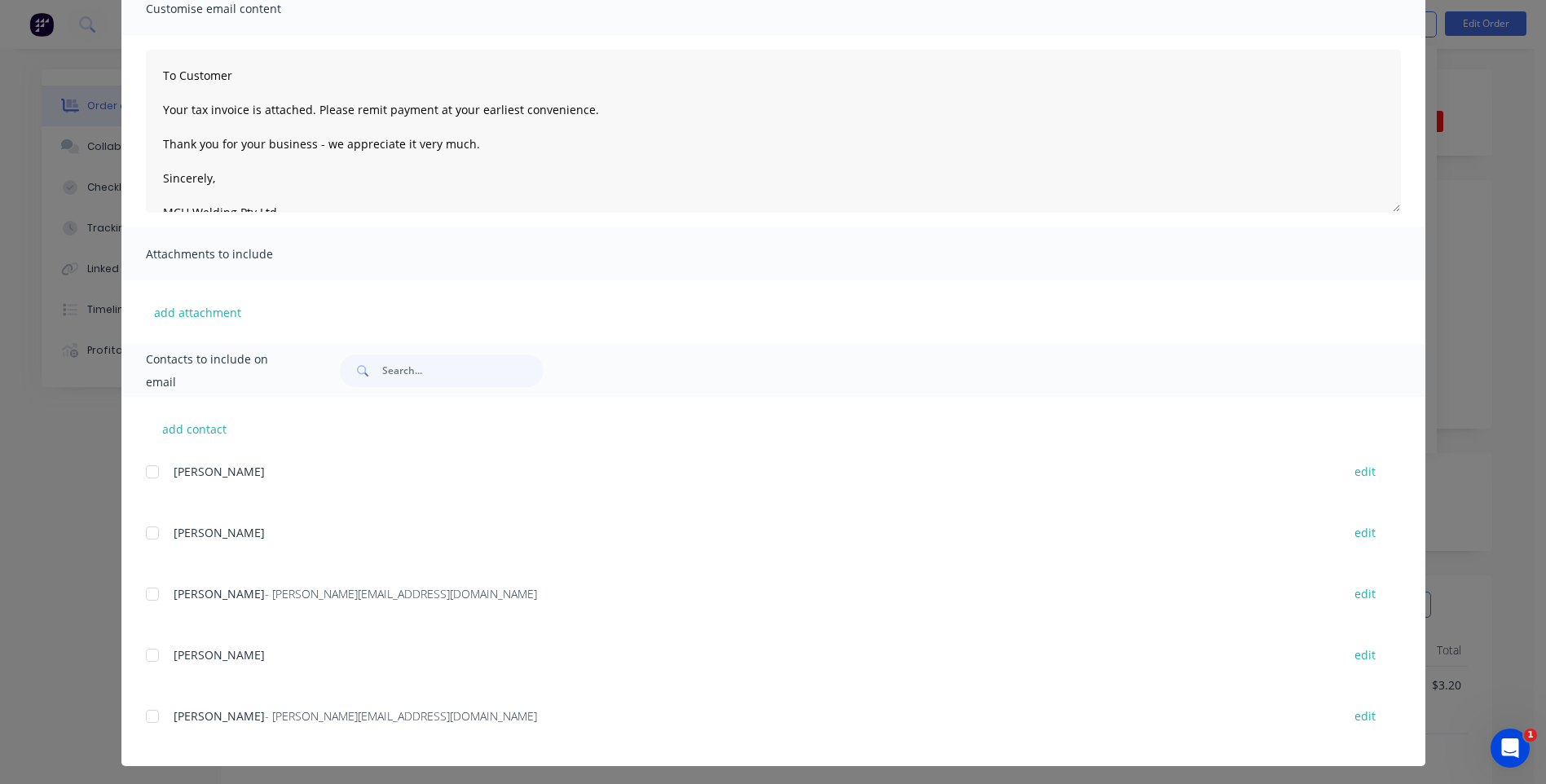
scroll to position [141, 0]
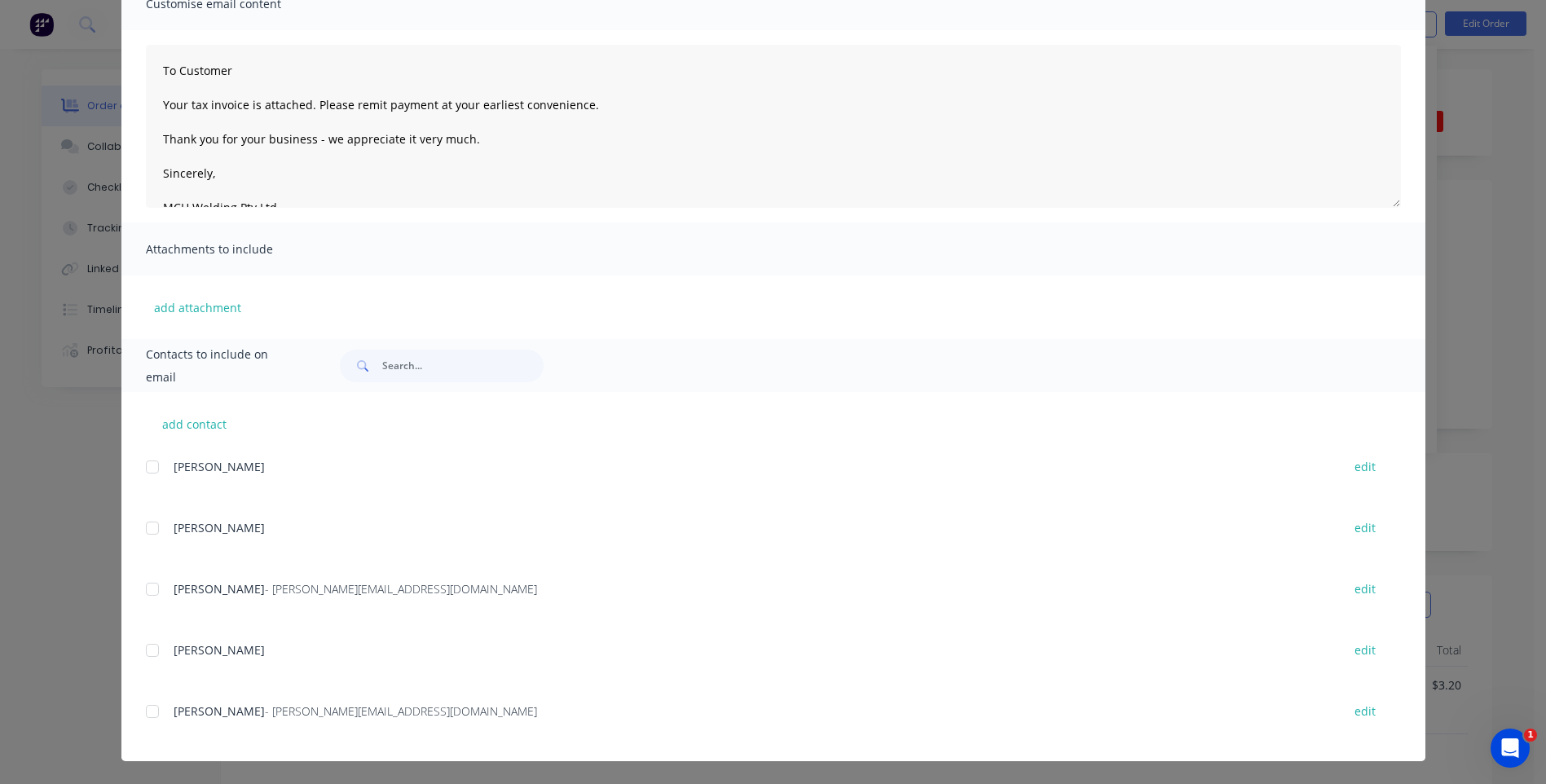
click at [143, 589] on div at bounding box center [152, 589] width 32 height 32
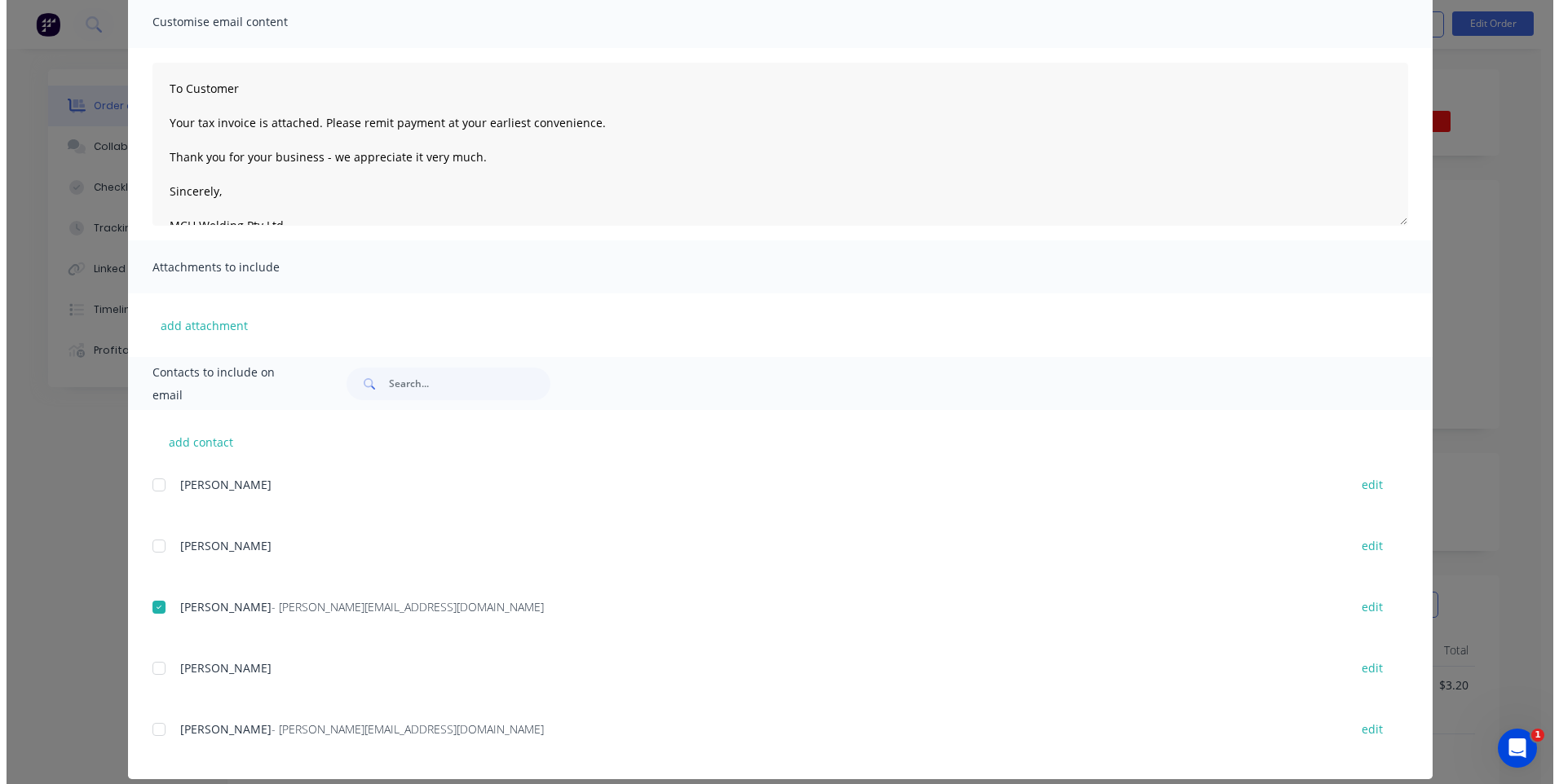
scroll to position [0, 0]
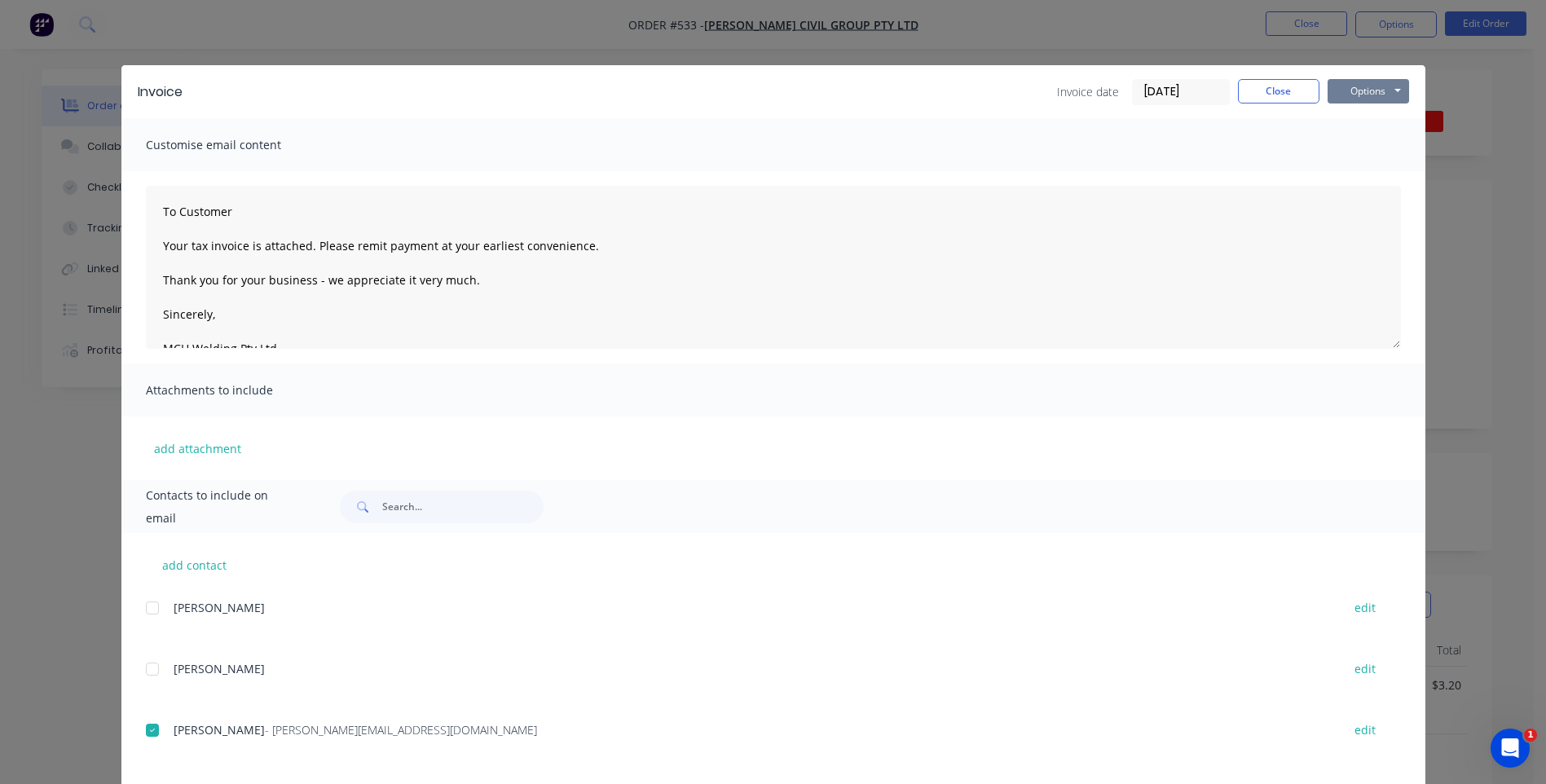
click at [1343, 85] on button "Options" at bounding box center [1368, 90] width 82 height 24
click at [1355, 168] on button "Email" at bounding box center [1379, 174] width 104 height 27
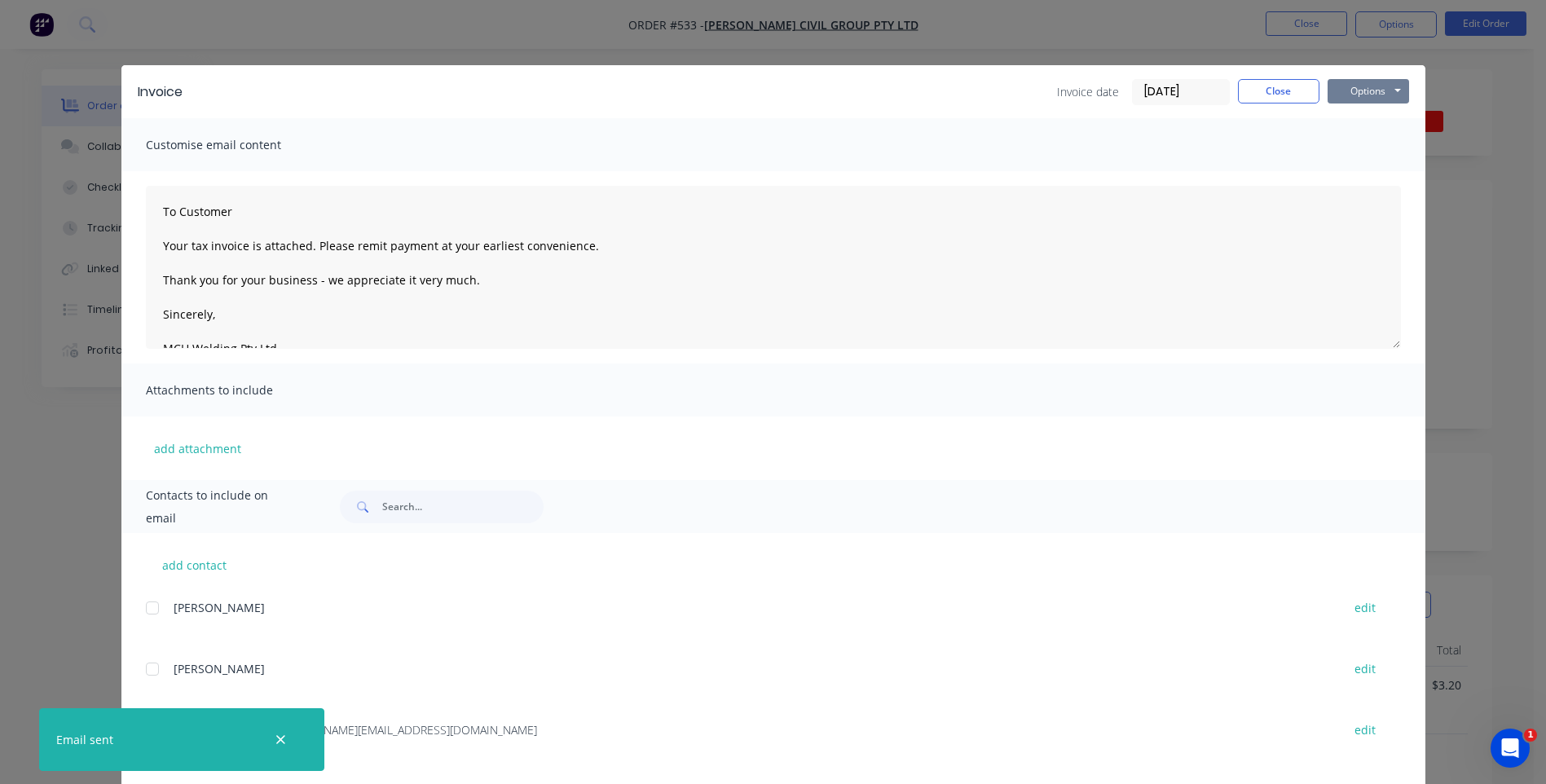
click at [1337, 90] on button "Options" at bounding box center [1368, 90] width 82 height 24
click at [1275, 90] on button "Close" at bounding box center [1278, 90] width 82 height 24
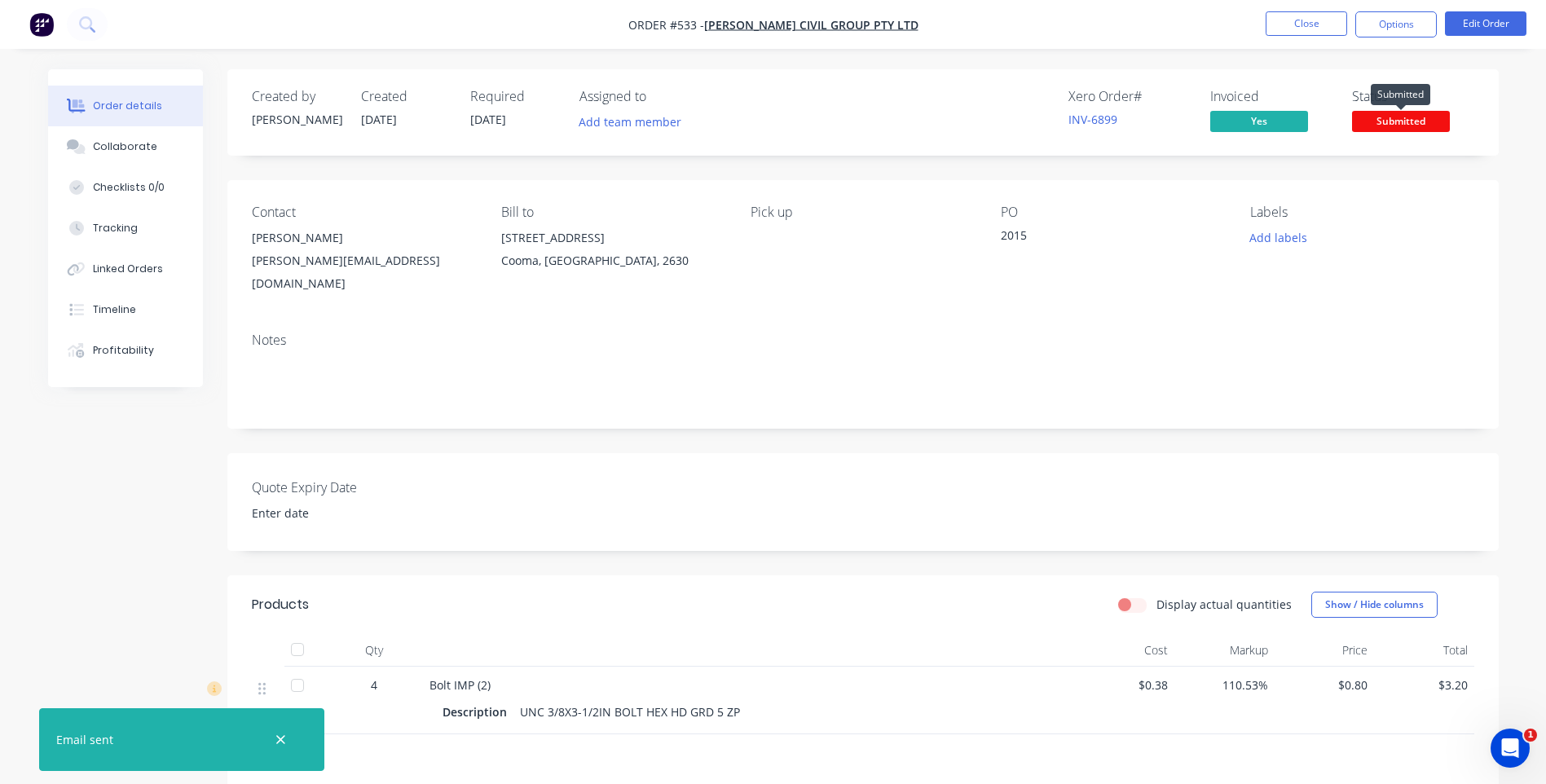
click at [1398, 123] on span "Submitted" at bounding box center [1401, 121] width 98 height 21
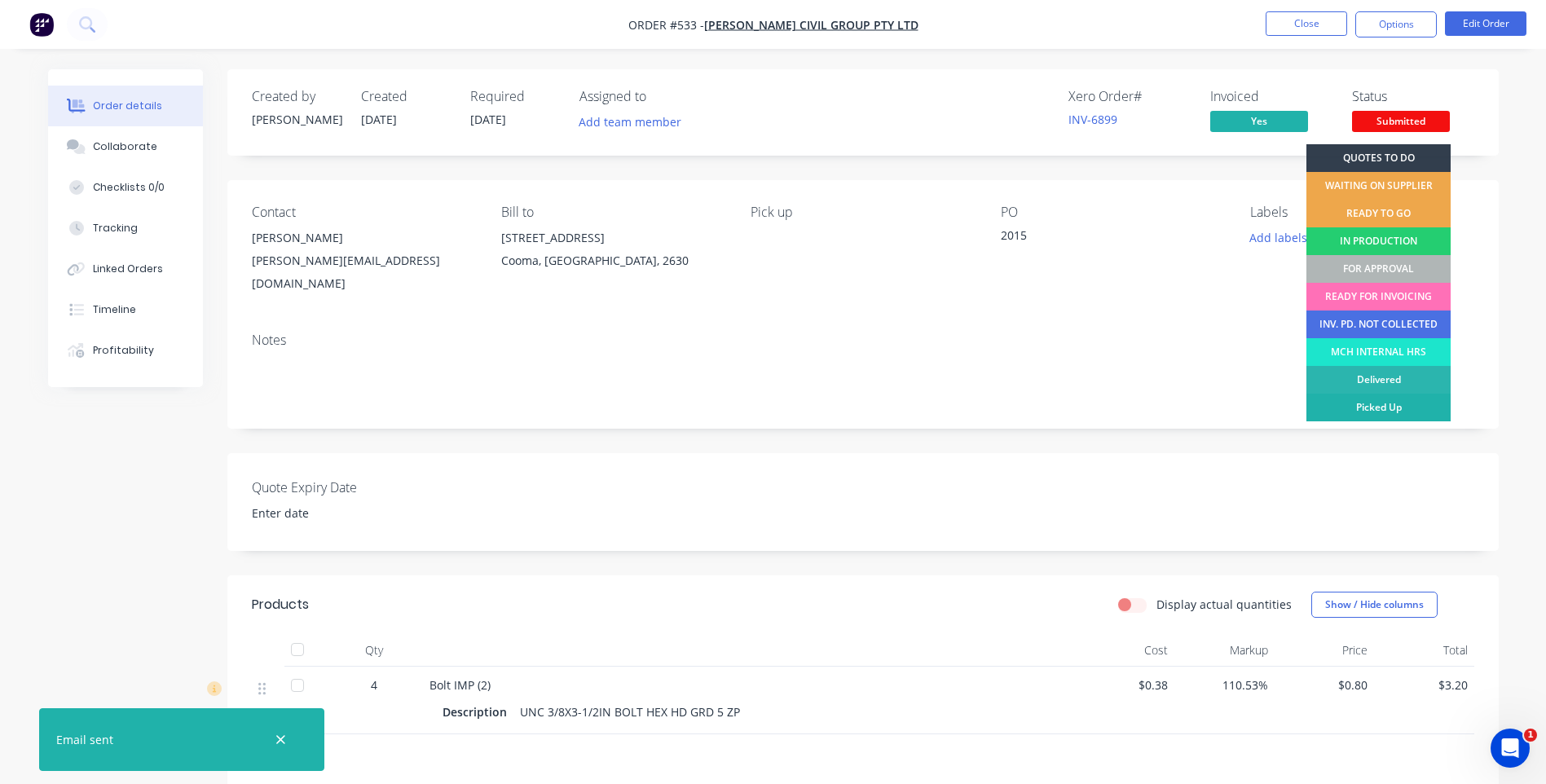
click at [1343, 401] on div "Picked Up" at bounding box center [1378, 407] width 144 height 28
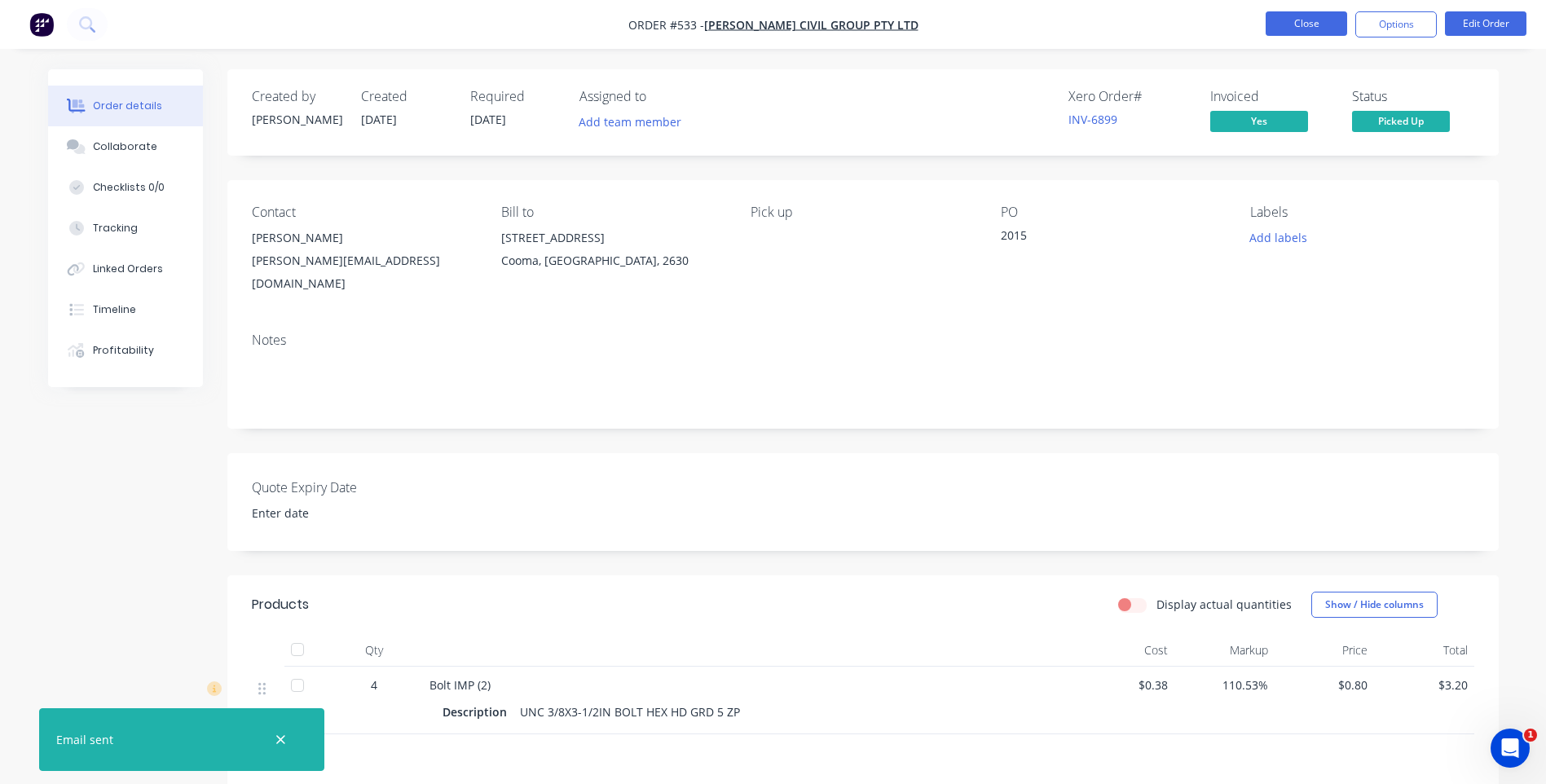
click at [1291, 22] on button "Close" at bounding box center [1306, 23] width 82 height 24
